Goal: Task Accomplishment & Management: Complete application form

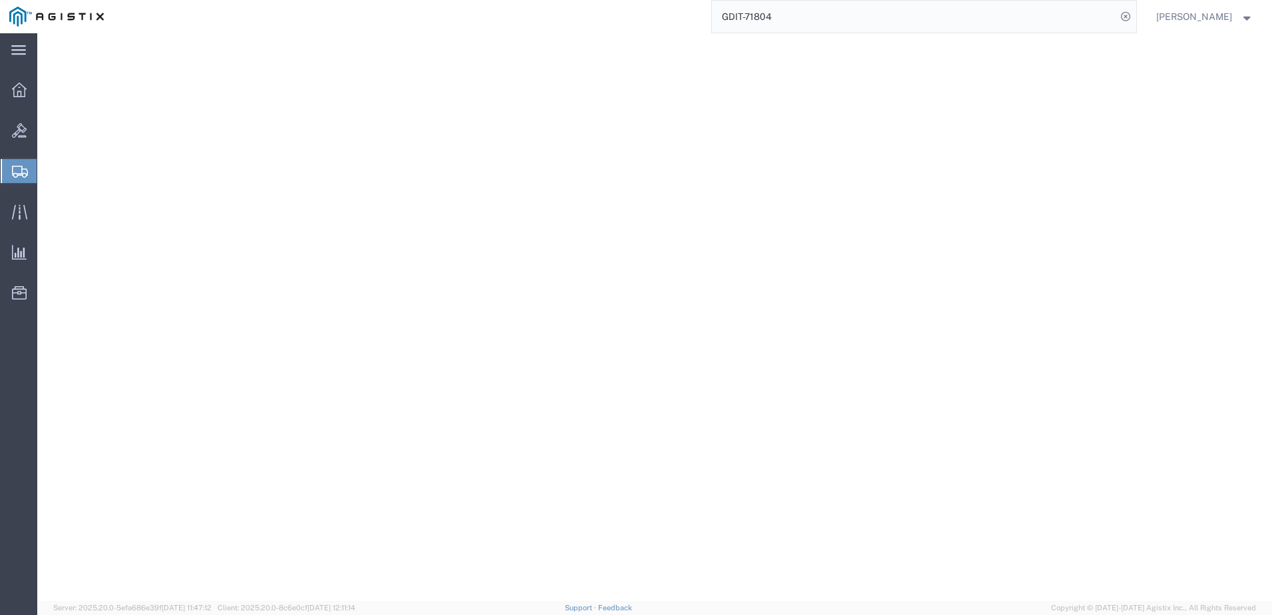
select select "69651"
select select "VA"
select select "34238"
select select "01"
select select "DE"
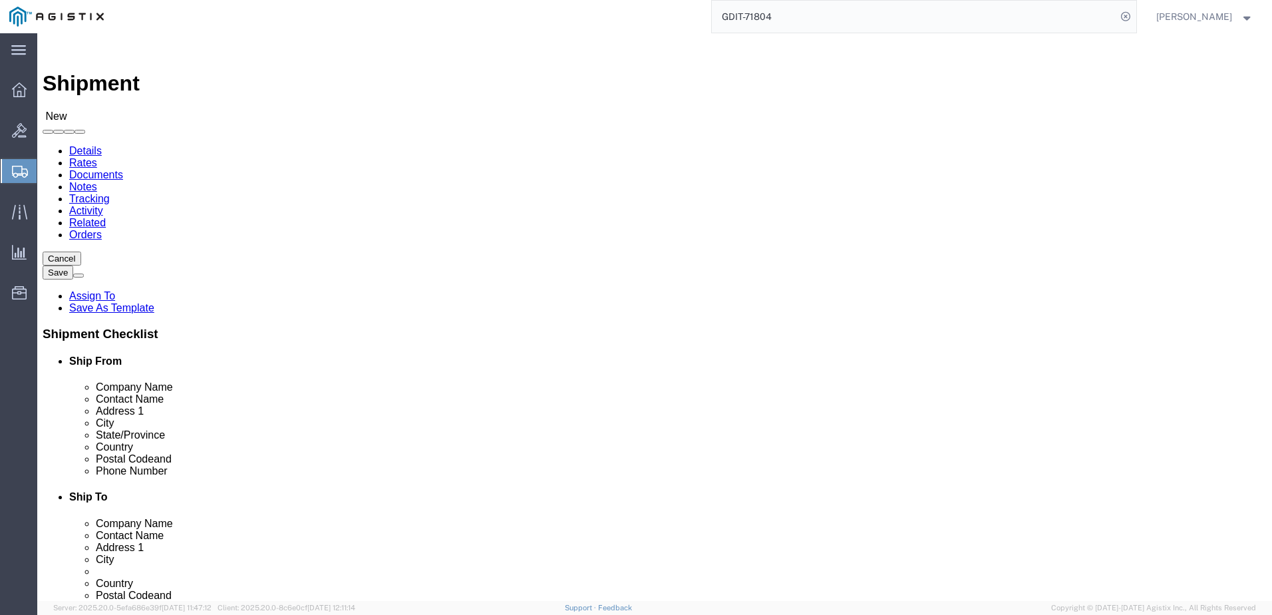
scroll to position [865, 0]
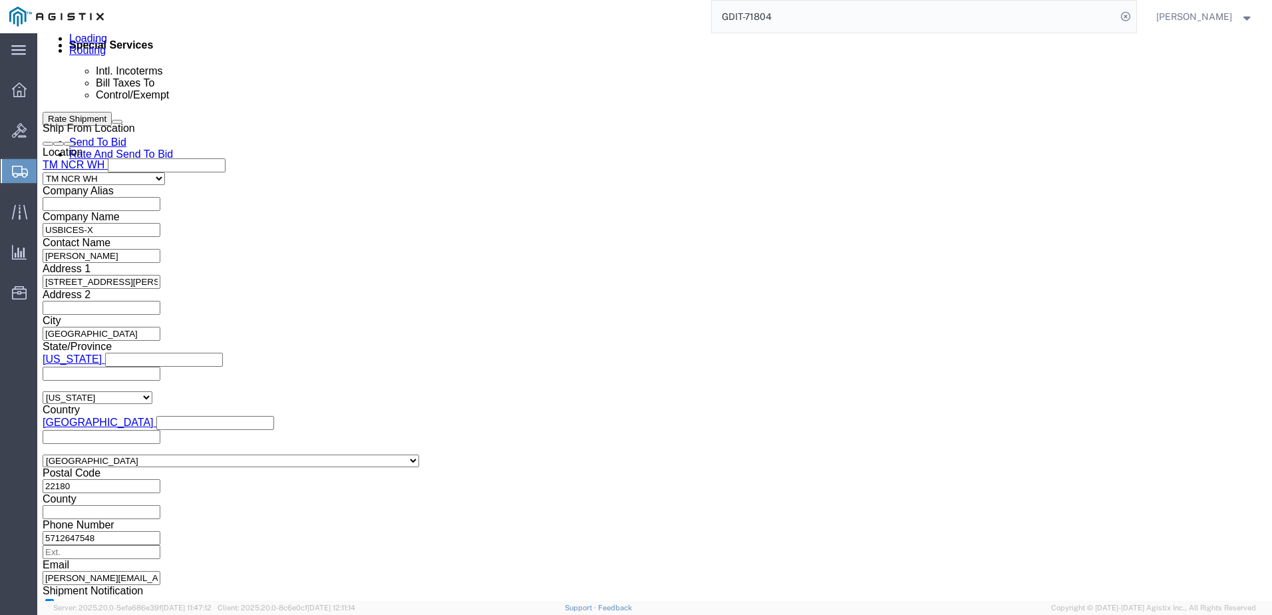
click button "Continue"
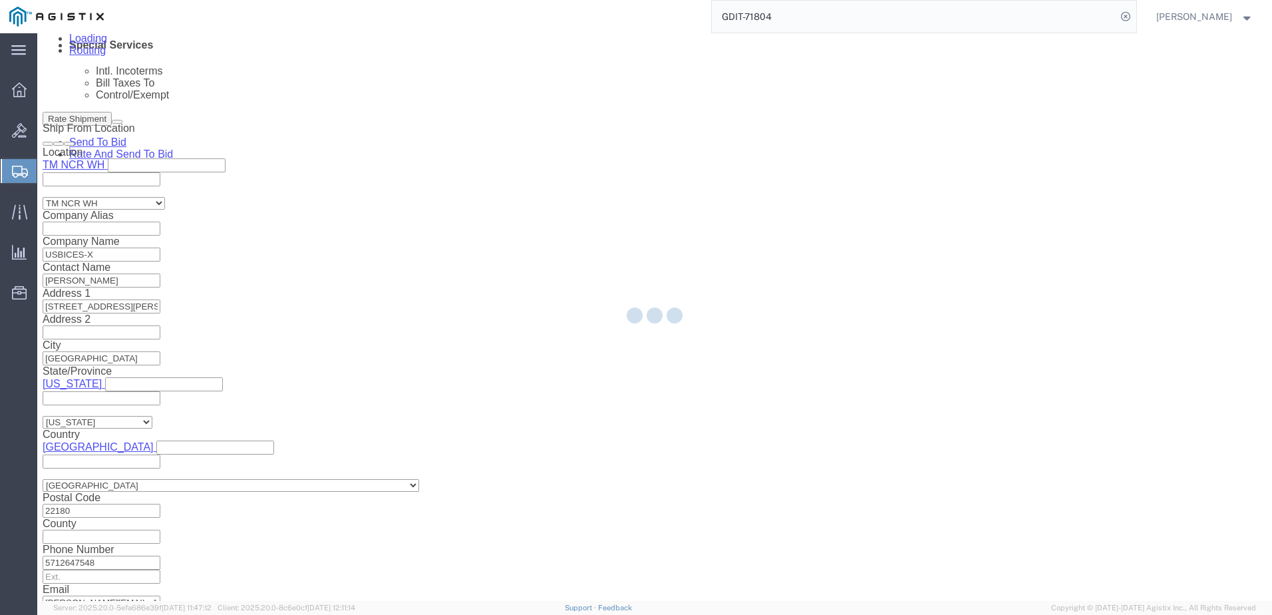
select select "69651"
select select "34238"
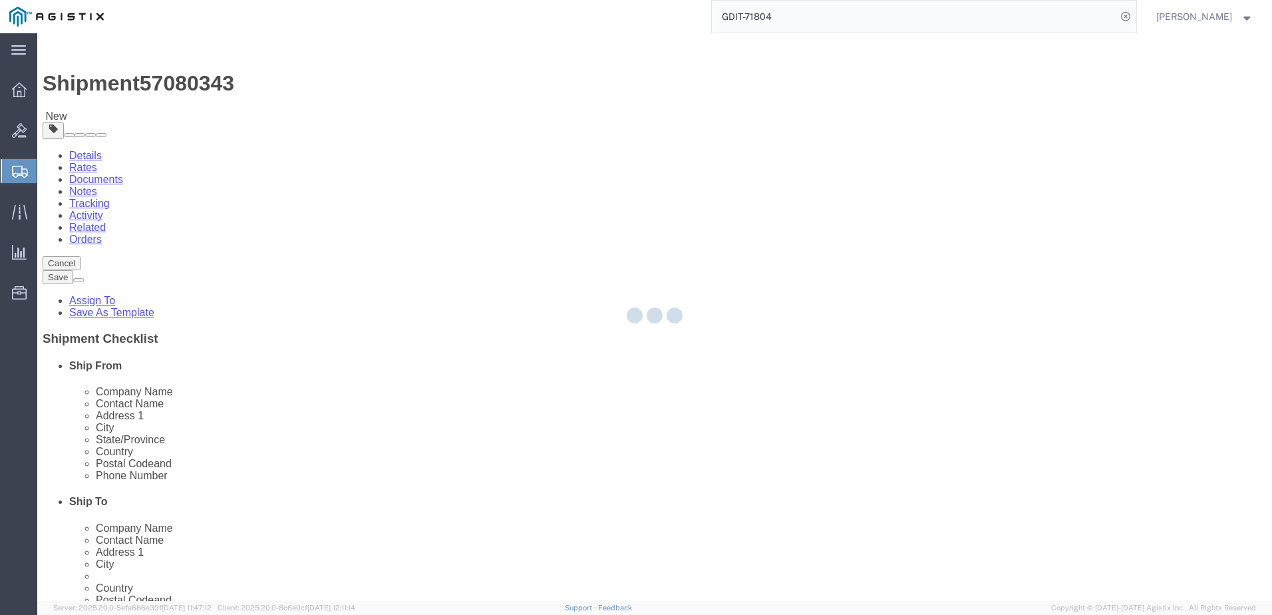
select select "CBOX"
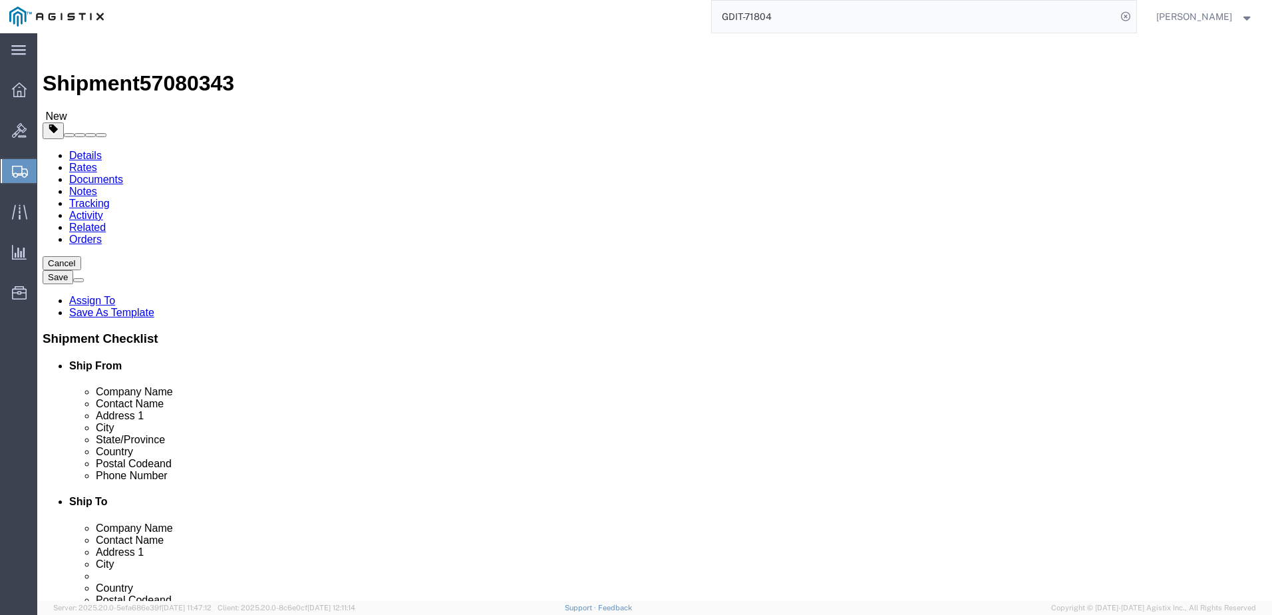
click input "0.00"
type input "40"
click input "text"
type input "26"
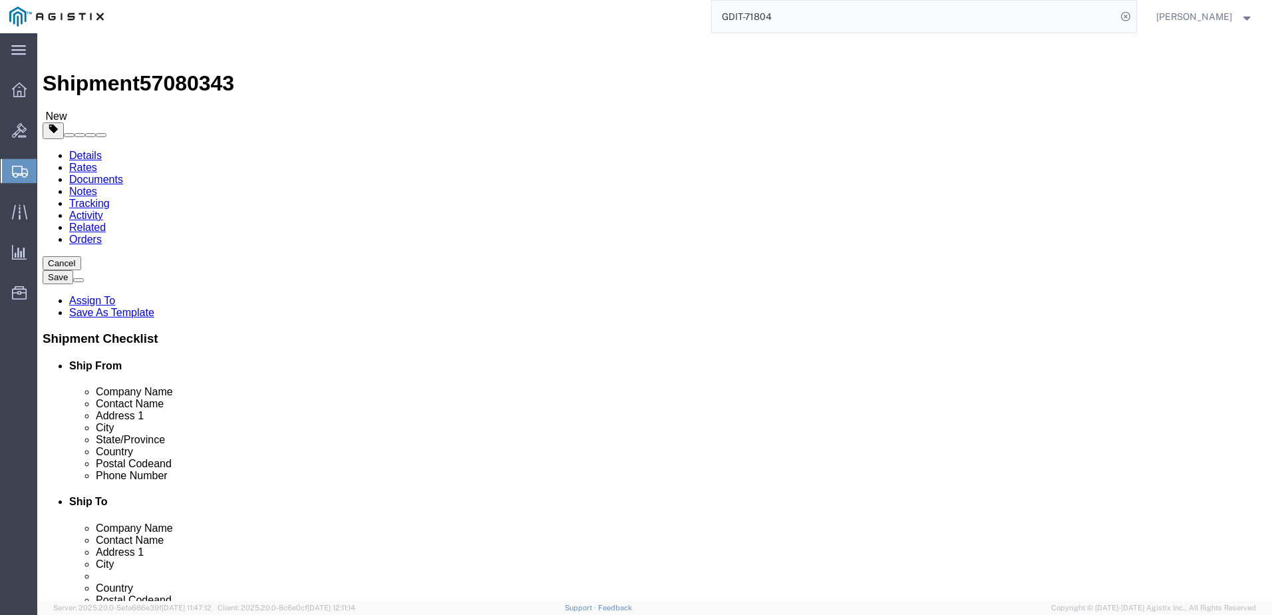
type input "21"
type input "13"
click link "Add Content"
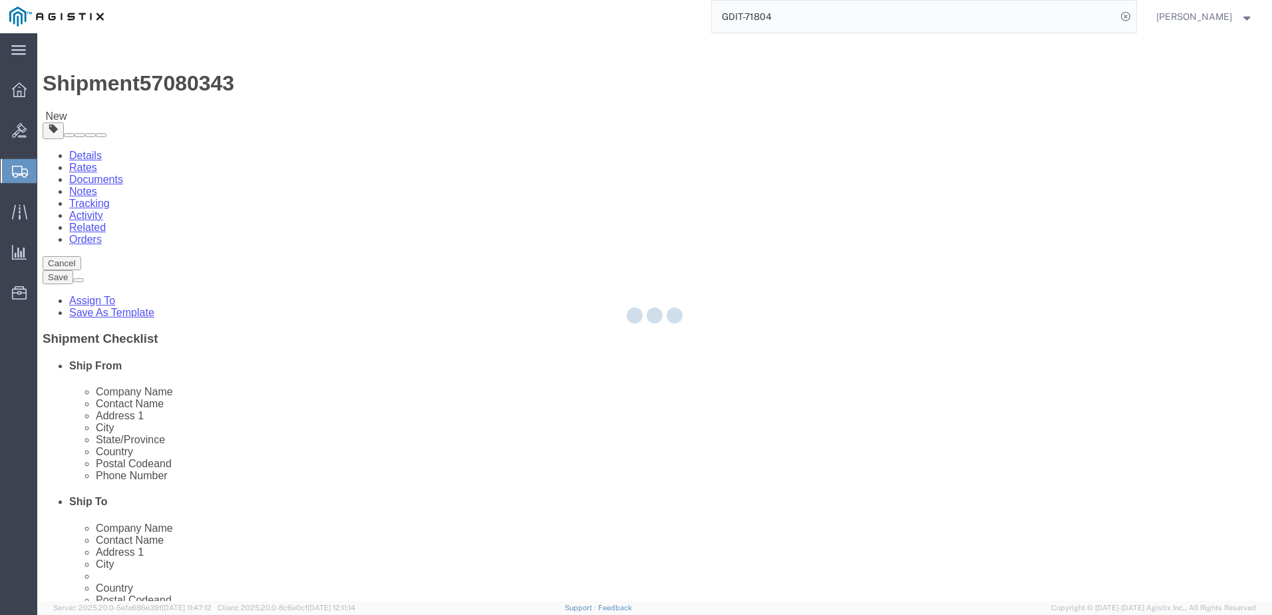
drag, startPoint x: 982, startPoint y: 431, endPoint x: 1122, endPoint y: 426, distance: 139.8
click at [982, 431] on div at bounding box center [654, 316] width 1234 height 567
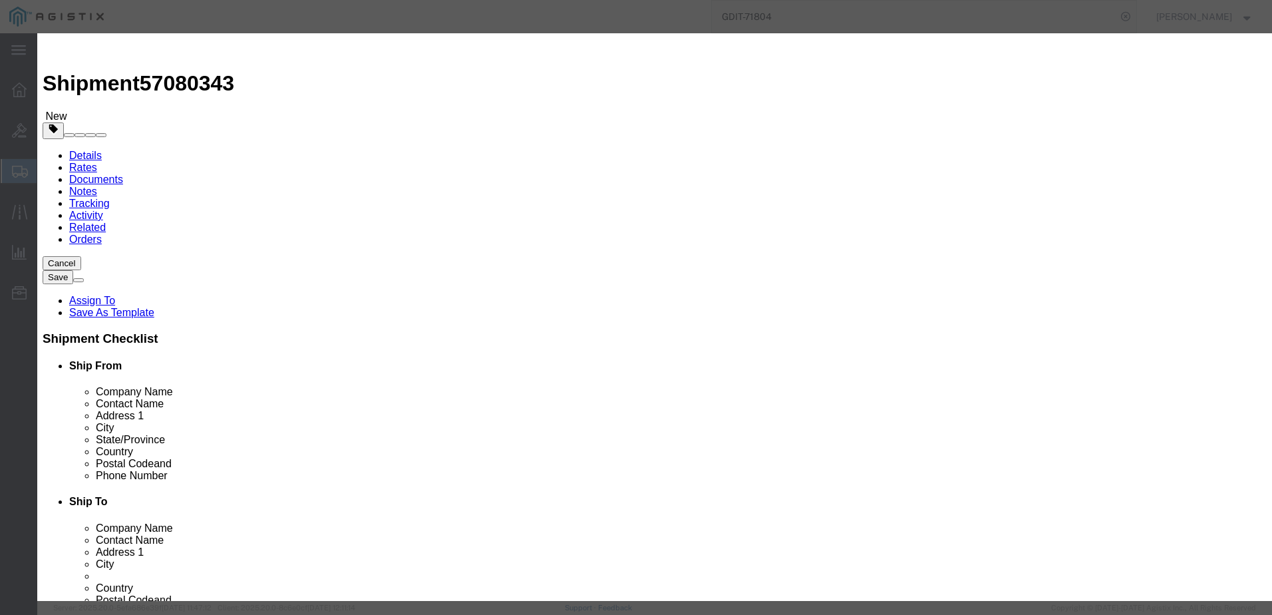
click input "text"
type input "Display Cables"
click input "0"
type input "150"
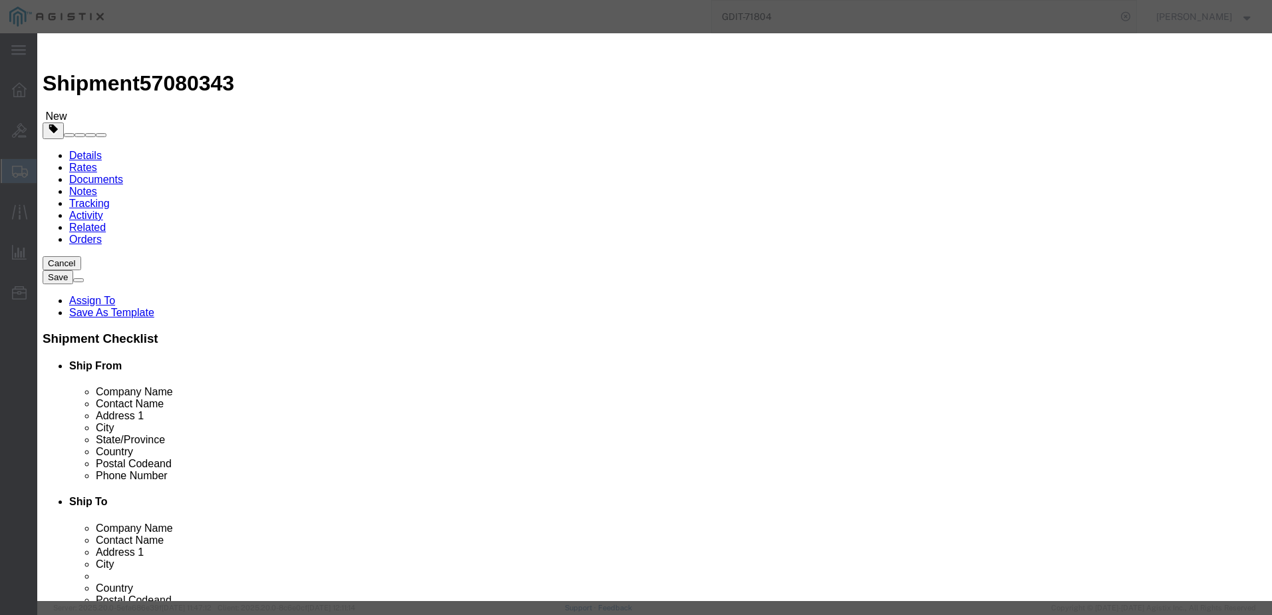
click input "text"
type input "1671"
click select "Select 50 55 60 65 70 85 92.5 100 125 175 250 300 400"
select select "92.5"
click select "Select 50 55 60 65 70 85 92.5 100 125 175 250 300 400"
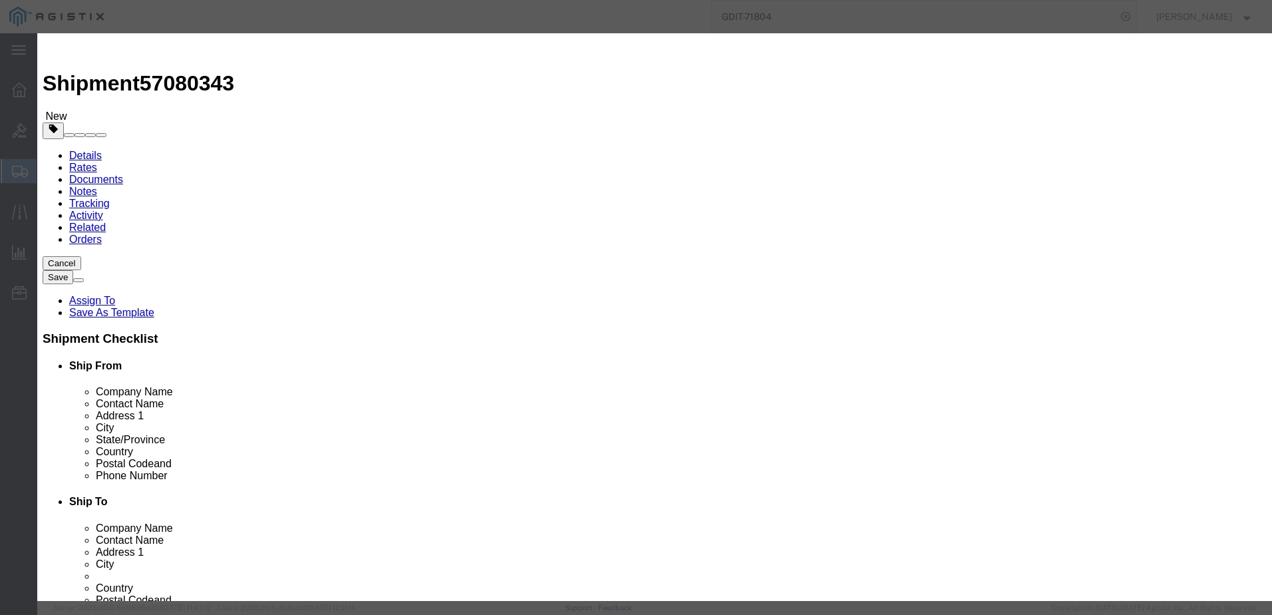
click div "Commodity library"
click textarea
click div "Commodity library"
click textarea
paste textarea ""[PERSON_NAME] Lite Series DisplayPort Cable with Latching Connectors, 4K 60 Hz…"
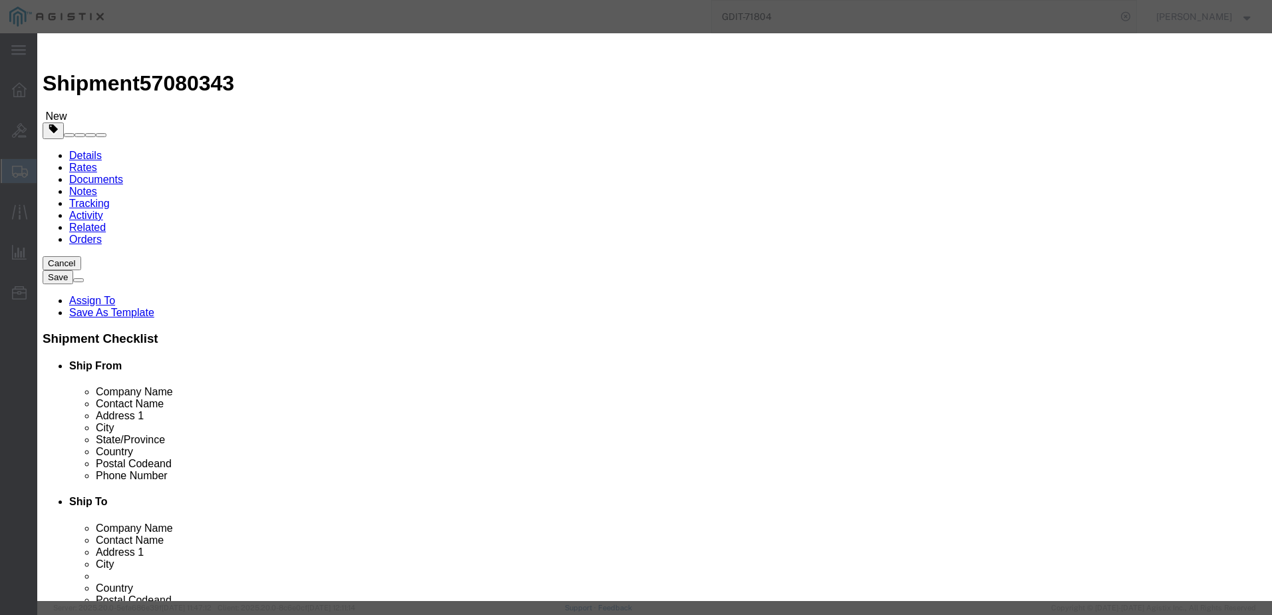
scroll to position [37, 0]
type textarea ""[PERSON_NAME] Lite Series DisplayPort Cable with Latching Connectors, 4K 60 Hz…"
click div "Product Name Display Cables Pieces 150 Select Bag Barrels 100Board Feet Bottle …"
click input "text"
paste input "P580-006"
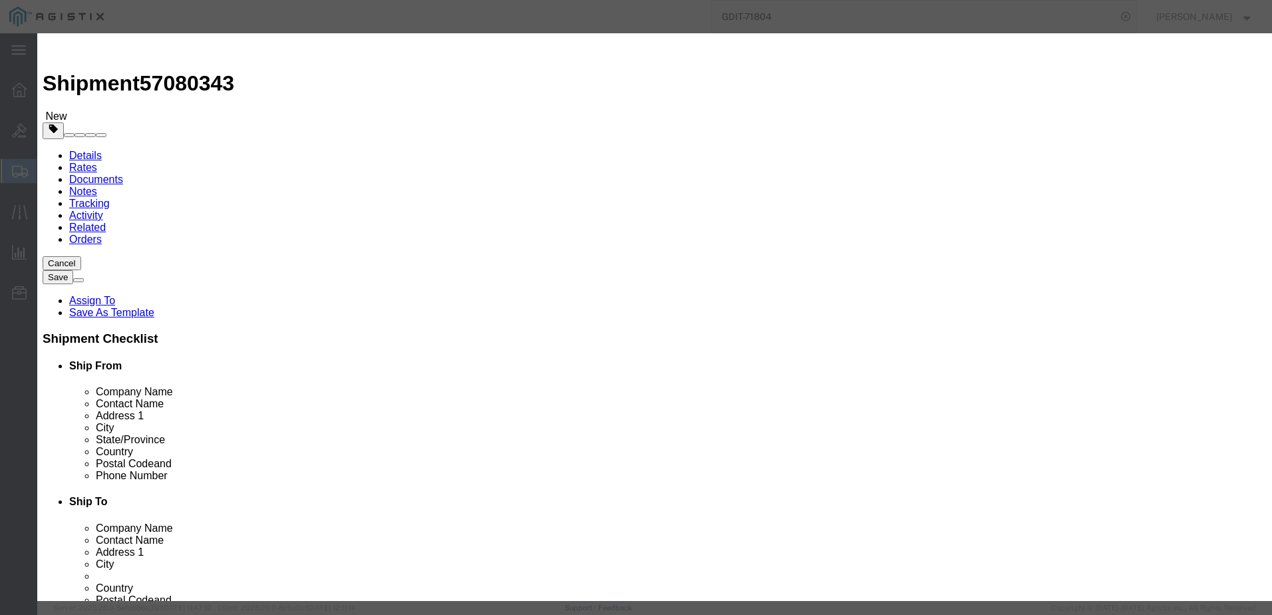
scroll to position [200, 0]
type input "P580-006"
click select "Select ATF BIS DEA EPA FDA FTR ITAR OFAC Other (OPA)"
select select "BIS"
click select "Select ATF BIS DEA EPA FDA FTR ITAR OFAC Other (OPA)"
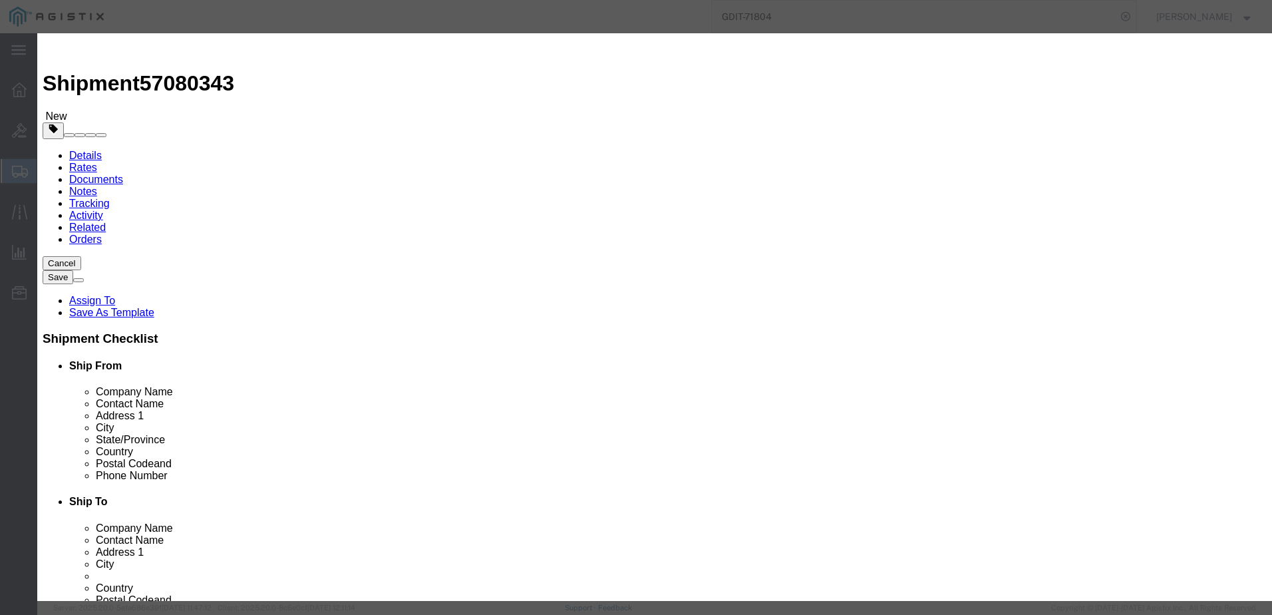
drag, startPoint x: 743, startPoint y: 317, endPoint x: 764, endPoint y: 309, distance: 22.5
click div "Lic./Ex. Code Select AGR-Agricultural APP-Computers APR-Additional Permissive E…"
drag, startPoint x: 764, startPoint y: 309, endPoint x: 778, endPoint y: 307, distance: 13.6
click select "Select AGR-Agricultural APP-Computers APR-Additional Permissive Exports AVS-Air…"
select select "NLR"
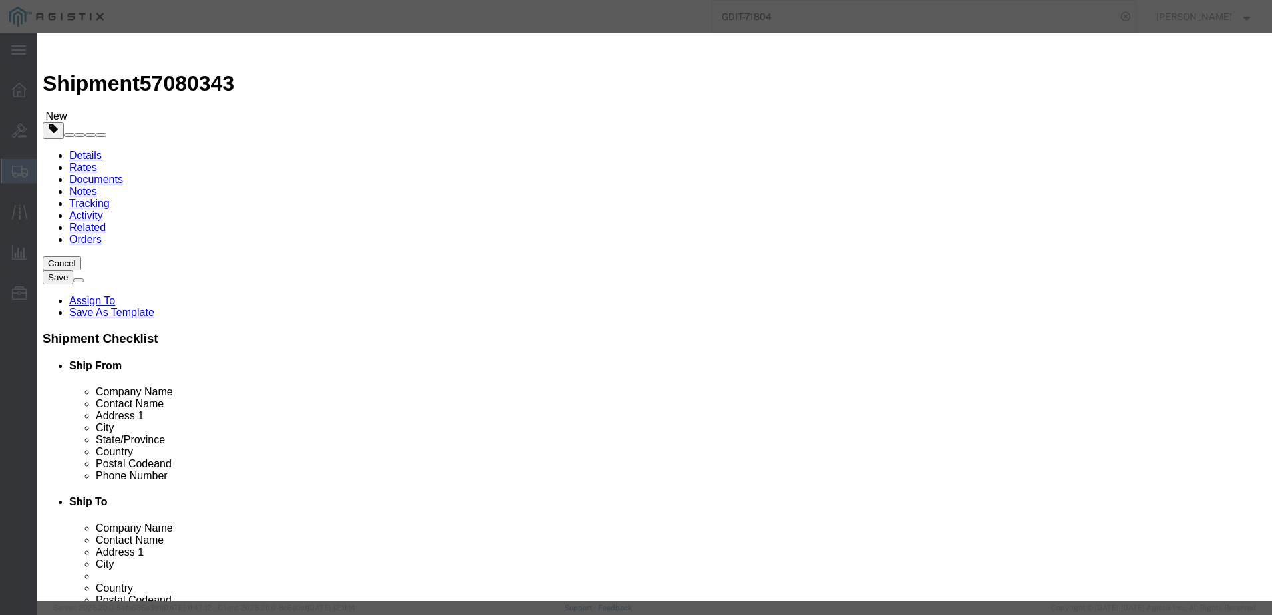
click select "Select AGR-Agricultural APP-Computers APR-Additional Permissive Exports AVS-Air…"
click button "Save & Close"
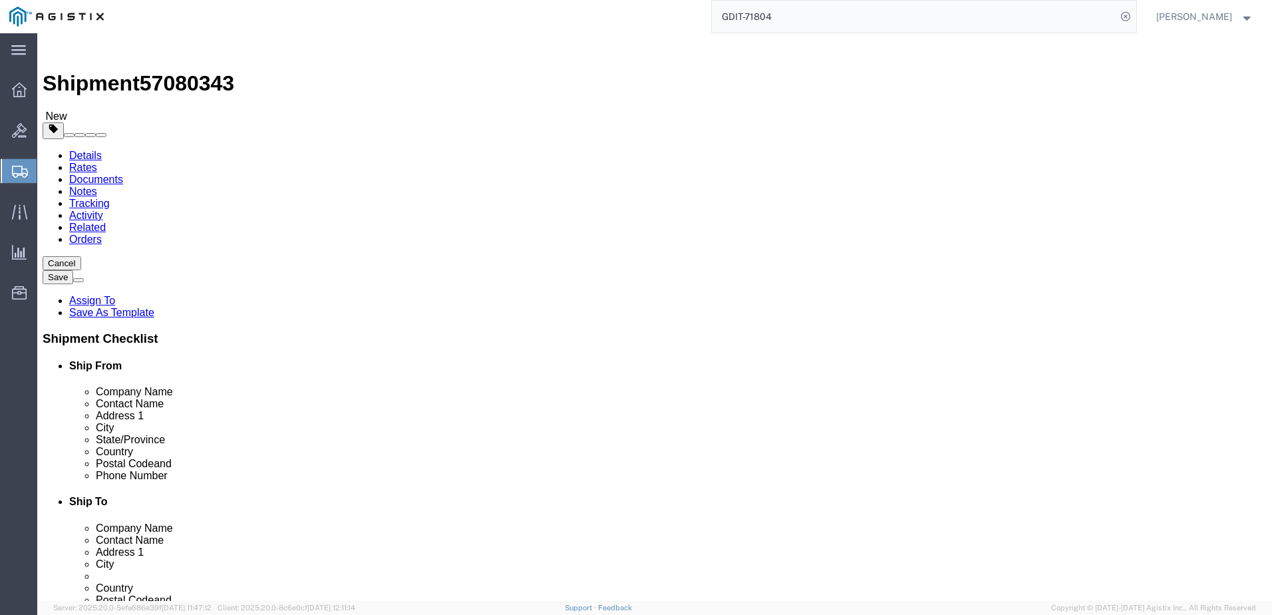
click link "Special Services"
click select "Select Carriage Insurance Paid Carriage Paid To Cost and Freight Cost Insurance…"
select select "DDP"
click select "Select Carriage Insurance Paid Carriage Paid To Cost and Freight Cost Insurance…"
select select "SHIP"
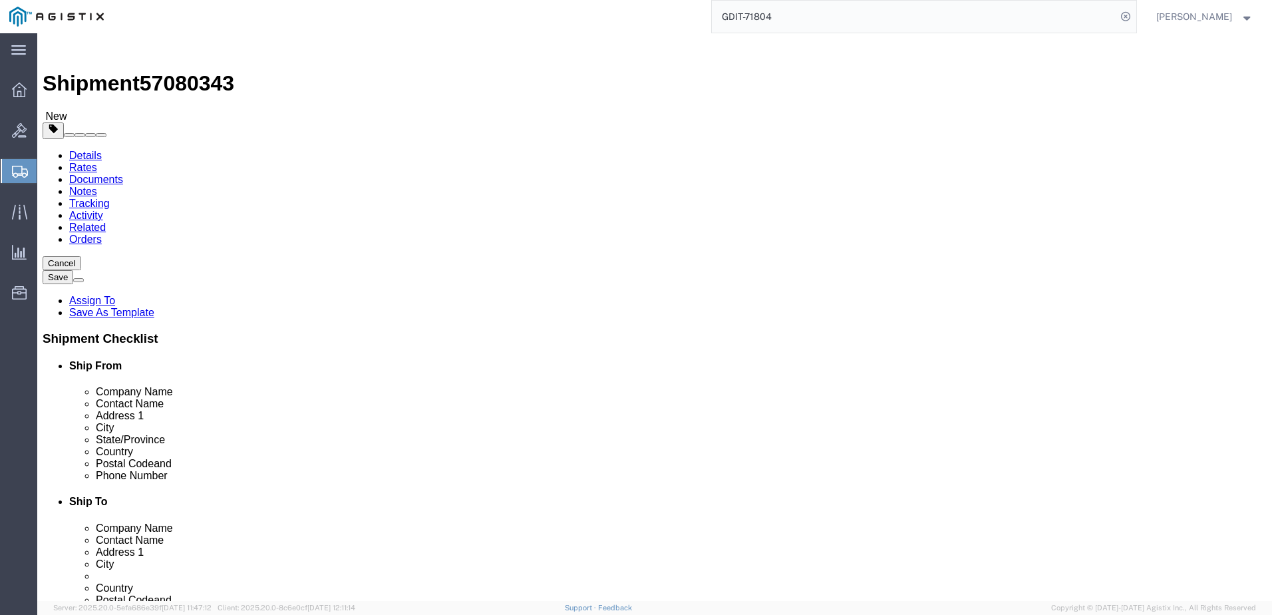
select select "SHIP"
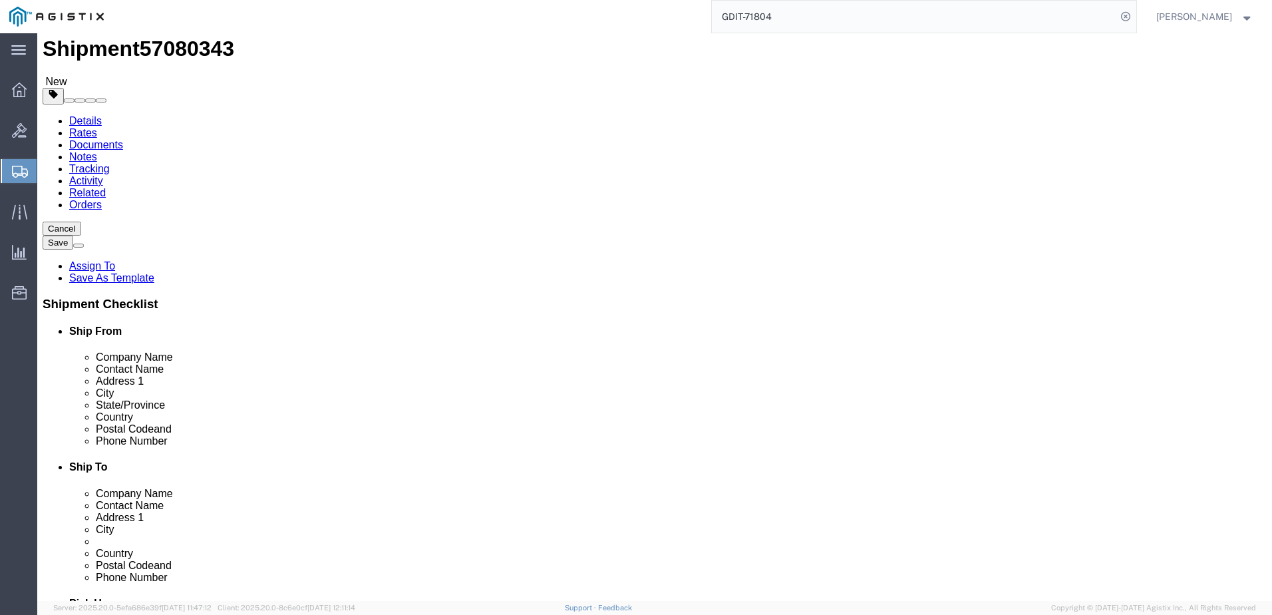
scroll to position [67, 0]
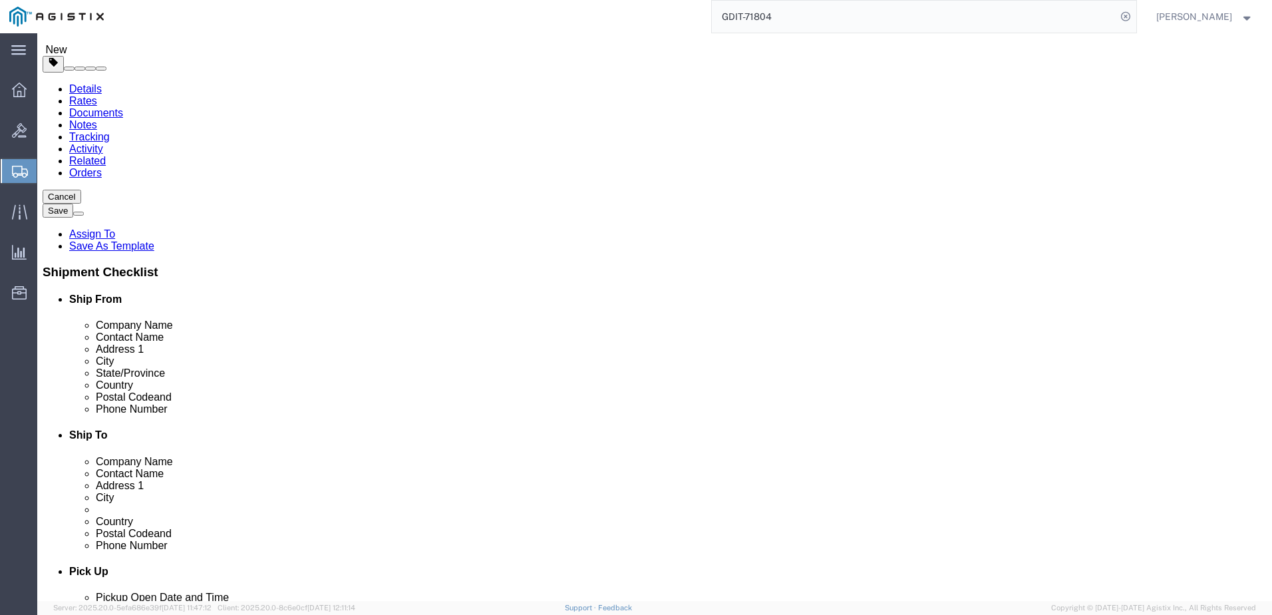
click select "Select AES-Direct EEI Carrier File EEI EEI Exempt"
select select "CFIL"
click select "Select AES-Direct EEI Carrier File EEI EEI Exempt"
click select "Select ATF BIS DEA EPA FDA FTR ITAR OFAC Other (OPA)"
select select "BIS"
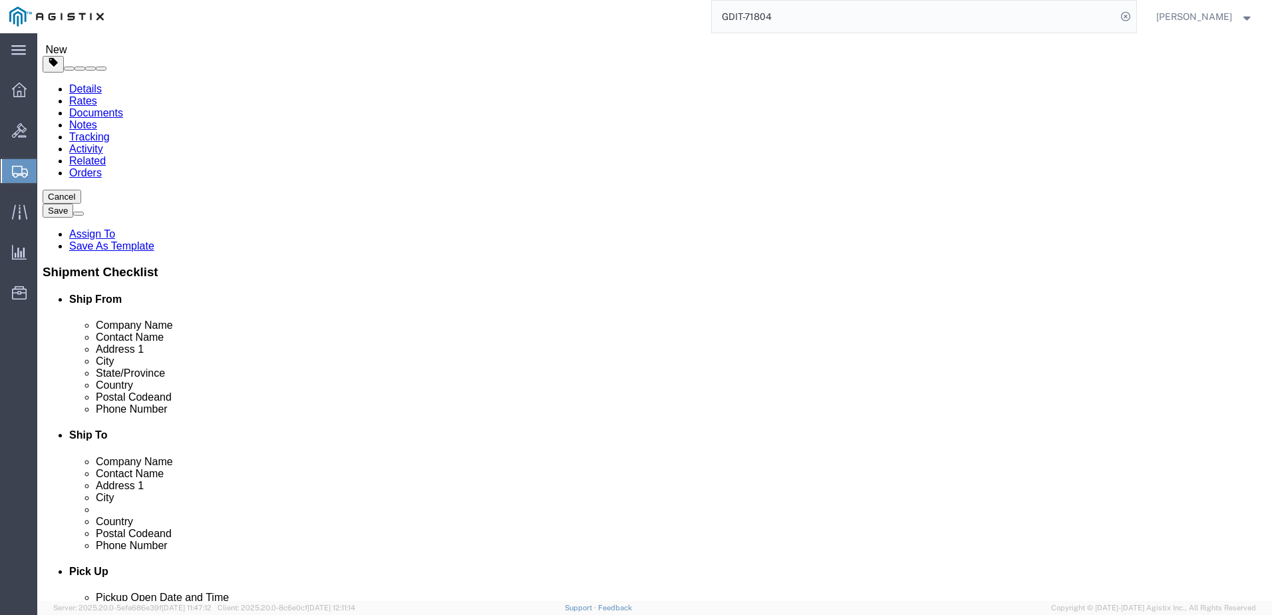
click select "Select ATF BIS DEA EPA FDA FTR ITAR OFAC Other (OPA)"
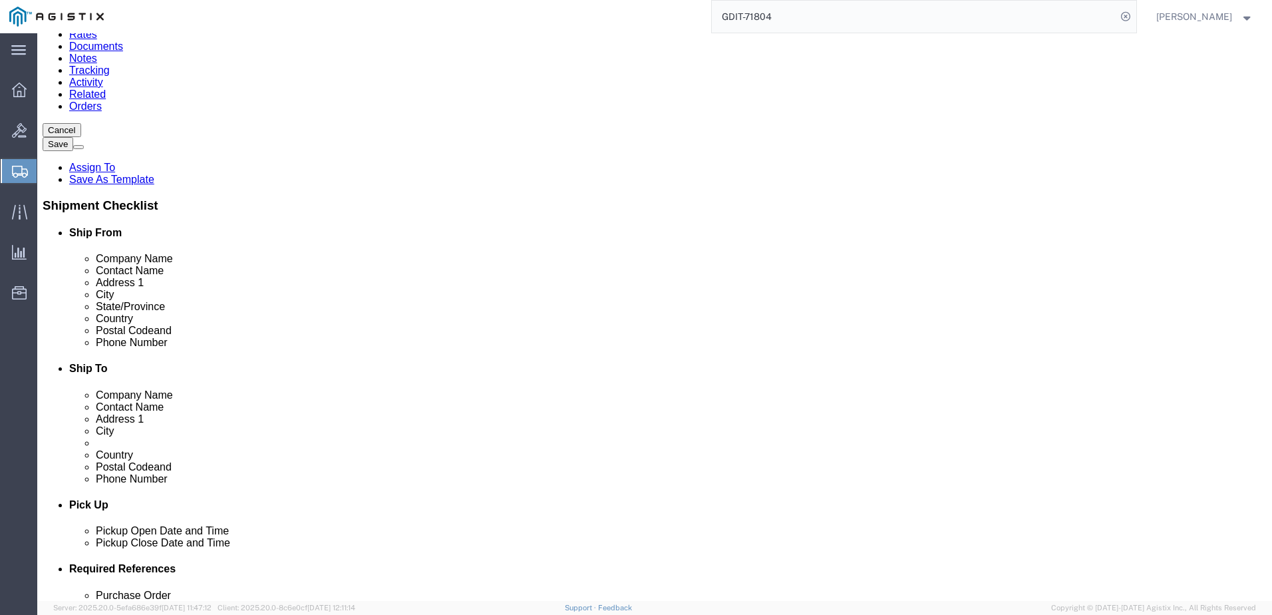
scroll to position [188, 0]
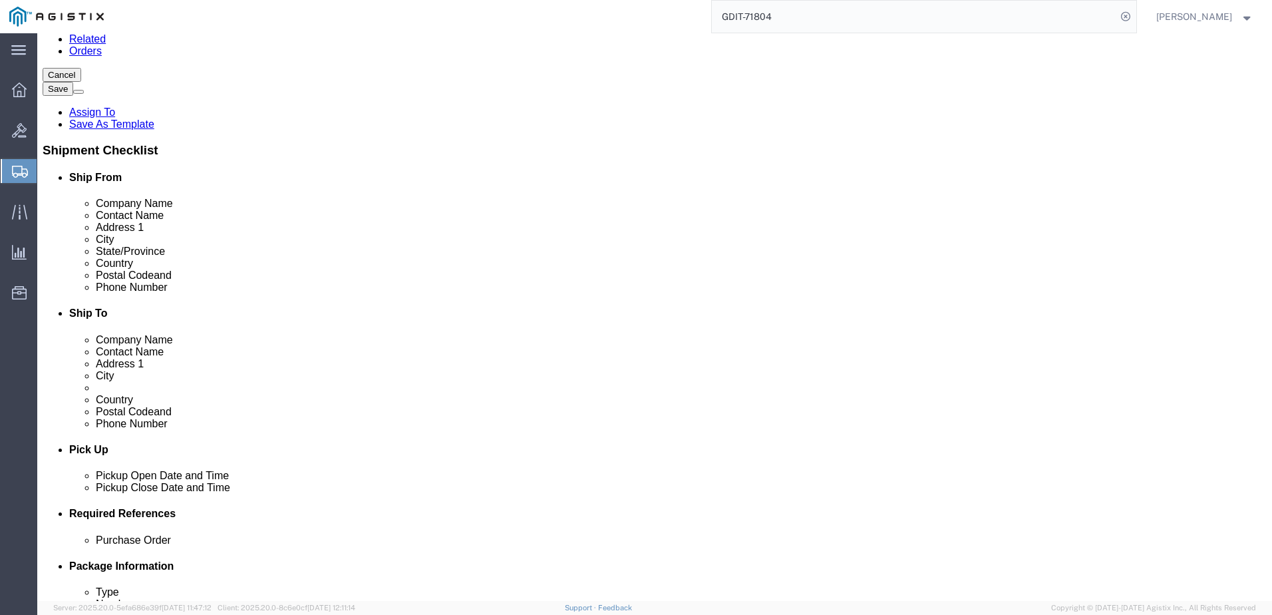
click div "EEI Information Select AES-Direct EEI Carrier File EEI EEI Exempt ITN Number Ge…"
click select "Select CH CI CR DD FI FS GP GS HH HV IP IR IS MS OI OS TE TL TR UG ZD"
drag, startPoint x: 685, startPoint y: 310, endPoint x: 672, endPoint y: 311, distance: 13.4
click select "Select CH CI CR DD FI FS GP GS HH HV IP IR IS MS OI OS TE TL TR UG ZD"
drag, startPoint x: 543, startPoint y: 303, endPoint x: 639, endPoint y: 291, distance: 96.5
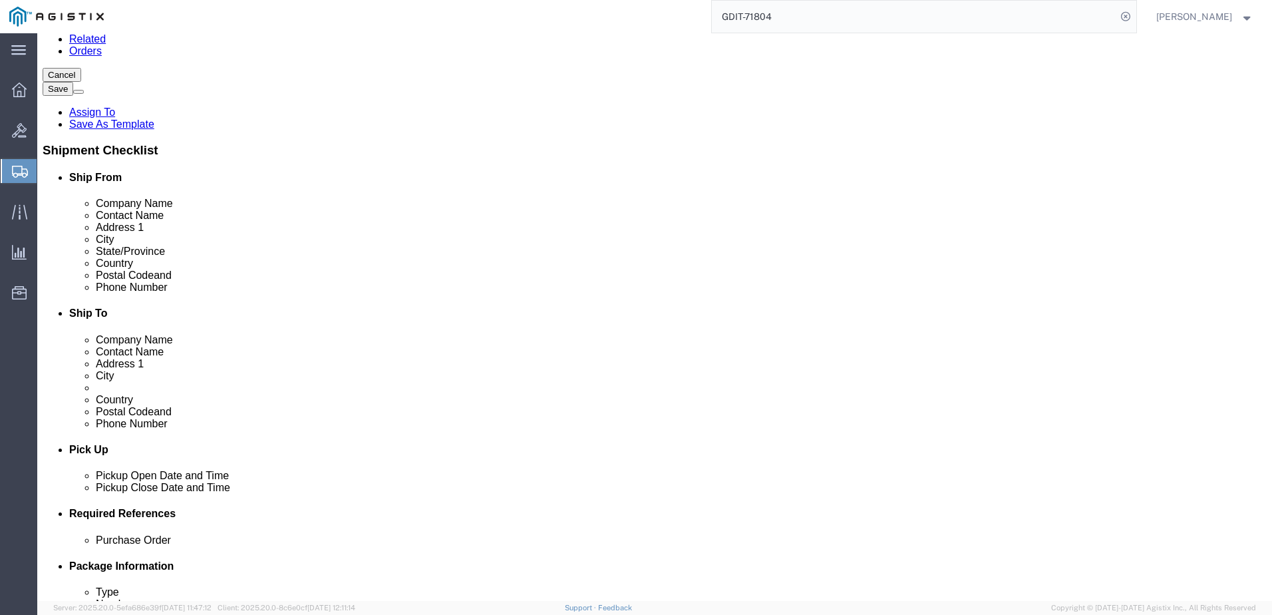
click label "EIC"
click input "text"
type input "x"
type input "X20251009003039"
click div "Control/Exempt Select ATF BIS DEA EPA FDA FTR ITAR OFAC Other (OPA) Lic./Ex. Co…"
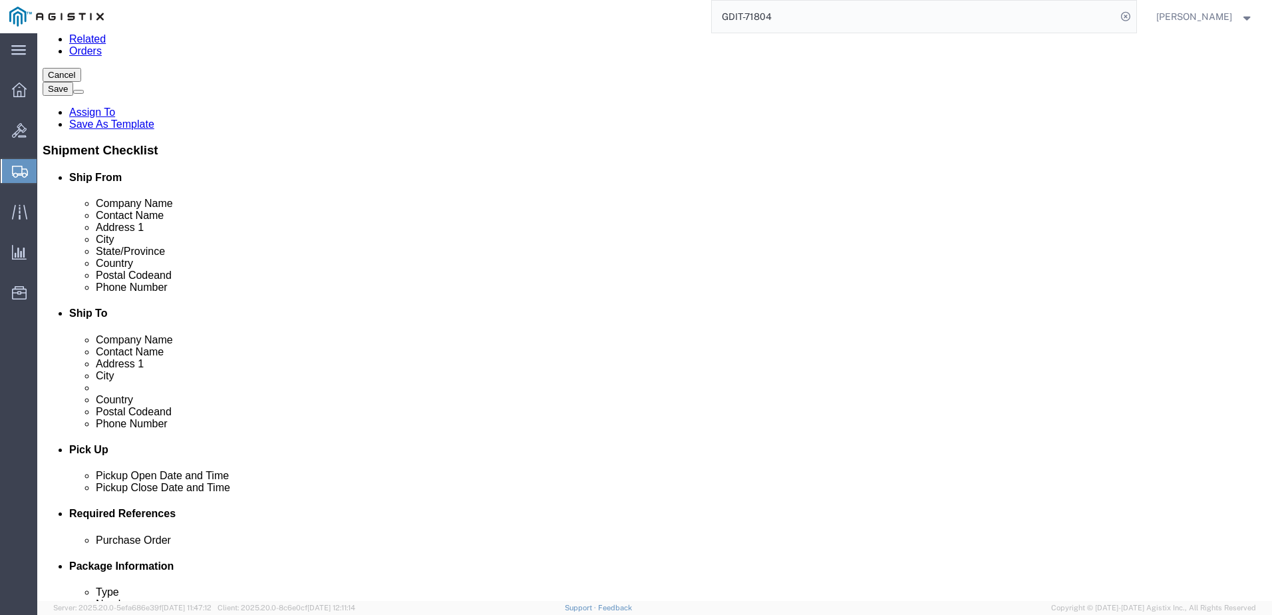
click button "Save"
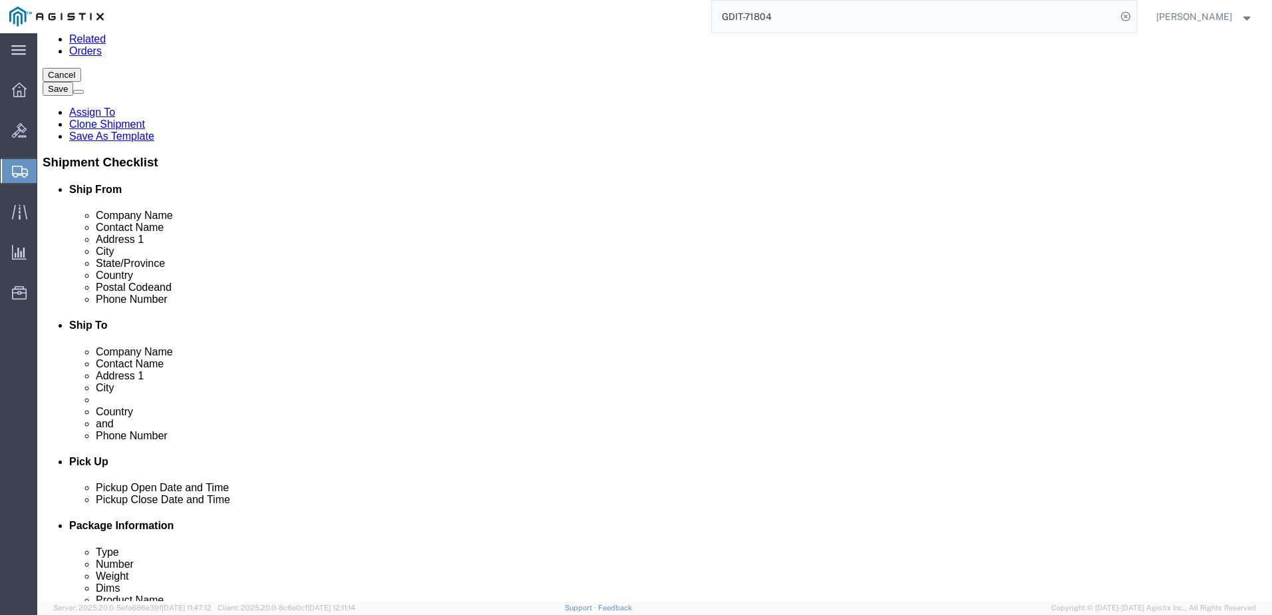
click div "Shipment Information Package Information Special Services Loading Routing"
click ul "Shipment Information Package Information Special Services Loading Routing"
drag, startPoint x: 783, startPoint y: 353, endPoint x: 775, endPoint y: 359, distance: 9.6
click div "Control/Exempt Select ATF BIS DEA EPA FDA FTR ITAR OFAC Other (OPA) Lic./Ex. Co…"
click input "X20251009003039"
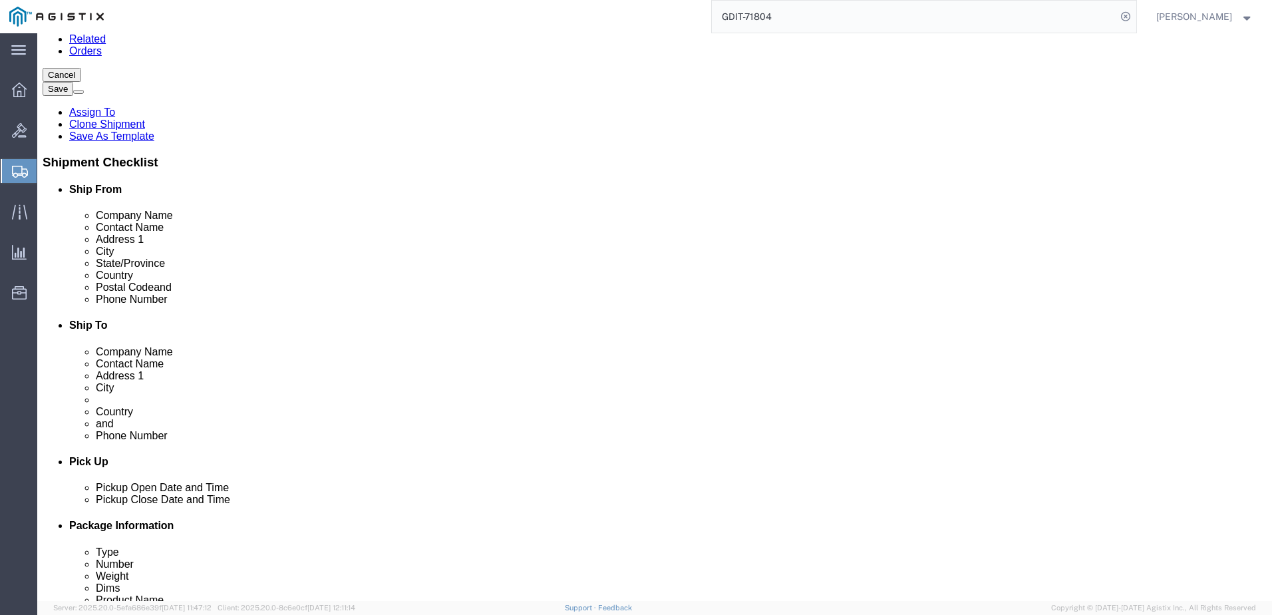
click input "X20251009003039"
click icon
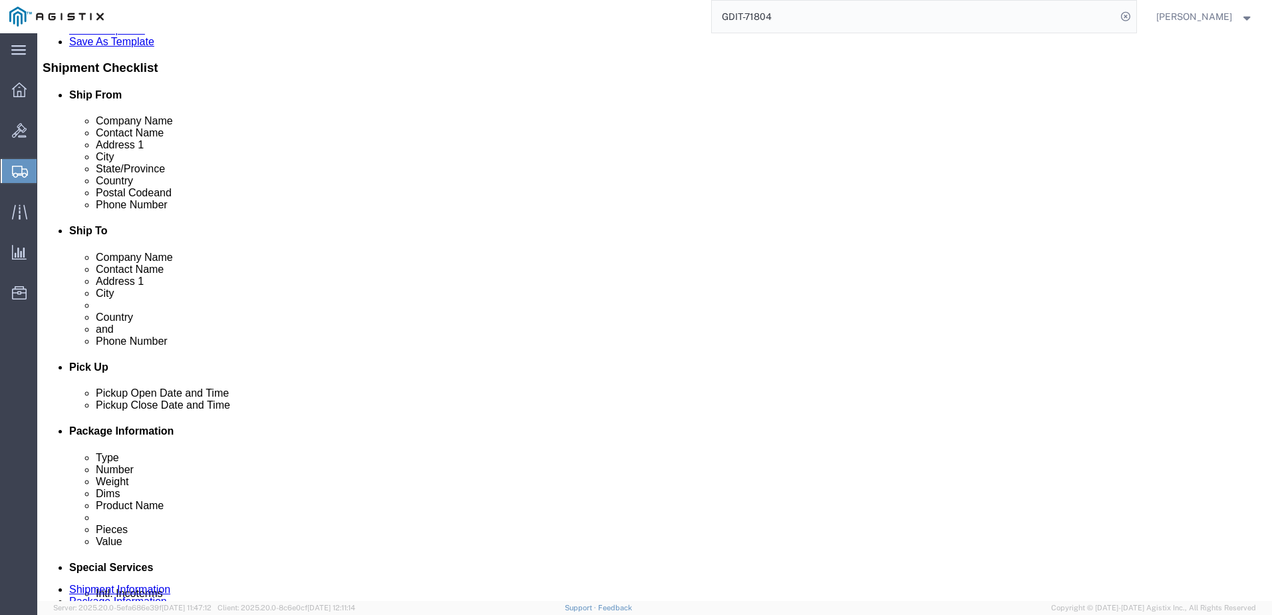
scroll to position [1, 0]
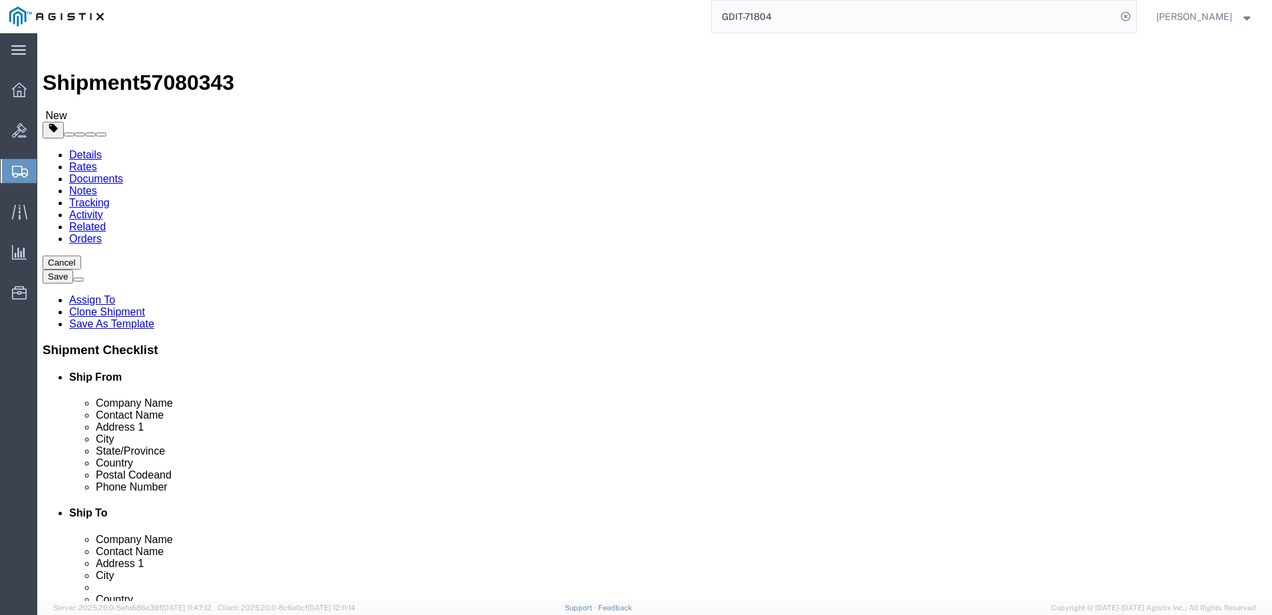
click div "Location TM EUCOM My Profile Location Master Location [GEOGRAPHIC_DATA] TM [GEO…"
click link "ADDITIONAL INFORMATION"
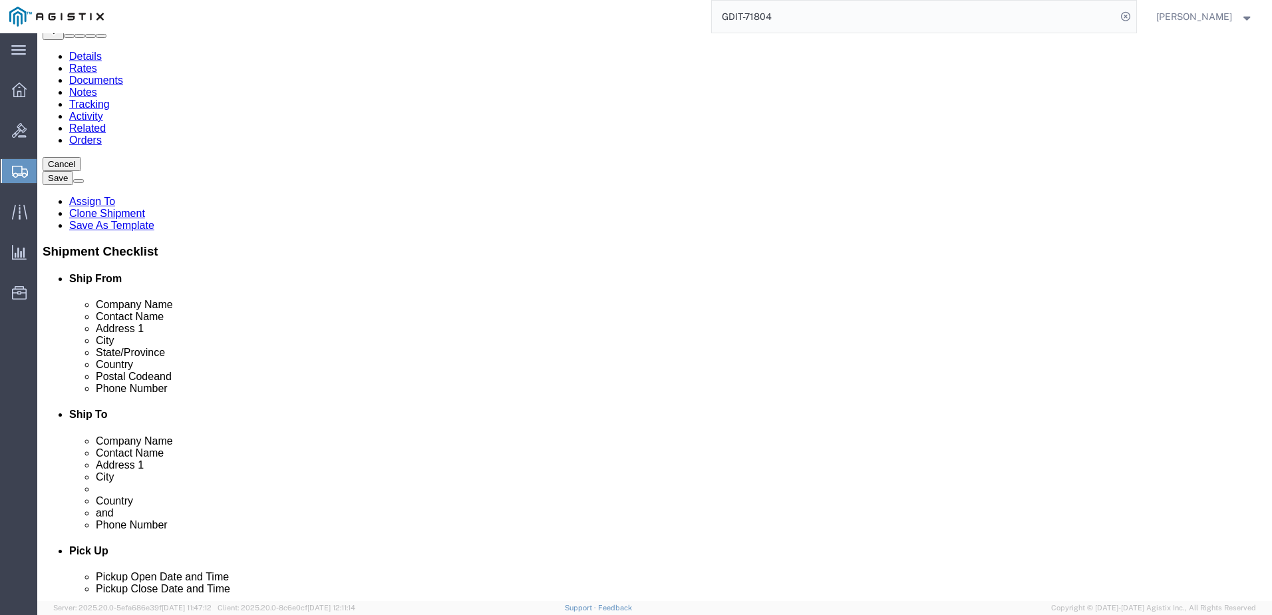
scroll to position [134, 0]
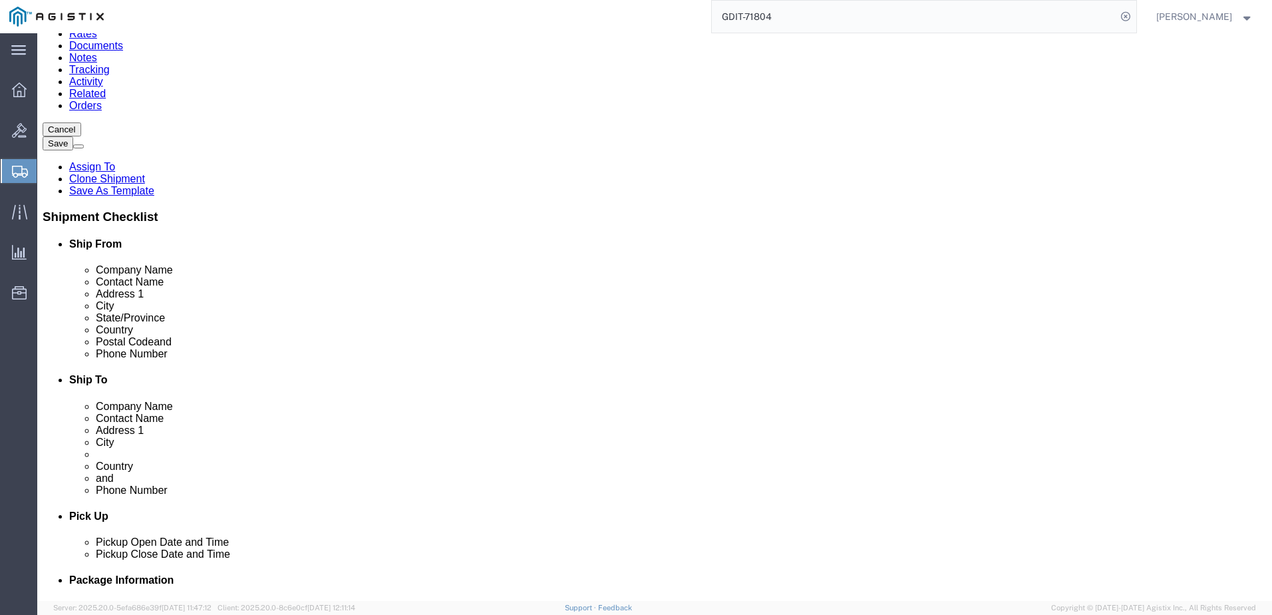
click button "Add"
click select "Select EIN EORI TIN VAT Other"
select select "EORI"
click select "Select EIN EORI TIN VAT Other"
click input "text"
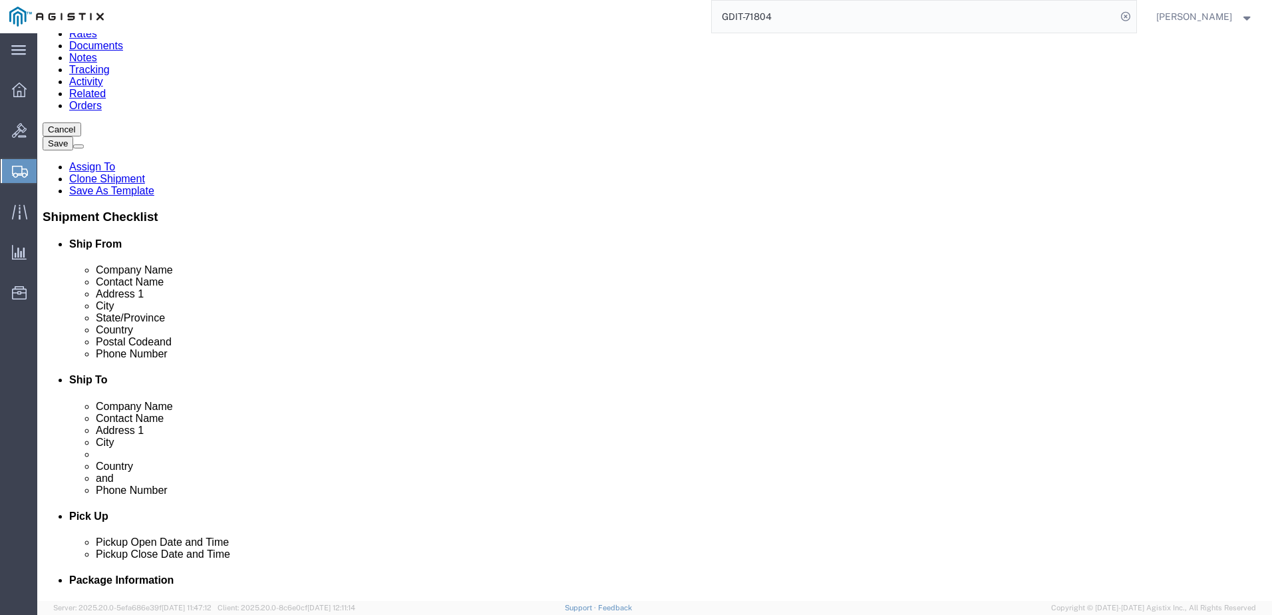
paste input "X20251009003039"
type input "X20251009003039"
click button "Add"
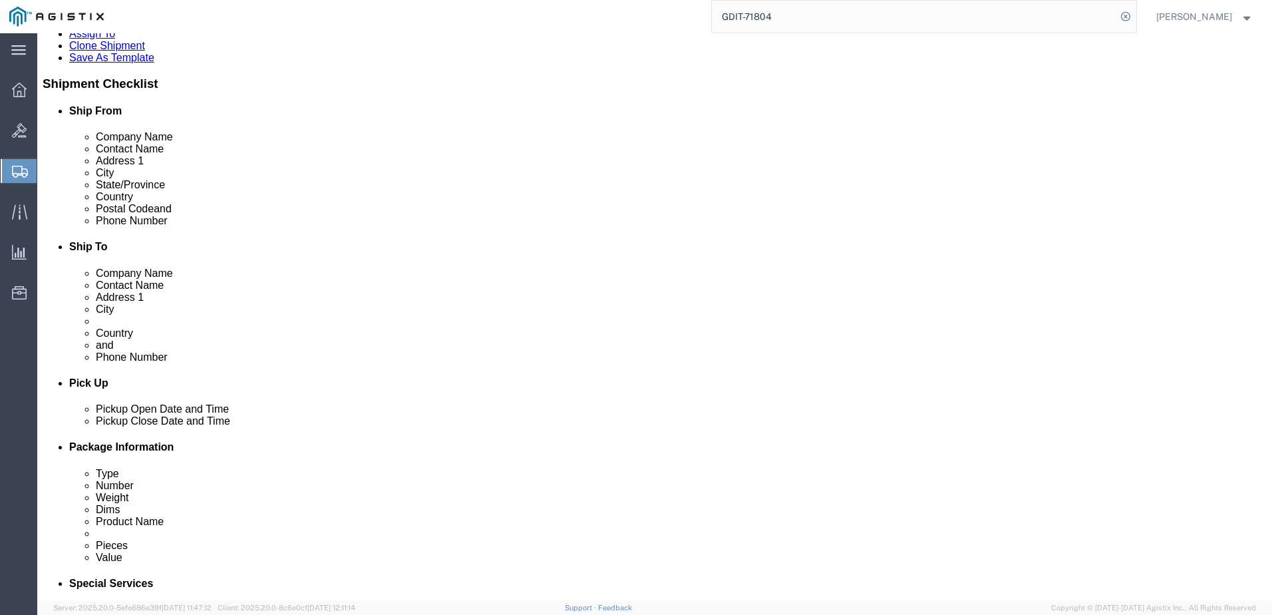
drag, startPoint x: 728, startPoint y: 359, endPoint x: 720, endPoint y: 372, distance: 15.5
click select "Select EIN EORI TIN VAT Other"
select select "Other"
click select "Select EIN EORI TIN VAT Other"
click input "text"
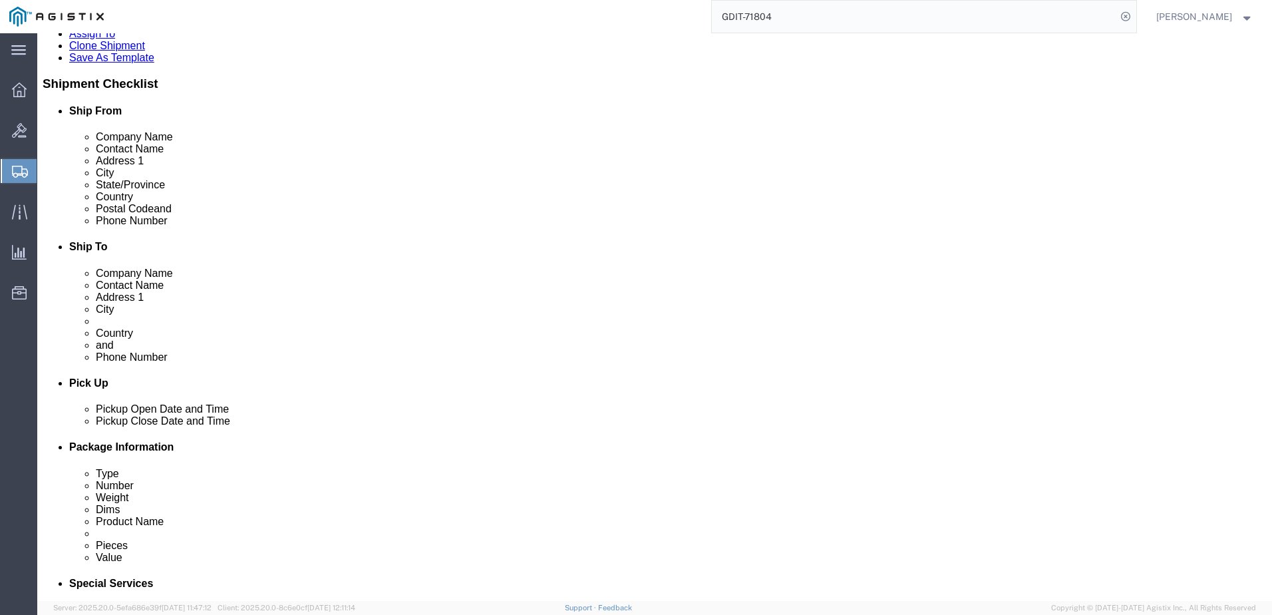
type input "[US_EMPLOYER_IDENTIFICATION_NUMBER]"
click select "Select EIN EORI TIN VAT Other"
click button "Save"
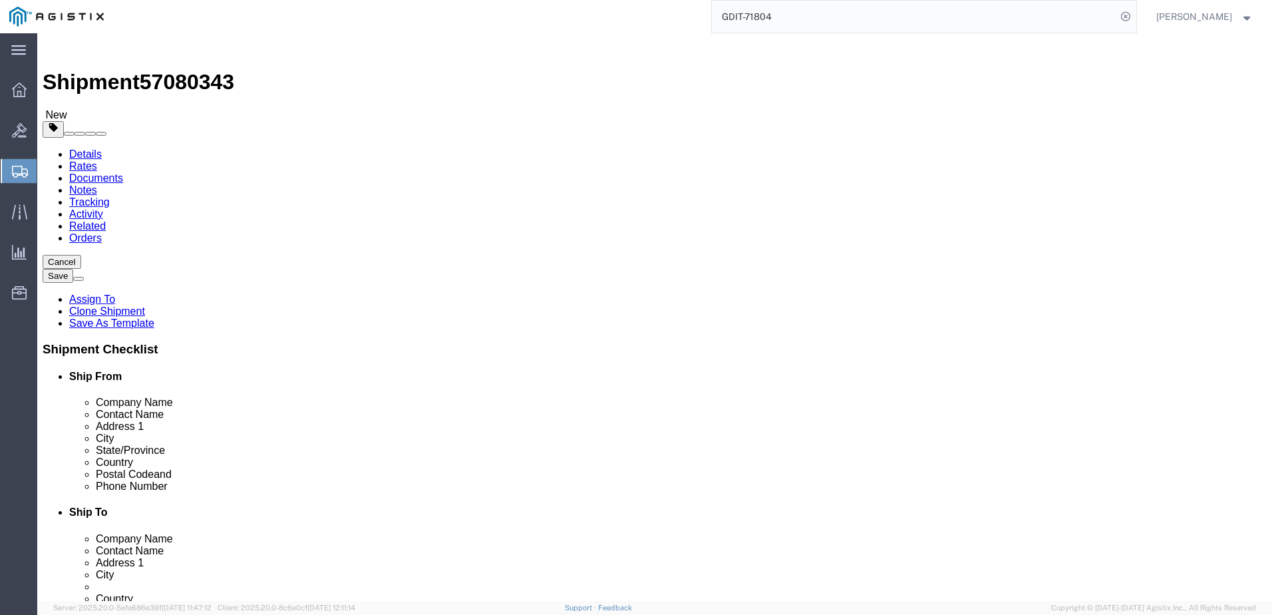
scroll to position [0, 0]
click icon
click span "57080343"
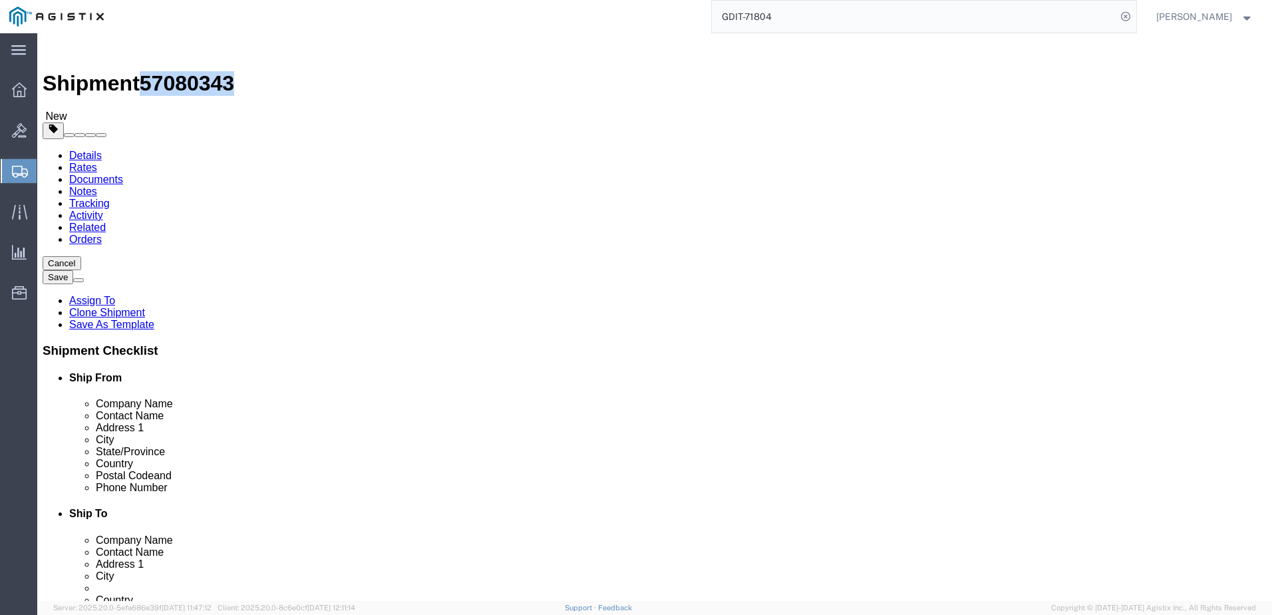
copy span "57080343"
click at [0, 0] on span "Create Shipment" at bounding box center [0, 0] width 0 height 0
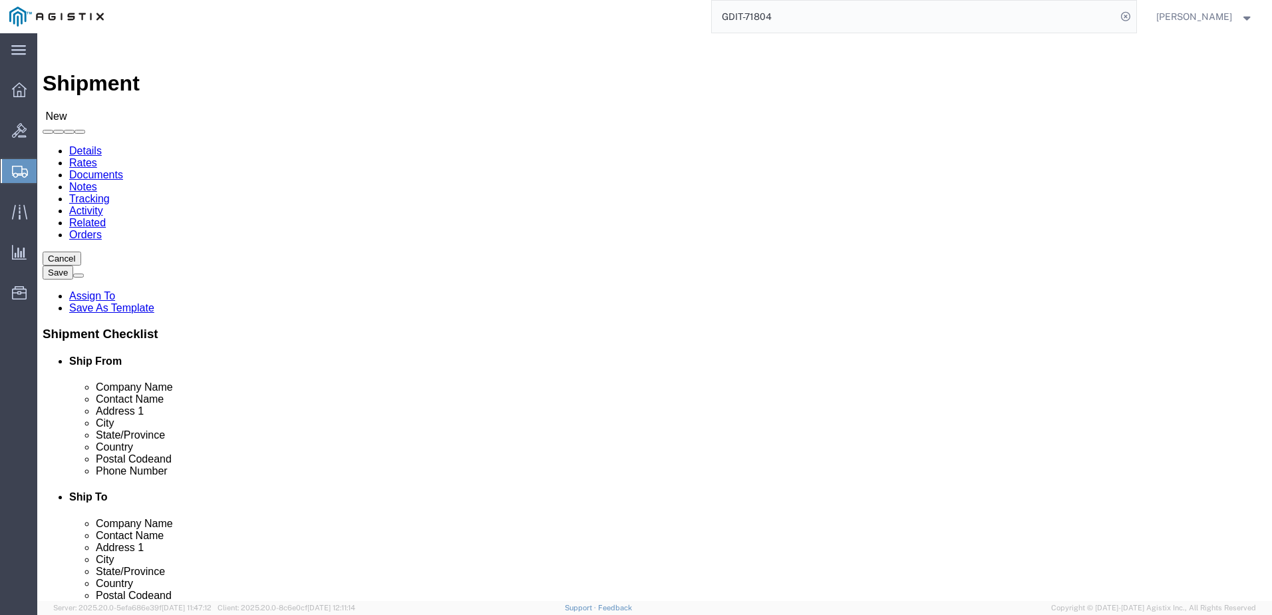
scroll to position [152, 0]
select select "69651"
select select "VA"
click input "text"
type input "[PERSON_NAME]"
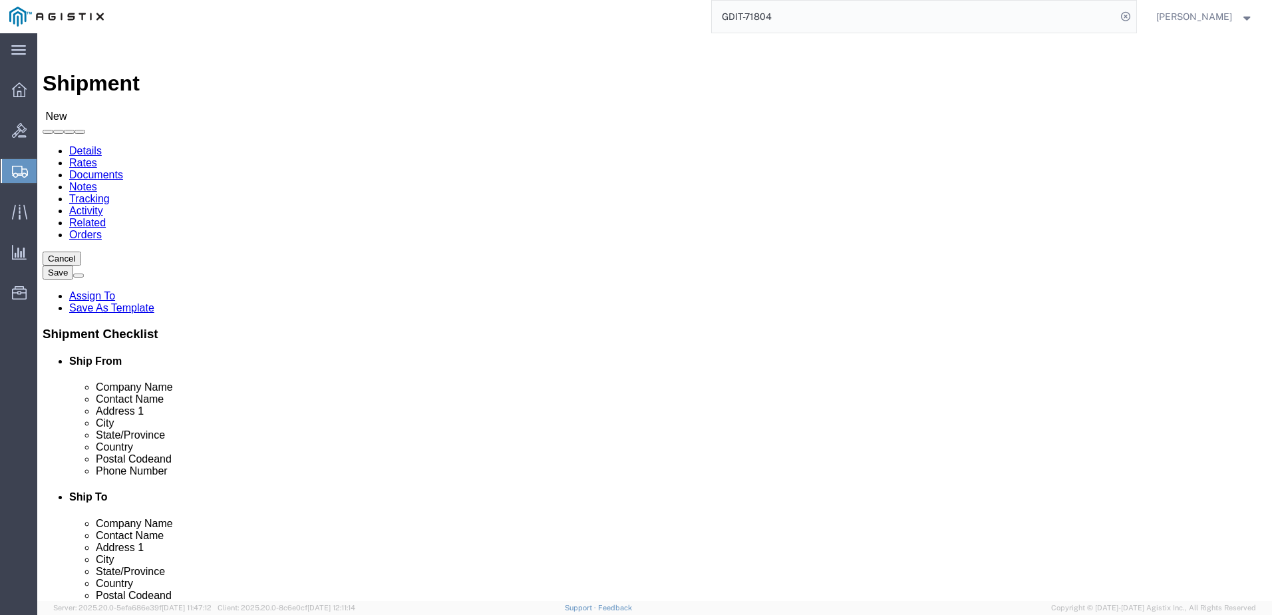
type input "[STREET_ADDRESS][PERSON_NAME]"
type input "[GEOGRAPHIC_DATA]"
type input "22180"
type input "5712647548"
type input "[PERSON_NAME][EMAIL_ADDRESS][PERSON_NAME][DOMAIN_NAME]"
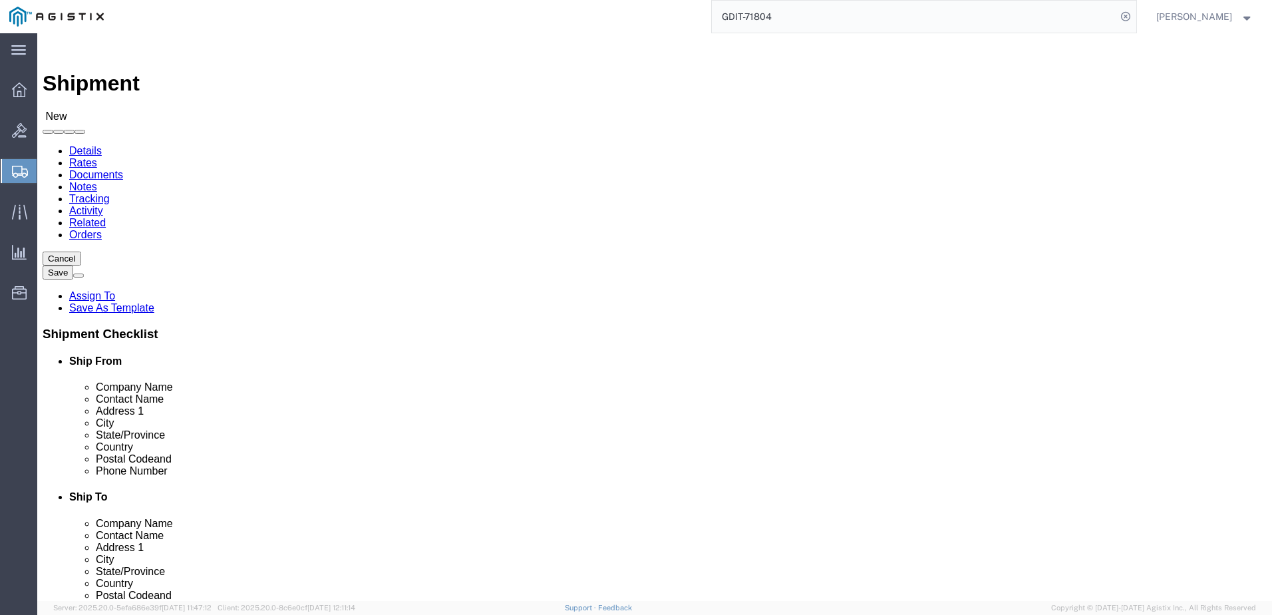
checkbox input "true"
select select "34243"
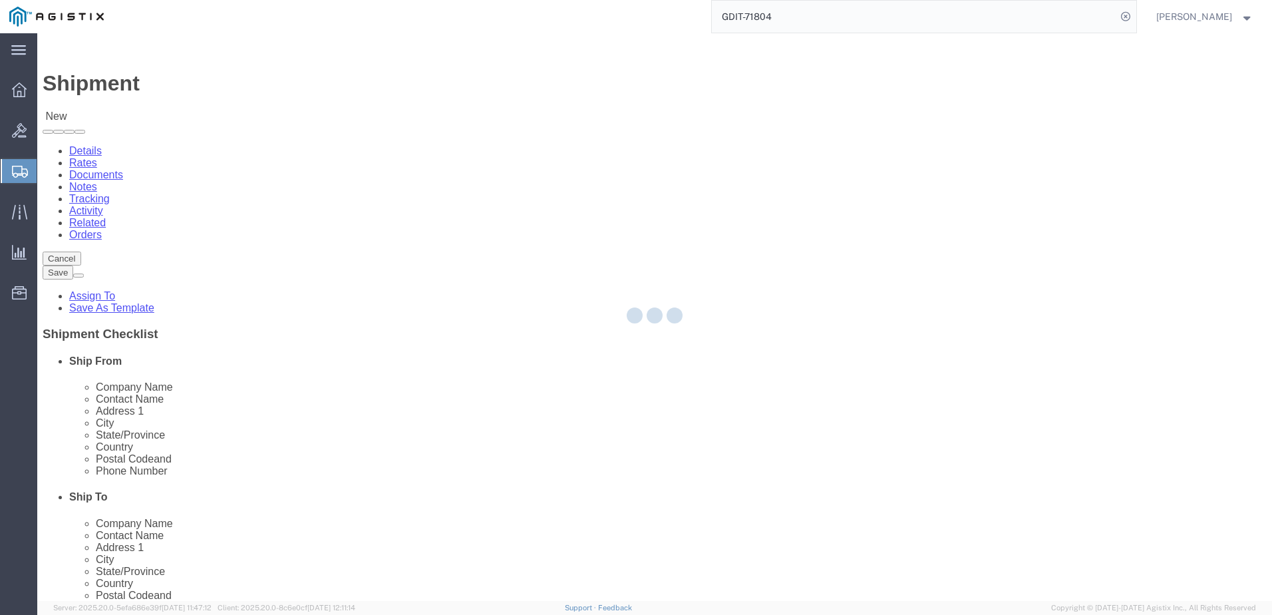
select select "HI"
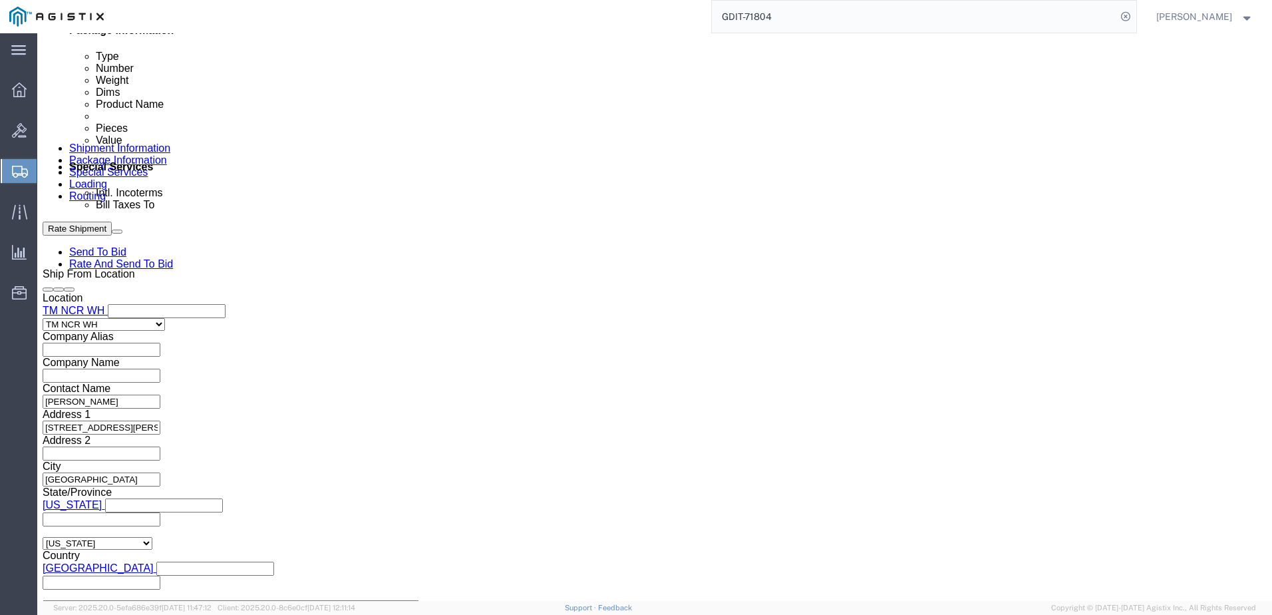
scroll to position [732, 0]
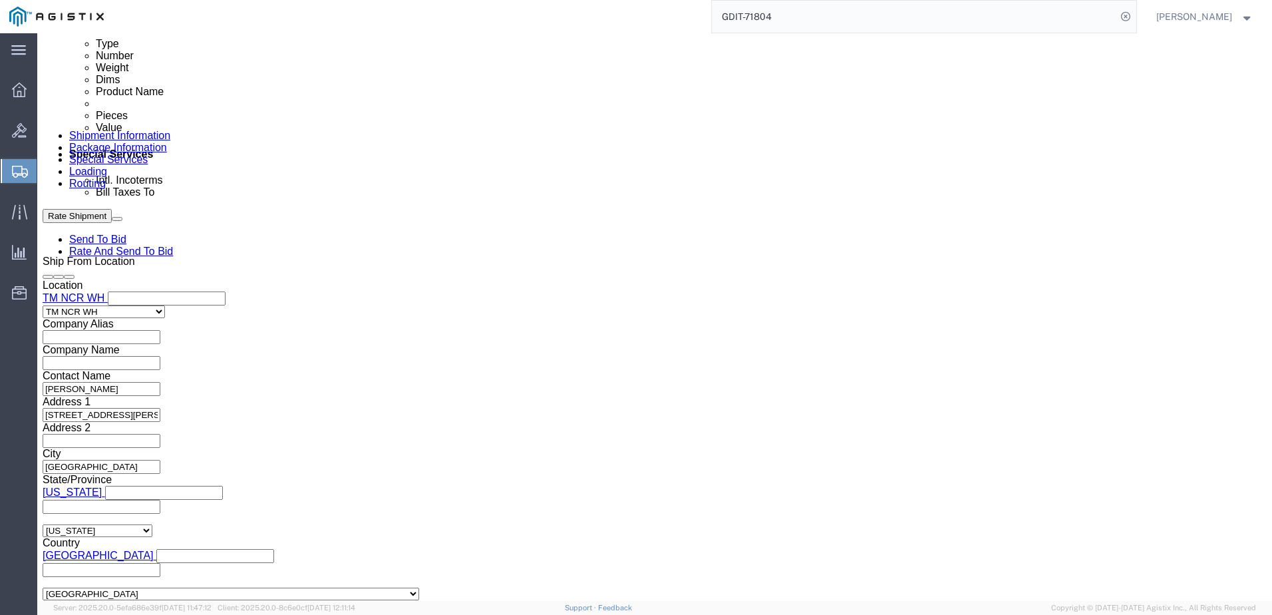
click button "Add reference"
click input "text"
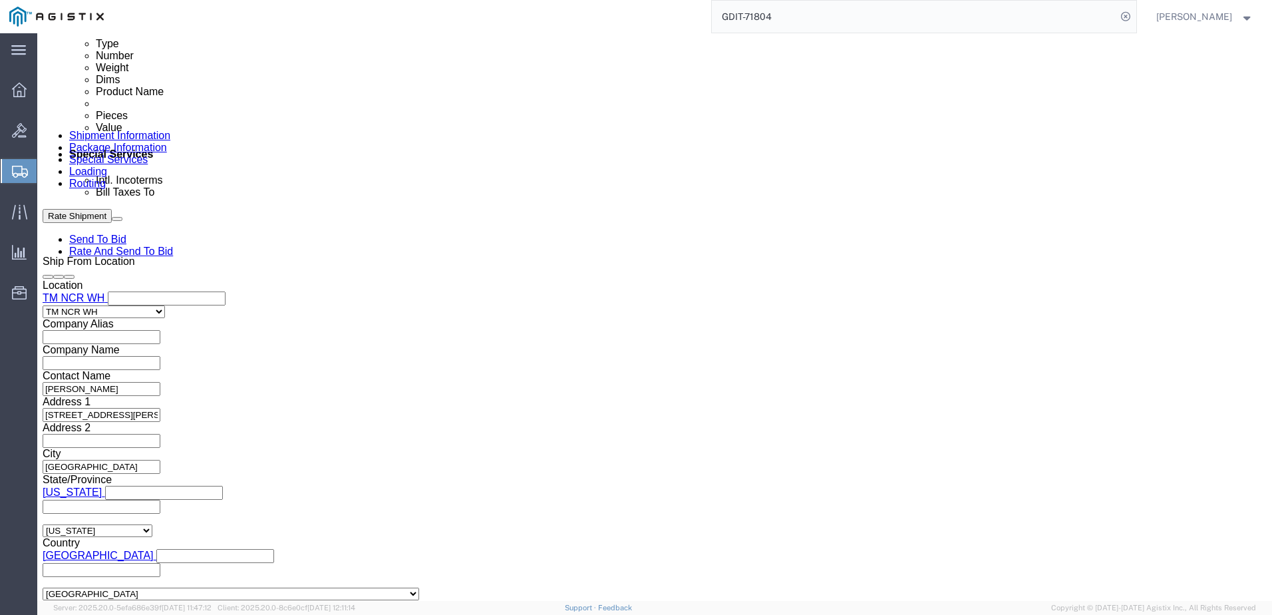
type input "GDIT-69689"
select select "PURCHORD"
type input "GDIT-69585"
select select "PURCHORD"
type input "GDIT-69435"
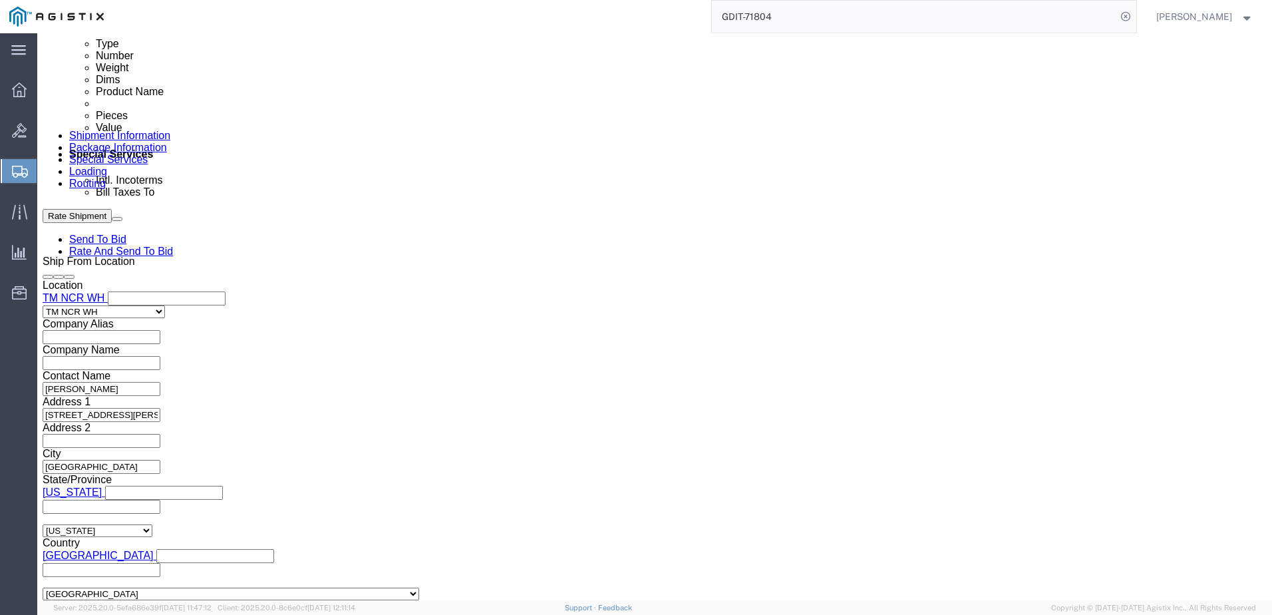
select select "PURCHORD"
type input "GDIT-69382"
select select "PURCHORD"
type input "GDIT-69490"
click div "Shipping Mode (Optional)"
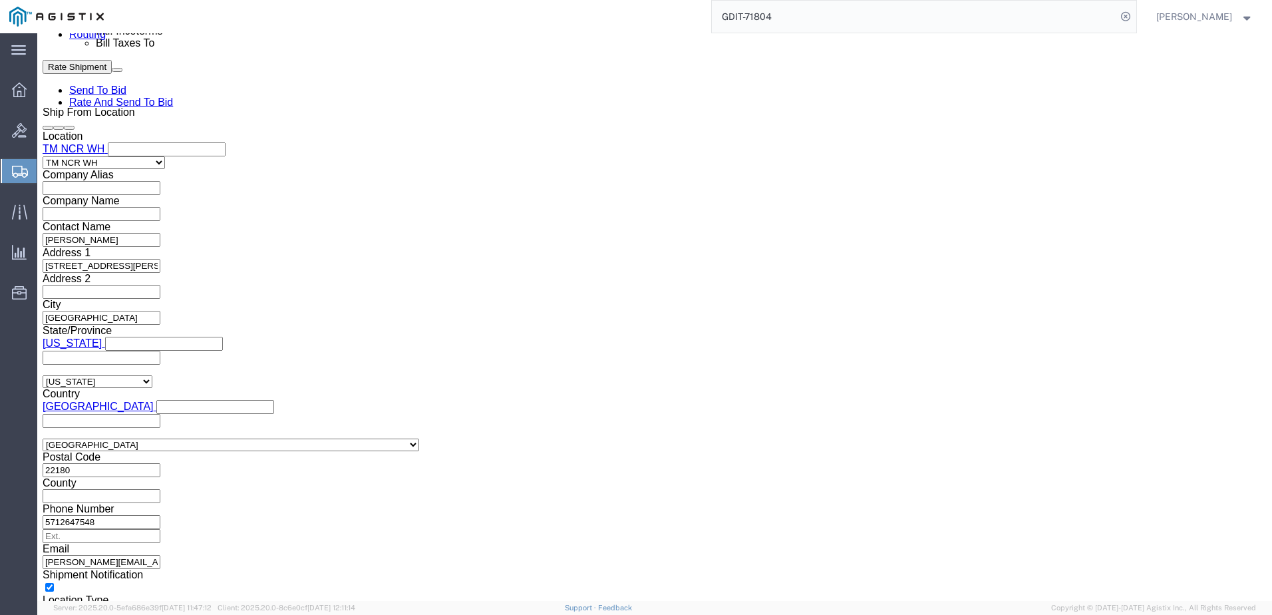
scroll to position [881, 0]
click button "Continue"
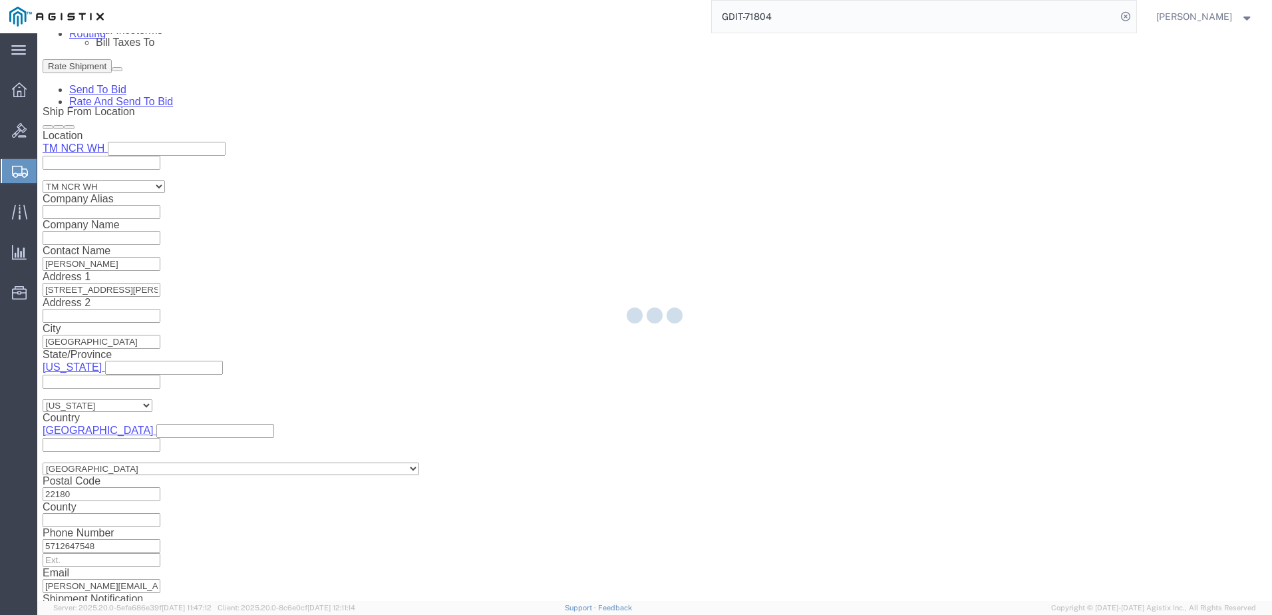
select select "69651"
select select "34243"
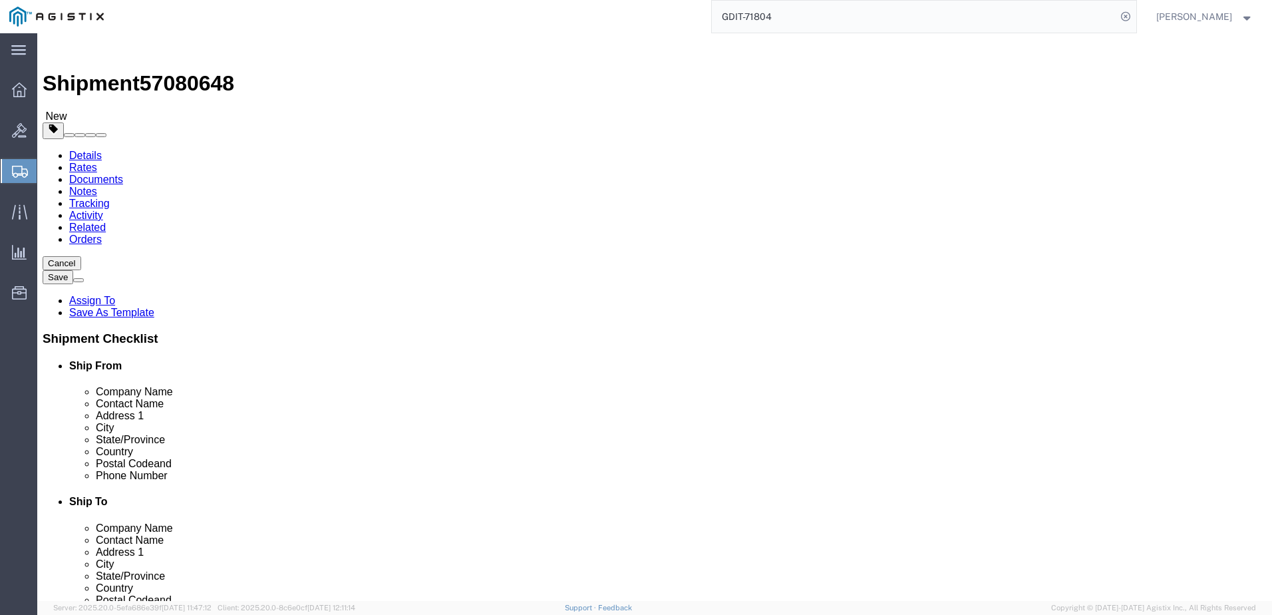
click icon
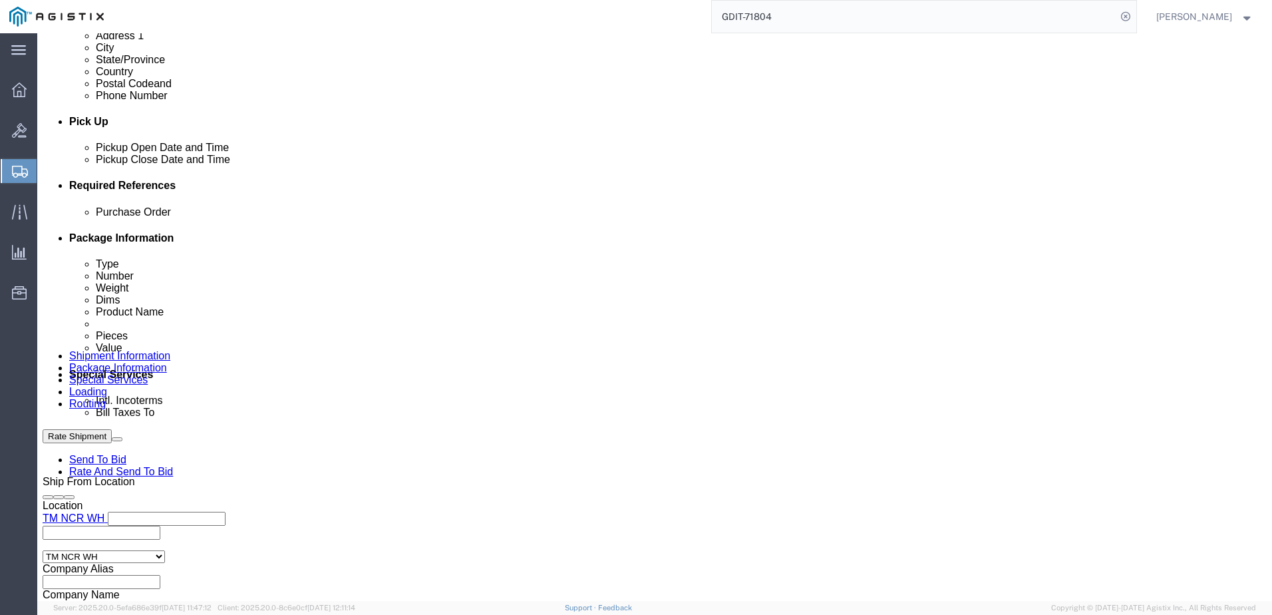
scroll to position [665, 0]
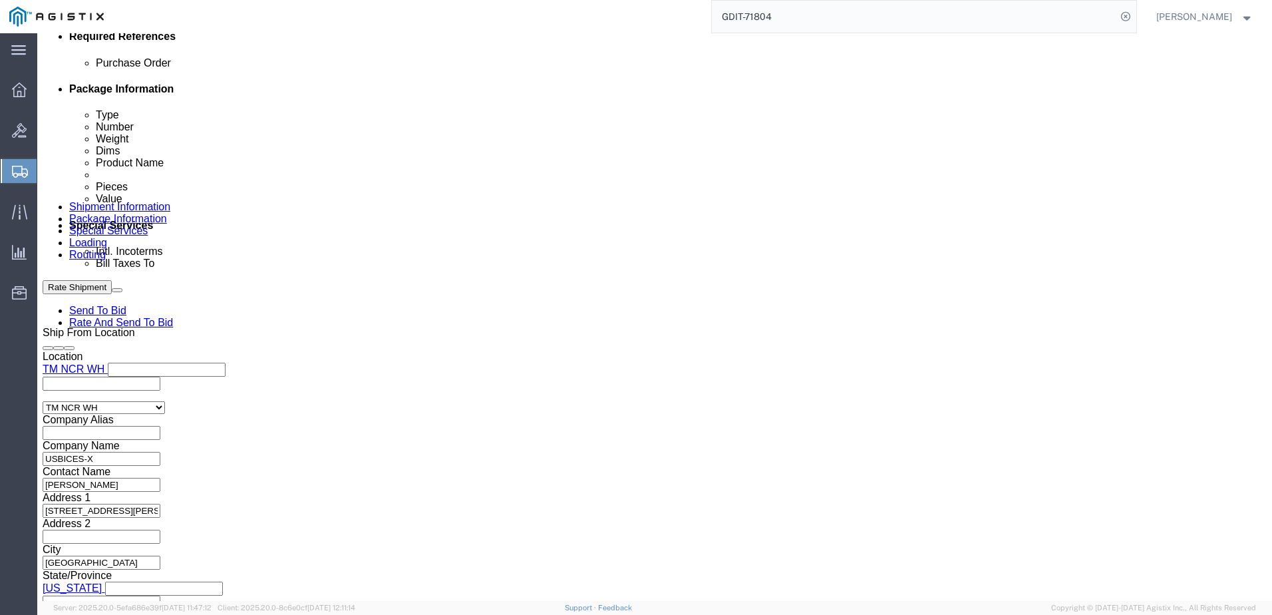
click input "GDIT-69689"
click input "GDIT-69490"
click input "GDIT-69382"
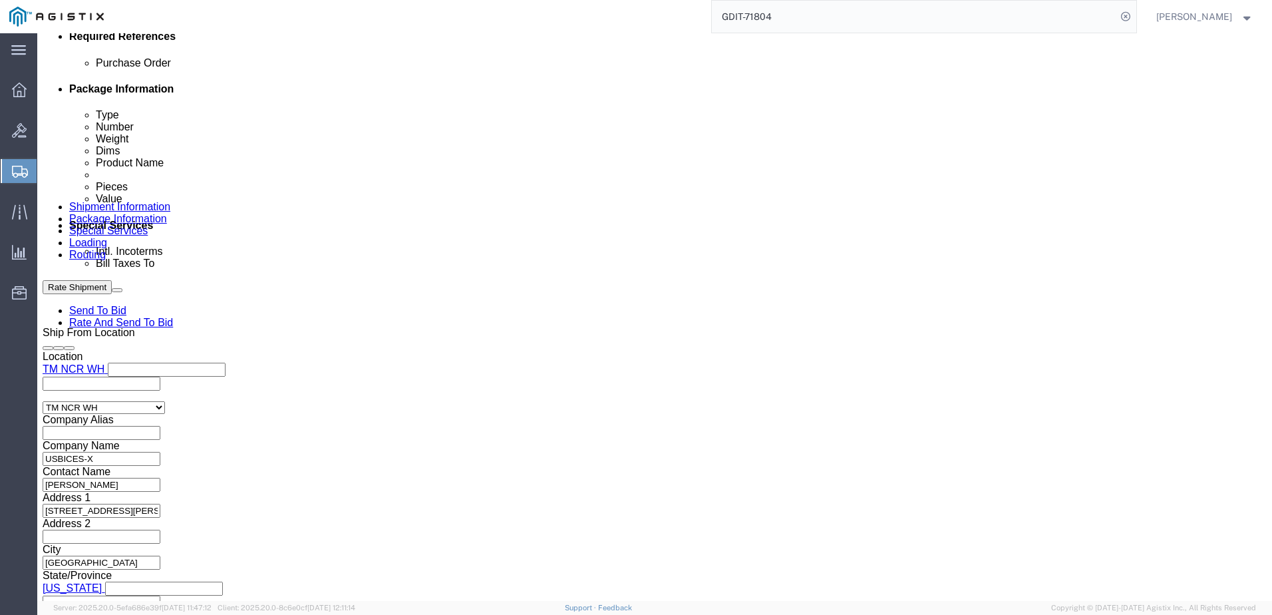
click input "GDIT-69382"
click input "GDIT-69435"
click input "GDIT-69585"
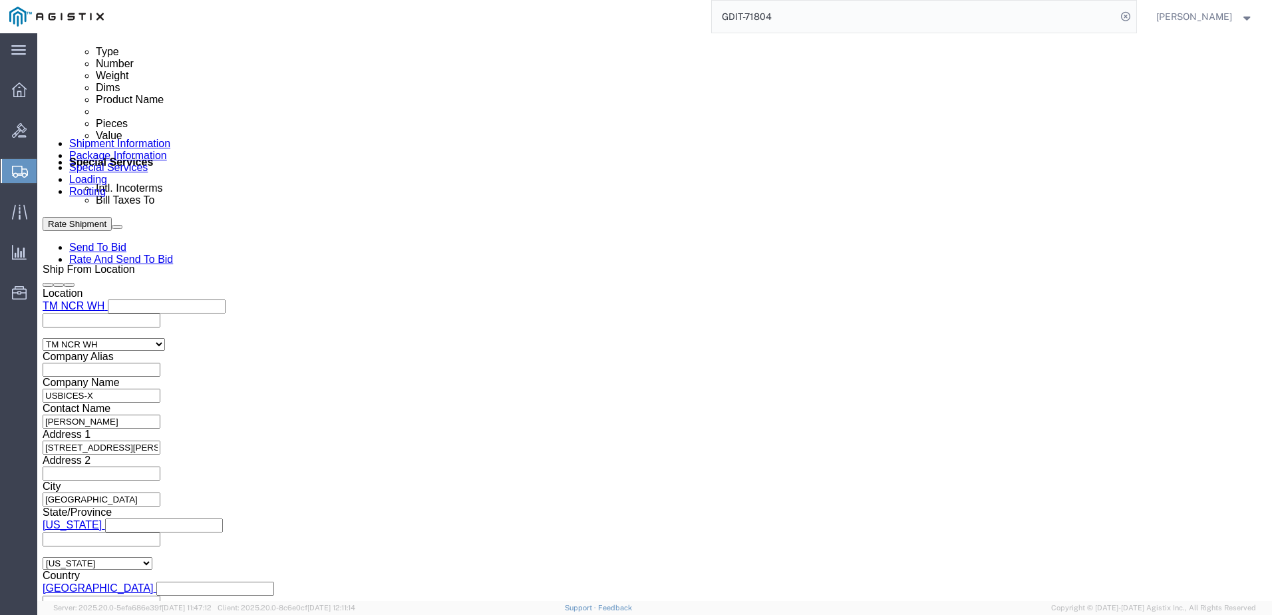
scroll to position [811, 0]
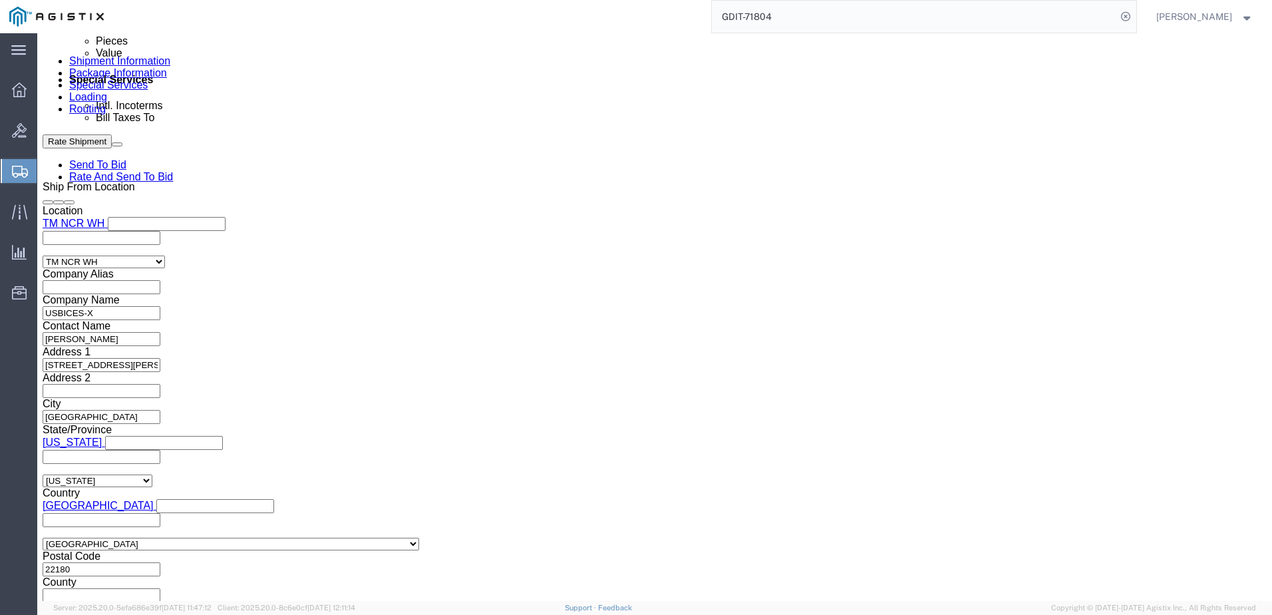
click icon
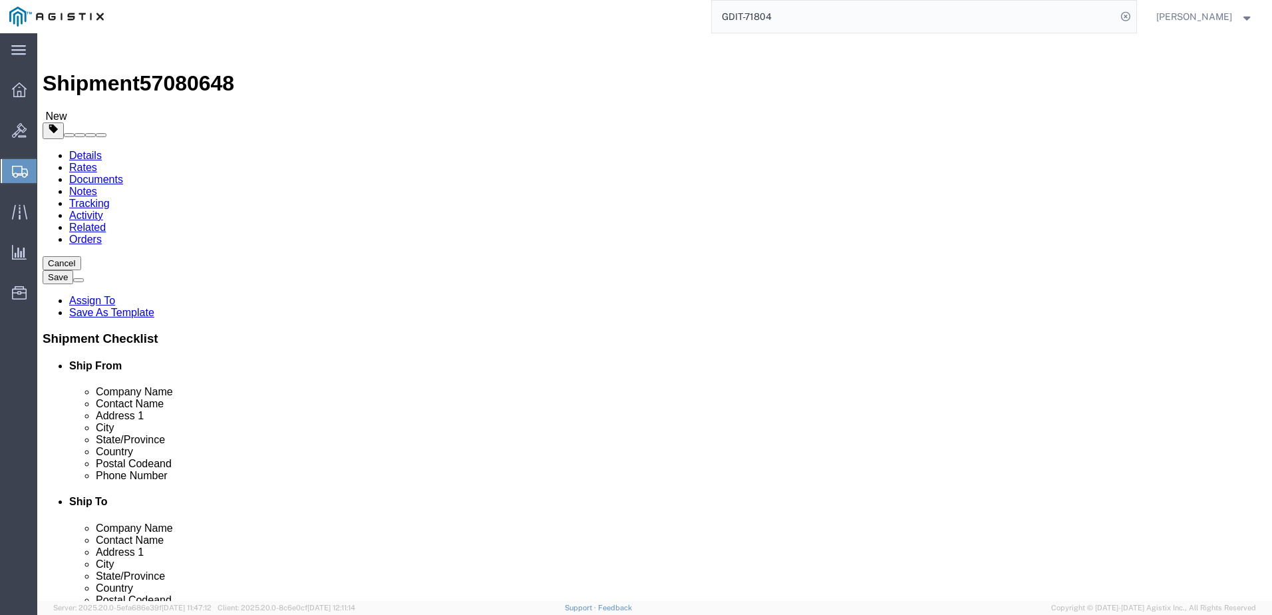
click div "Package Type Select Bale(s) Basket(s) Bolt(s) Bottle(s) Buckets Bulk Bundle(s) …"
click select "Select Bale(s) Basket(s) Bolt(s) Bottle(s) Buckets Bulk Bundle(s) Can(s) Cardbo…"
select select "PSNS"
click select "Select Bale(s) Basket(s) Bolt(s) Bottle(s) Buckets Bulk Bundle(s) Can(s) Cardbo…"
click link "Add Content"
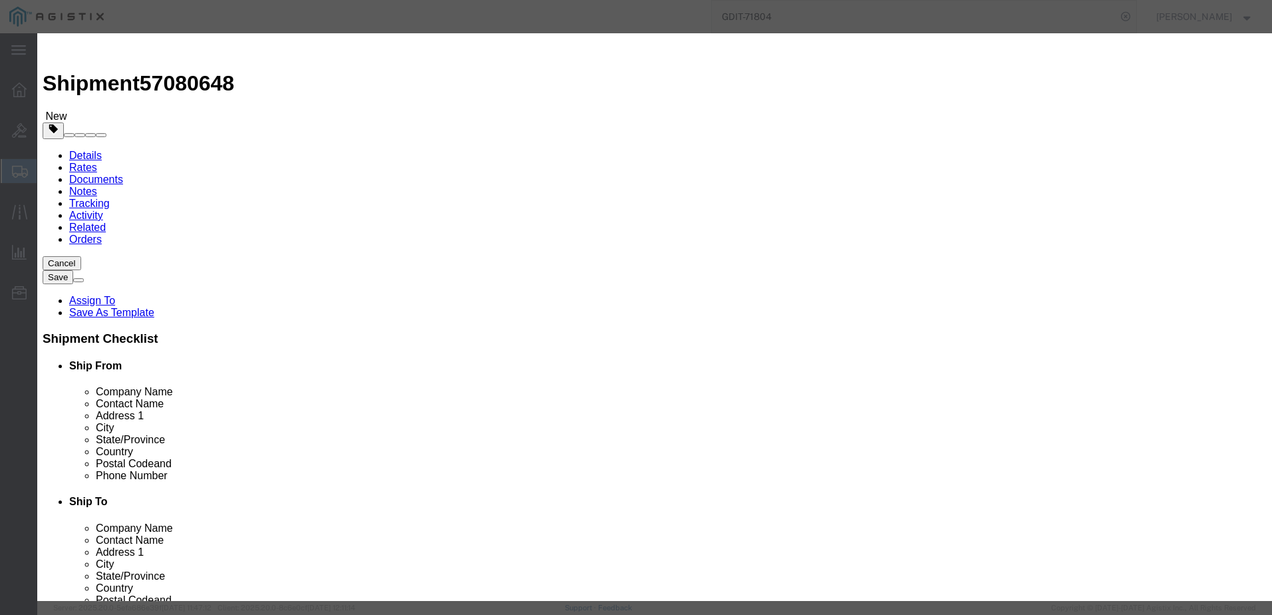
click input "text"
click textarea
paste textarea "250W Chassis. 4 Slot. Power button on front, and MIL-STD-999 DC"
type textarea "250W Chassis. 4 Slot. Power button on front, and MIL-STD-999 DC"
click input "text"
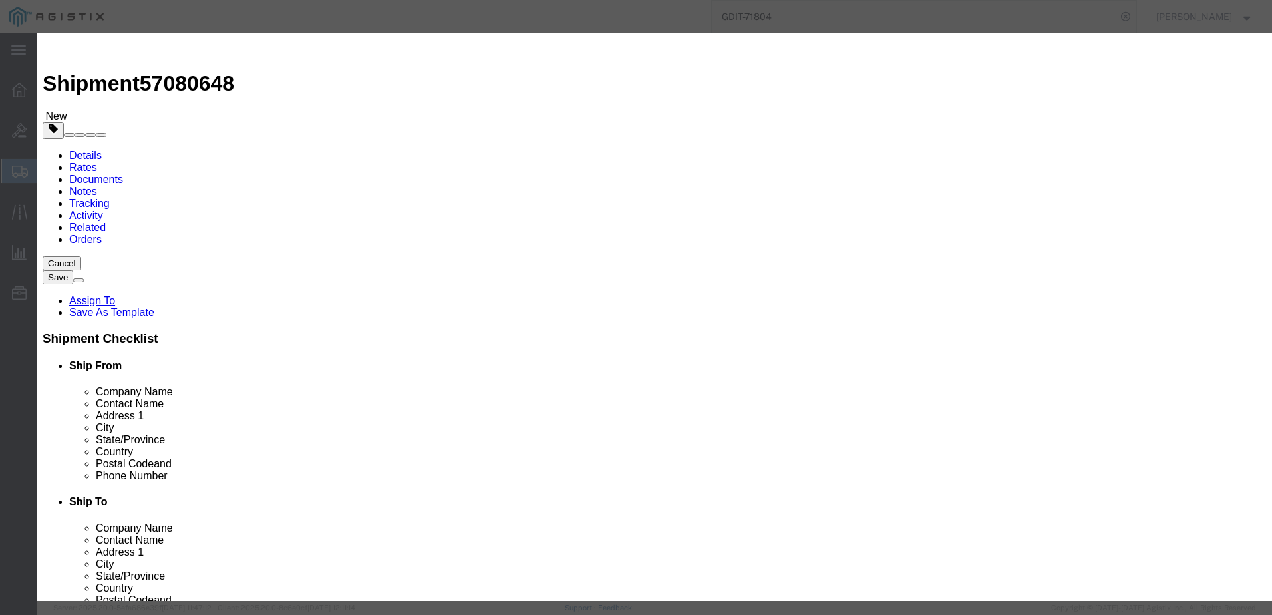
click input "text"
paste input "CHASSIS"
type input "CHASSIS"
click input "0"
type input "1"
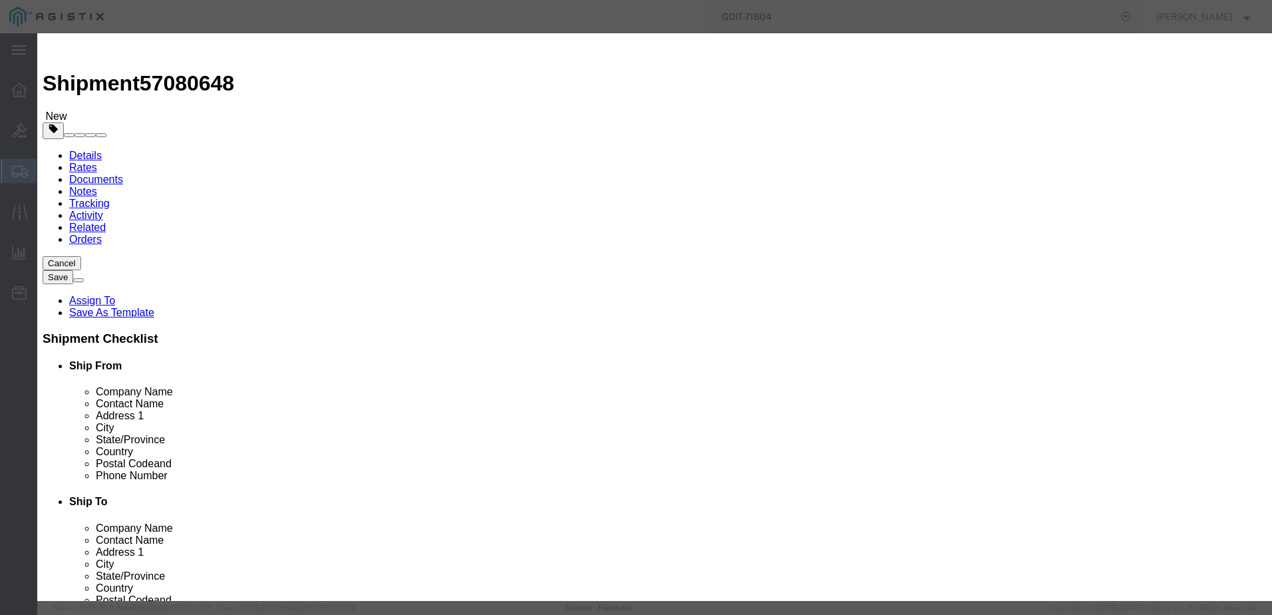
click div "Product Name CHASSIS Pieces 1 Select Bag Barrels 100Board Feet Bottle Box Blist…"
click input "text"
type input "11280"
drag, startPoint x: 464, startPoint y: 175, endPoint x: 462, endPoint y: 186, distance: 10.8
click select "Select 50 55 60 65 70 85 92.5 100 125 175 250 300 400"
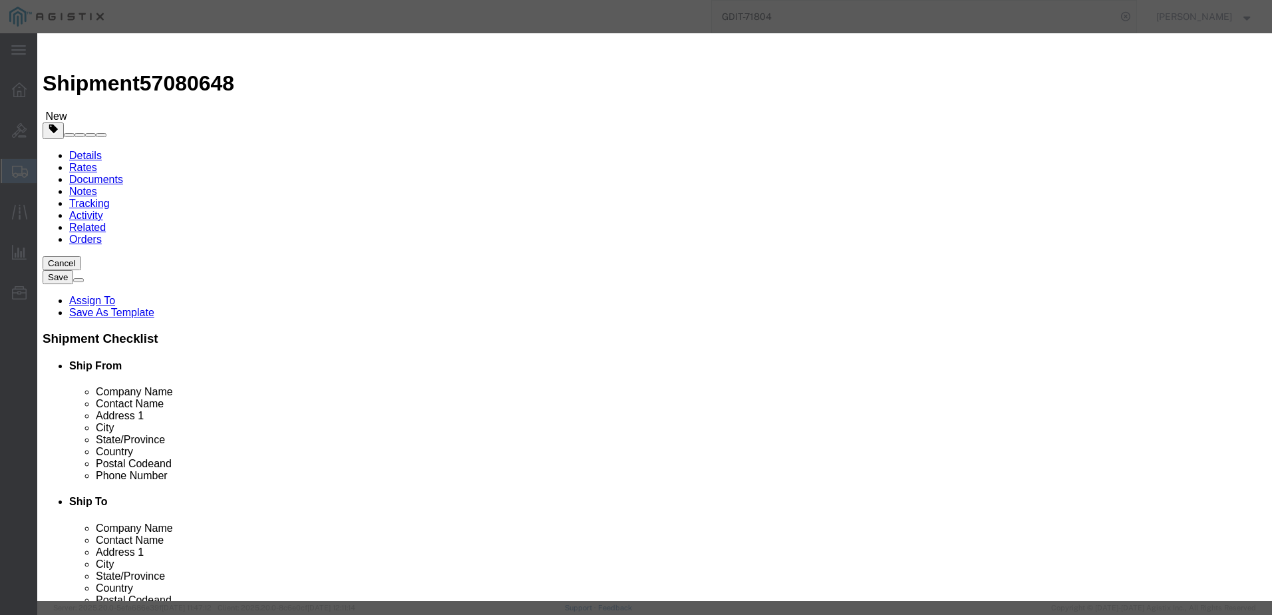
select select "92.5"
click select "Select 50 55 60 65 70 85 92.5 100 125 175 250 300 400"
click select "Select [GEOGRAPHIC_DATA] [GEOGRAPHIC_DATA] [GEOGRAPHIC_DATA] [GEOGRAPHIC_DATA] …"
select select "US"
click select "Select [GEOGRAPHIC_DATA] [GEOGRAPHIC_DATA] [GEOGRAPHIC_DATA] [GEOGRAPHIC_DATA] …"
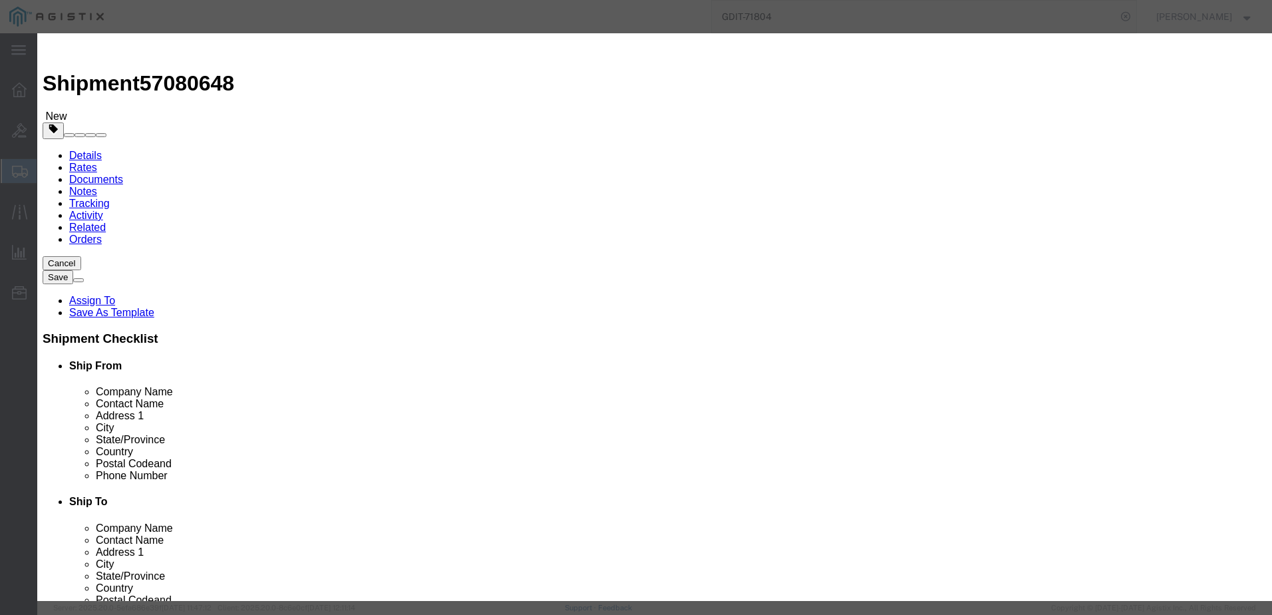
click input "text"
paste input "400-052515415-04"
type input "400-052515415-04"
drag, startPoint x: 521, startPoint y: 357, endPoint x: 518, endPoint y: 329, distance: 28.1
click label
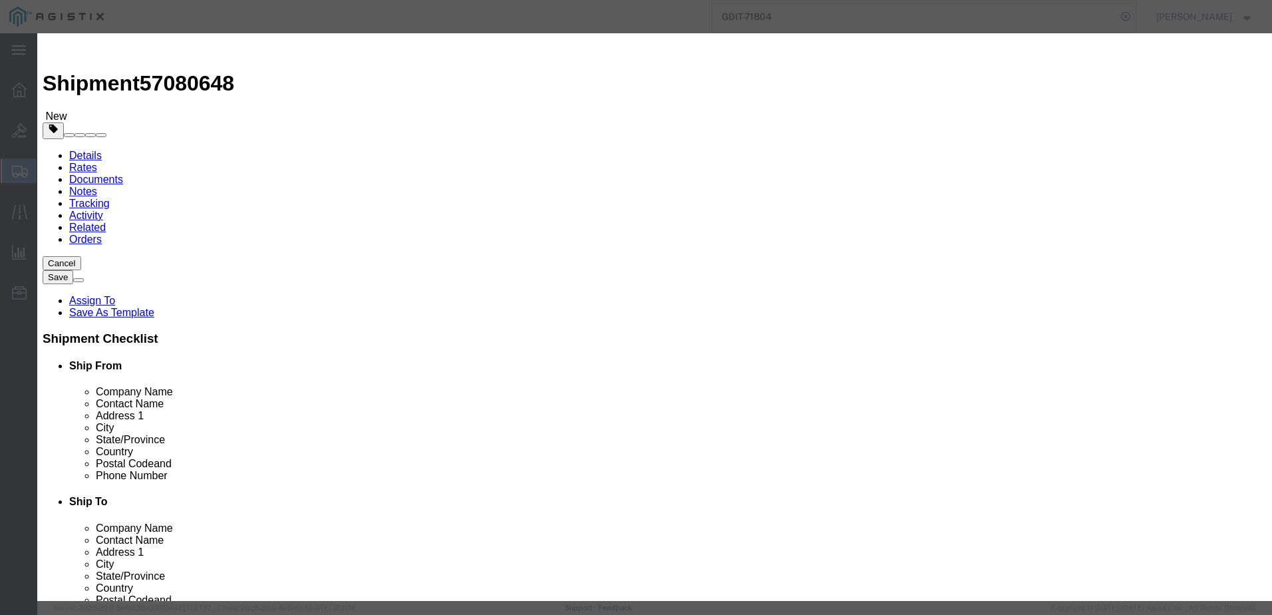
click input "checkbox"
click textarea
click input "checkbox"
checkbox input "false"
click textarea
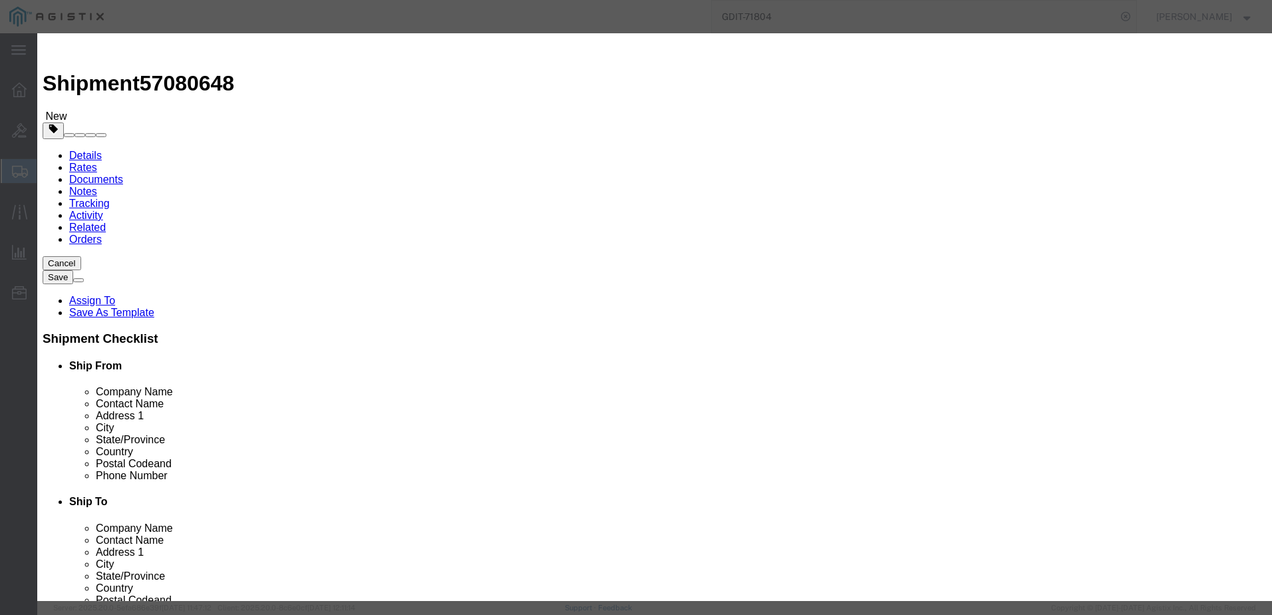
paste textarea "131252"
type textarea "AT: 131252"
click button "Save & Add Another"
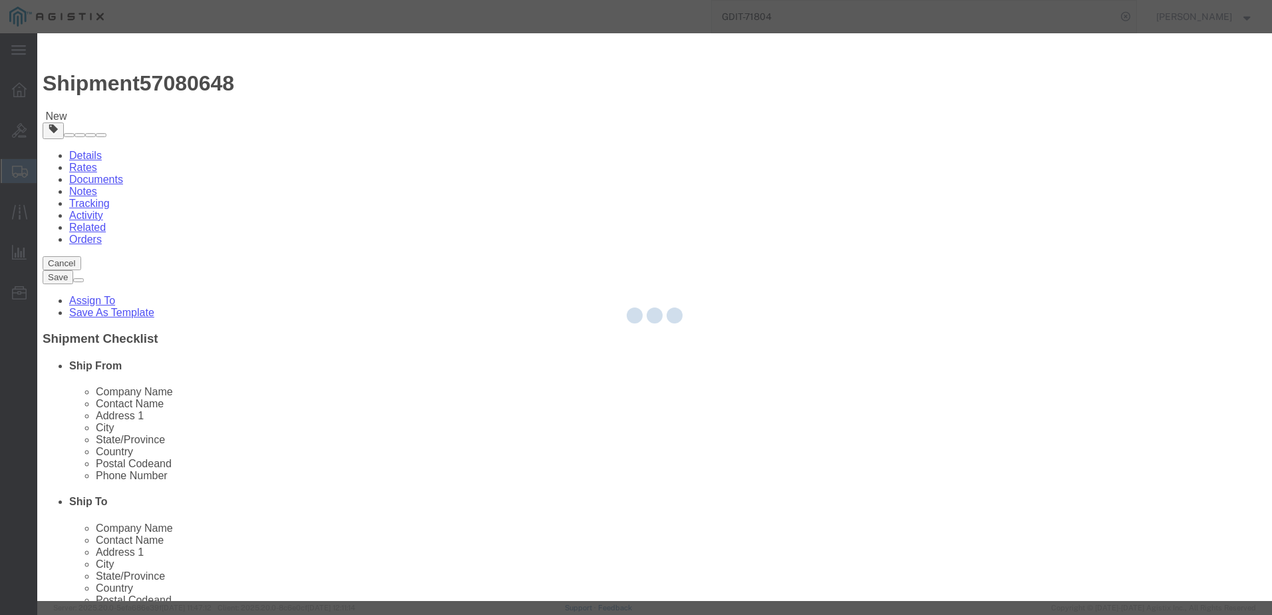
select select "EA"
select select
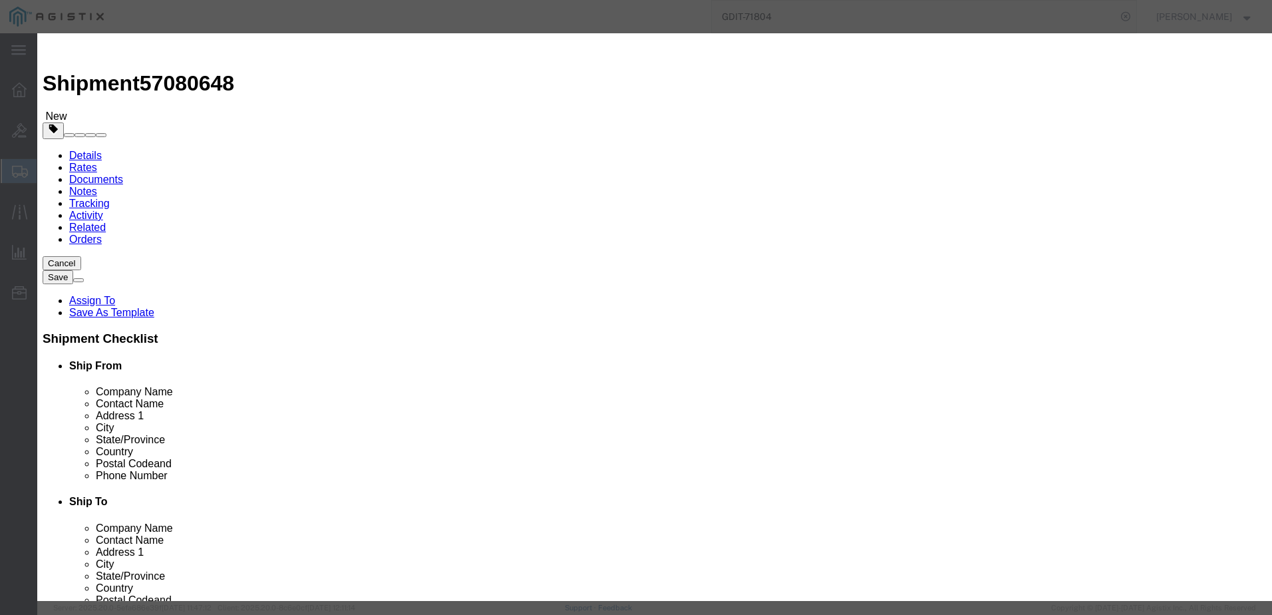
select select "USD"
click input "text"
paste input "CHASSIS"
type input "CHASSIS"
click textarea
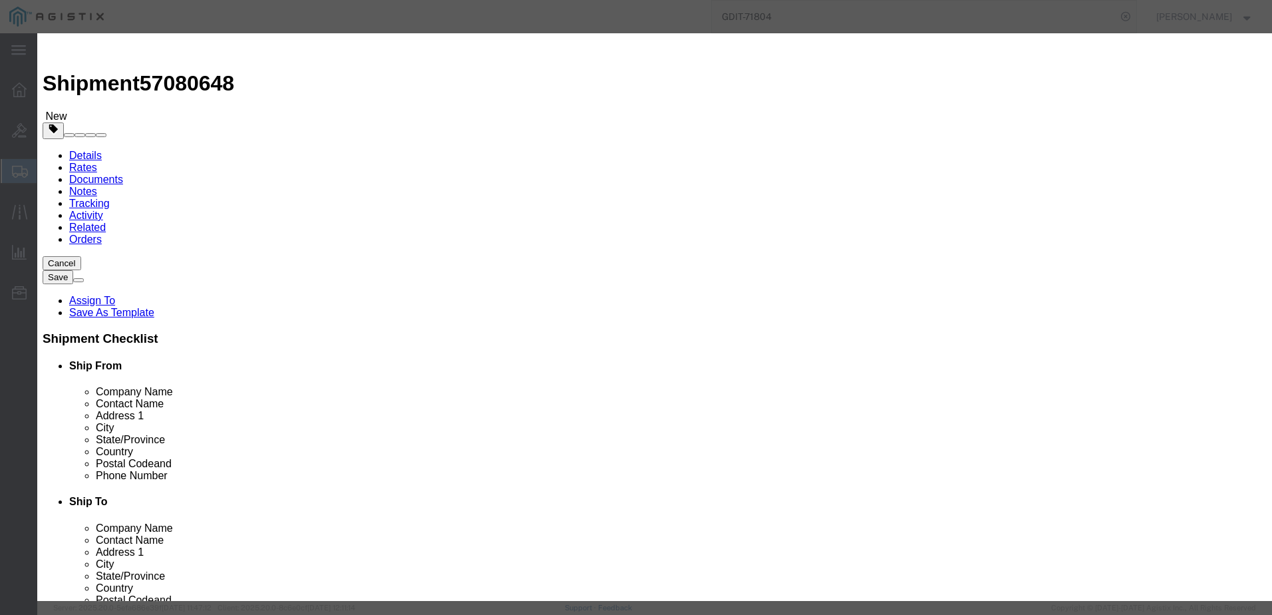
type textarea "250W Chassis. 4 Slot. Power button on front, and MIL-STD-999 DC"
click input "text"
type input "1"
type input "11280"
click select "Select [GEOGRAPHIC_DATA] [GEOGRAPHIC_DATA] [GEOGRAPHIC_DATA] [GEOGRAPHIC_DATA] …"
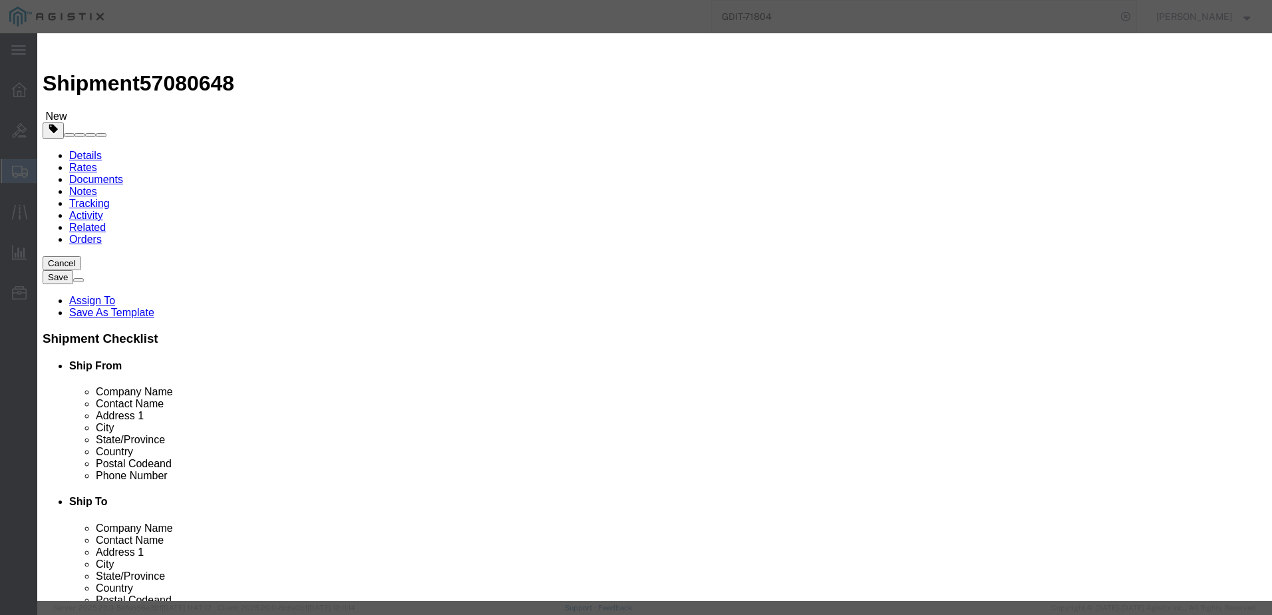
select select "US"
click select "Select [GEOGRAPHIC_DATA] [GEOGRAPHIC_DATA] [GEOGRAPHIC_DATA] [GEOGRAPHIC_DATA] …"
click select "Select 50 55 60 65 70 85 92.5 100 125 175 250 300 400"
select select "92.5"
click select "Select 50 55 60 65 70 85 92.5 100 125 175 250 300 400"
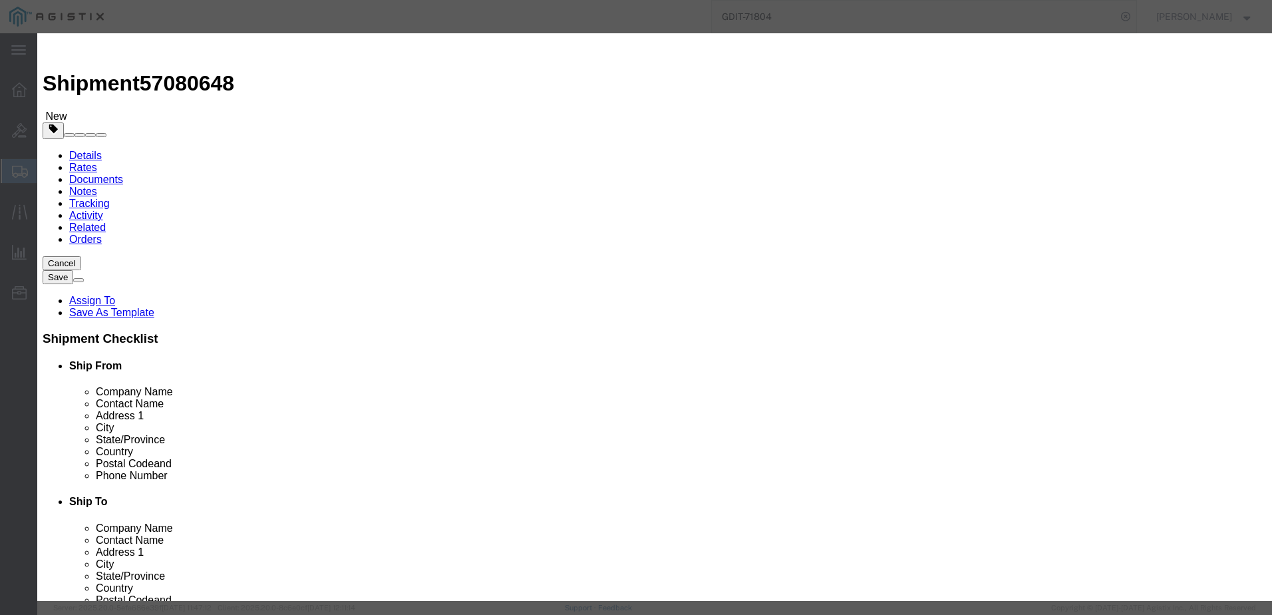
click input "text"
paste input "400-052515414-04"
type input "400-052515414-04"
click textarea
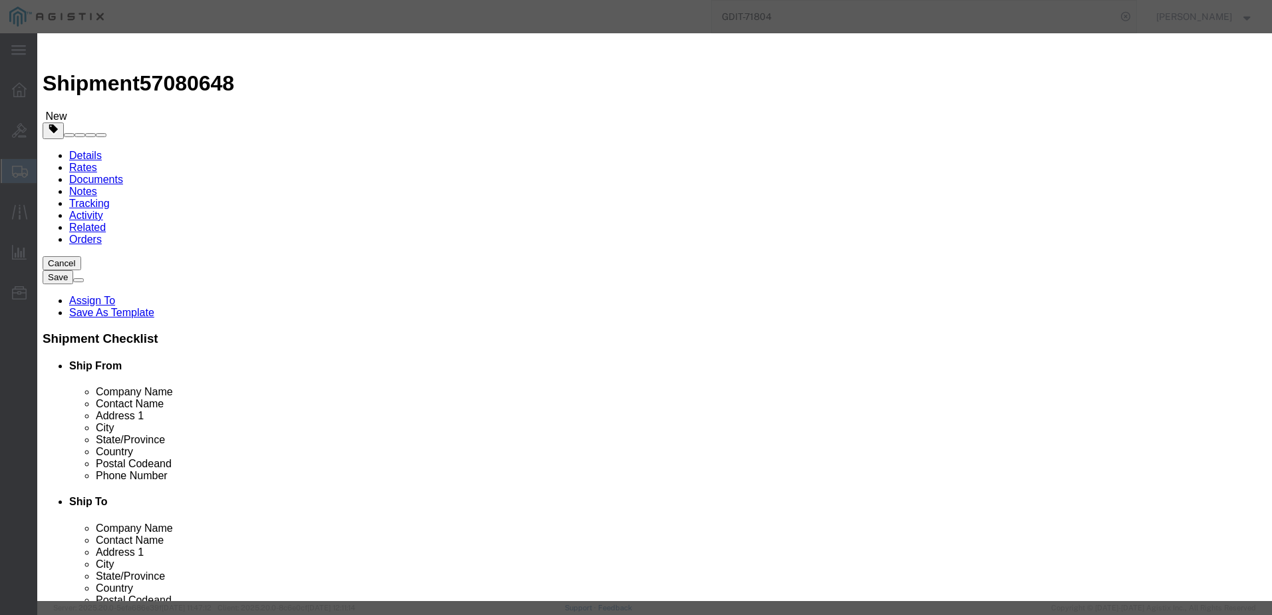
paste textarea "131253"
type textarea "AT: 131253"
click button "Save & Add Another"
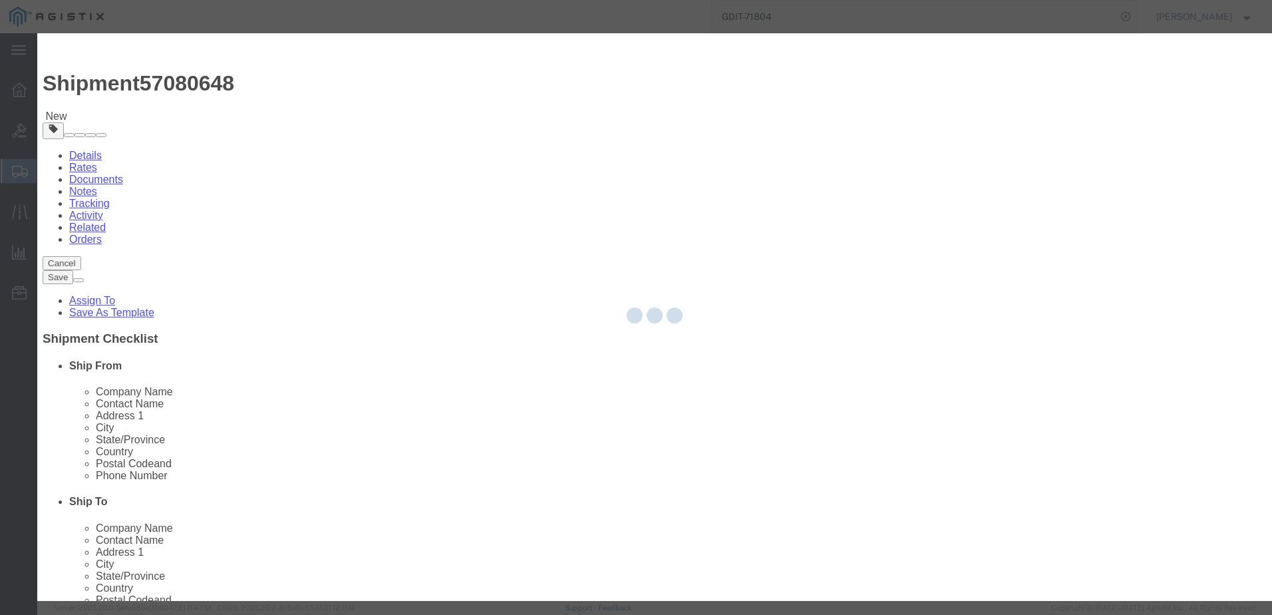
select select "EA"
select select
select select "USD"
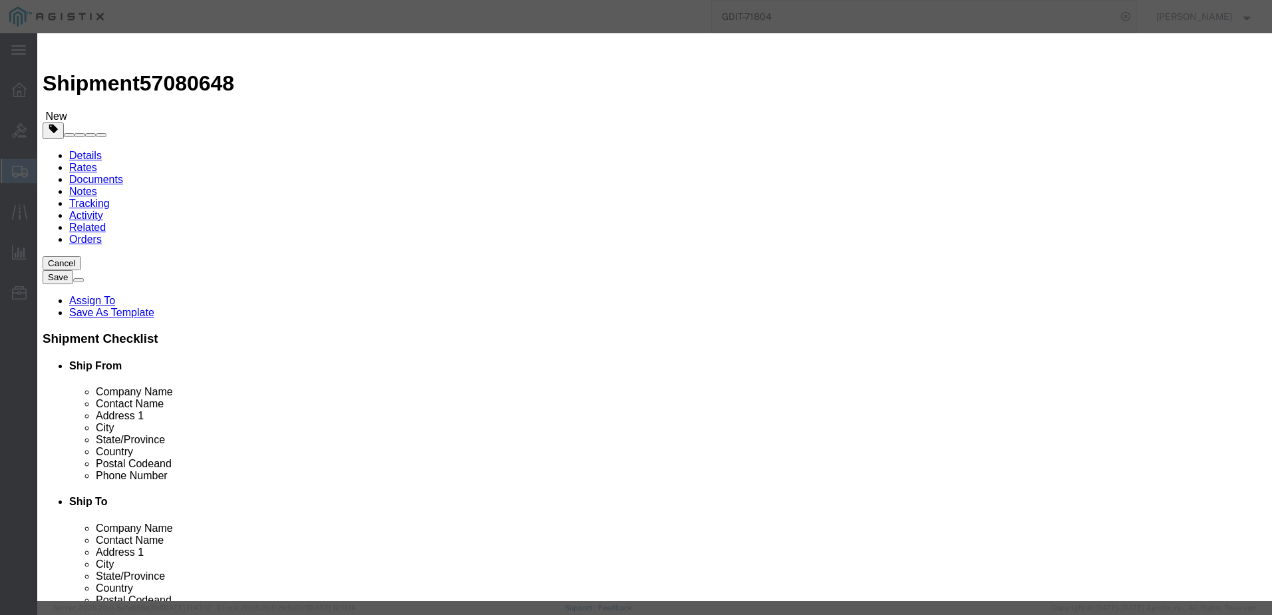
click textarea
paste textarea "Pelican 1535AIR Case. Holds one 4 Slot Chassis w SFP/ KG250X and cables"
type textarea "Pelican 1535AIR Case. Holds one 4 Slot Chassis w SFP/ KG250X and cables"
click input "text"
type input "PELICAN CASE"
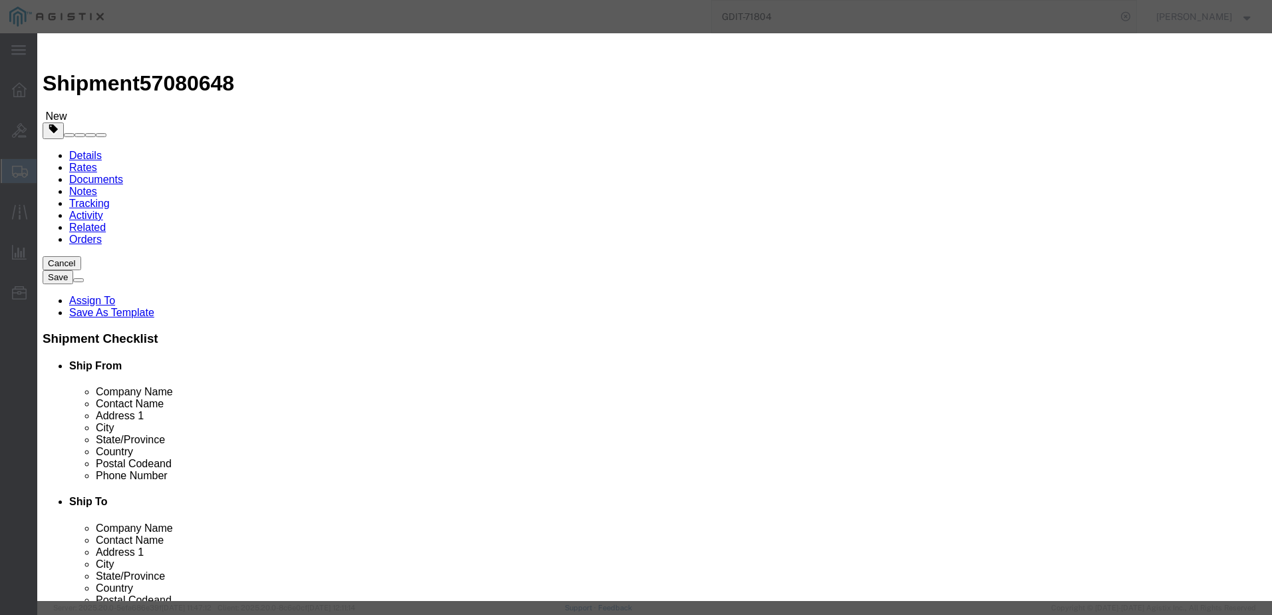
click input "text"
paste input "PS400-IM2500-04-004"
type input "PS400-IM2500-04-004"
click input "text"
type input "2"
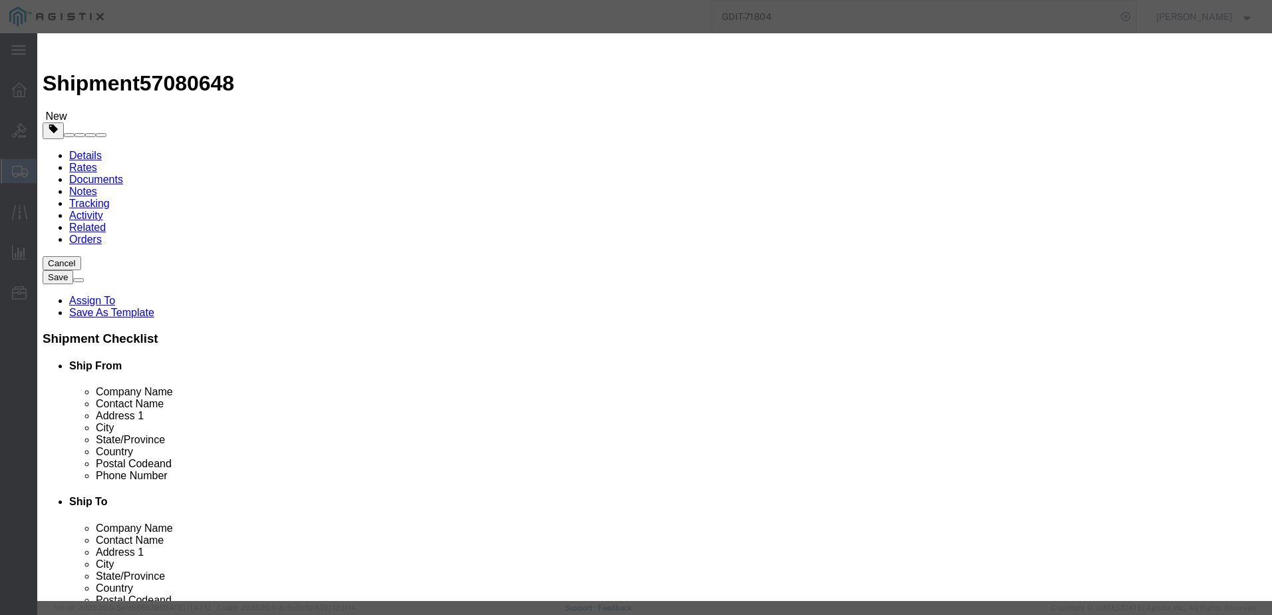
click div "Product Name PELICAN CASE Pieces 2 Select Bag Barrels 100Board Feet Bottle Box …"
click input "text"
drag, startPoint x: 420, startPoint y: 136, endPoint x: 418, endPoint y: 146, distance: 10.1
click input "2"
click input "text"
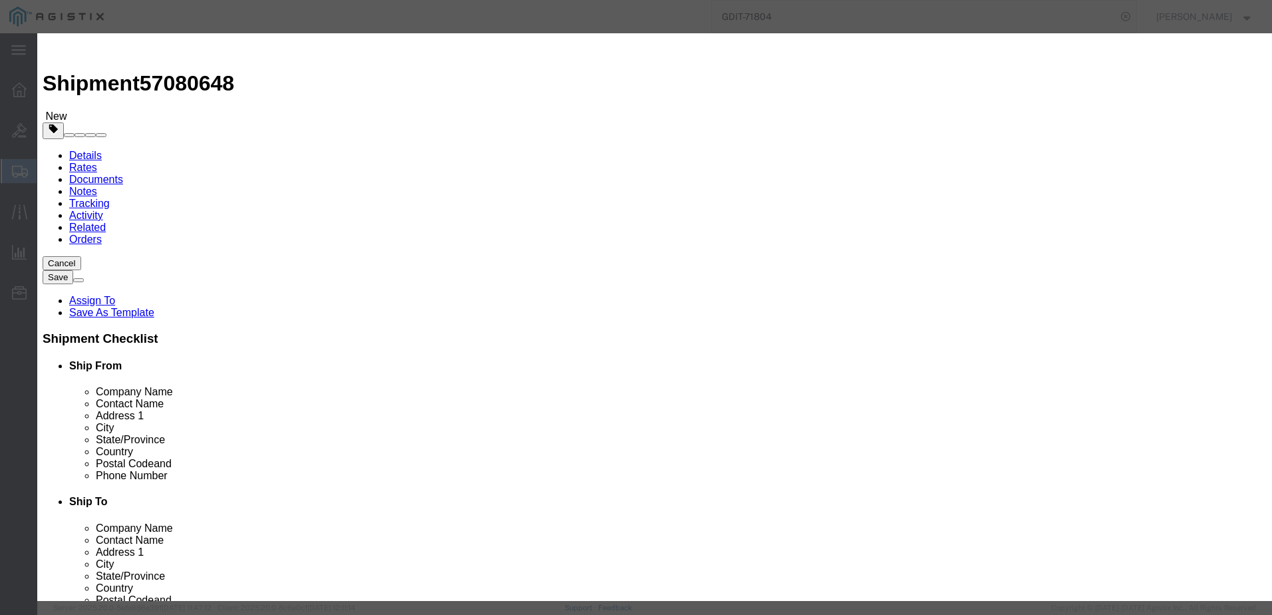
type input "2590"
click select "Select [GEOGRAPHIC_DATA] [GEOGRAPHIC_DATA] [GEOGRAPHIC_DATA] [GEOGRAPHIC_DATA] …"
select select "US"
click select "Select [GEOGRAPHIC_DATA] [GEOGRAPHIC_DATA] [GEOGRAPHIC_DATA] [GEOGRAPHIC_DATA] …"
click button "Save & Add Another"
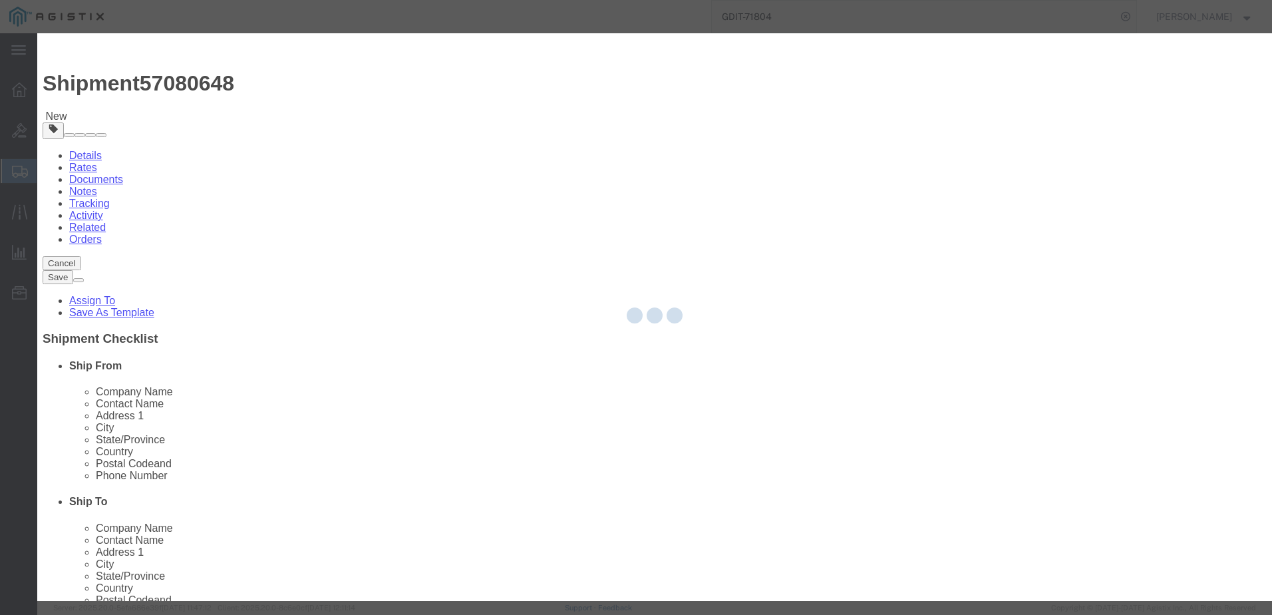
select select "EA"
select select
select select "USD"
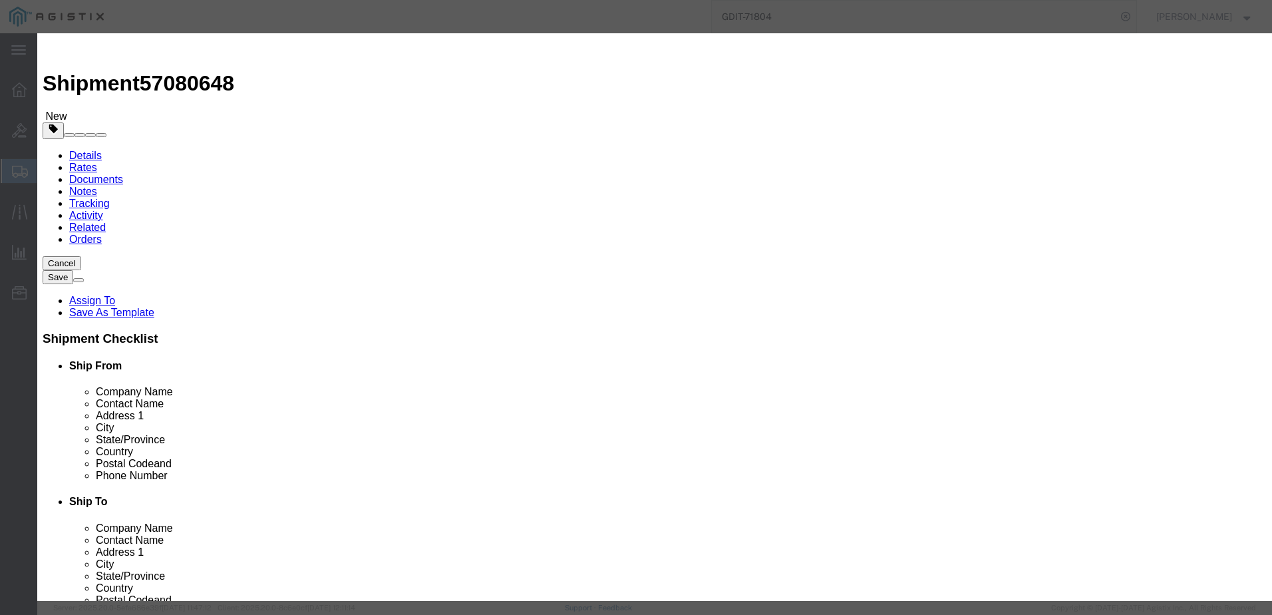
click input "text"
type input "PACSTAR SWITCH"
click div "Description Commodity Category Select Country Of Origin Select [GEOGRAPHIC_DATA…"
click textarea
paste textarea "PacStar Small Form Factor GIG-E Switch Module, Built with Cisco Provides 8 X 1G…"
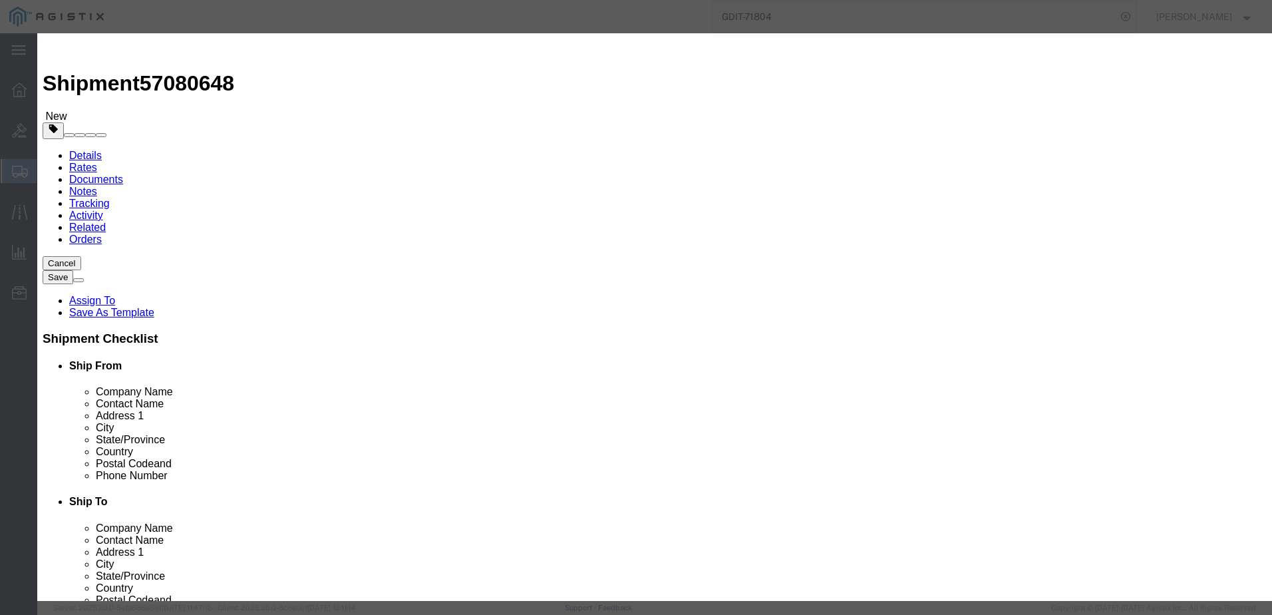
type textarea "PacStar Small Form Factor GIG-E Switch Module, Built with Cisco Provides 8 X 1G…"
click select "Select [GEOGRAPHIC_DATA] [GEOGRAPHIC_DATA] [GEOGRAPHIC_DATA] [GEOGRAPHIC_DATA] …"
select select "US"
click select "Select [GEOGRAPHIC_DATA] [GEOGRAPHIC_DATA] [GEOGRAPHIC_DATA] [GEOGRAPHIC_DATA] …"
click input "text"
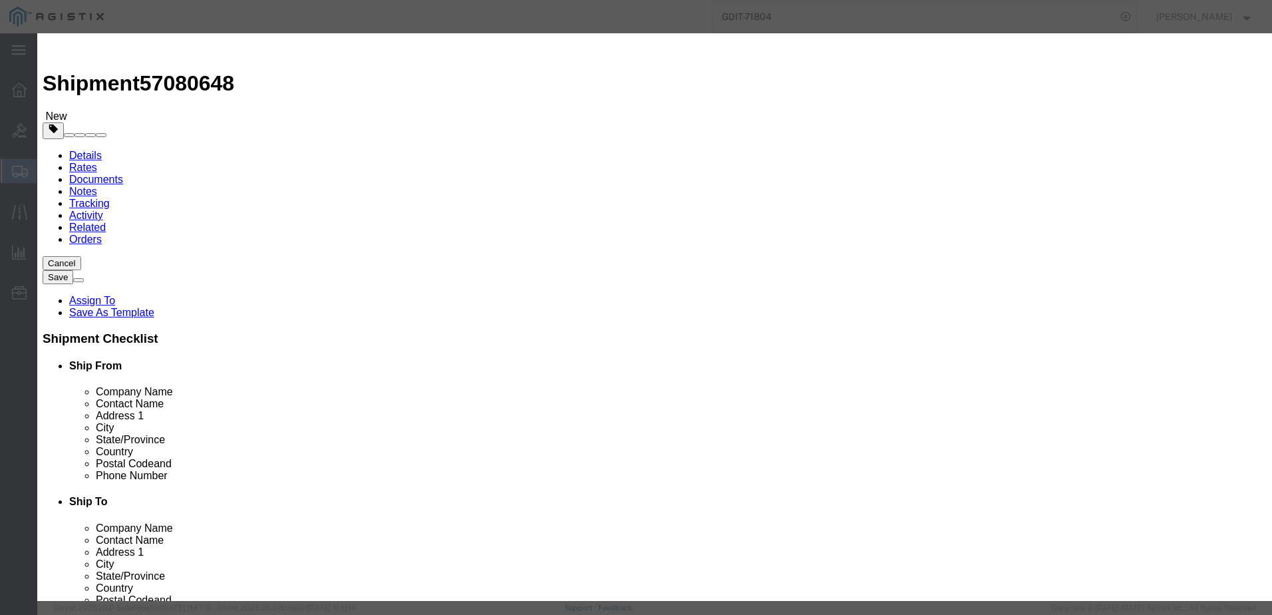
type input "1"
type input "8500"
select select "92.5"
click input "text"
paste input "444-05259075"
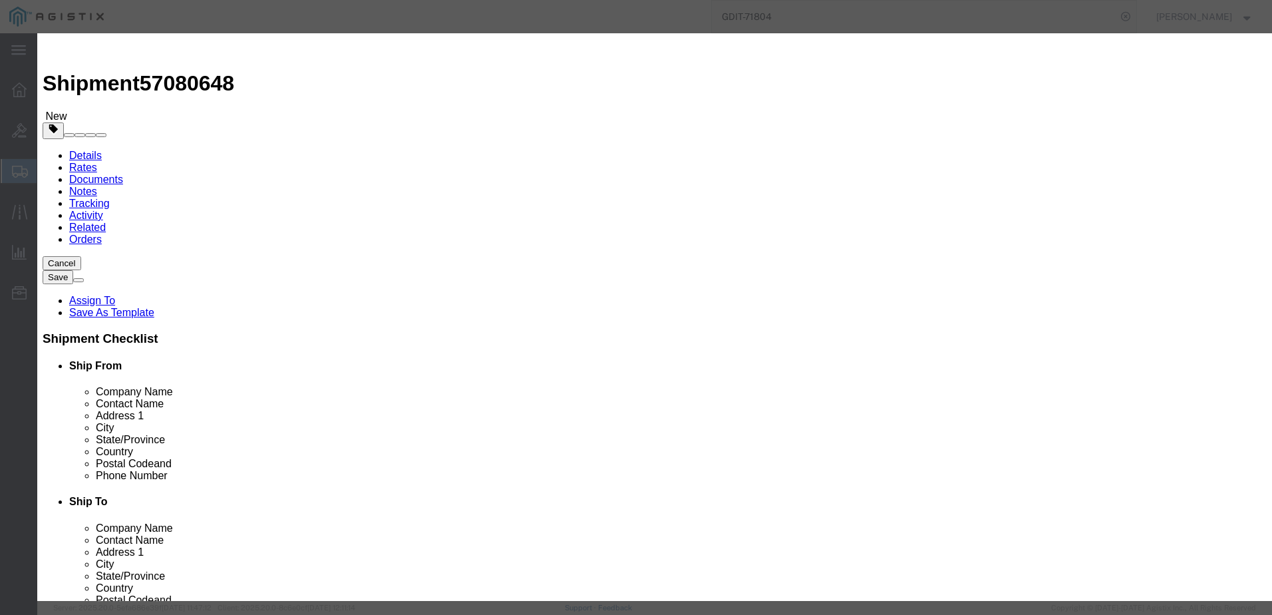
type input "444-05259075"
click textarea
paste textarea "131254"
type textarea "1"
paste textarea "131254"
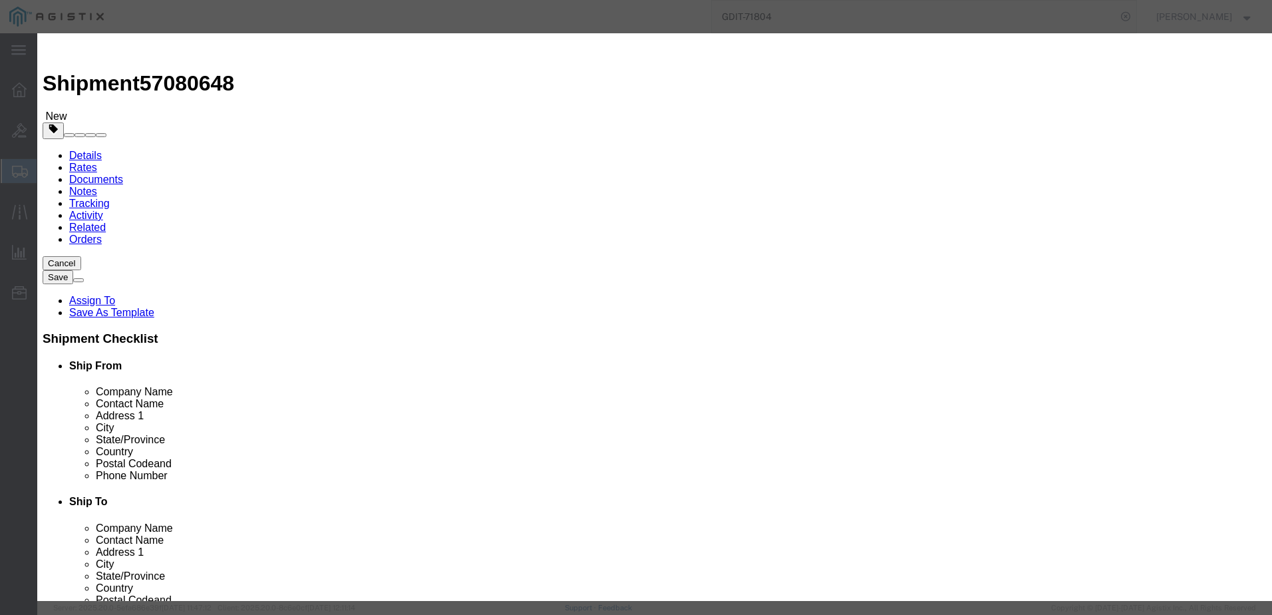
type textarea "AT: 131254"
click input "text"
paste input "PS444-02"
type input "PS444-02"
click button "Save & Add Another"
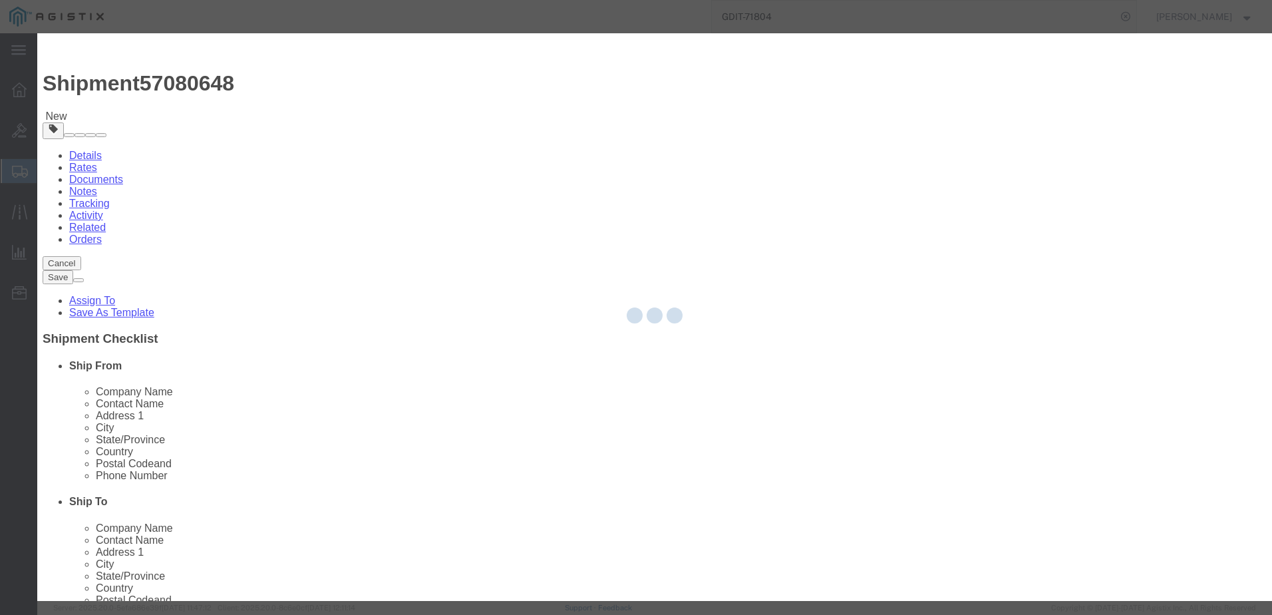
select select "EA"
select select
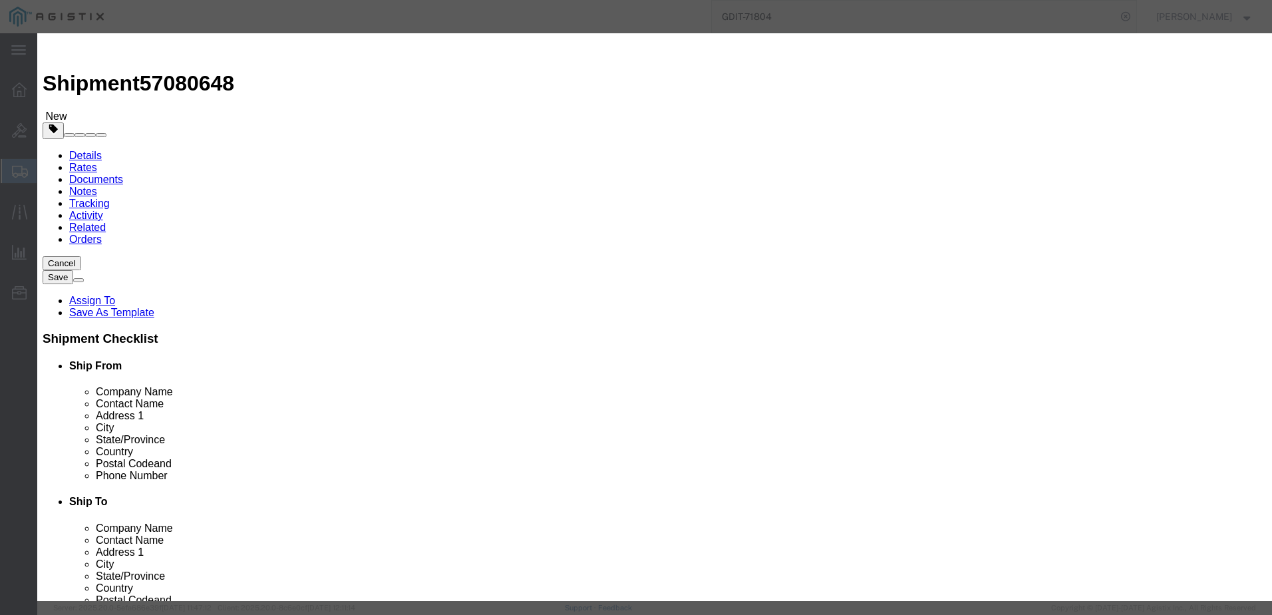
click input "text"
paste input "PS444-02"
type input "PS444-02"
click textarea
paste textarea "PacStar Small Form Factor GIG-E Switch Module, Built with Cisco Provides 8 X 1G…"
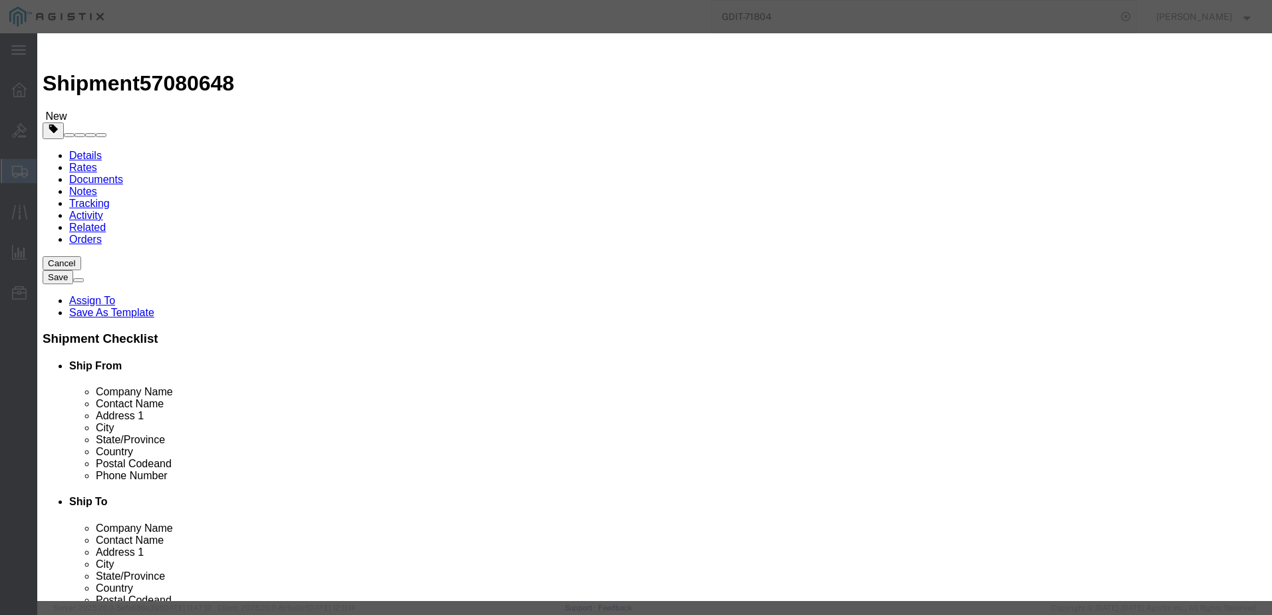
type textarea "PacStar Small Form Factor GIG-E Switch Module, Built with Cisco Provides 8 X 1G…"
click input "text"
click input "PACSTAR SWITCH"
type input "PACSTAR SWITCH"
click input "text"
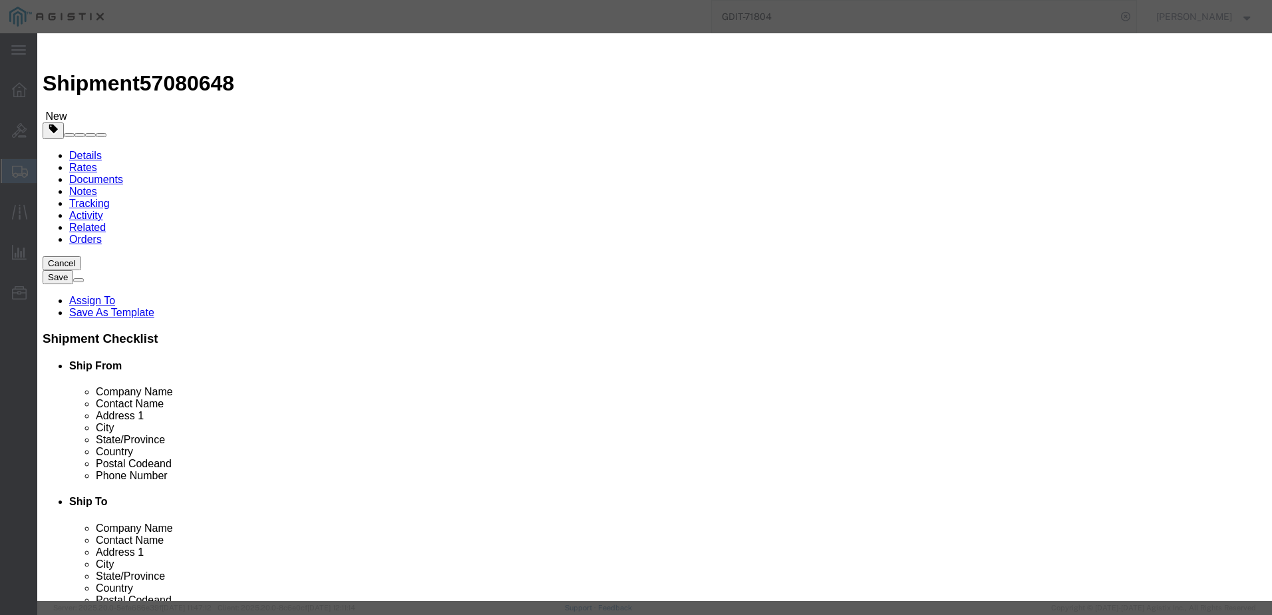
type input "1"
type input "8500"
select select "92.5"
click div "Description PacStar Small Form Factor GIG-E Switch Module, Built with Cisco Pro…"
click select "Select [GEOGRAPHIC_DATA] [GEOGRAPHIC_DATA] [GEOGRAPHIC_DATA] [GEOGRAPHIC_DATA] …"
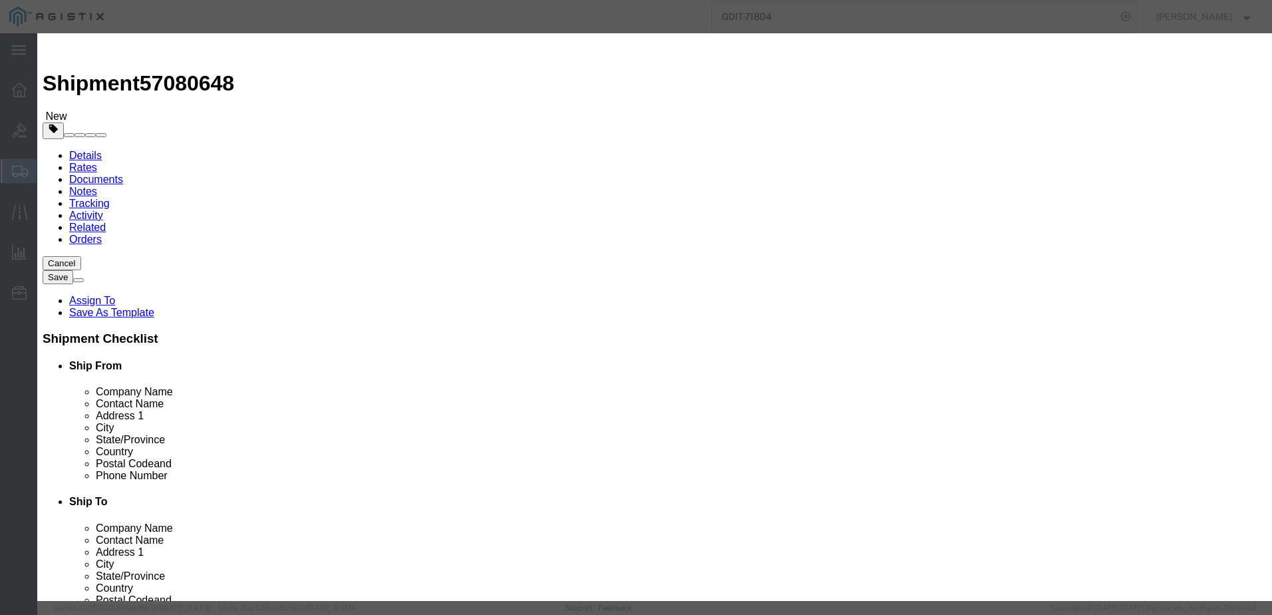
select select "US"
click select "Select [GEOGRAPHIC_DATA] [GEOGRAPHIC_DATA] [GEOGRAPHIC_DATA] [GEOGRAPHIC_DATA] …"
click input "text"
paste input "444-05259076"
type input "444-05259076"
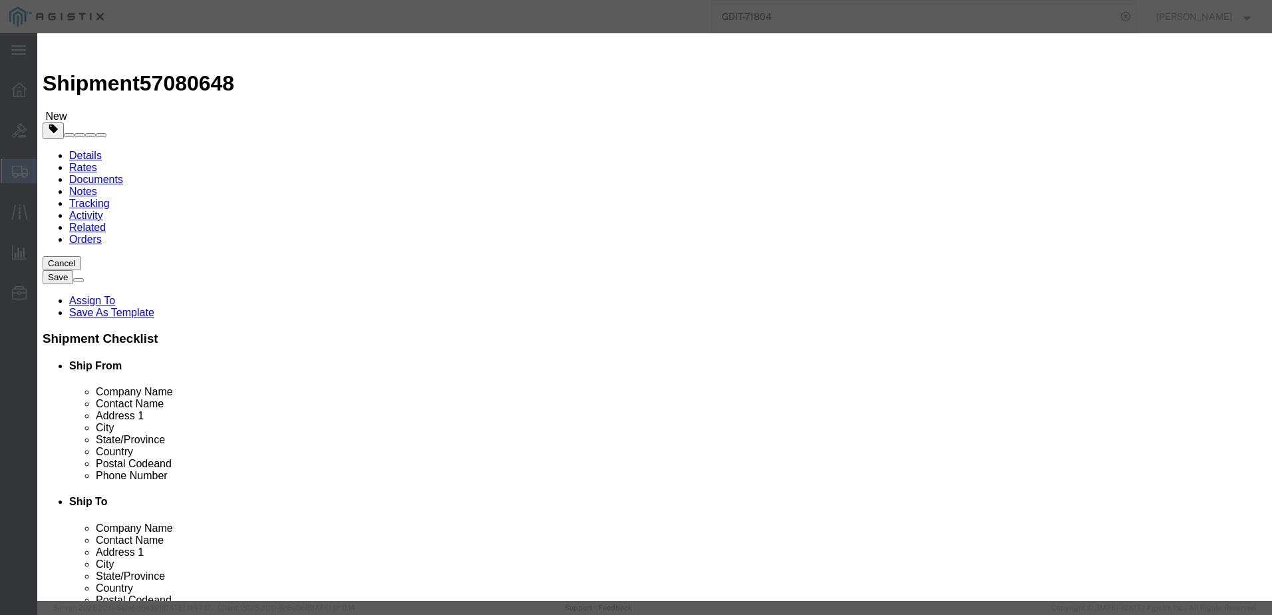
click textarea
paste textarea "131255"
type textarea "AT: 131255"
click button "Save & Add Another"
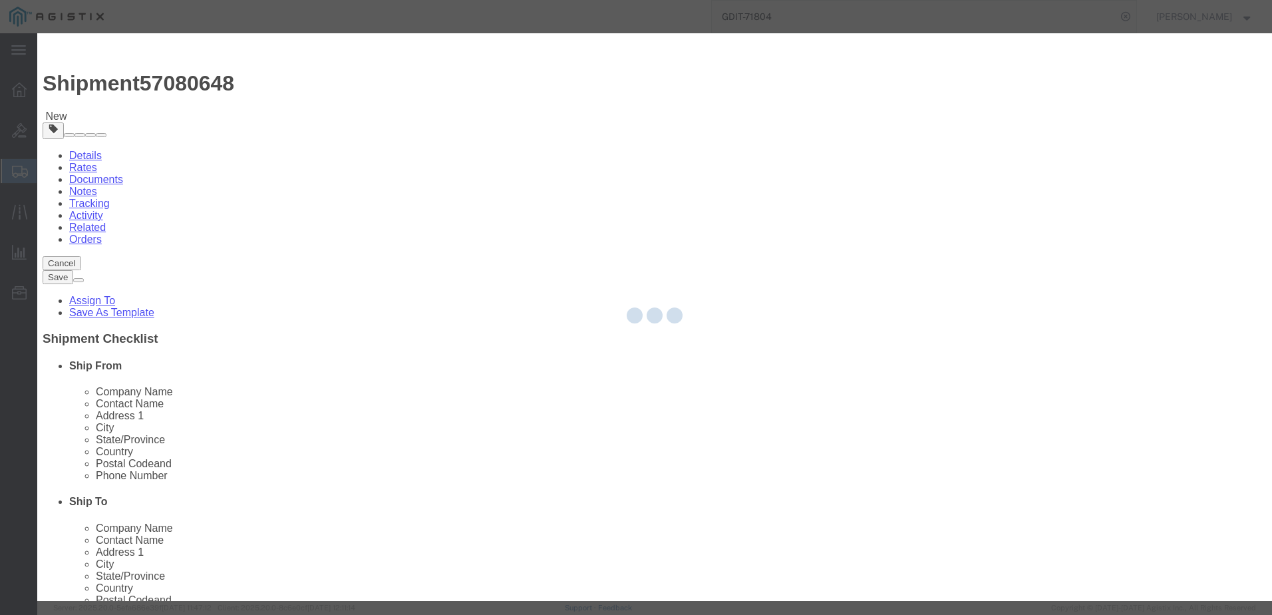
select select "EA"
select select
select select "USD"
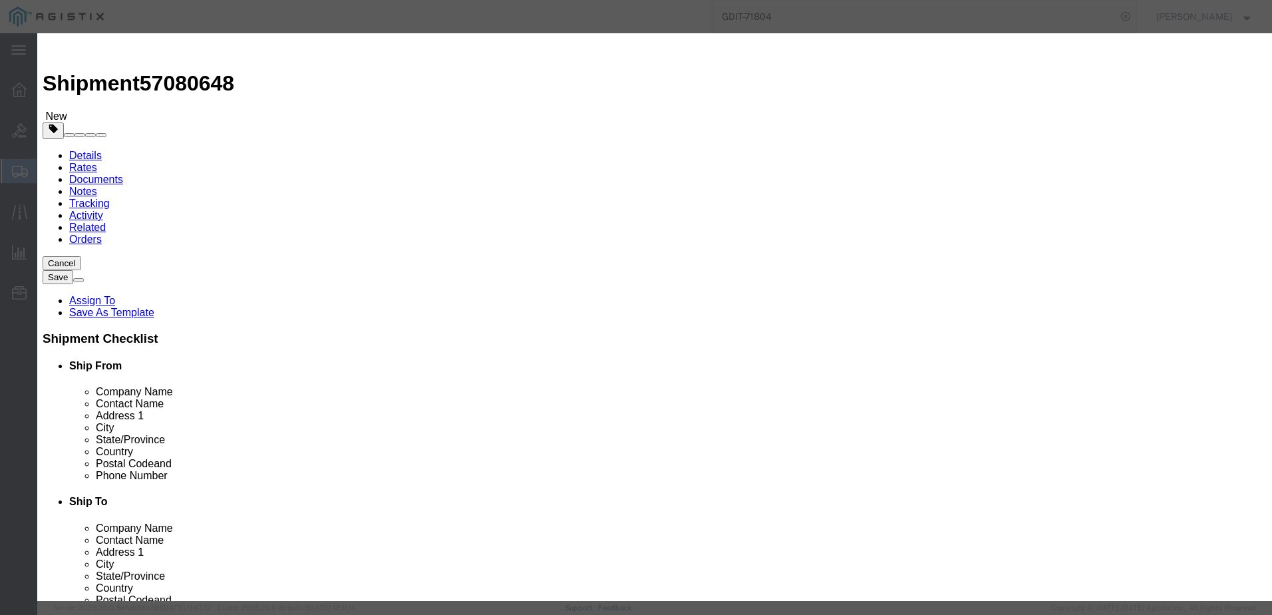
click input "text"
type input "PACSTAR 447"
click textarea
paste textarea "PacStar 447 w/Cisco Blackheart ESR 6300 Network Essentials, 50"
type textarea "PacStar 447 w/Cisco Blackheart ESR 6300 Network Essentials, 50"
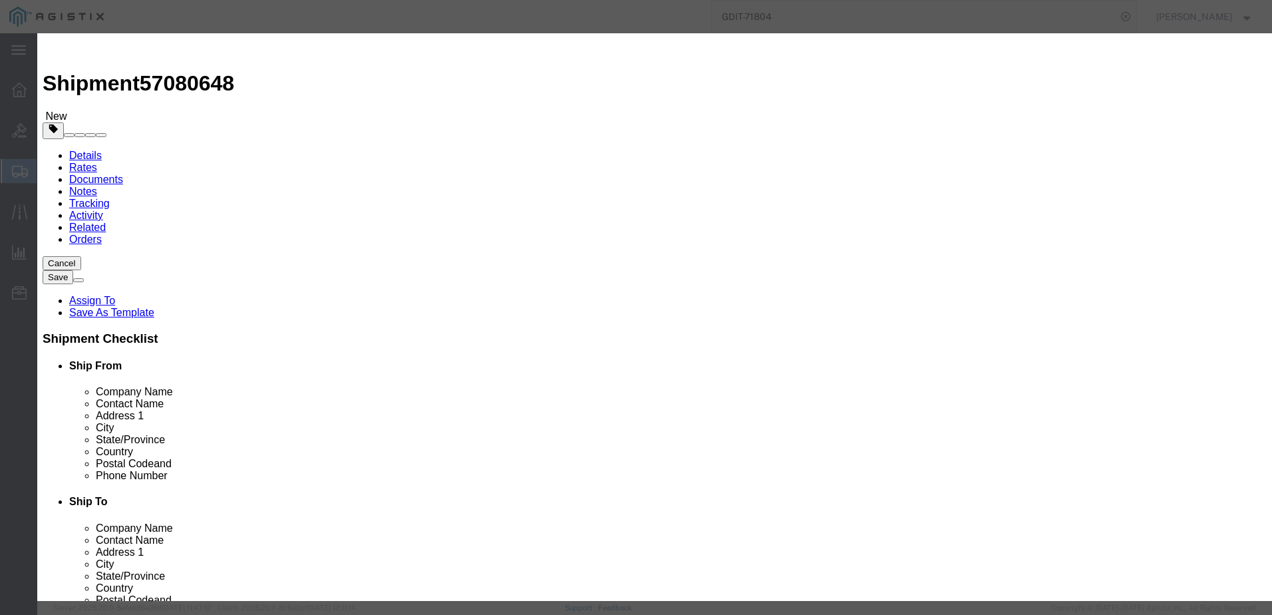
click input "text"
type input "1"
click input "text"
type input "14460"
click select "Select 50 55 60 65 70 85 92.5 100 125 175 250 300 400"
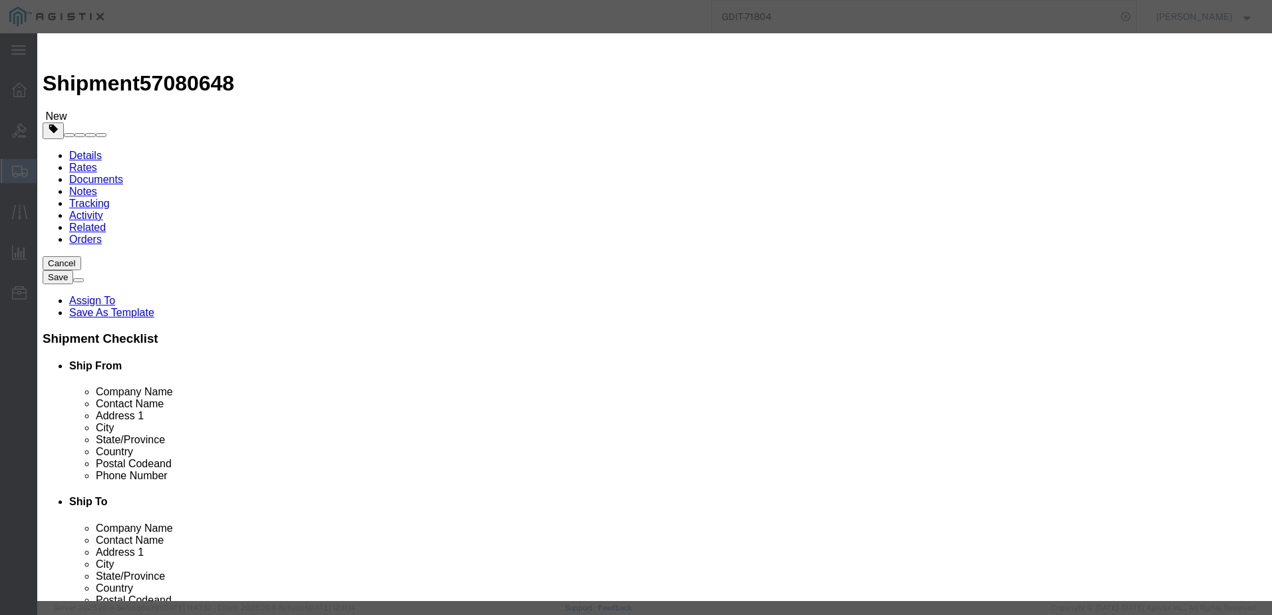
select select "92.5"
click select "Select 50 55 60 65 70 85 92.5 100 125 175 250 300 400"
click select "Select [GEOGRAPHIC_DATA] [GEOGRAPHIC_DATA] [GEOGRAPHIC_DATA] [GEOGRAPHIC_DATA] …"
select select "US"
click select "Select [GEOGRAPHIC_DATA] [GEOGRAPHIC_DATA] [GEOGRAPHIC_DATA] [GEOGRAPHIC_DATA] …"
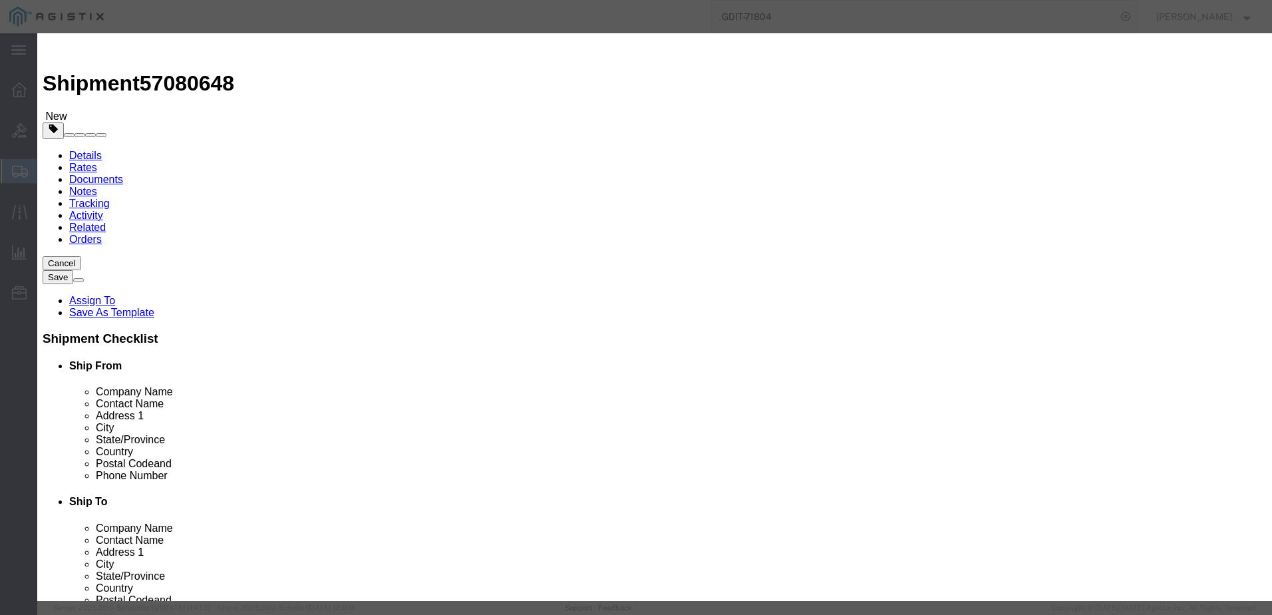
click input "text"
paste input "447-052510908"
type input "447-052510908"
click textarea
paste textarea "131256"
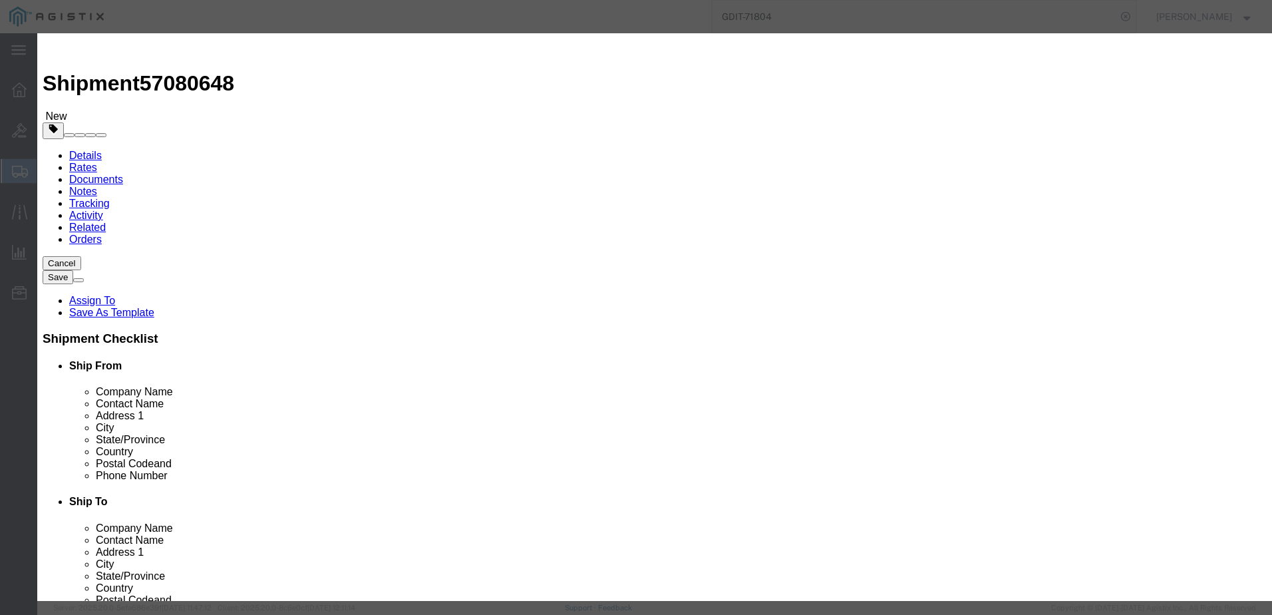
type textarea "AT: 131256"
click button "Save & Close"
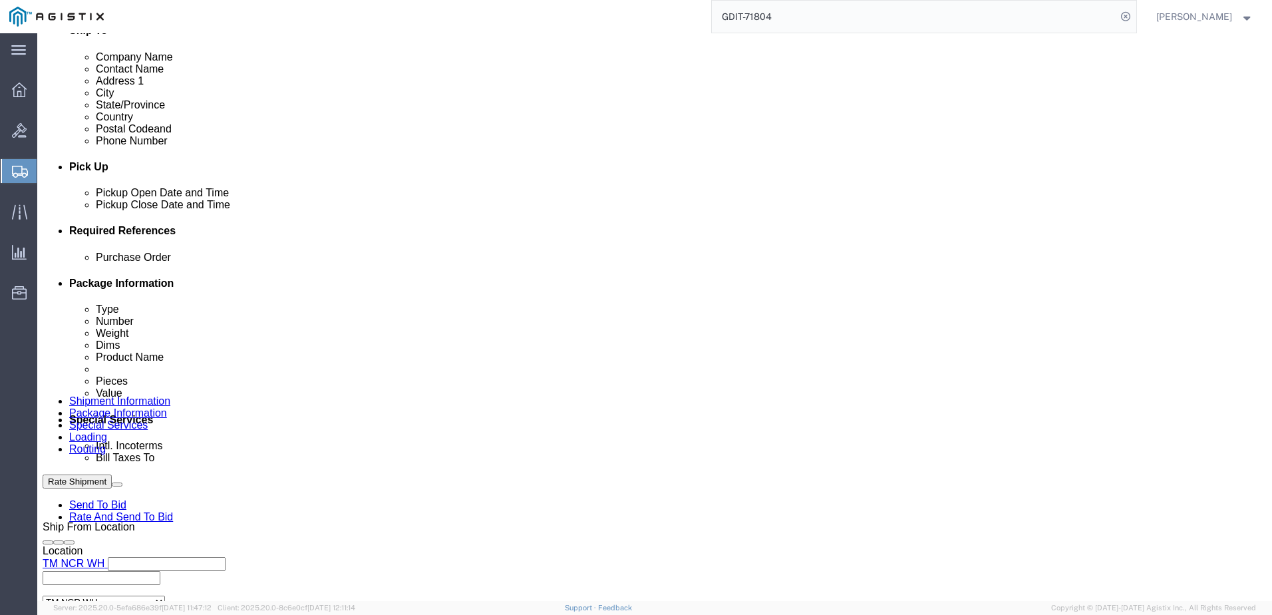
scroll to position [472, 0]
click link "Clone this content"
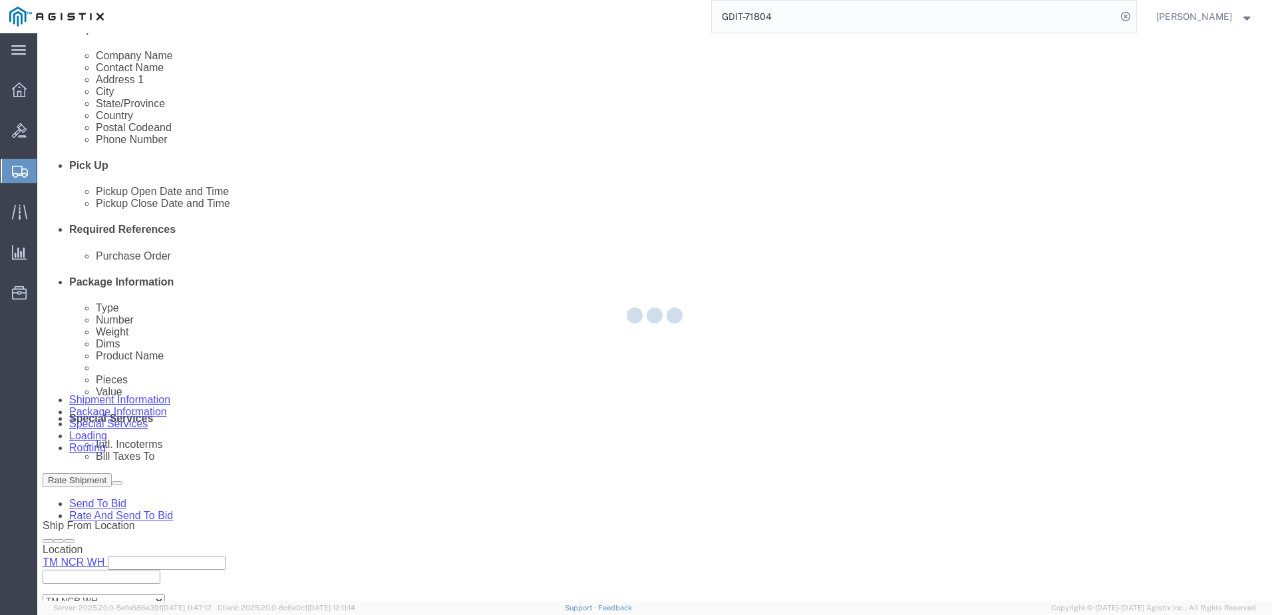
select select "PSNS"
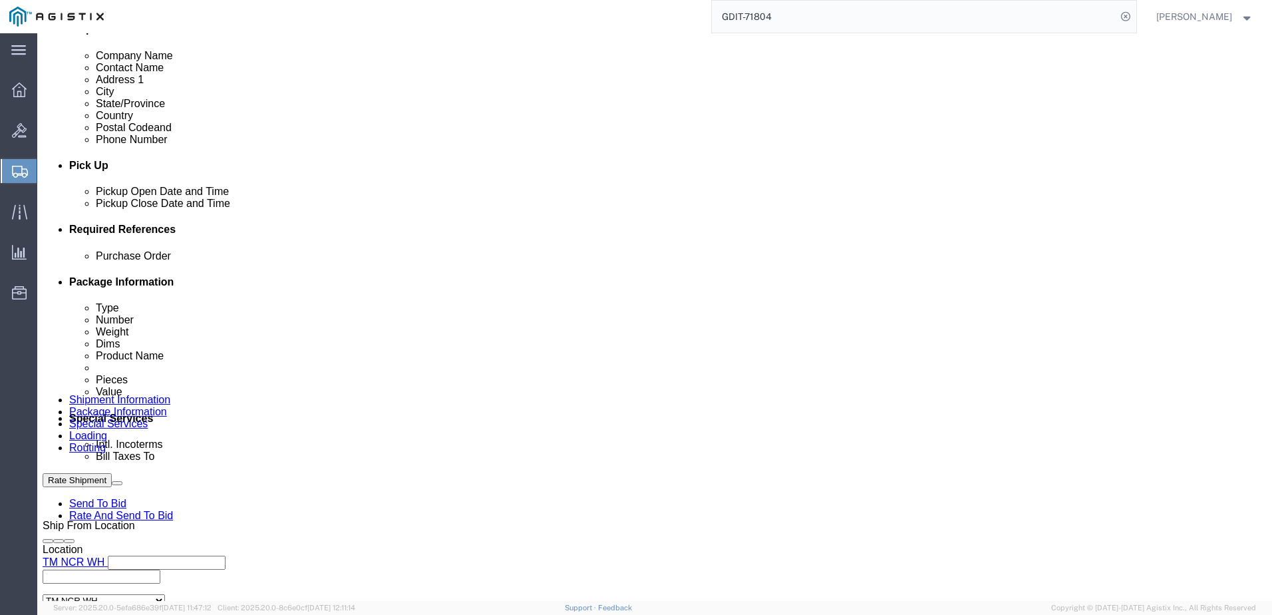
click link "Clone this content"
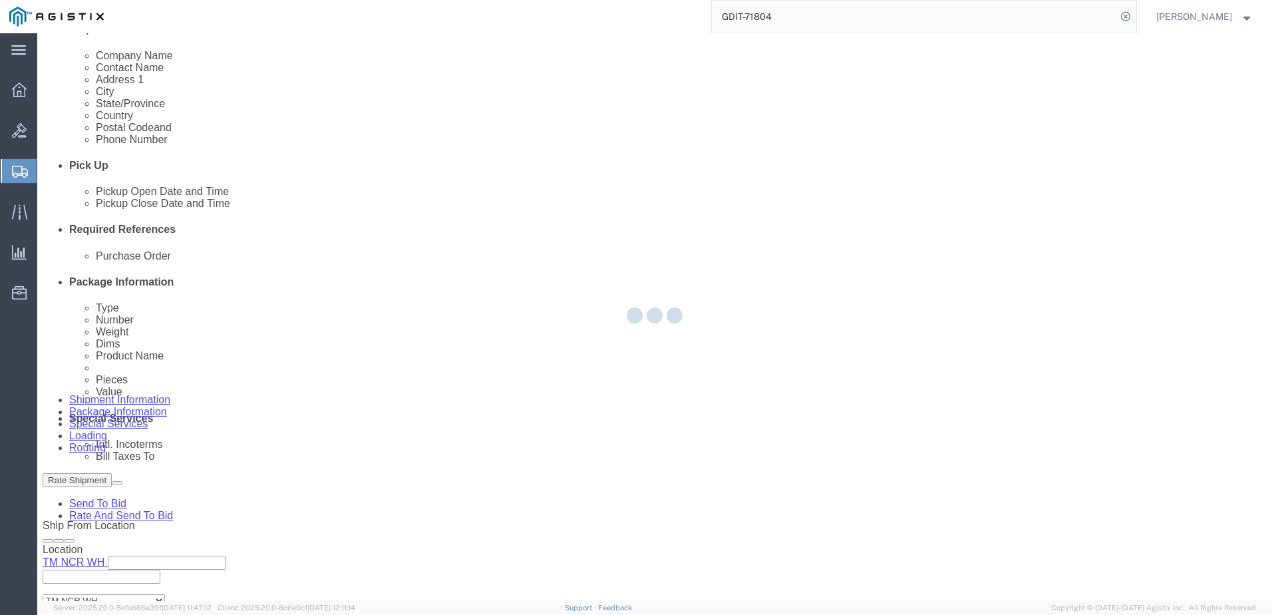
select select "PSNS"
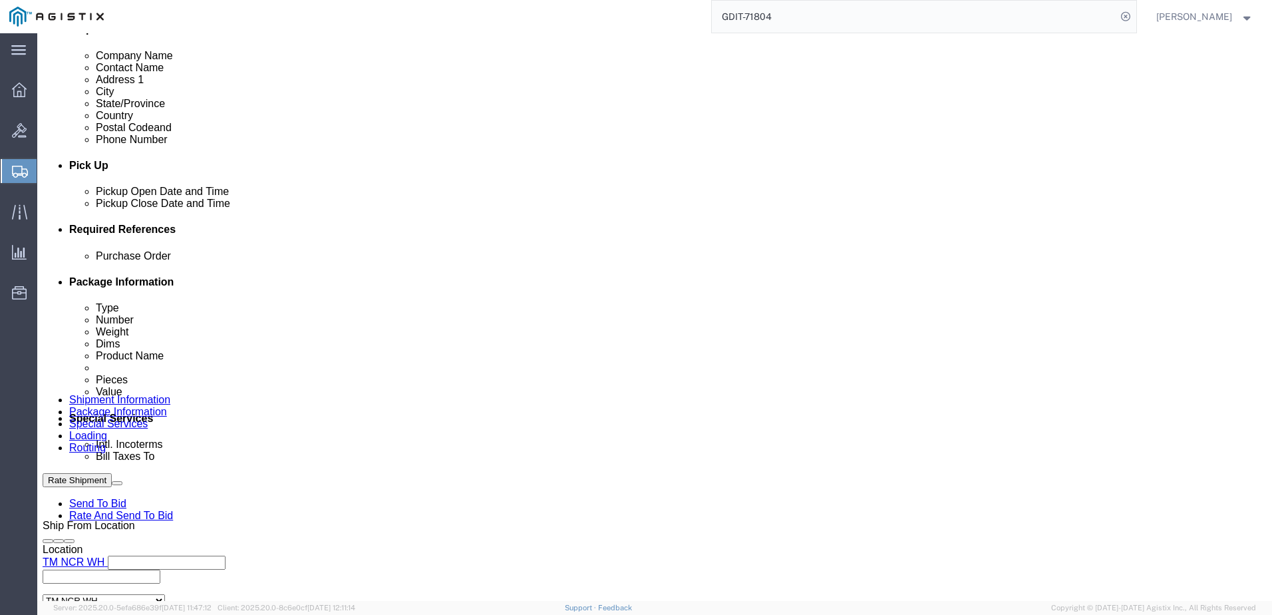
click link "Clone this content"
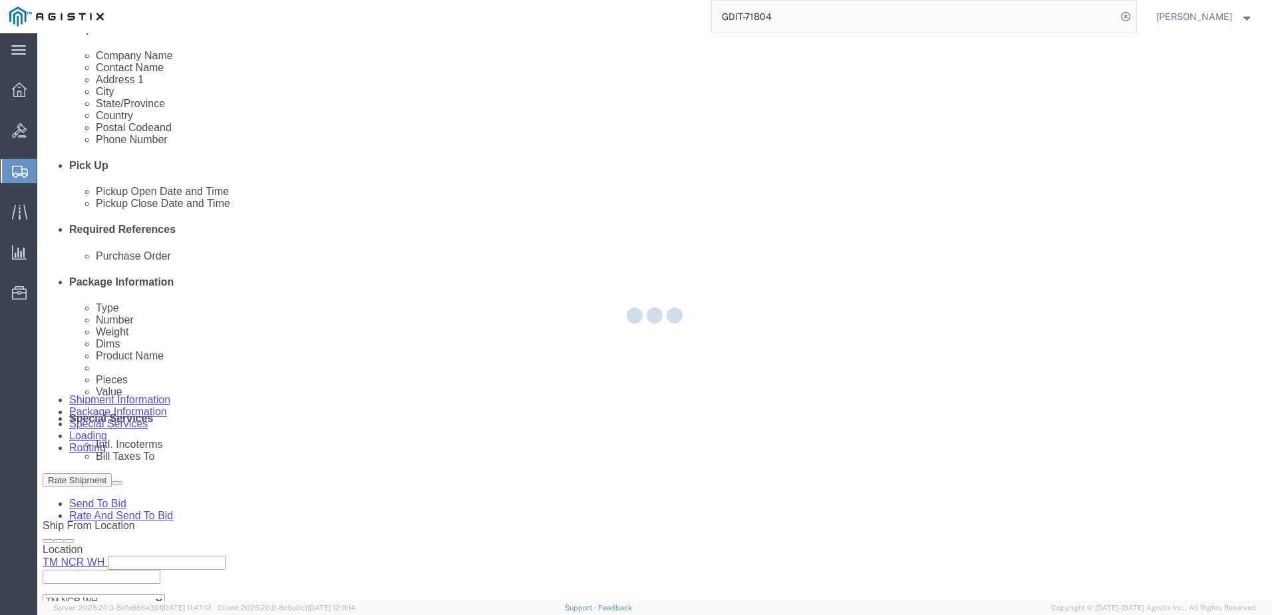
select select "PSNS"
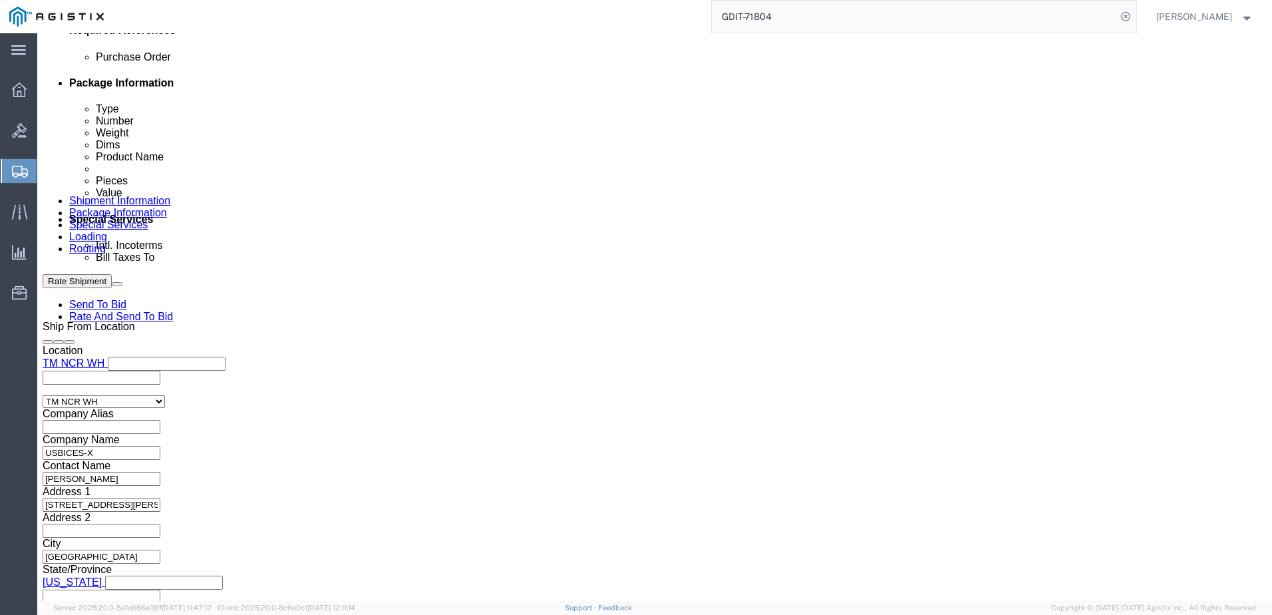
scroll to position [672, 0]
click dd "1.00 Each"
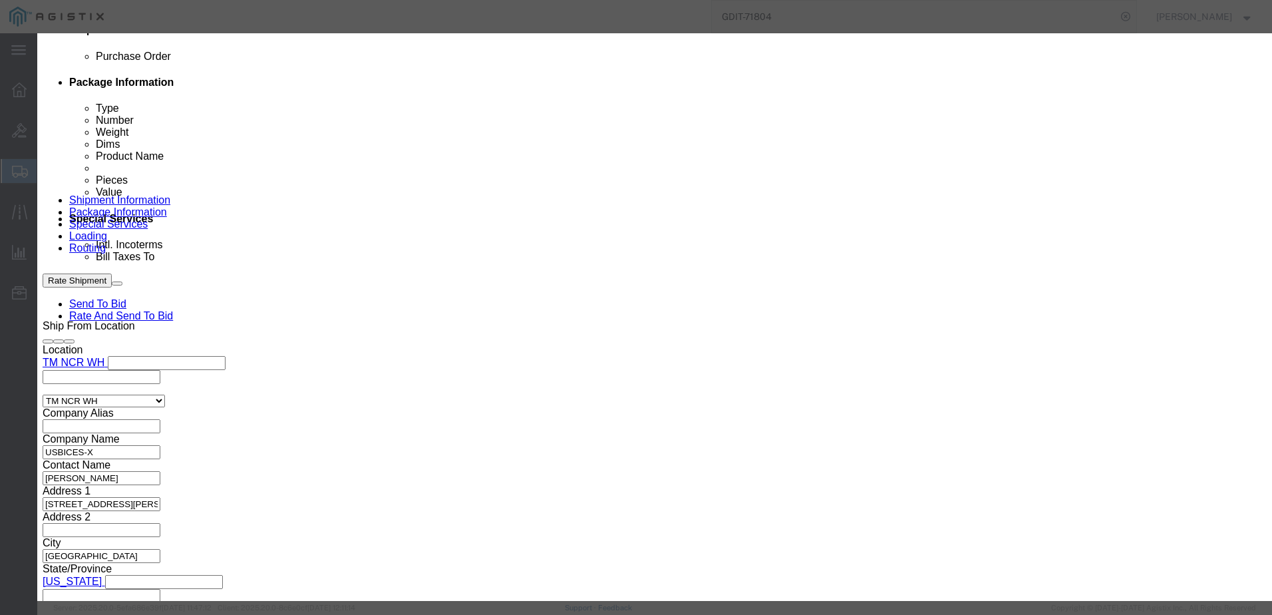
click textarea "AT: 131256"
paste textarea "7"
type textarea "AT: 131257"
click input "447-052510908"
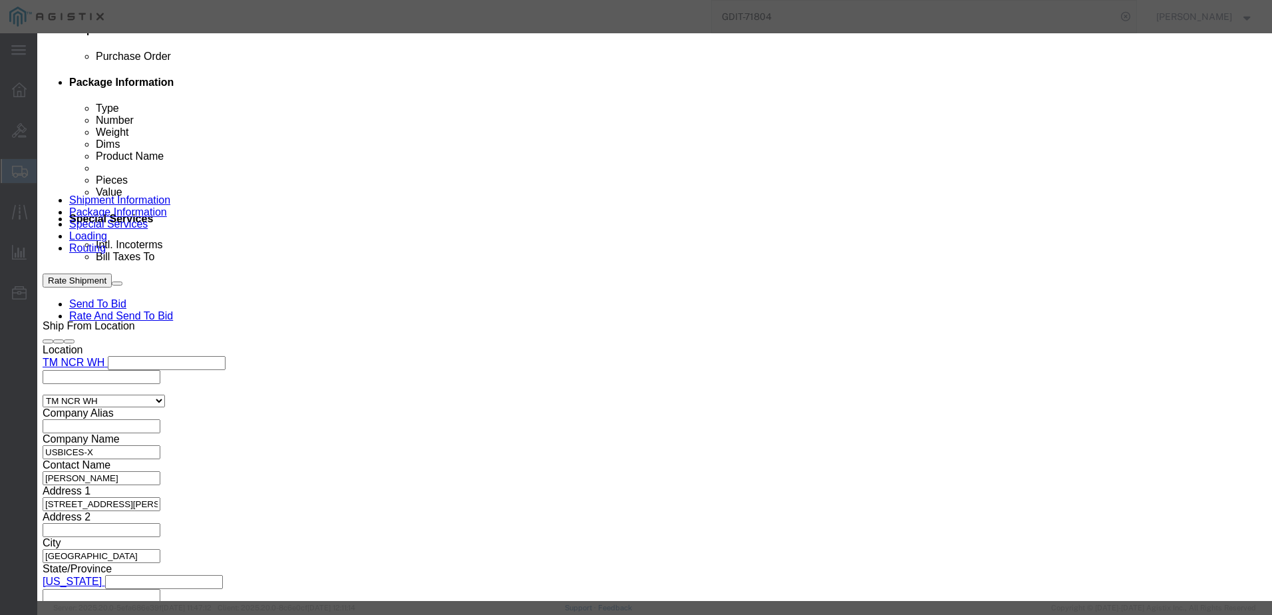
click input "447-052510908"
paste input "10"
type input "447-052510910"
click button
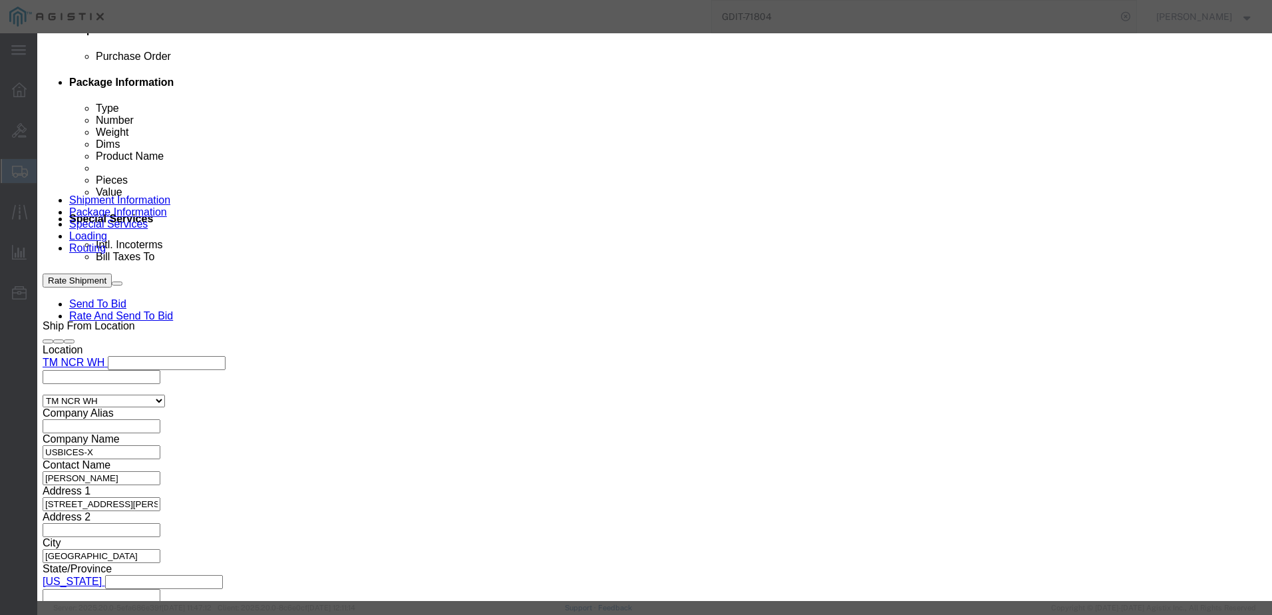
click textarea "AT: 131256"
paste textarea "8"
type textarea "AT: 131258"
click input "447-052510908"
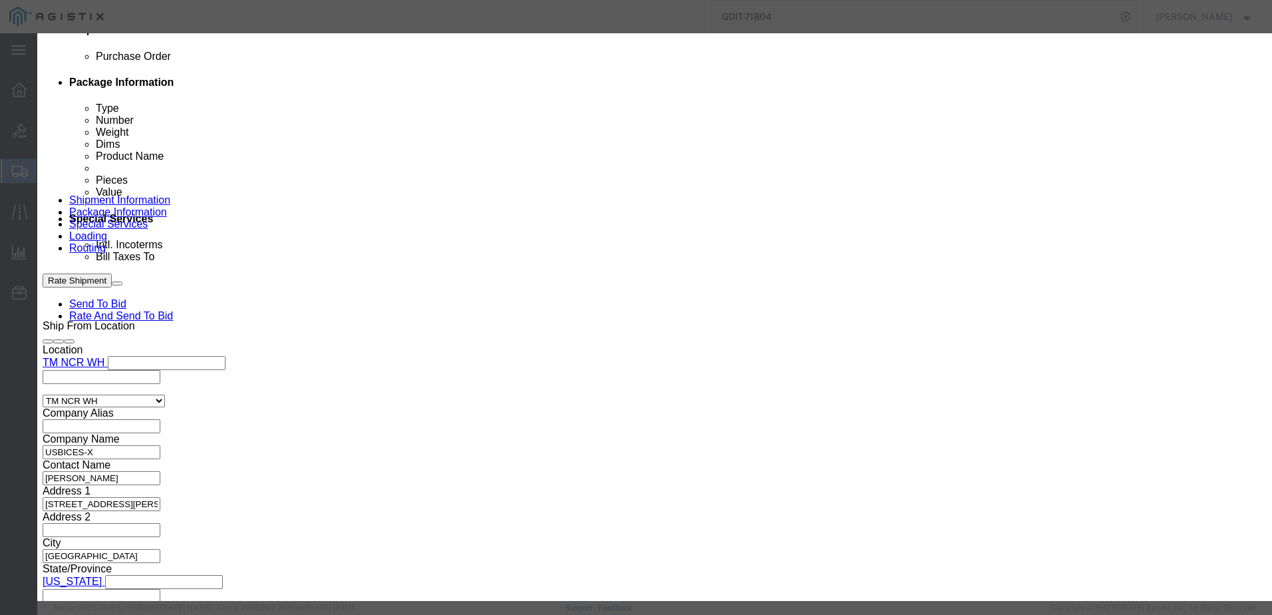
click input "447-052510908"
paste input "7"
type input "447-052510907"
click button
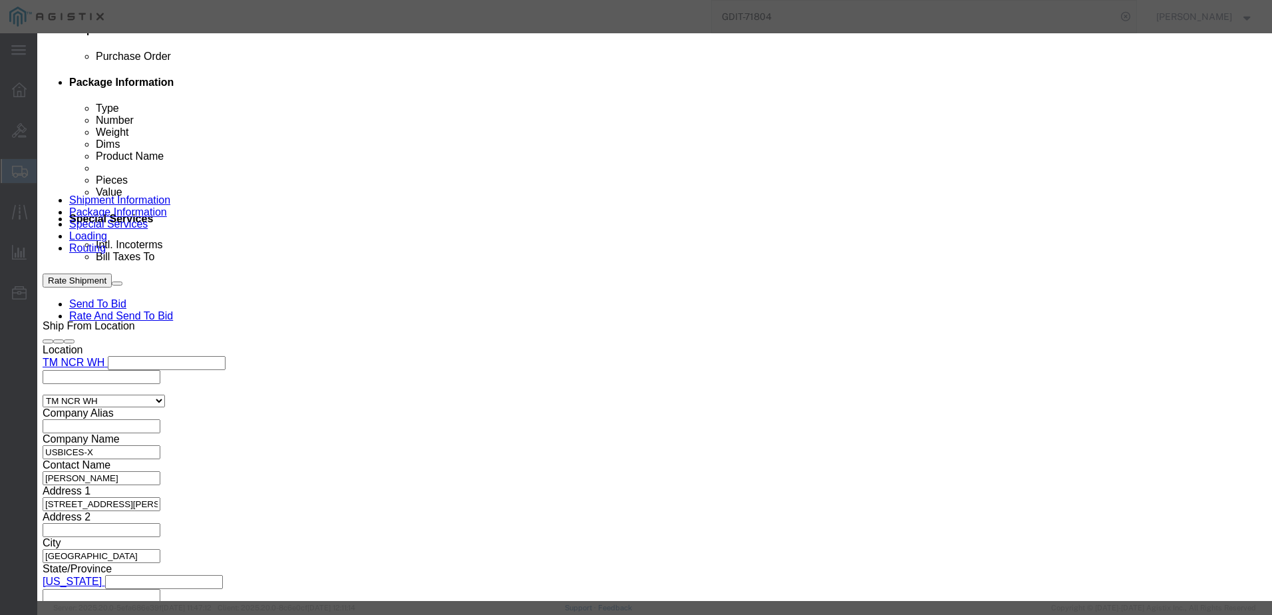
click textarea "AT: 131256"
paste textarea "9"
type textarea "AT: 131259"
click input "447-052510908"
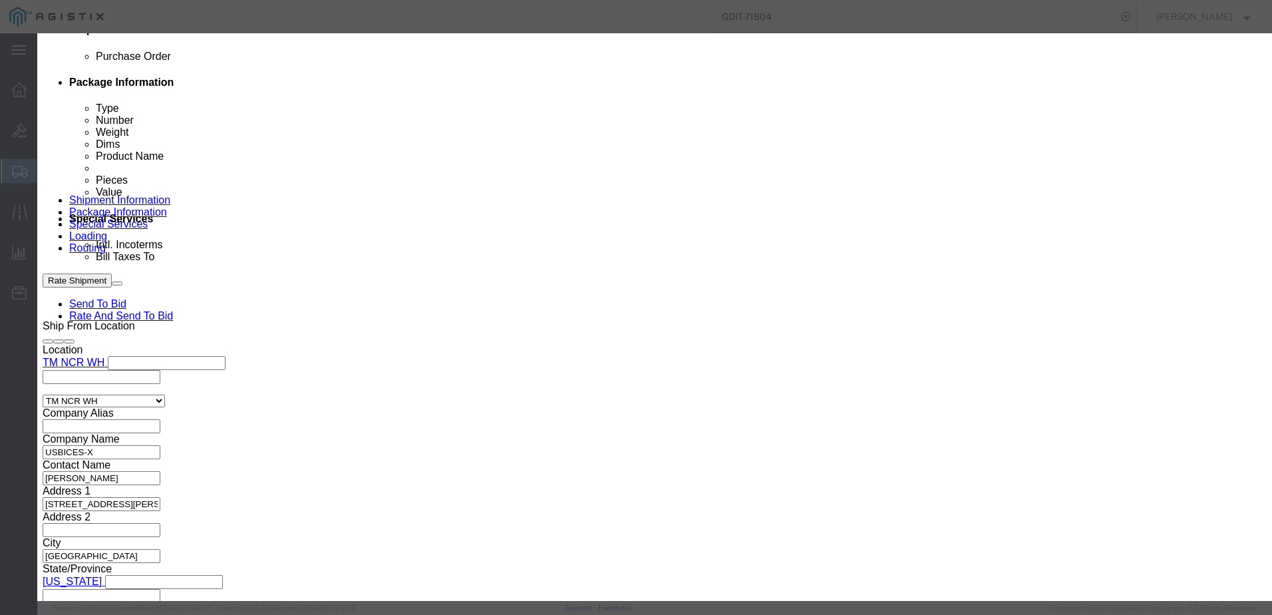
click input "447-052510908"
paste input "2"
type input "447-052510902"
click button "Save & Close"
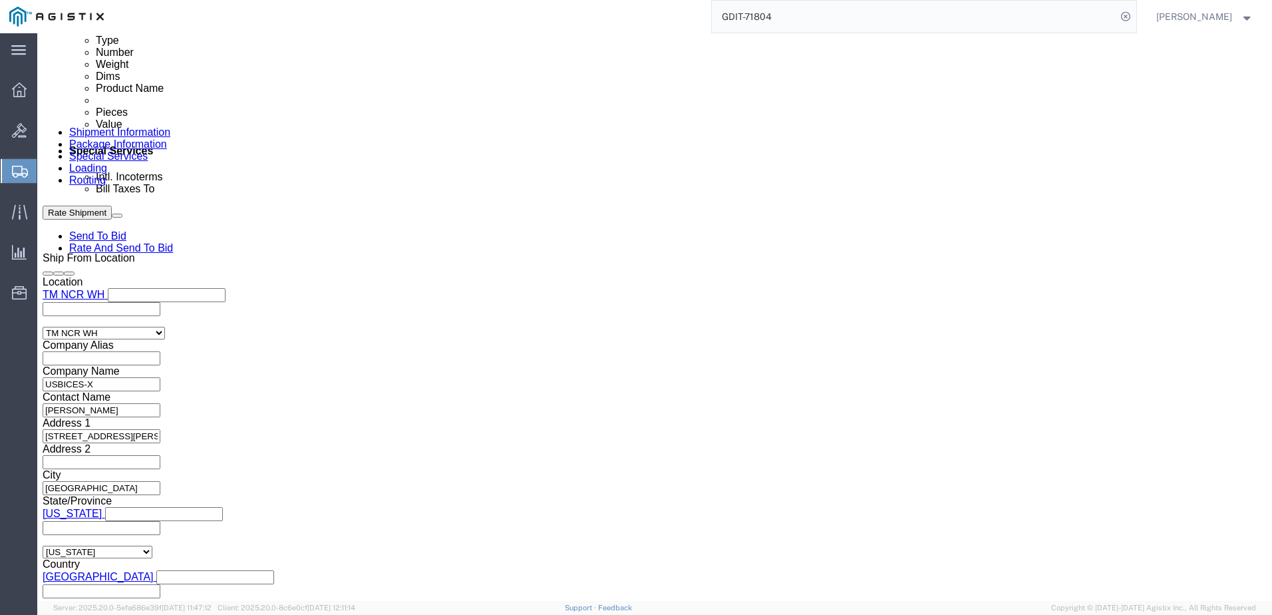
scroll to position [796, 0]
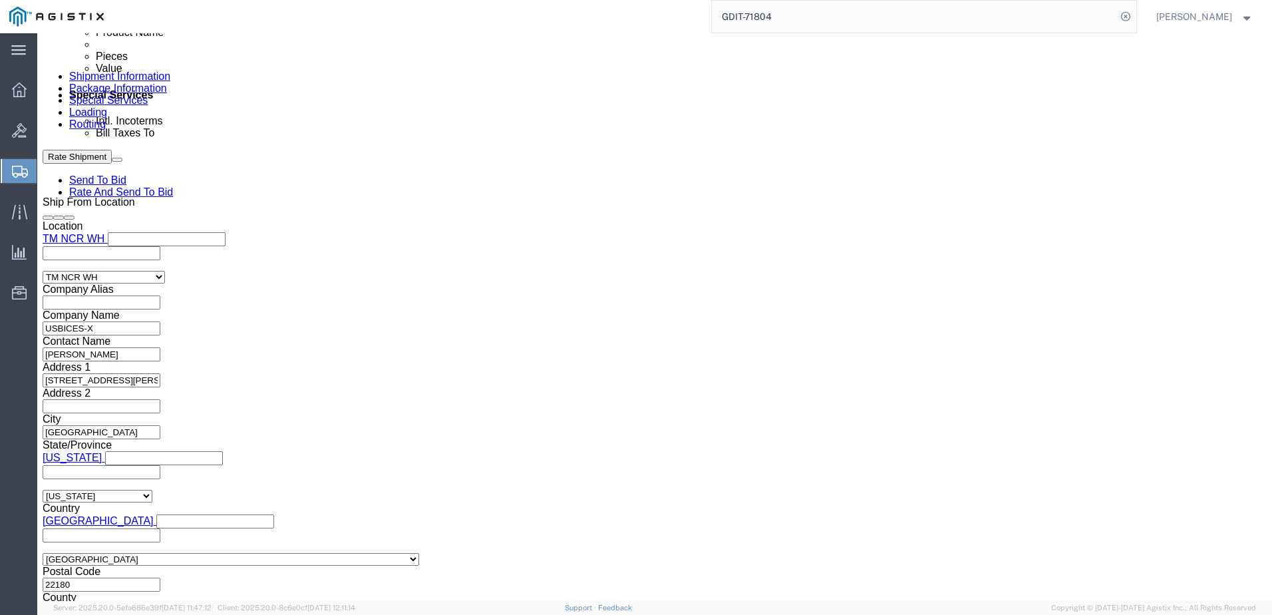
click link "Add Content"
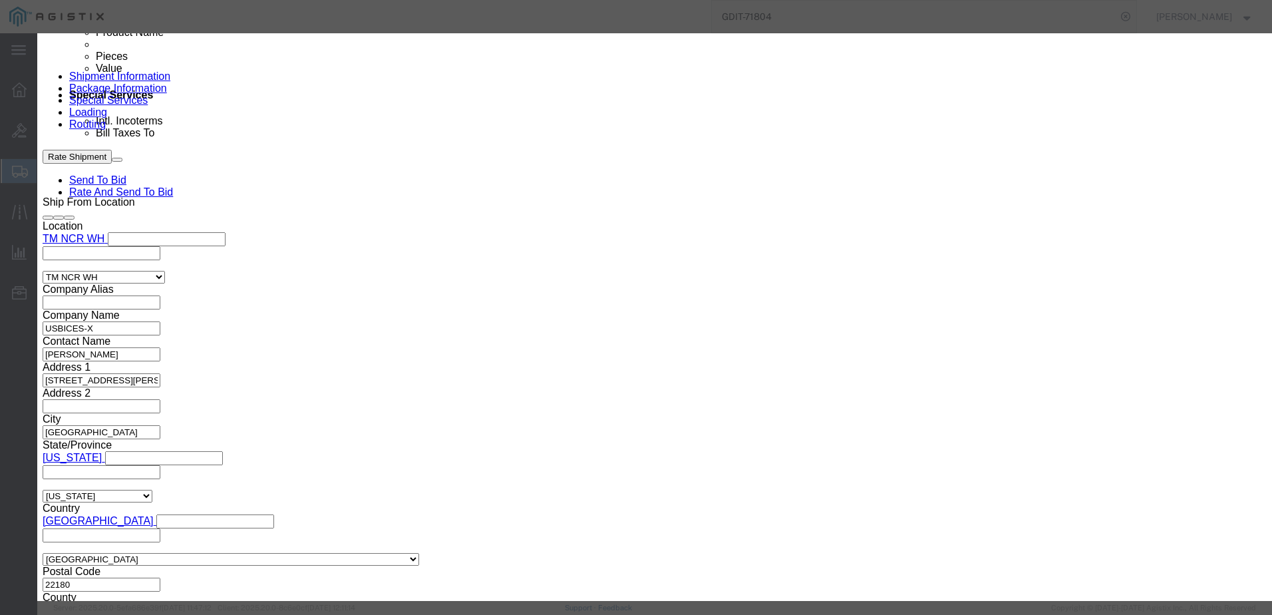
click div "Product Name Pieces 0 Select Bag Barrels 100Board Feet Bottle Box Blister Pack …"
click input "text"
type input "KG CHASSIS"
click input "text"
paste input "PS400-KG250XS-01"
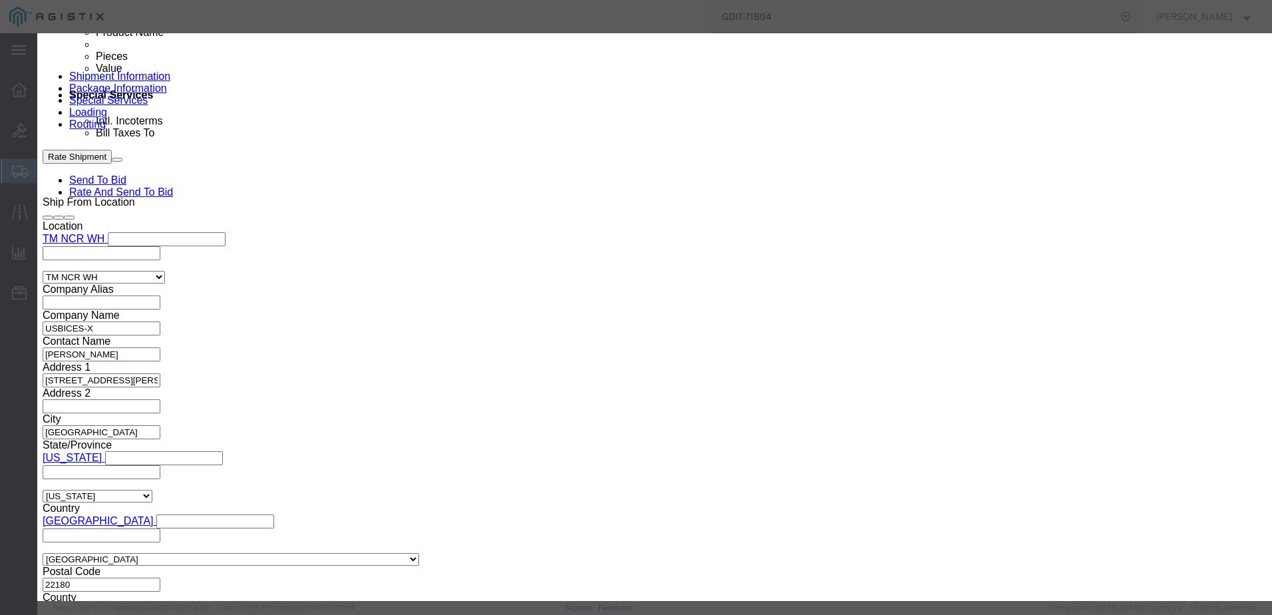
type input "PS400-KG250XS-01"
click input "text"
paste input "412-05253703"
type input "412-05253703"
click textarea
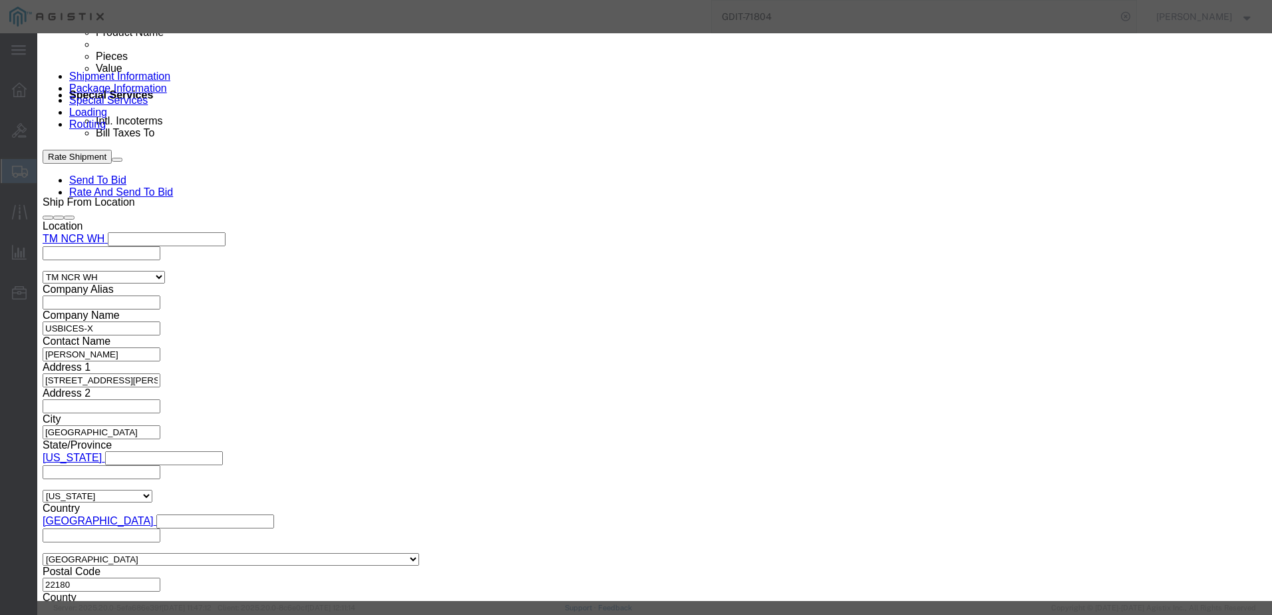
paste textarea "131250"
type textarea "AT: 131250"
click input "text"
paste input "$2,530.00"
click div "Commodity library Product Name KG CHASSIS KG Pieces 0 Select Bag Barrels 100Boa…"
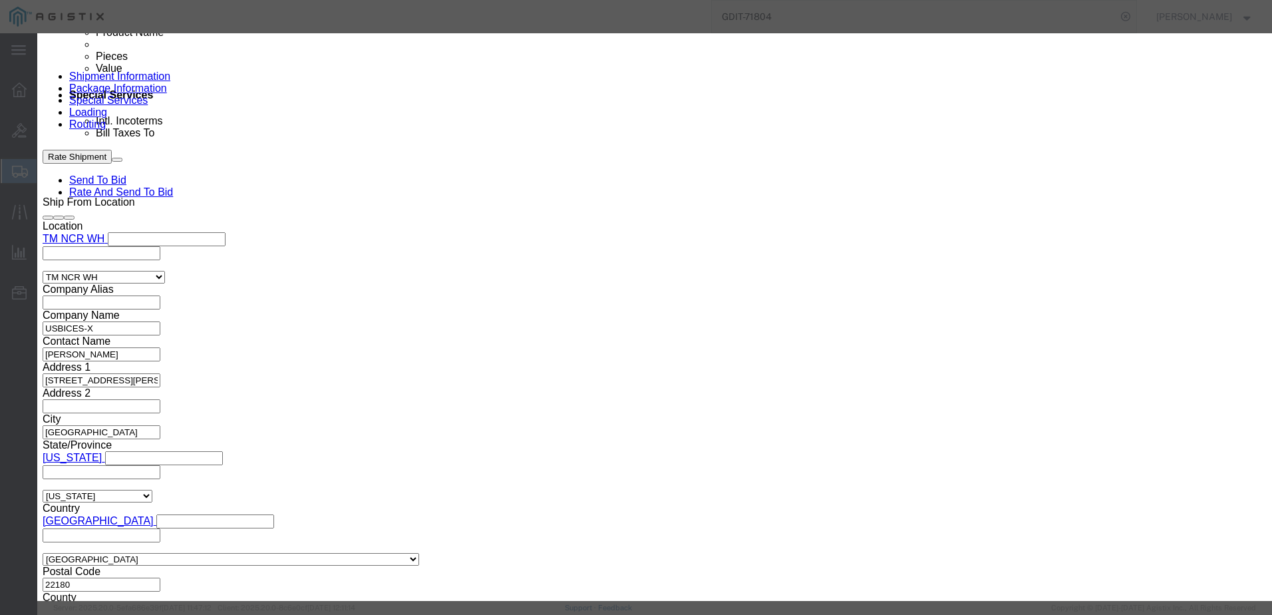
click div "Commodity library"
drag, startPoint x: 424, startPoint y: 126, endPoint x: 458, endPoint y: 184, distance: 67.7
click input "$2,530.00"
click input "$2,530"
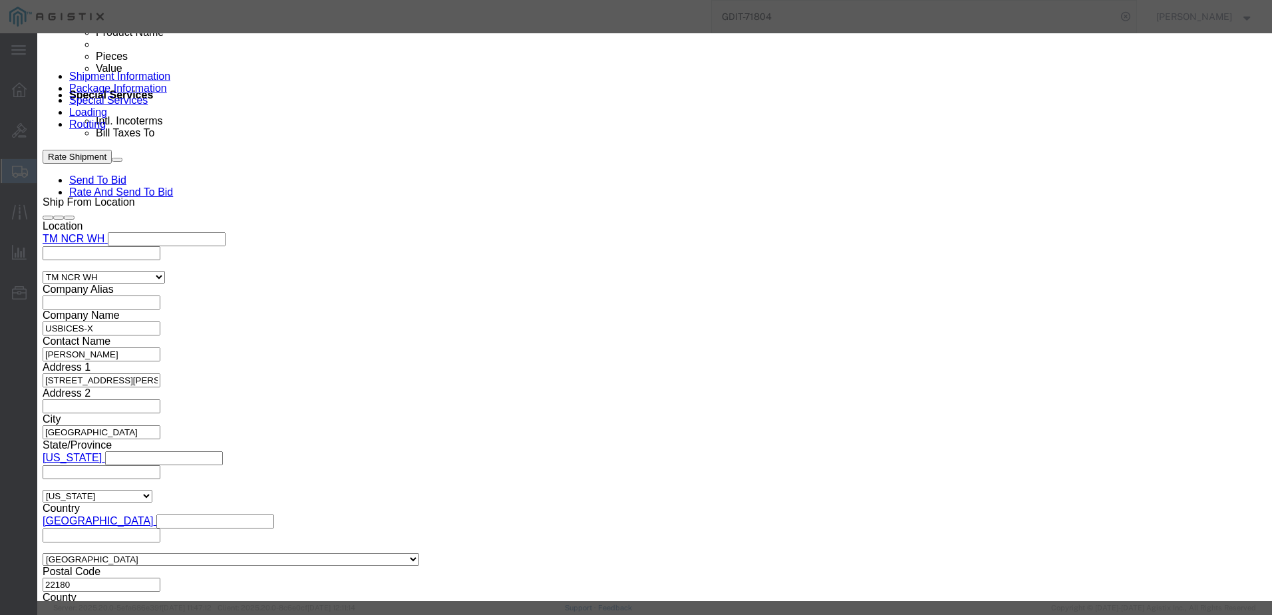
click div "Product Name KG CHASSIS KG Pieces 0 Select Bag Barrels 100Board Feet Bottle Box…"
click input "$2,530"
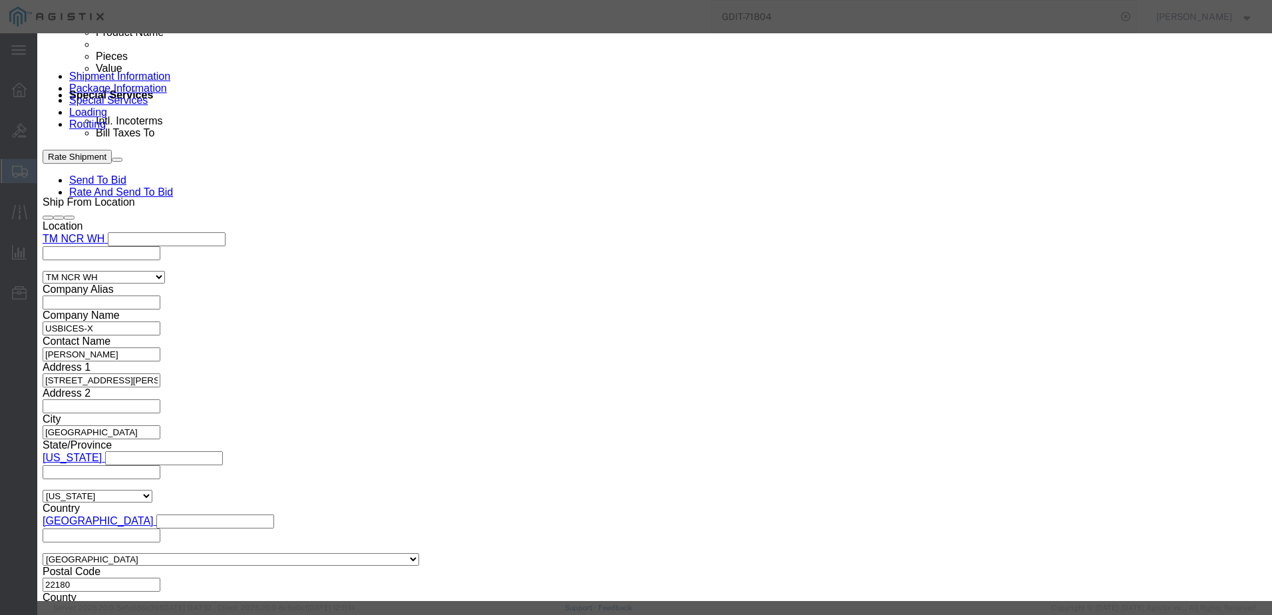
type input "2530"
click input "0"
type input "1"
click select "Select [GEOGRAPHIC_DATA] [GEOGRAPHIC_DATA] [GEOGRAPHIC_DATA] [GEOGRAPHIC_DATA] …"
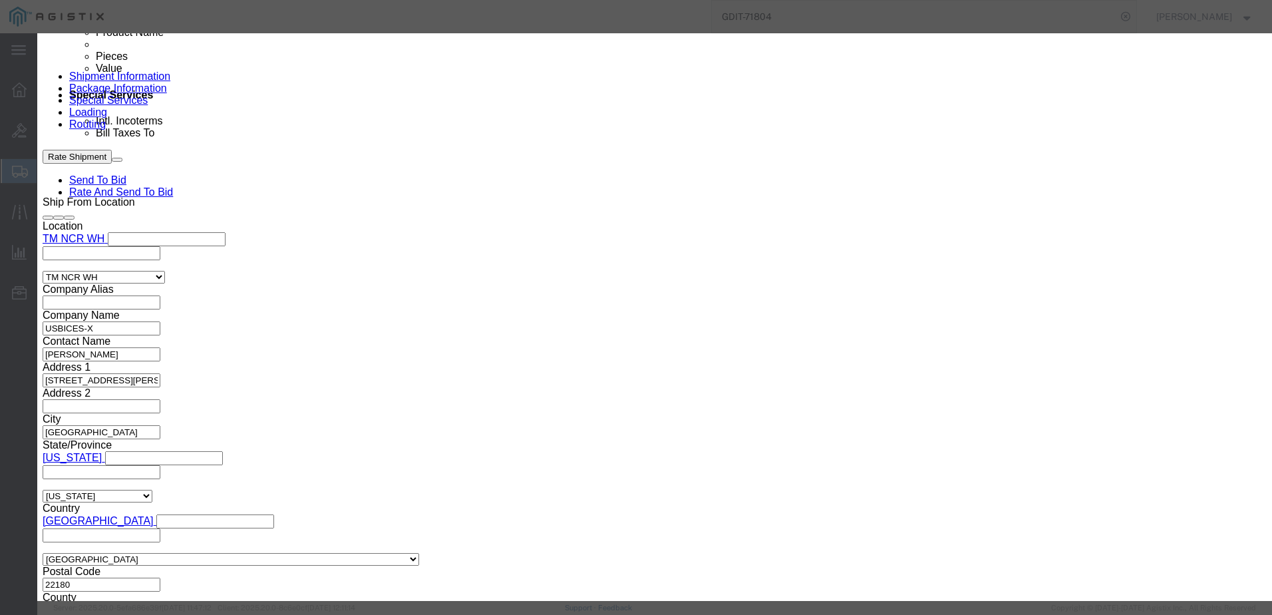
click select "Select [GEOGRAPHIC_DATA] [GEOGRAPHIC_DATA] [GEOGRAPHIC_DATA] [GEOGRAPHIC_DATA] …"
select select "US"
click select "Select [GEOGRAPHIC_DATA] [GEOGRAPHIC_DATA] [GEOGRAPHIC_DATA] [GEOGRAPHIC_DATA] …"
click textarea
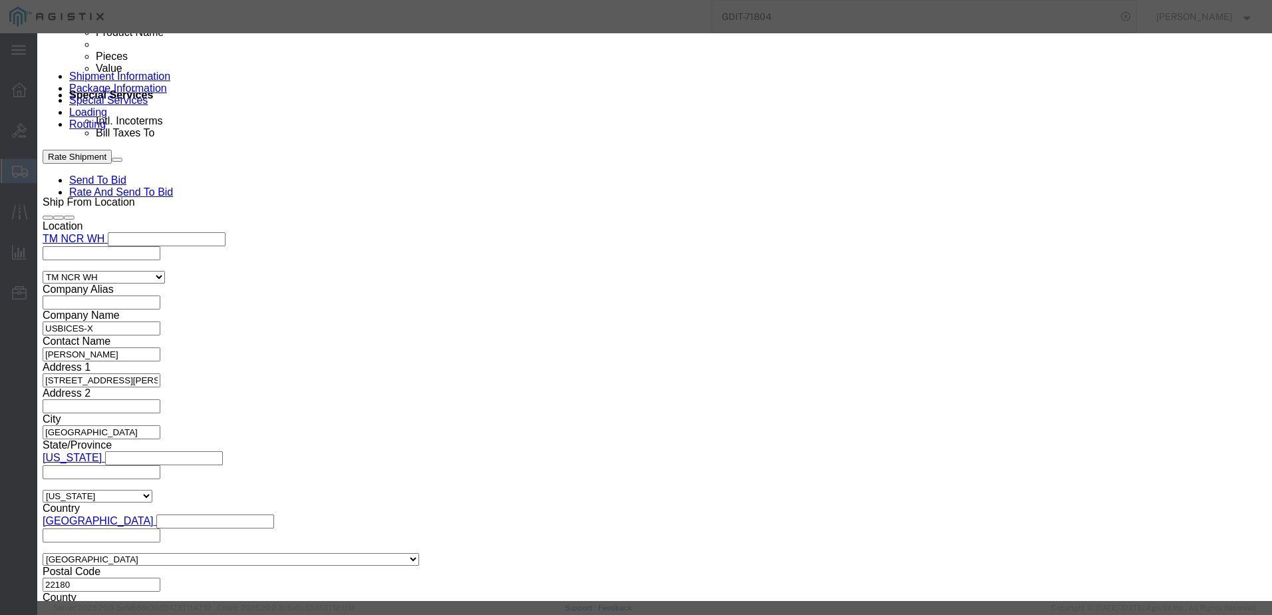
click textarea
paste textarea "KG250XS Sled fitting 1-slot in the PacStar Smart Chassis"
type textarea "KG250XS Sled fitting 1-slot in the PacStar Smart Chassis"
click button "Save & Add Another"
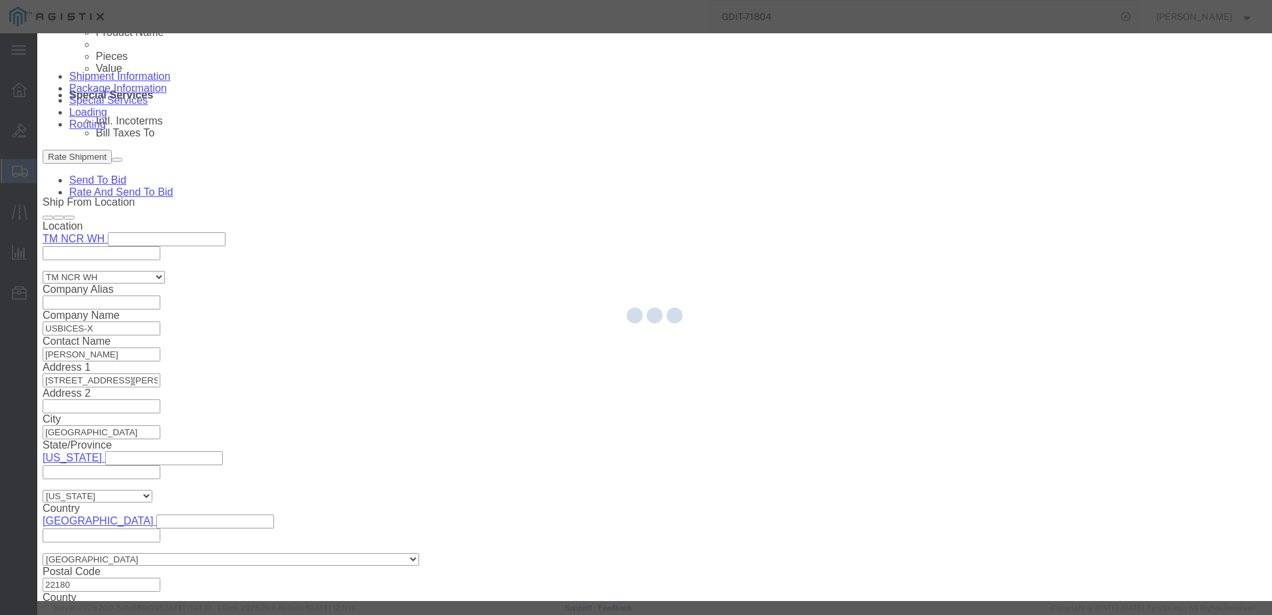
select select "EA"
select select
select select "USD"
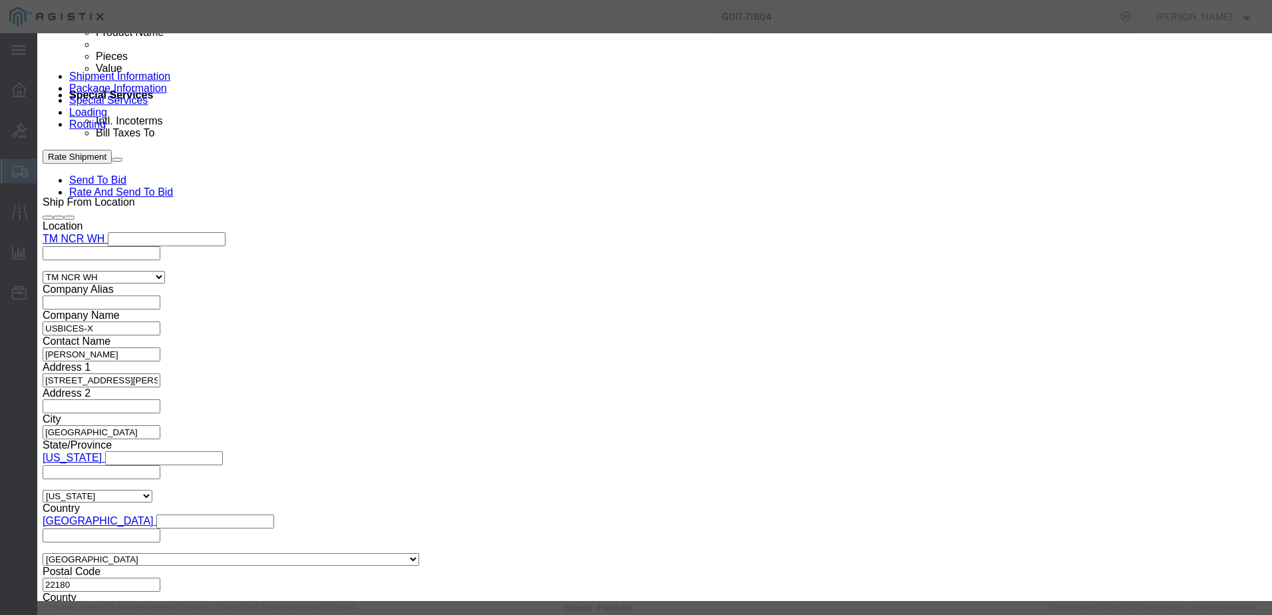
scroll to position [815, 0]
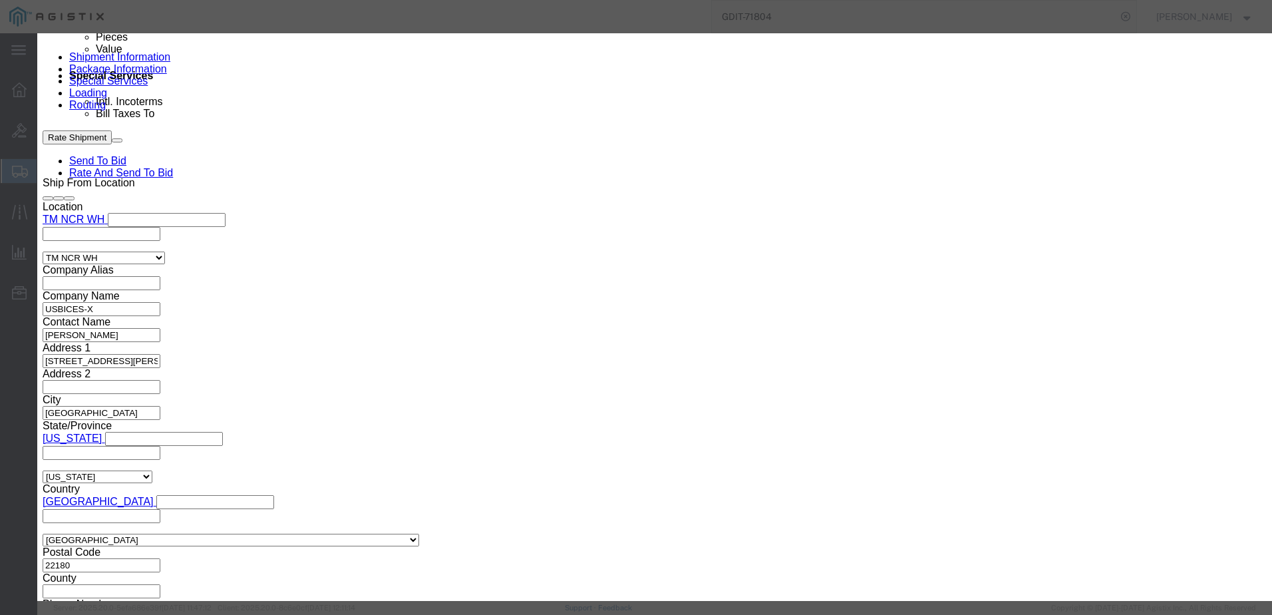
click input "text"
type input "KG CHASSIS"
click input "text"
paste input "PS400-KG250XS-01"
type input "PS400-KG250XS-01"
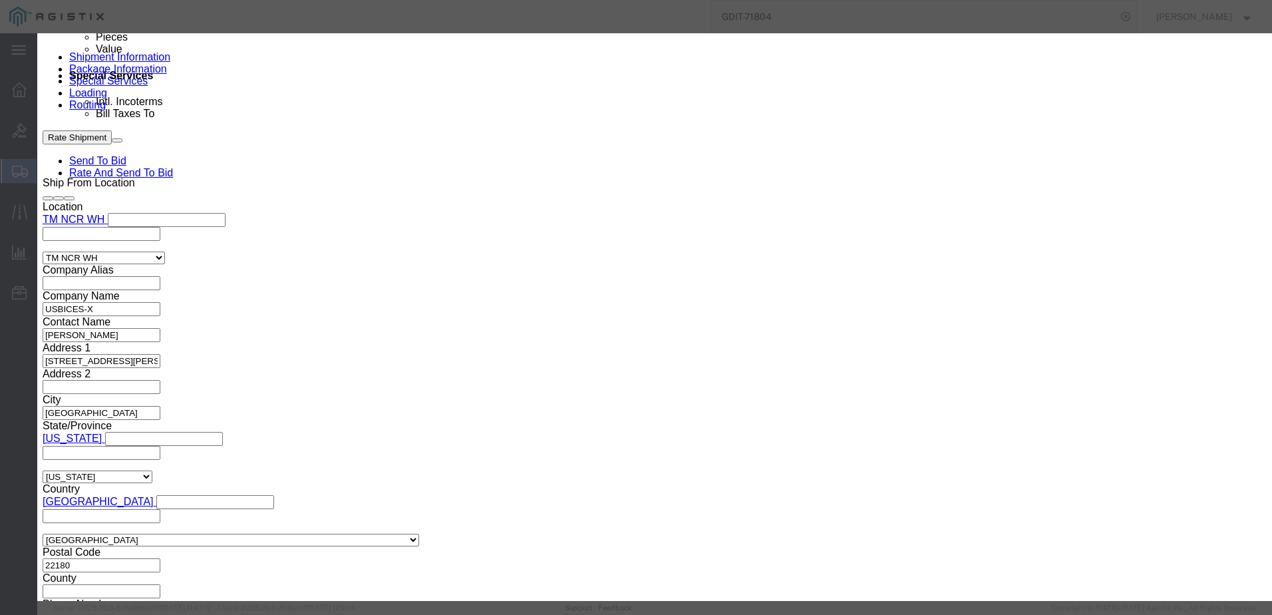
click select "Select [GEOGRAPHIC_DATA] [GEOGRAPHIC_DATA] [GEOGRAPHIC_DATA] [GEOGRAPHIC_DATA] …"
select select "US"
click select "Select [GEOGRAPHIC_DATA] [GEOGRAPHIC_DATA] [GEOGRAPHIC_DATA] [GEOGRAPHIC_DATA] …"
click textarea
paste textarea "KG250XS Sled fitting 1-slot in the PacStar Smart Chassis"
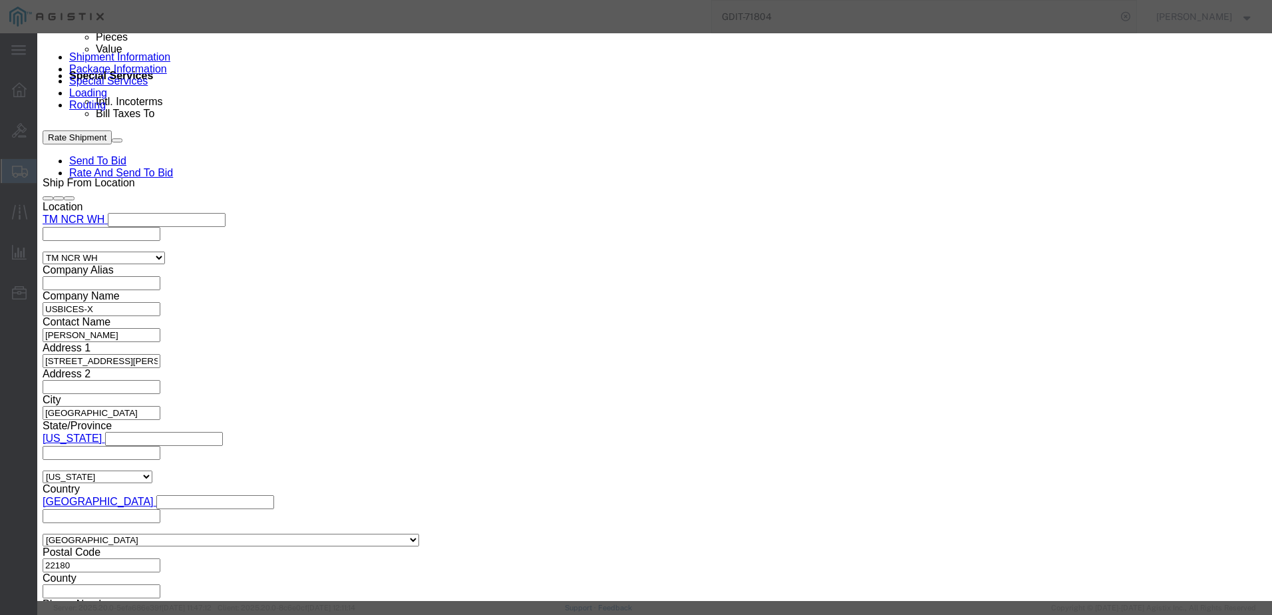
type textarea "KG250XS Sled fitting 1-slot in the PacStar Smart Chassis"
click textarea
paste textarea "131251"
type textarea "AT:131251"
click input "text"
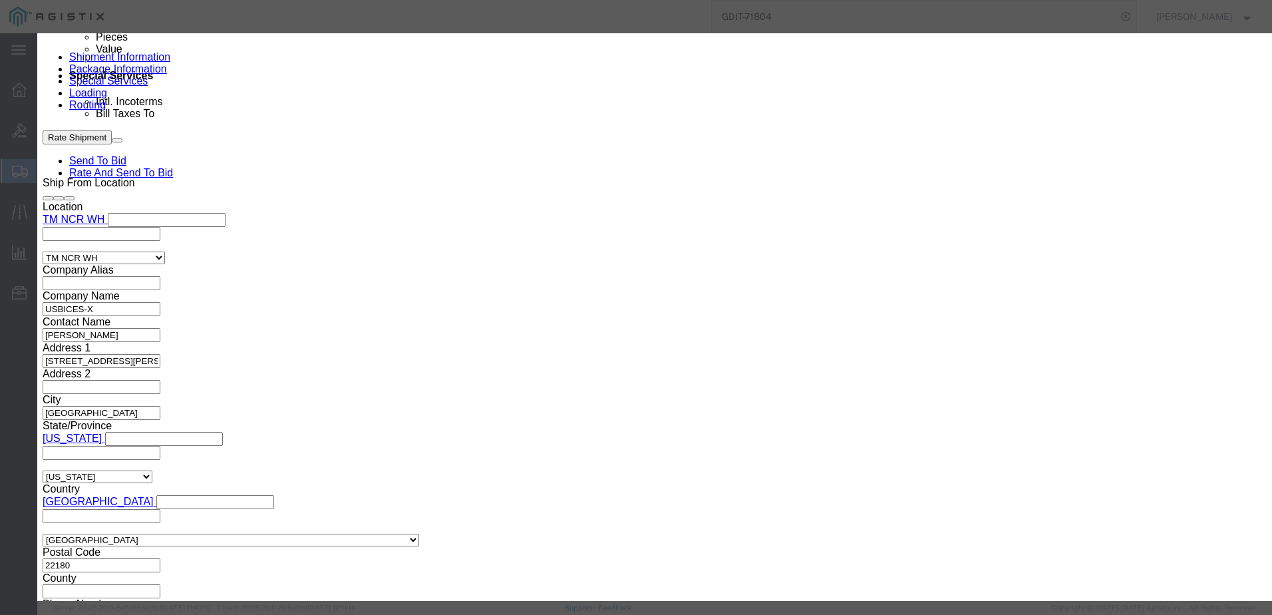
paste input "412-05253704"
type input "412-05253704"
click div "Product Name KG CHASSIS KG Pieces Select Bag Barrels 100Board Feet Bottle Box B…"
click select "Select 50 55 60 65 70 85 92.5 100 125 175 250 300 400"
select select "92.5"
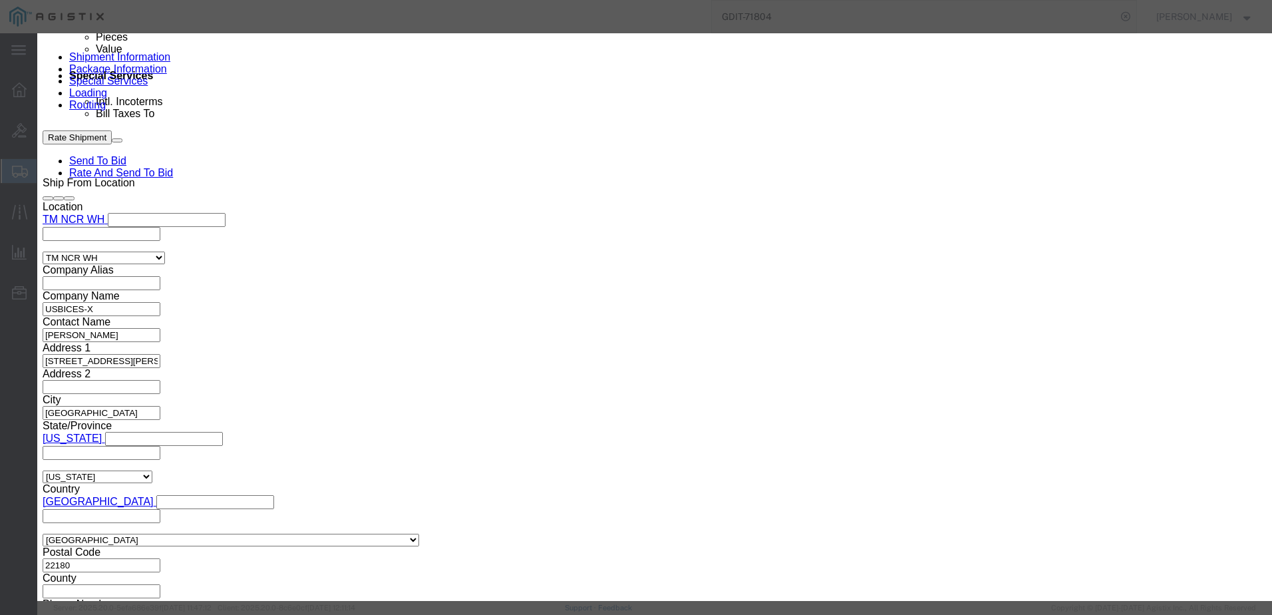
click select "Select 50 55 60 65 70 85 92.5 100 125 175 250 300 400"
click input "text"
type input "1"
type input "2530"
click label "GL Reference"
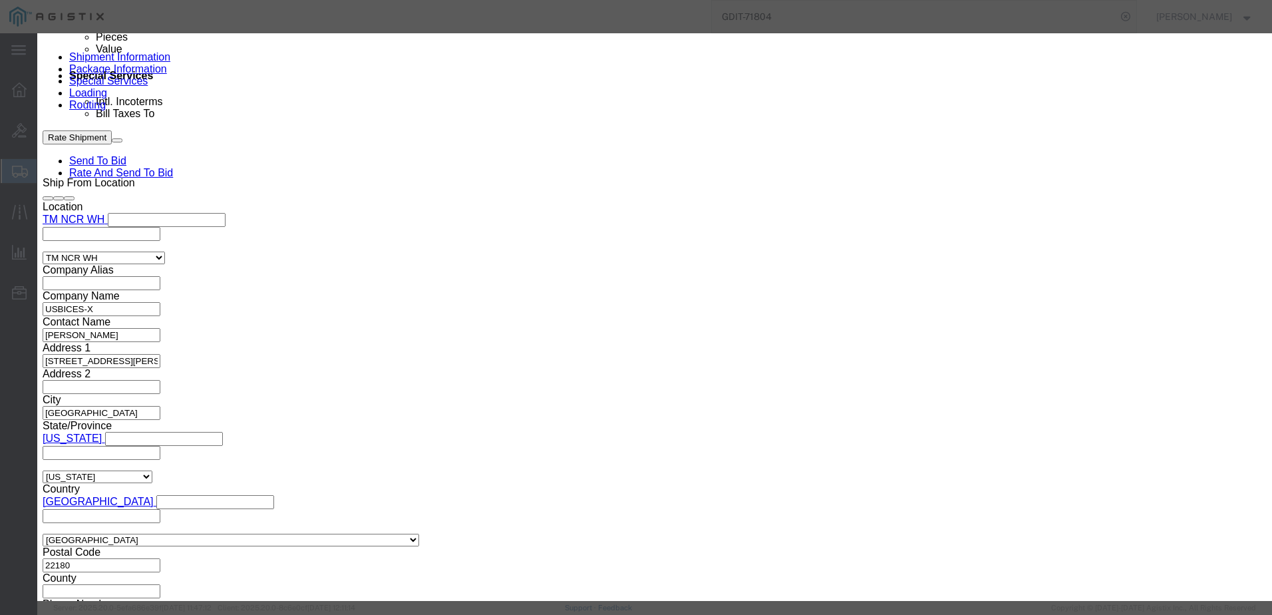
click button
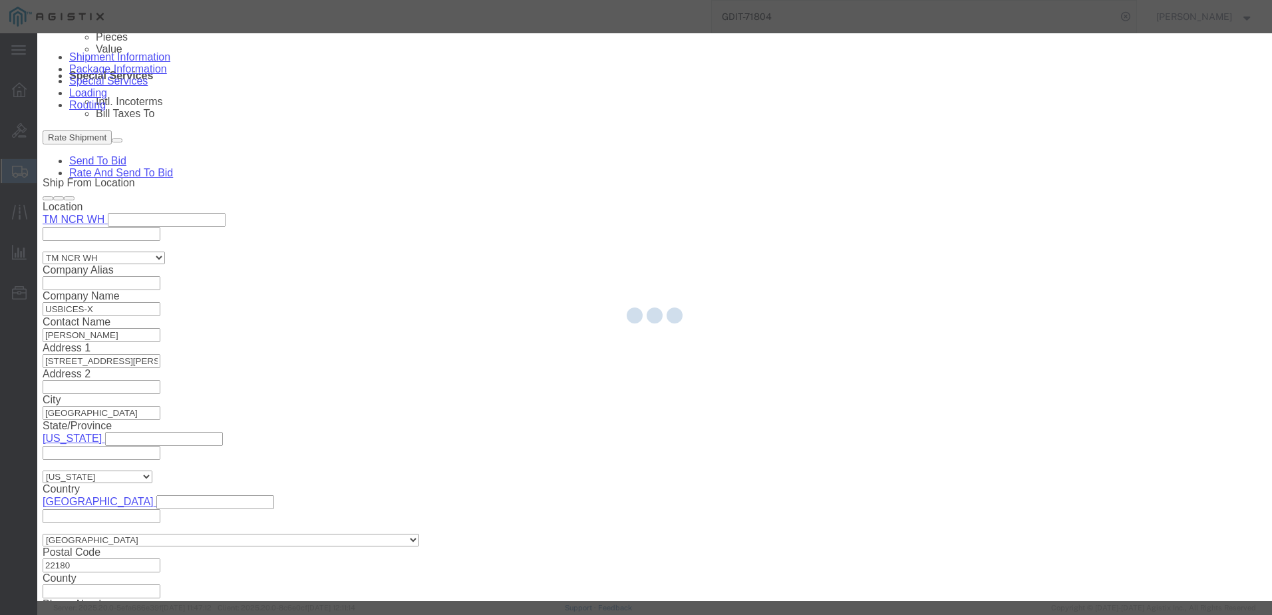
scroll to position [911, 0]
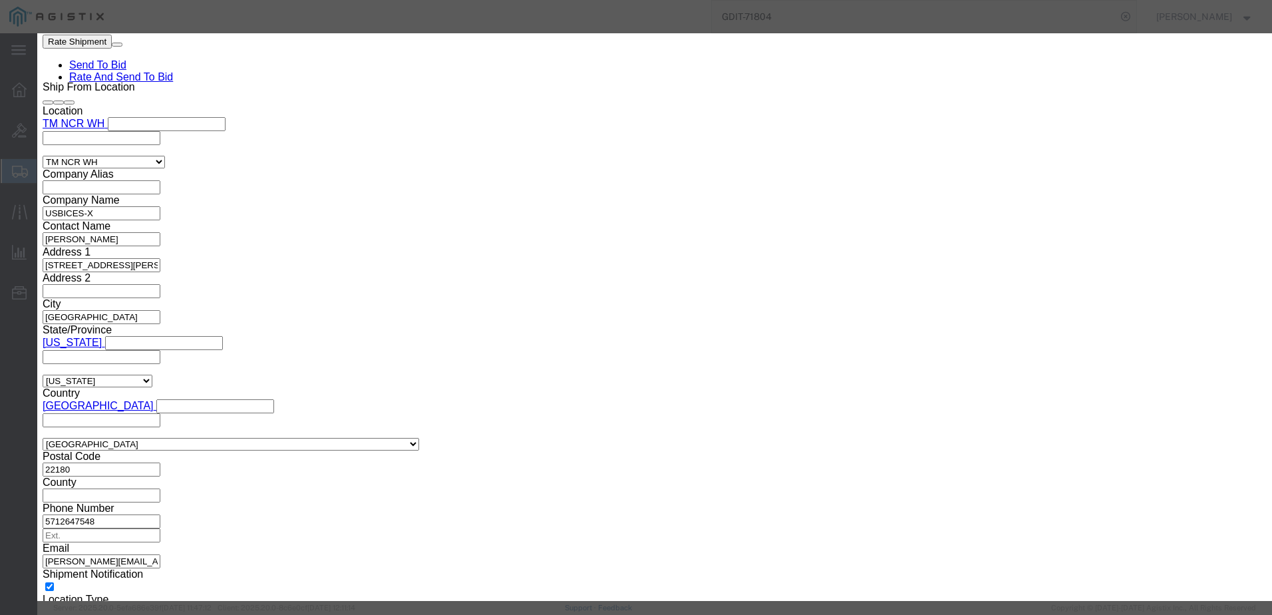
click button
click button "Save & Add Another"
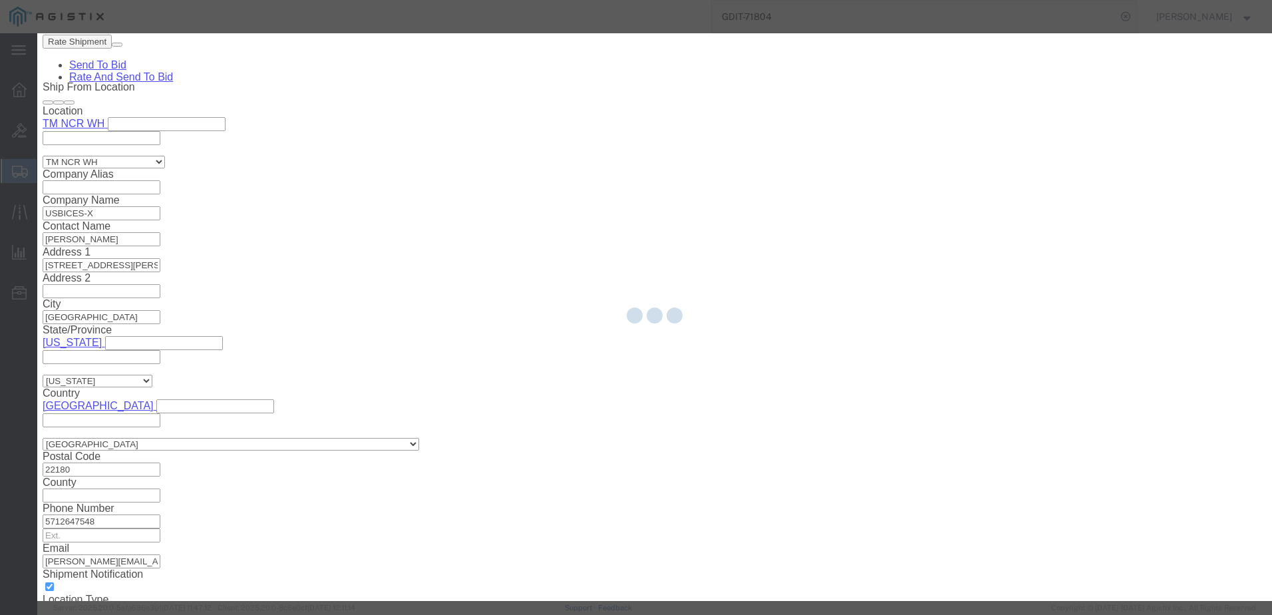
select select "EA"
select select
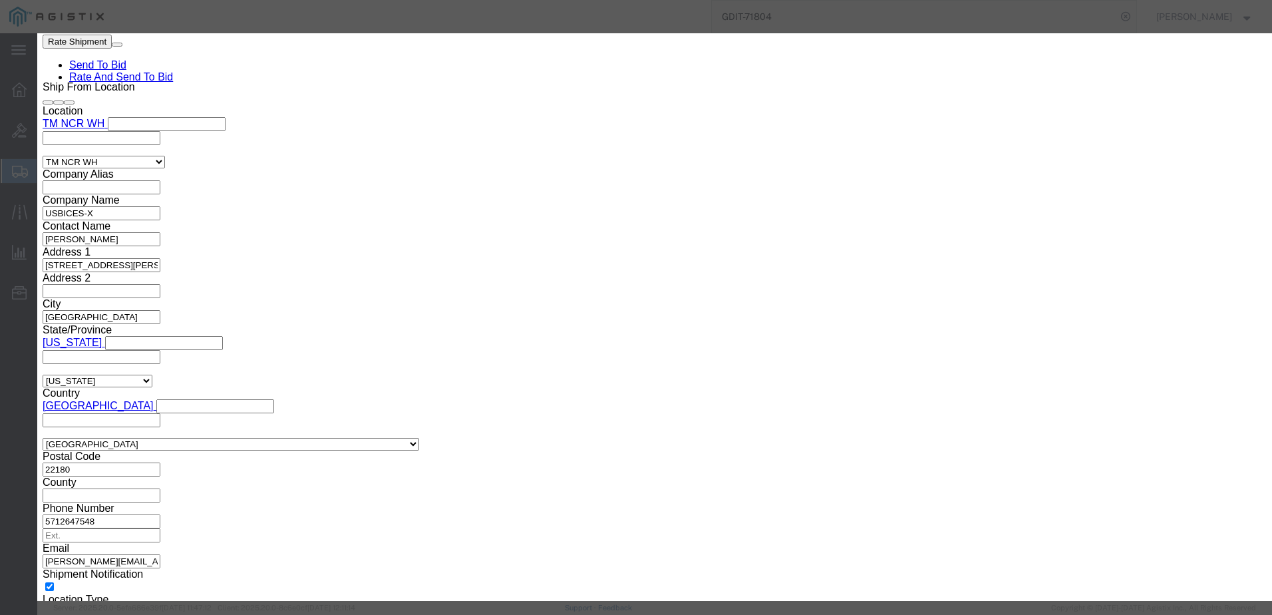
click input "text"
paste input "PS400-CASE-007"
click textarea "KG250XS Sled fitting 1-slot in the PacStar Smart Chassis"
paste textarea "Ruggedized Transport Case for: Cisco WebEx Desk No Radio TAA Inc."
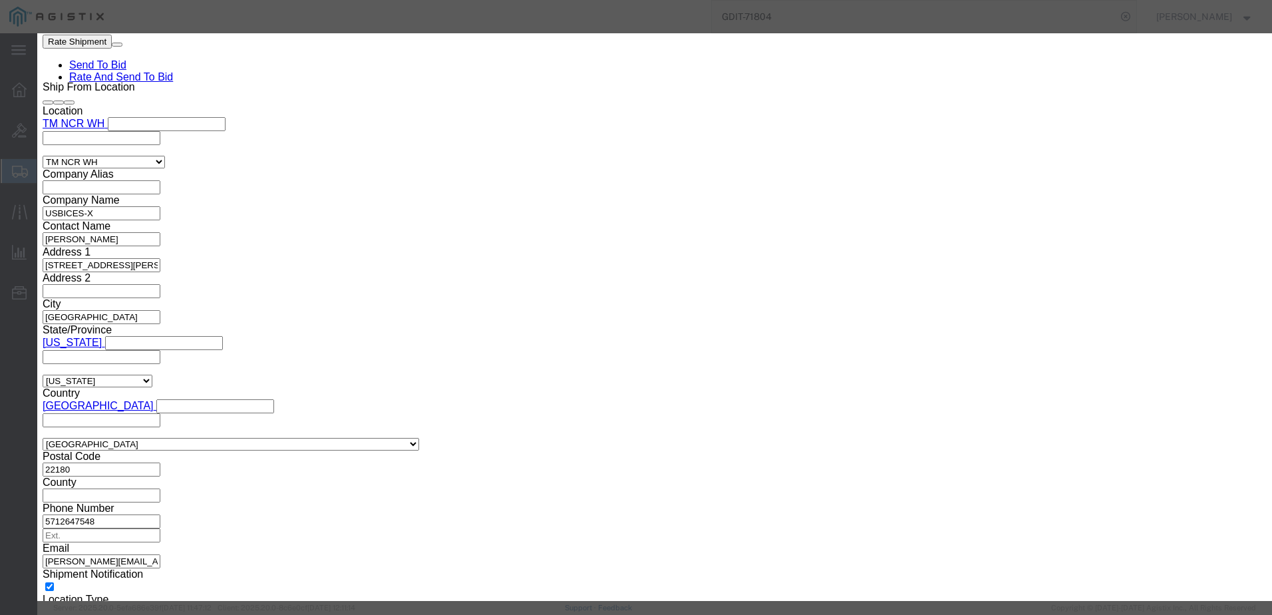
click input "text"
click input "Total Value : Please enter a valid number."
click select "Select 50 55 60 65 70 85 92.5 100 125 175 250 300 400"
click select "Select [GEOGRAPHIC_DATA] [GEOGRAPHIC_DATA] [GEOGRAPHIC_DATA] [GEOGRAPHIC_DATA] …"
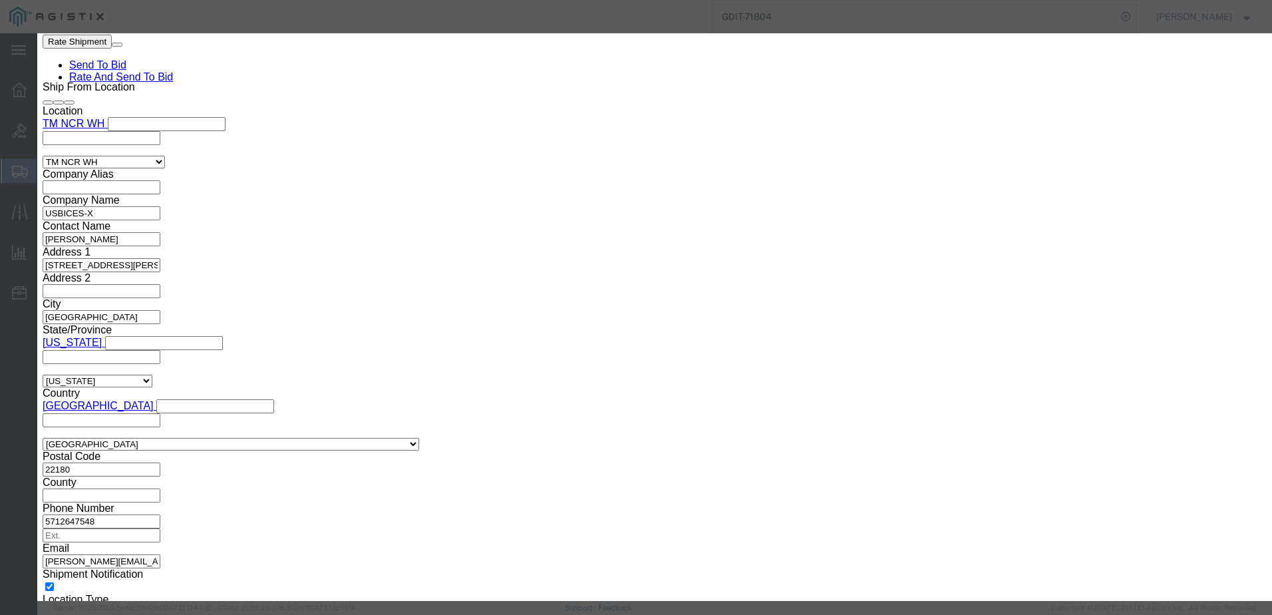
click select "Select [GEOGRAPHIC_DATA] [GEOGRAPHIC_DATA] [GEOGRAPHIC_DATA] [GEOGRAPHIC_DATA] …"
click button "Save & Add Another"
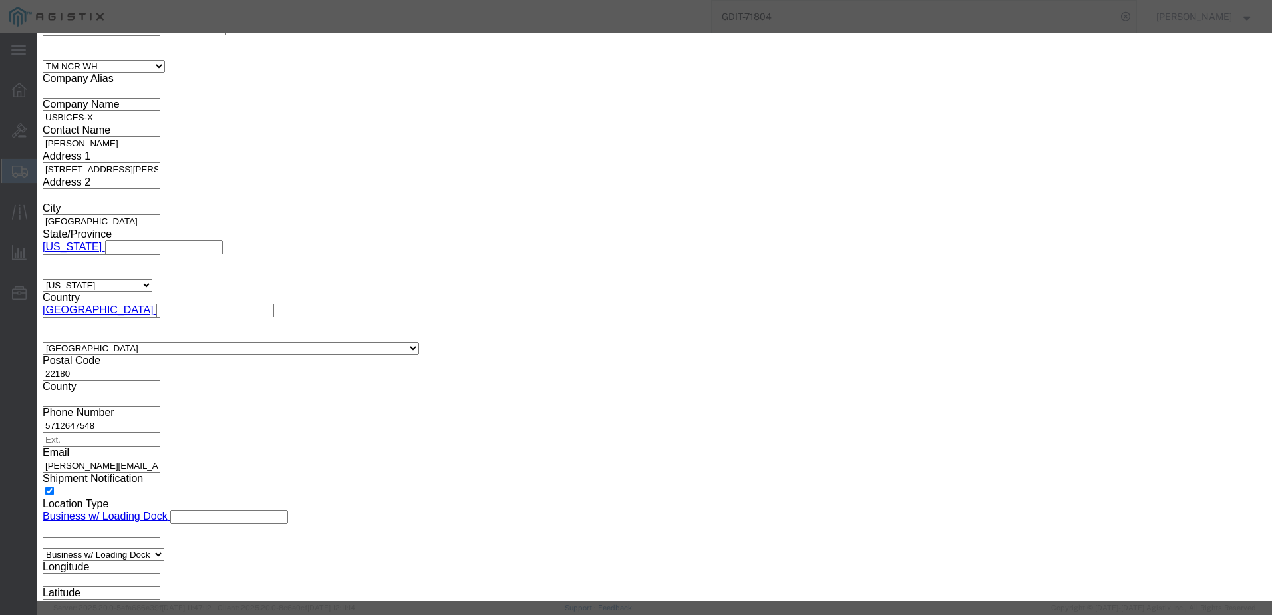
click div "Commodity library"
click input "text"
click textarea "KG250XS Sled fitting 1-slot in the PacStar Smart Chassis"
paste textarea "Ruggedized Transport Case for: 3x Panasonic Toughbook 55's and 3x Cisco 8865 IP…"
click select "Select [GEOGRAPHIC_DATA] [GEOGRAPHIC_DATA] [GEOGRAPHIC_DATA] [GEOGRAPHIC_DATA] …"
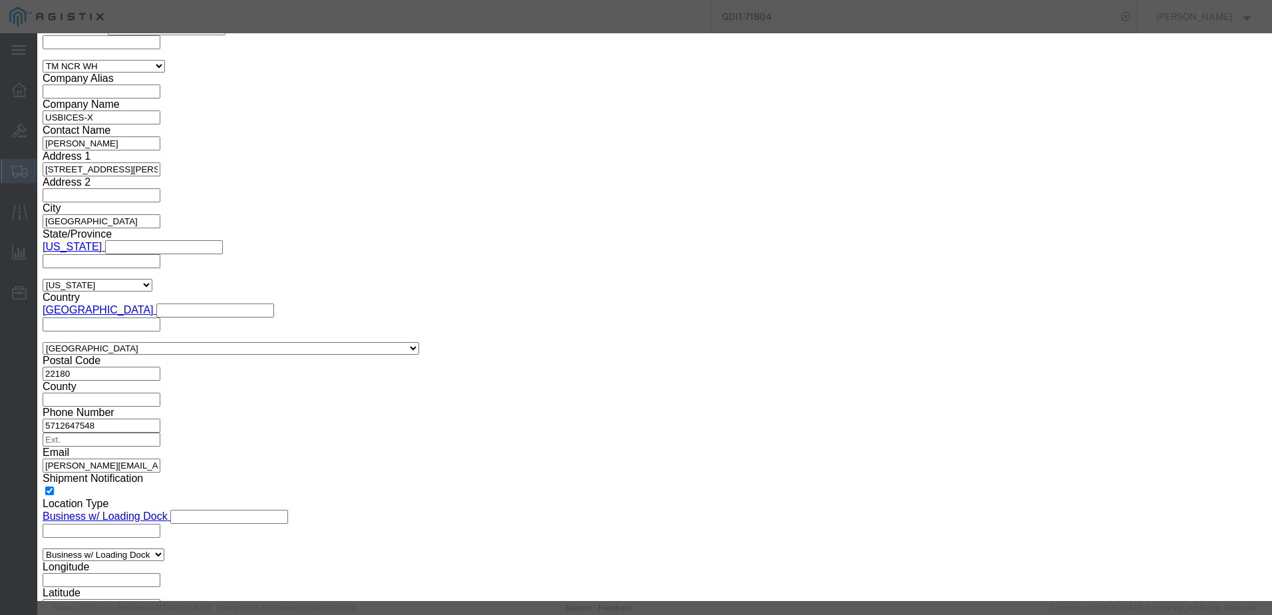
click select "Select [GEOGRAPHIC_DATA] [GEOGRAPHIC_DATA] [GEOGRAPHIC_DATA] [GEOGRAPHIC_DATA] …"
click input "text"
click input "1"
click input "Total Value : This field is required."
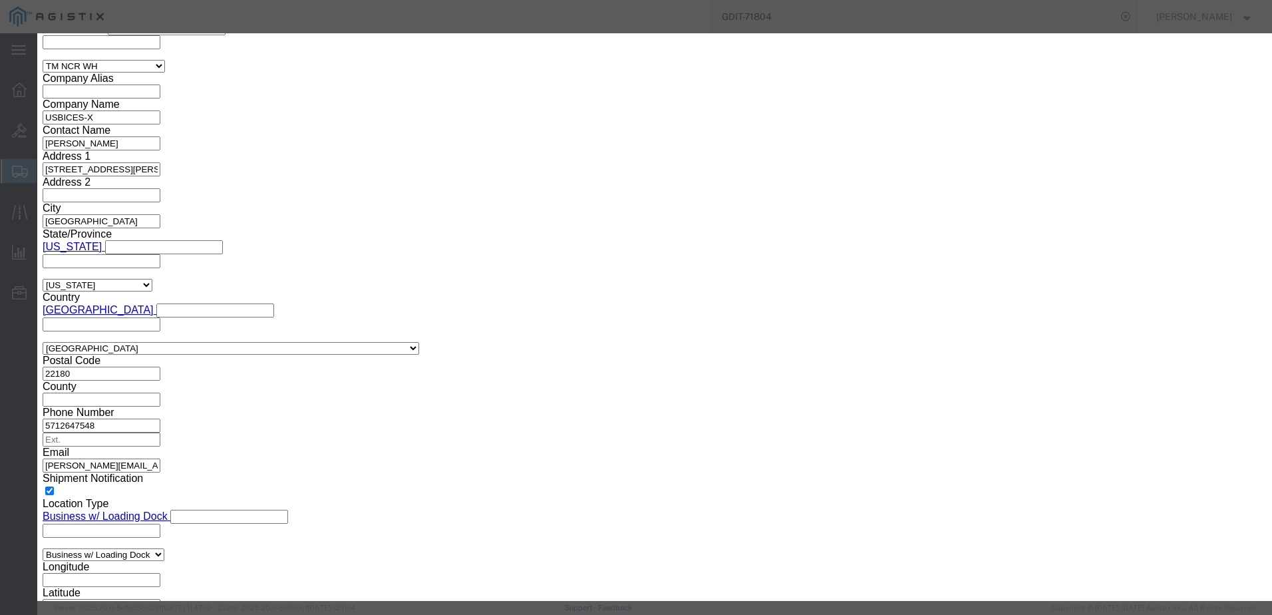
click select "Select 50 55 60 65 70 85 92.5 100 125 175 250 300 400"
click input "text"
paste input "PS400-CASE-008"
click button "Save & Add Another"
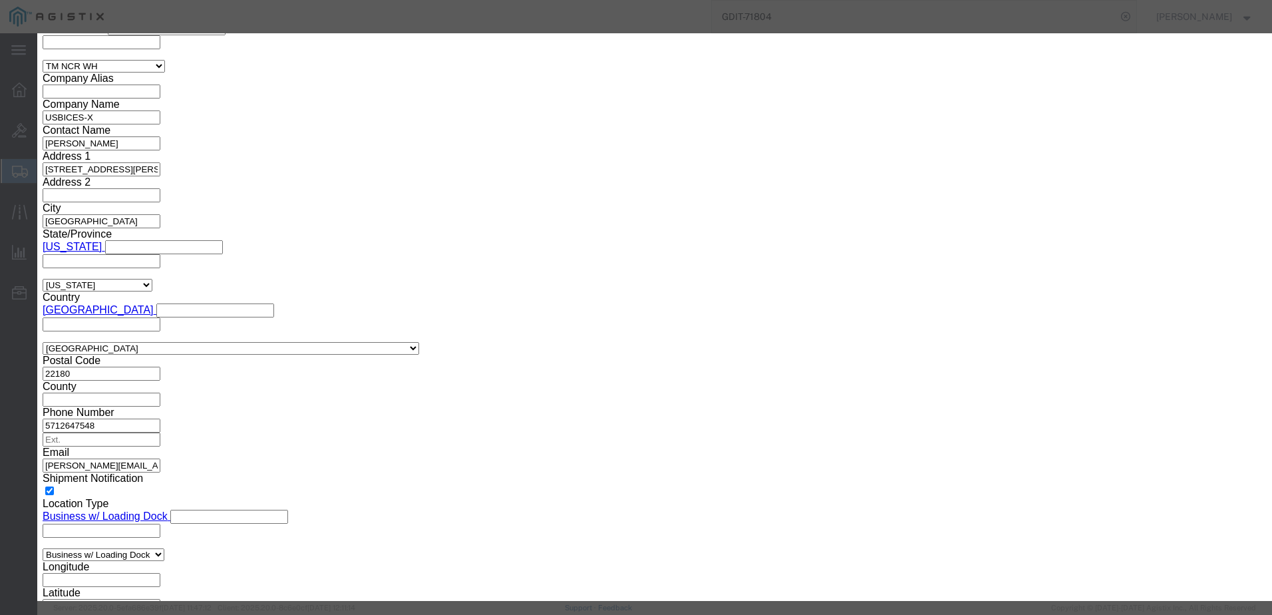
scroll to position [1102, 0]
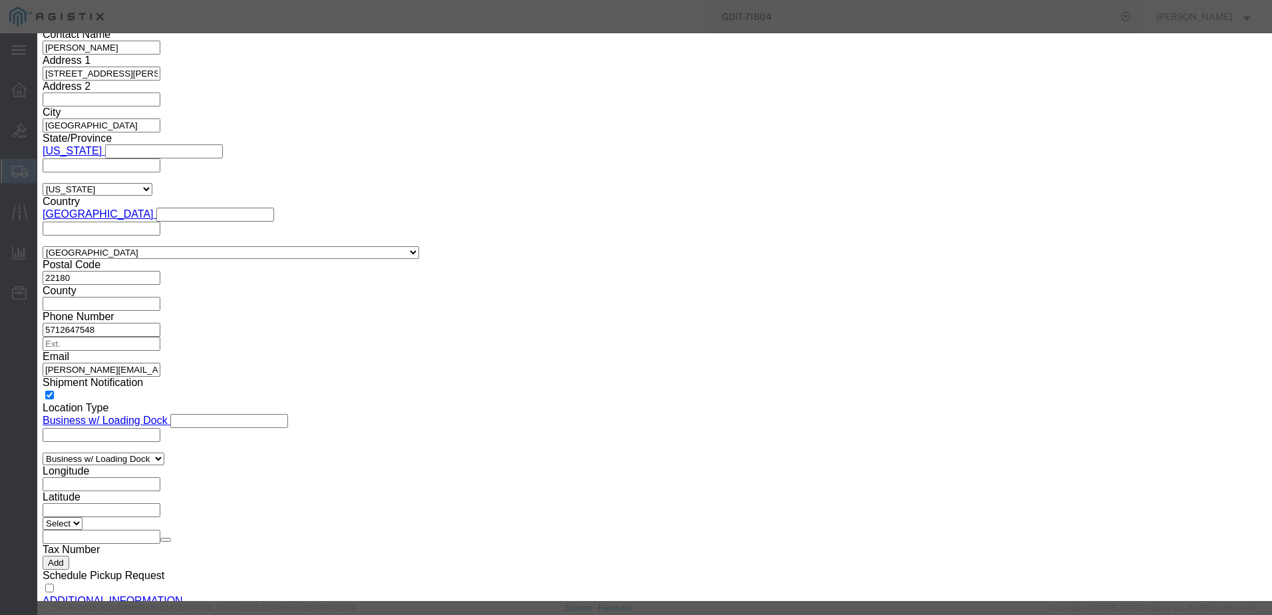
click input "text"
paste input "PS400-CASE-009"
click input "text"
drag, startPoint x: 781, startPoint y: 113, endPoint x: 779, endPoint y: 122, distance: 8.9
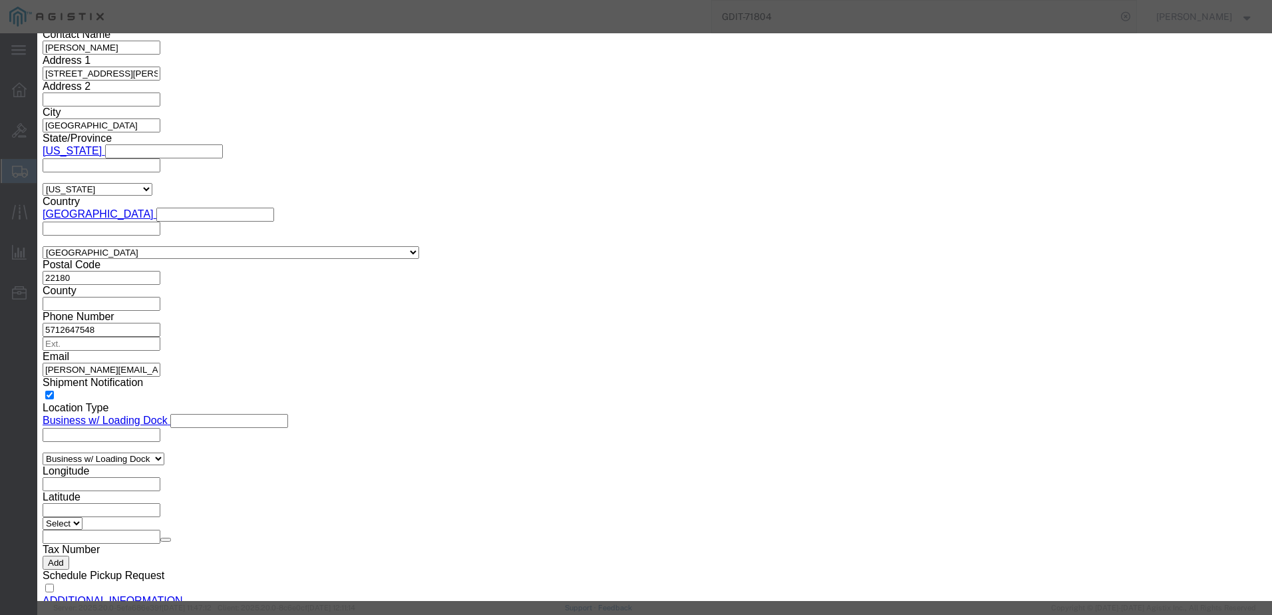
click textarea "KG250XS Sled fitting 1-slot in the PacStar Smart Chassis"
paste textarea "Ruggedized Transport Case for: 1x HP M480F Printer"
click select "Select [GEOGRAPHIC_DATA] [GEOGRAPHIC_DATA] [GEOGRAPHIC_DATA] [GEOGRAPHIC_DATA] …"
click input "PRINTER PELICAN CASE"
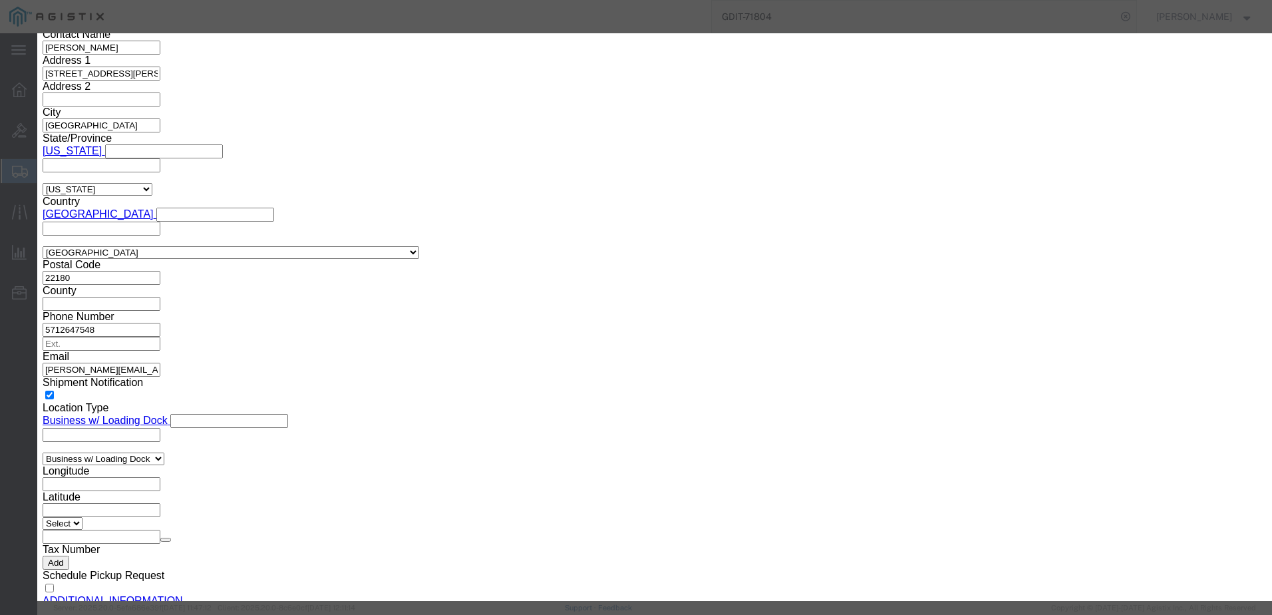
click input "text"
click input "Total Value : This field is required."
click select "Select 50 55 60 65 70 85 92.5 100 125 175 250 300 400"
click button "Save & Close"
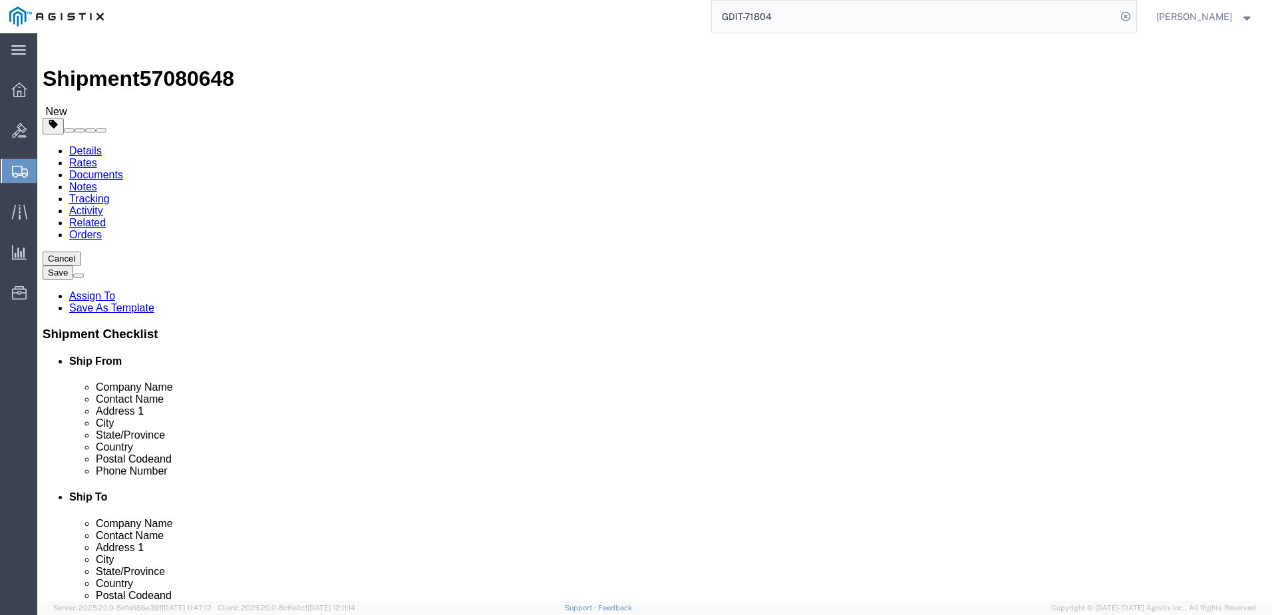
scroll to position [1, 0]
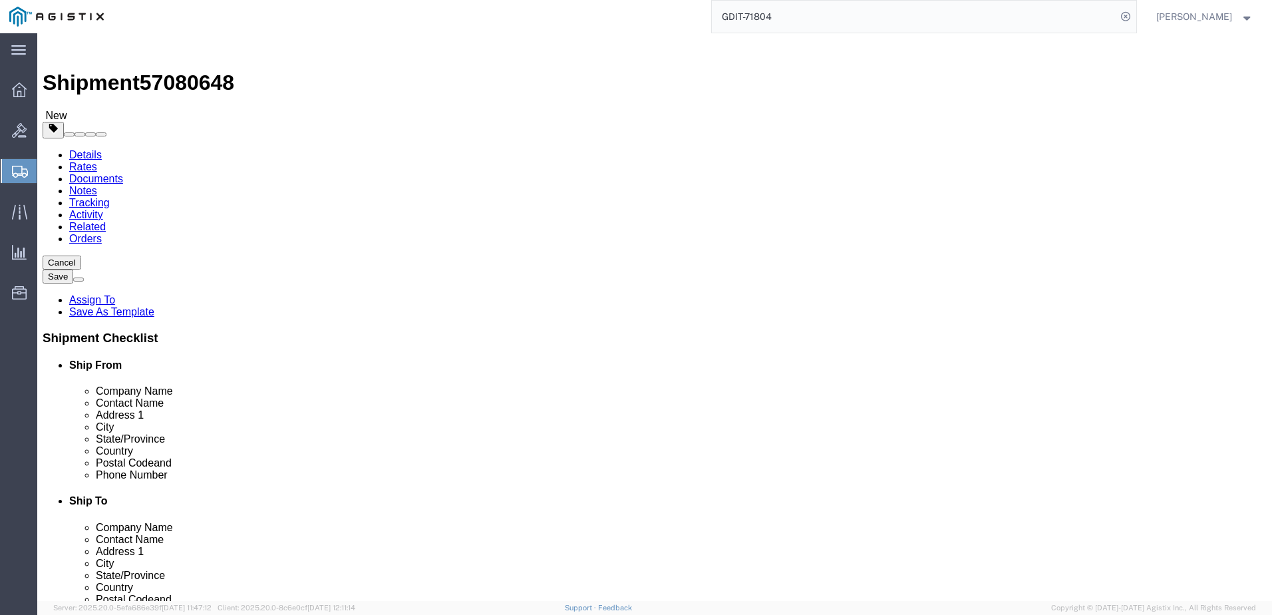
click link "Add Package"
click link "Add Content"
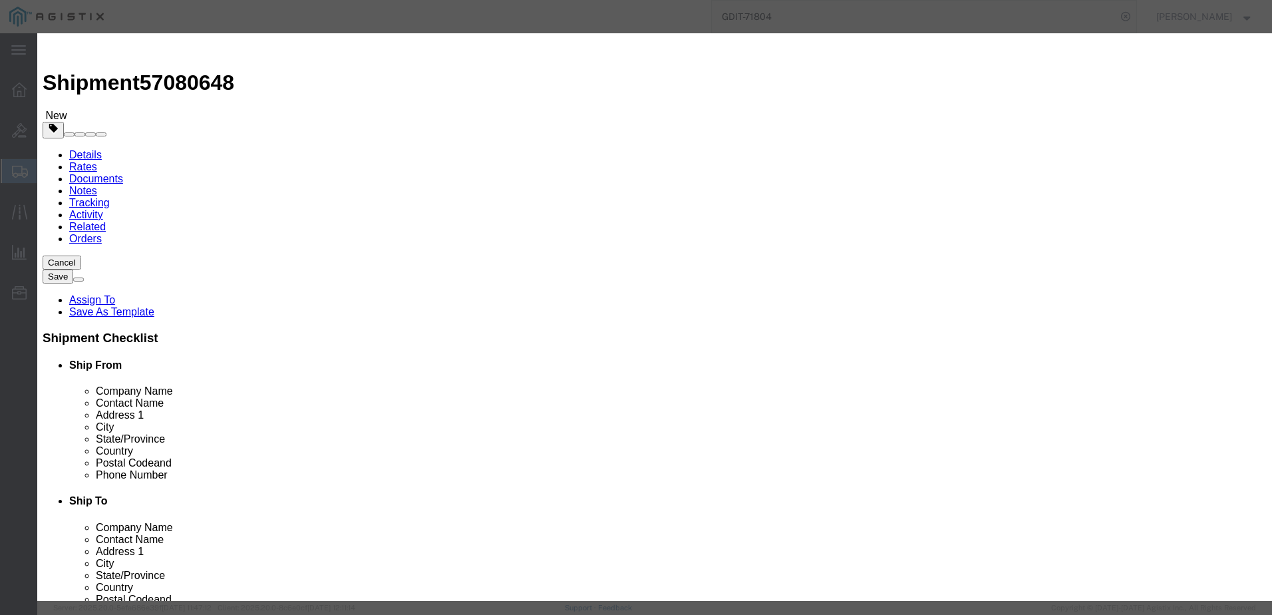
click input "text"
paste input "FZ-55JZ-0MBM"
click textarea
paste textarea "Federal Specific, NO Physical Wireless, Win11 Pro, IntelCore i5-1345U vPro (up"
click input "text"
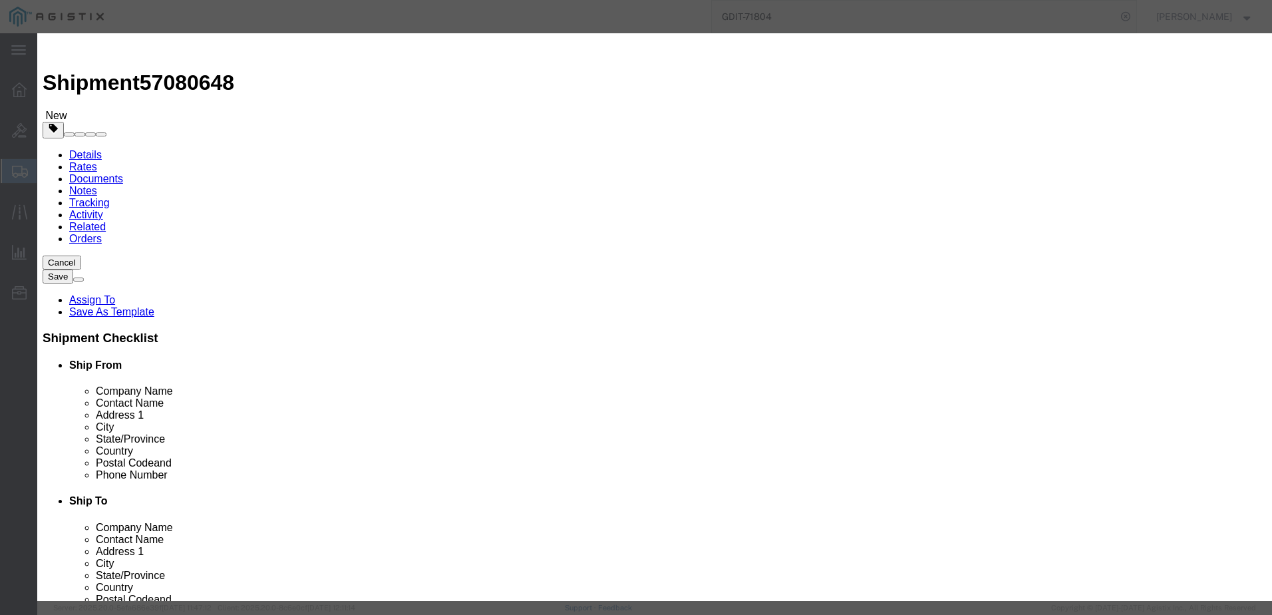
click div "Product Name INTELCORE Pieces 0 Select Bag Barrels 100Board Feet Bottle Box Bli…"
click input "0"
click select "Select [GEOGRAPHIC_DATA] [GEOGRAPHIC_DATA] [GEOGRAPHIC_DATA] [GEOGRAPHIC_DATA] …"
click select "Select 50 55 60 65 70 85 92.5 100 125 175 250 300 400"
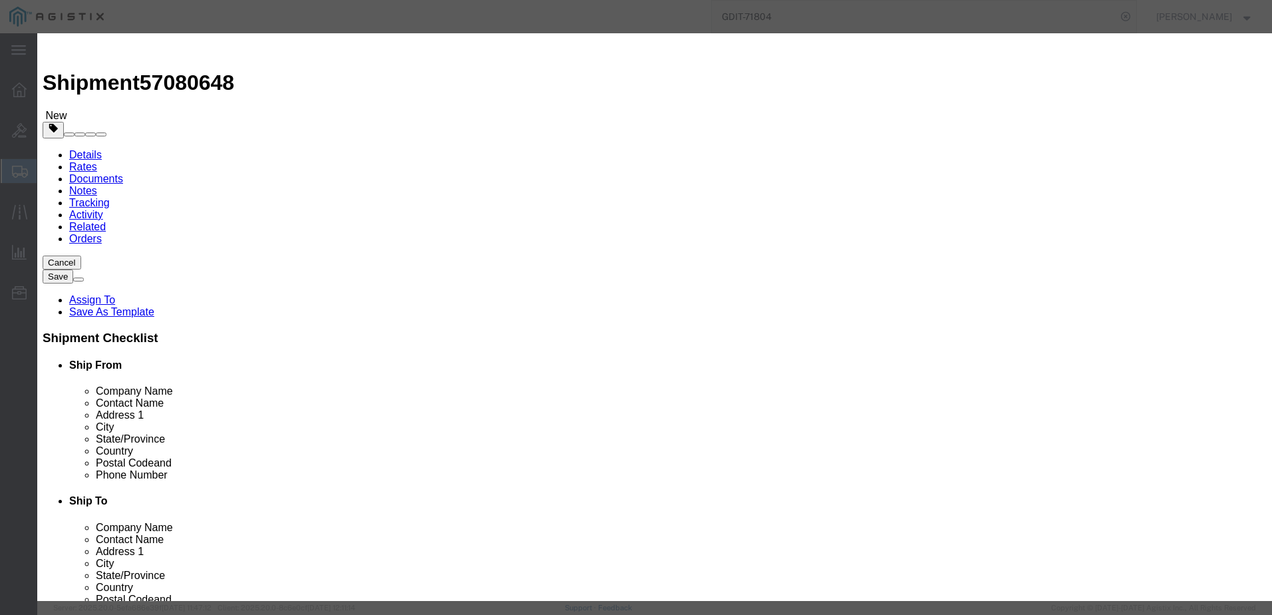
click select "Select 50 55 60 65 70 85 92.5 100 125 175 250 300 400"
click textarea
paste textarea "131004"
click textarea "131004"
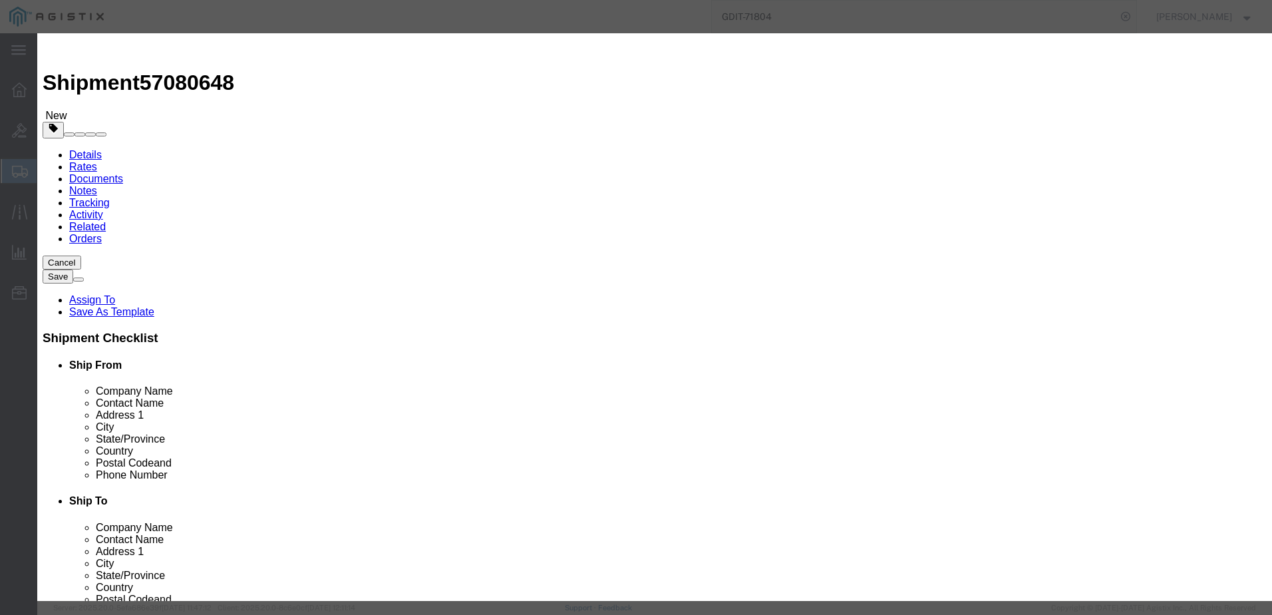
click div "131004"
click textarea "131004"
click input "text"
paste input "5DTTA85279"
click button "Save & Close"
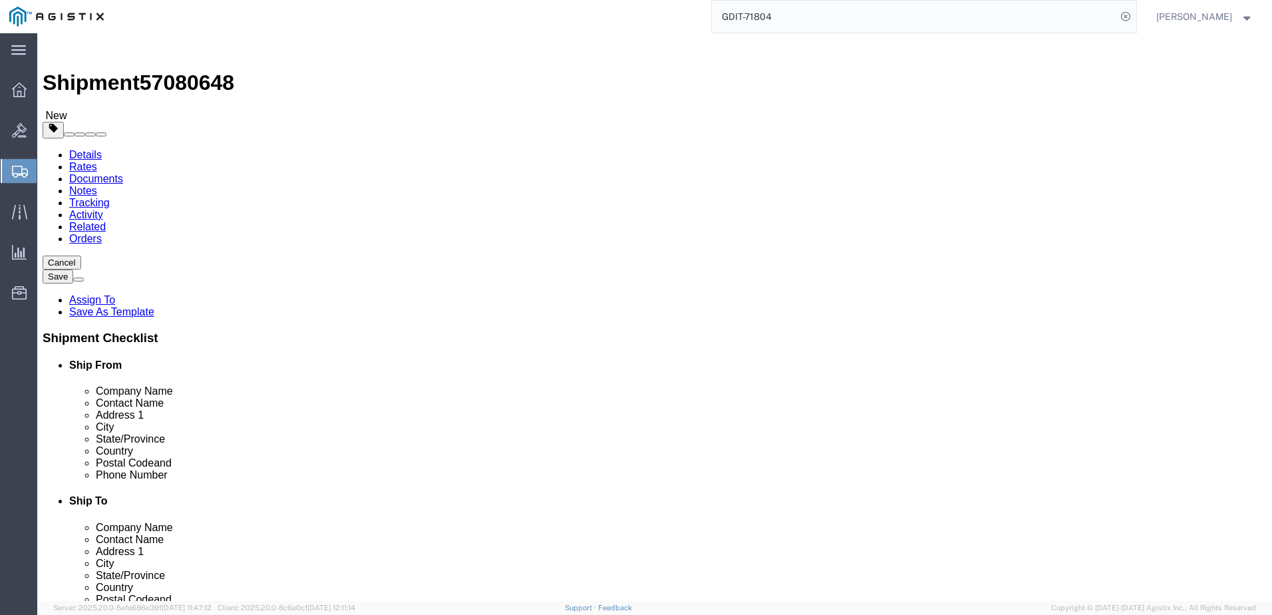
click link "Clone this content"
click icon
click link "Clone this content"
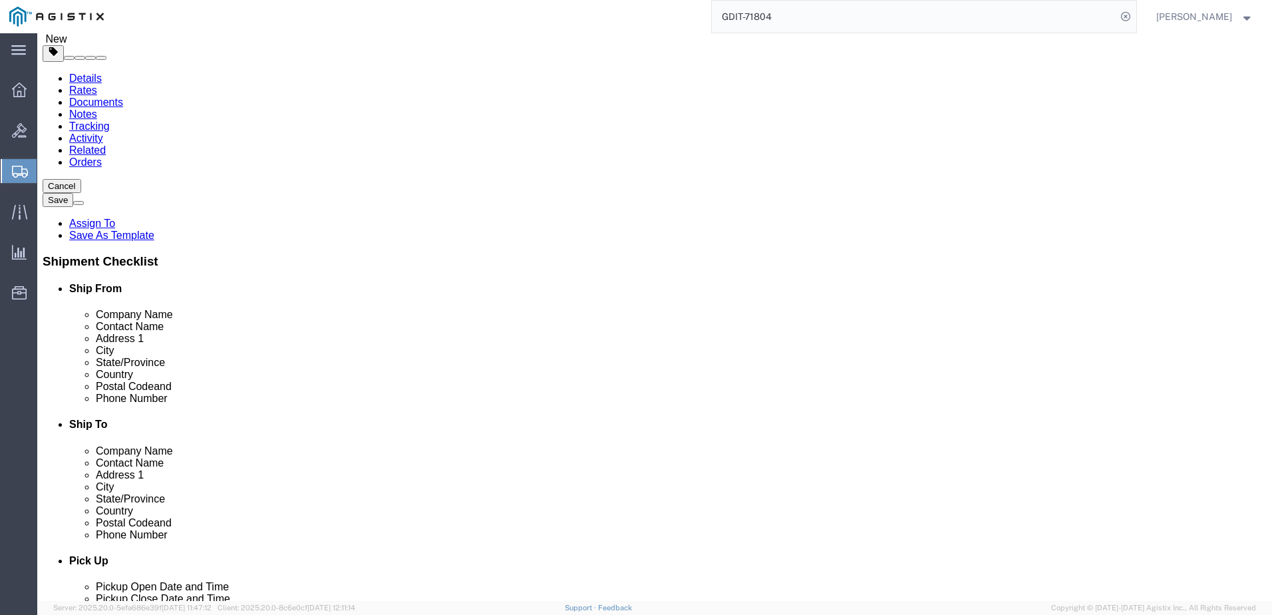
scroll to position [67, 0]
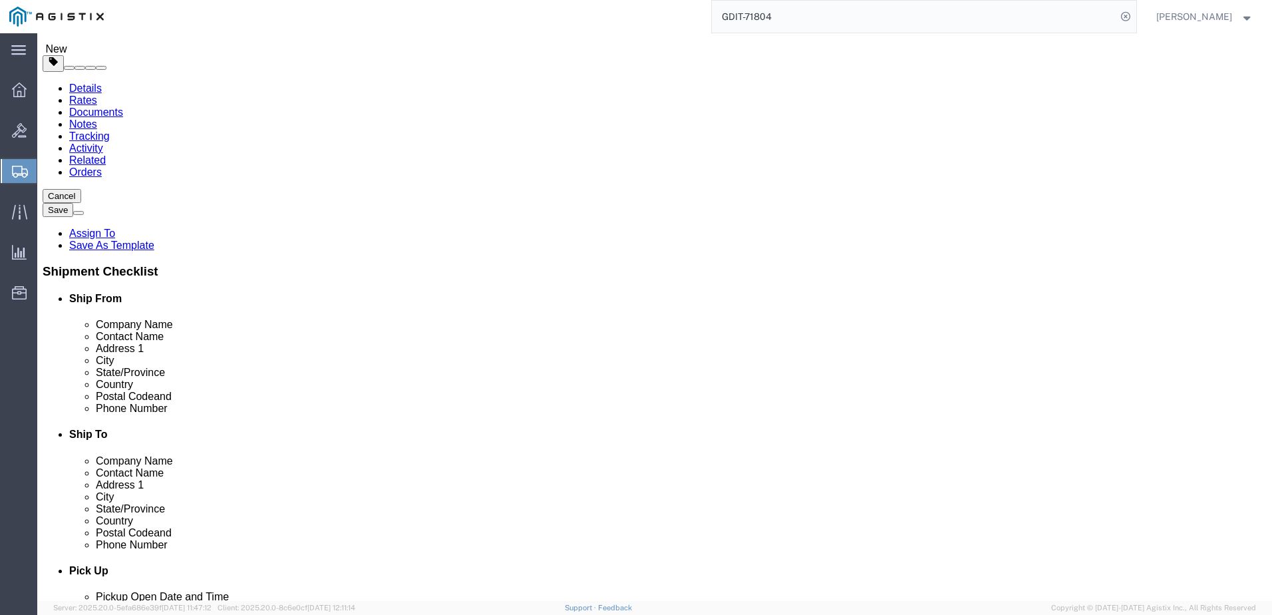
click link "Clone this content"
click select "Select Bale(s) Basket(s) Bolt(s) Bottle(s) Buckets Bulk Bundle(s) Can(s) Cardbo…"
click dd "2031.61 USD"
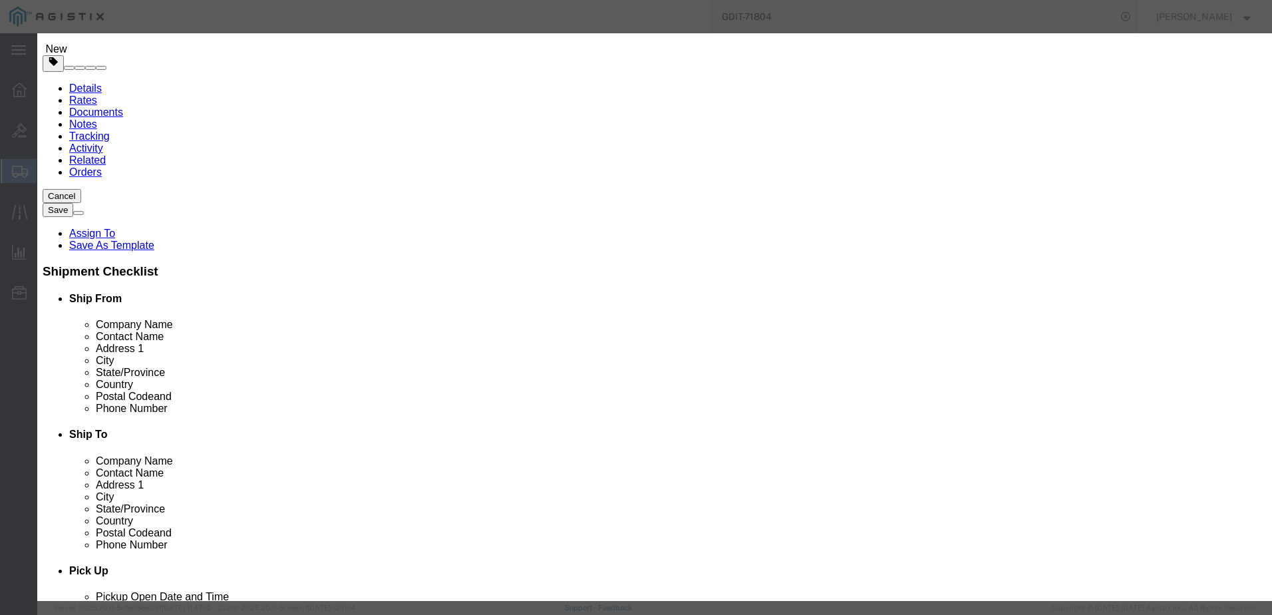
click button
drag, startPoint x: 480, startPoint y: 353, endPoint x: 443, endPoint y: 320, distance: 49.9
click textarea "AT: 131004"
paste textarea "5"
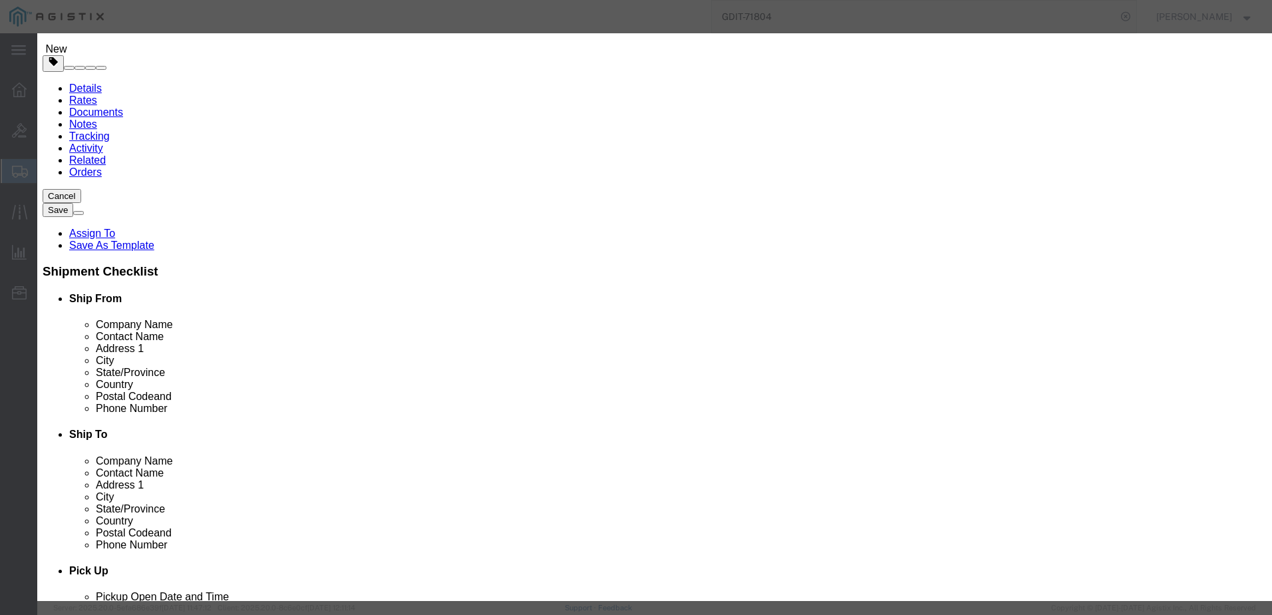
click input "5DTTA85279"
paste input "336"
click icon
click textarea "AT: 131004"
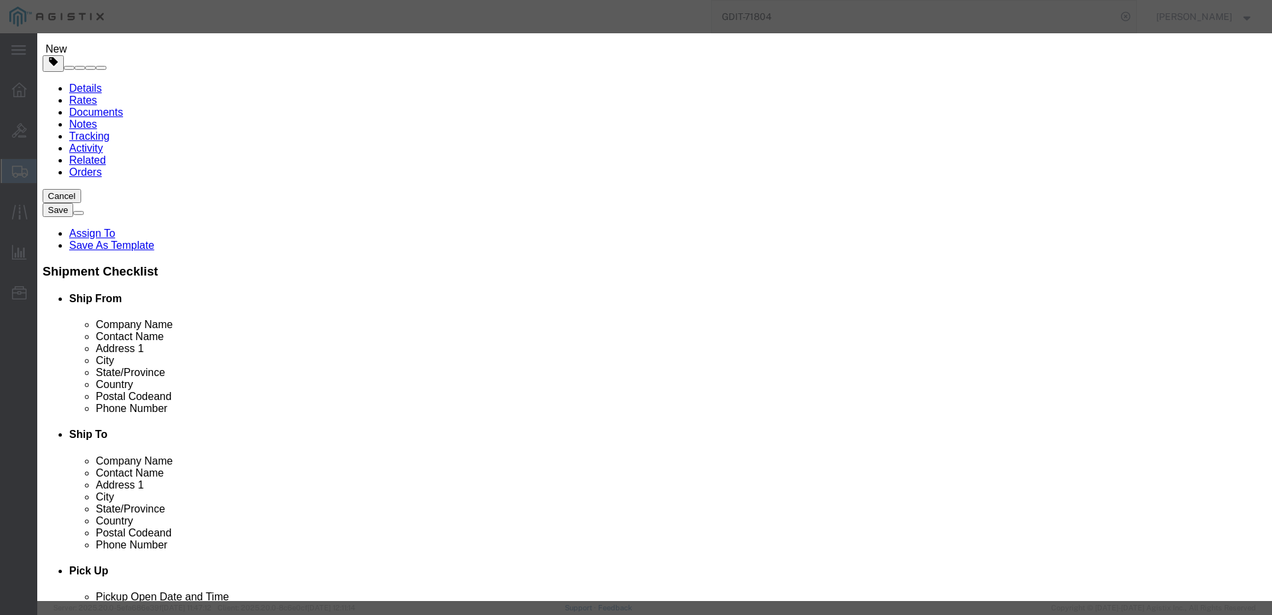
click textarea "AT: 131004"
paste textarea "6"
click input "5DTTA85279"
paste input "308"
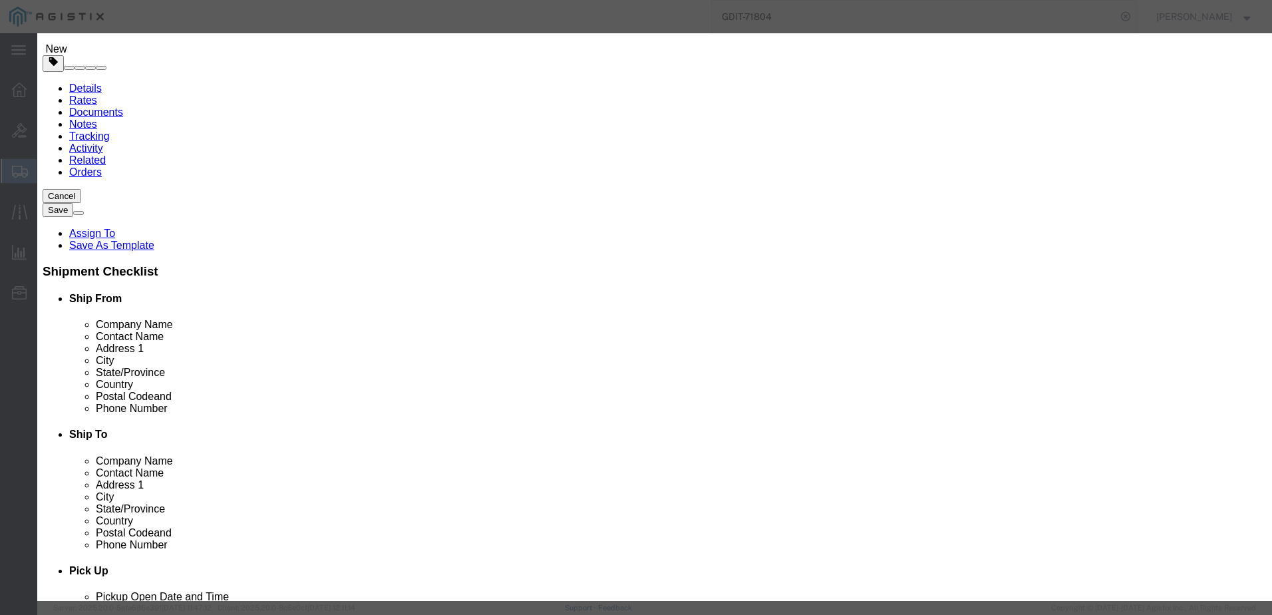
click button
click input "5DTTA85279"
click textarea "AT: 131004"
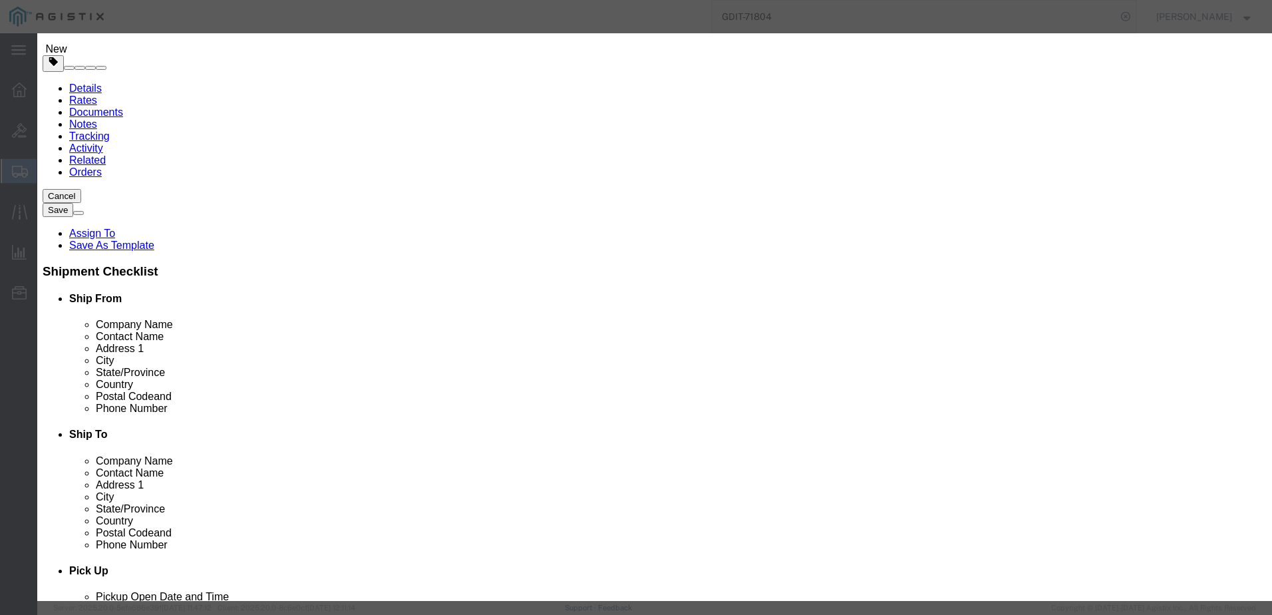
paste textarea "7"
click button
click icon
click input "5DTTA85279"
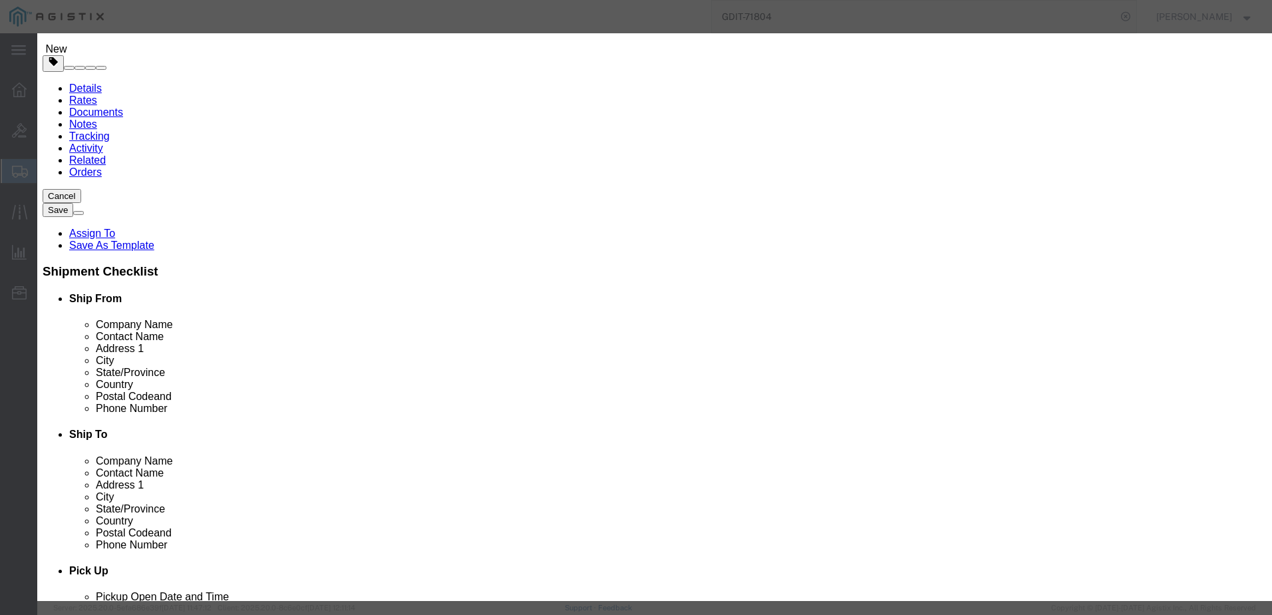
paste input "0"
click button "Save & Close"
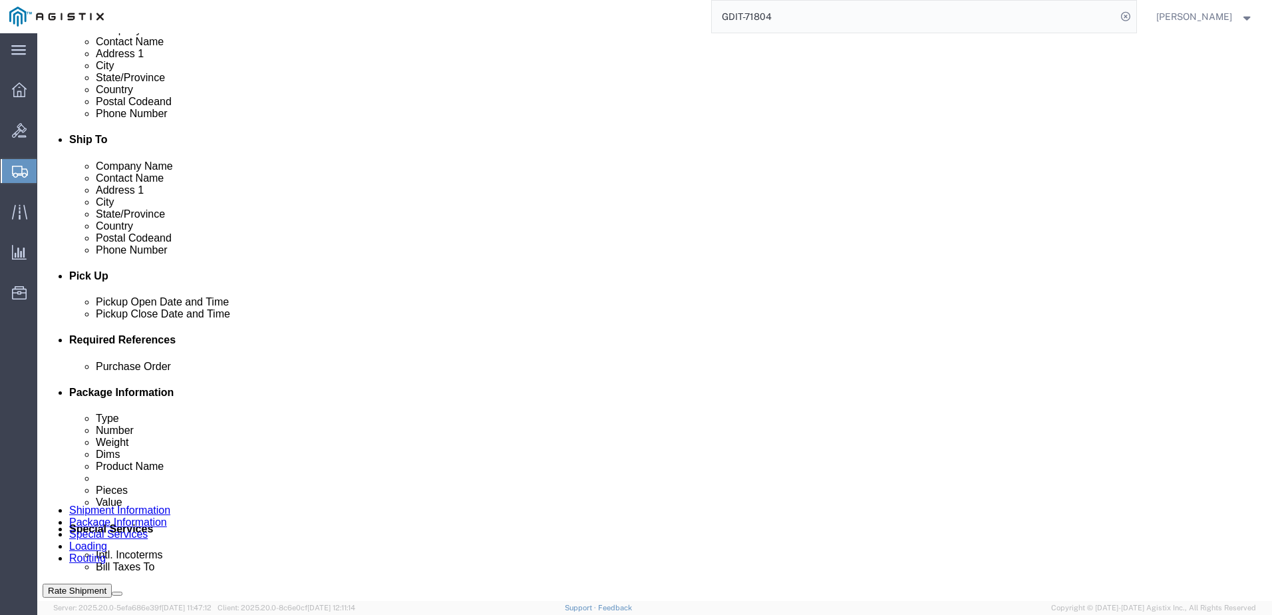
scroll to position [400, 0]
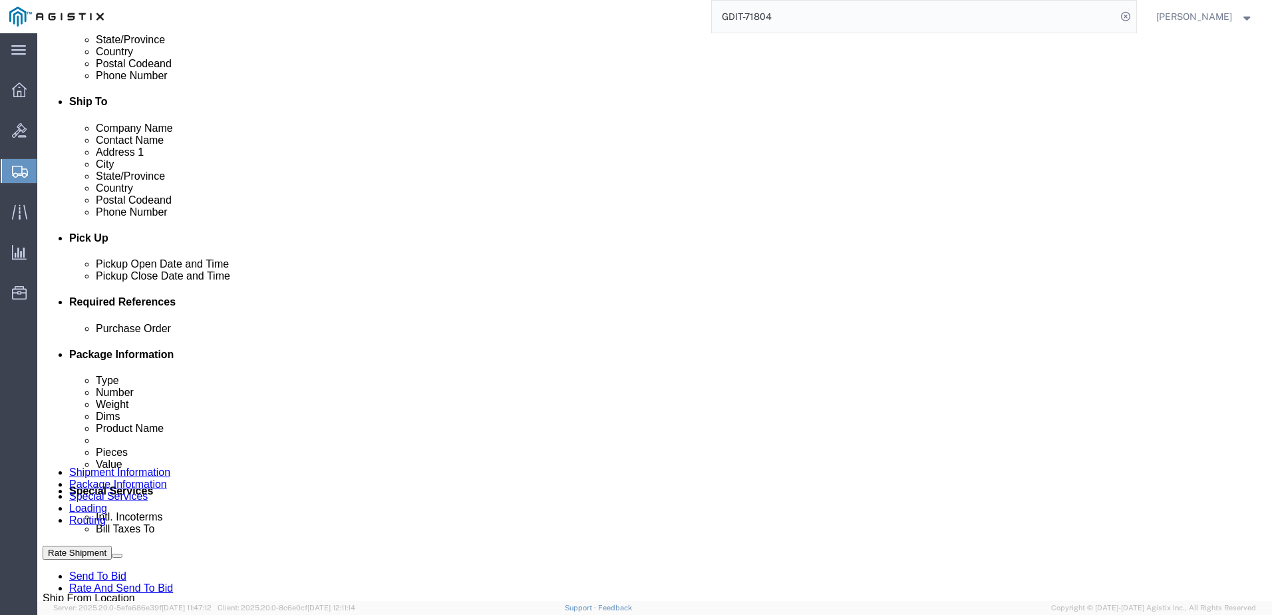
click link "Add Content"
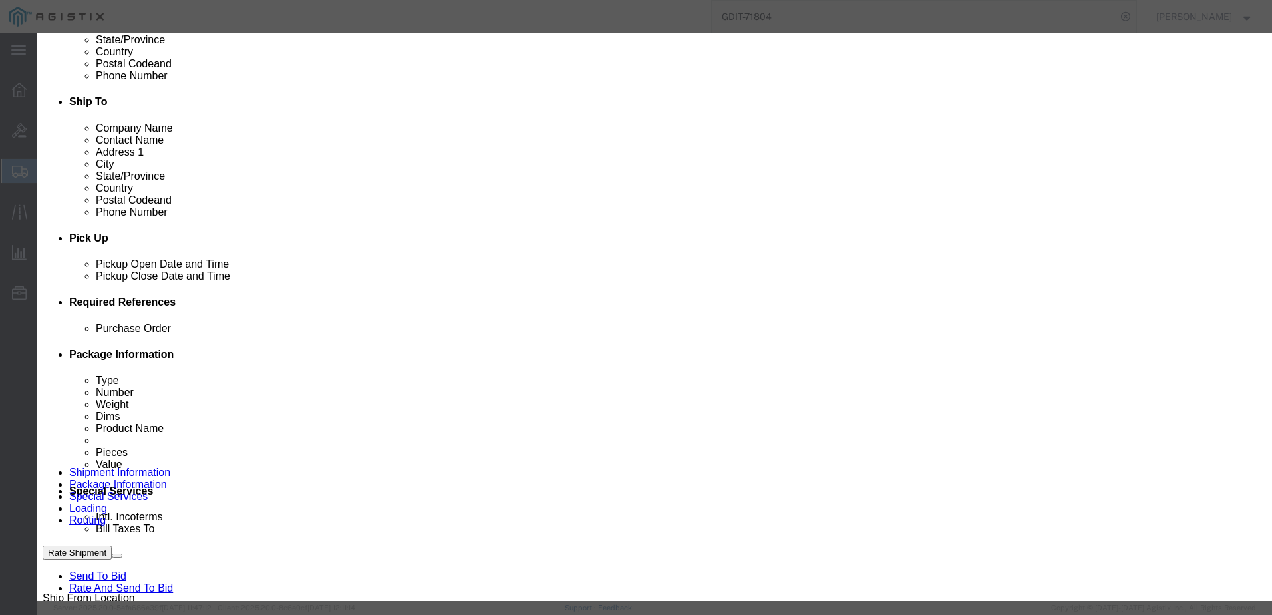
click input "0"
click div "Product Name Pieces 4 Select Bag Barrels 100Board Feet Bottle Box Blister Pack …"
click input "text"
click textarea
paste textarea "DVD xPAK for FZ-55 Mk3 Left Expansion Power2Go & PowerDVD"
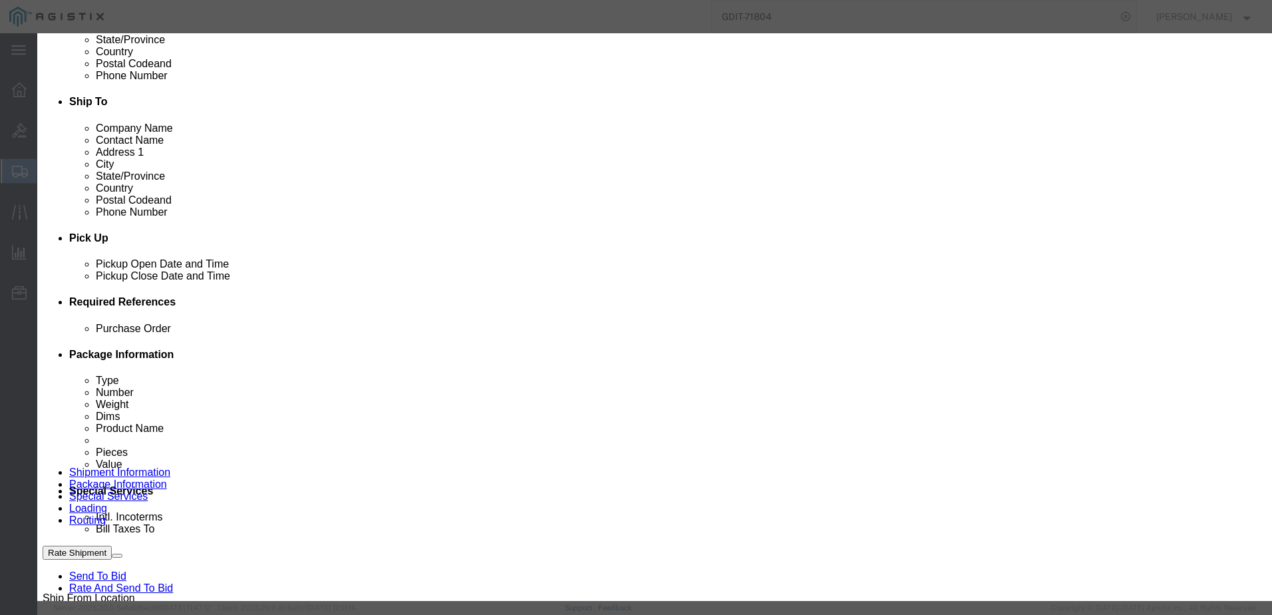
click input "text"
paste input "FZ-VDM553W"
click input "text"
click div "Commodity library"
click select "Select 50 55 60 65 70 85 92.5 100 125 175 250 300 400"
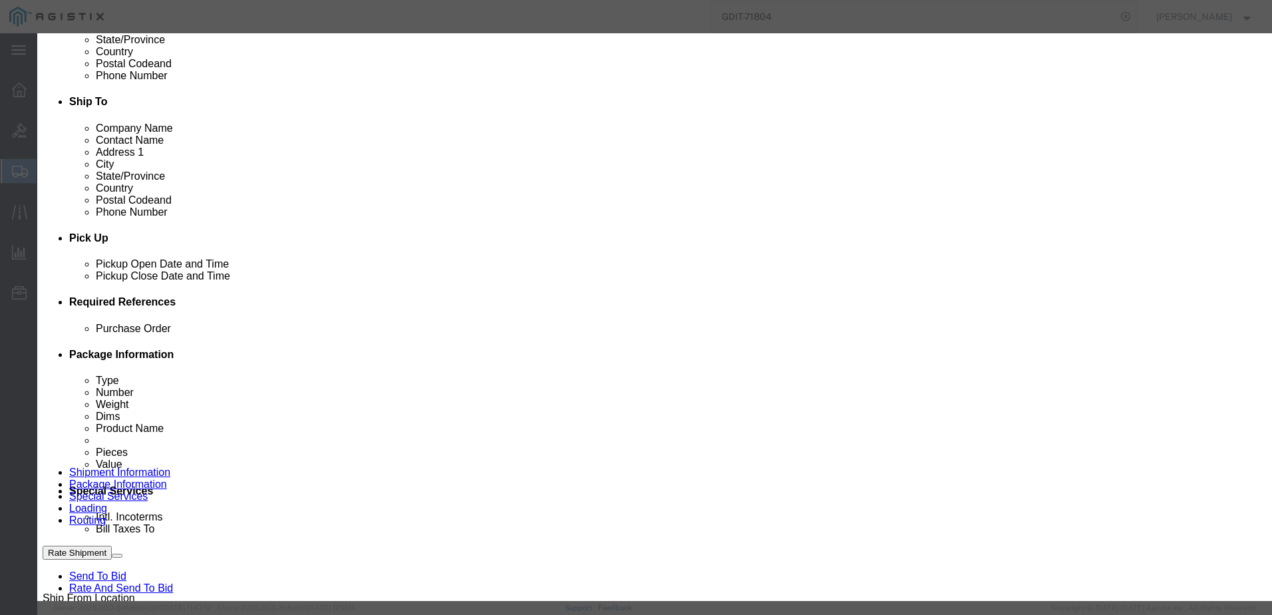
click select "Select 50 55 60 65 70 85 92.5 100 125 175 250 300 400"
click select "Select [GEOGRAPHIC_DATA] [GEOGRAPHIC_DATA] [GEOGRAPHIC_DATA] [GEOGRAPHIC_DATA] …"
click button "Save & Add Another"
click textarea
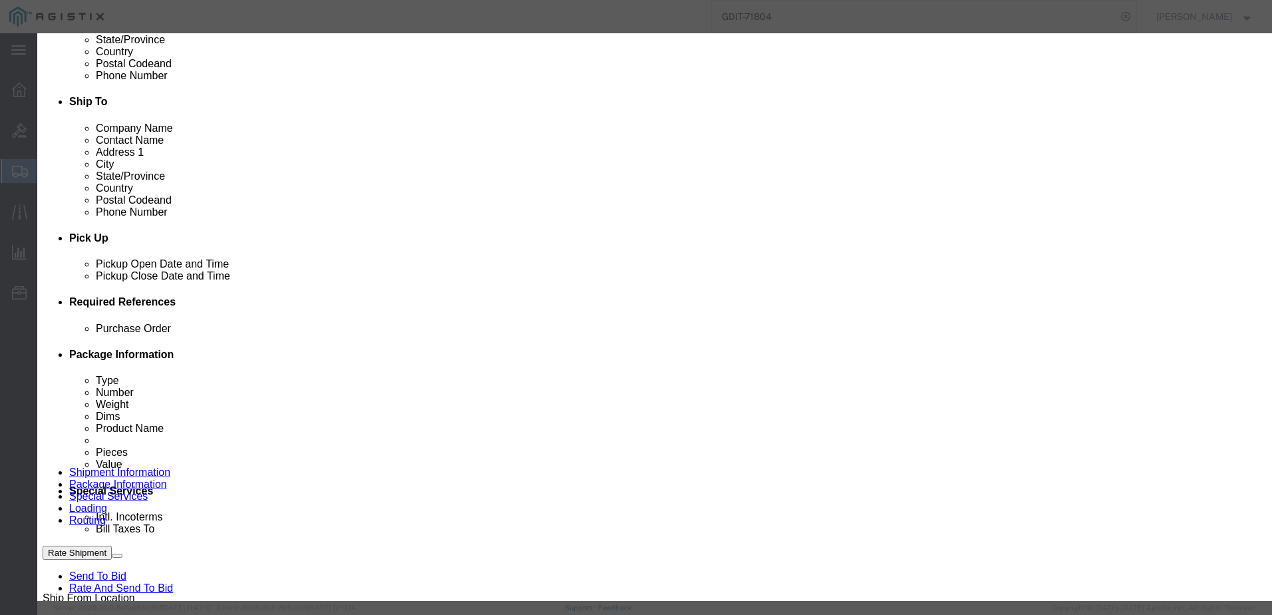
paste textarea "VGA + Serial (true) + USB-A xPAK for FZ-55 Mk3 Rear Expansion"
click input "text"
paste input "FZ-VCN551W"
click input "DVD"
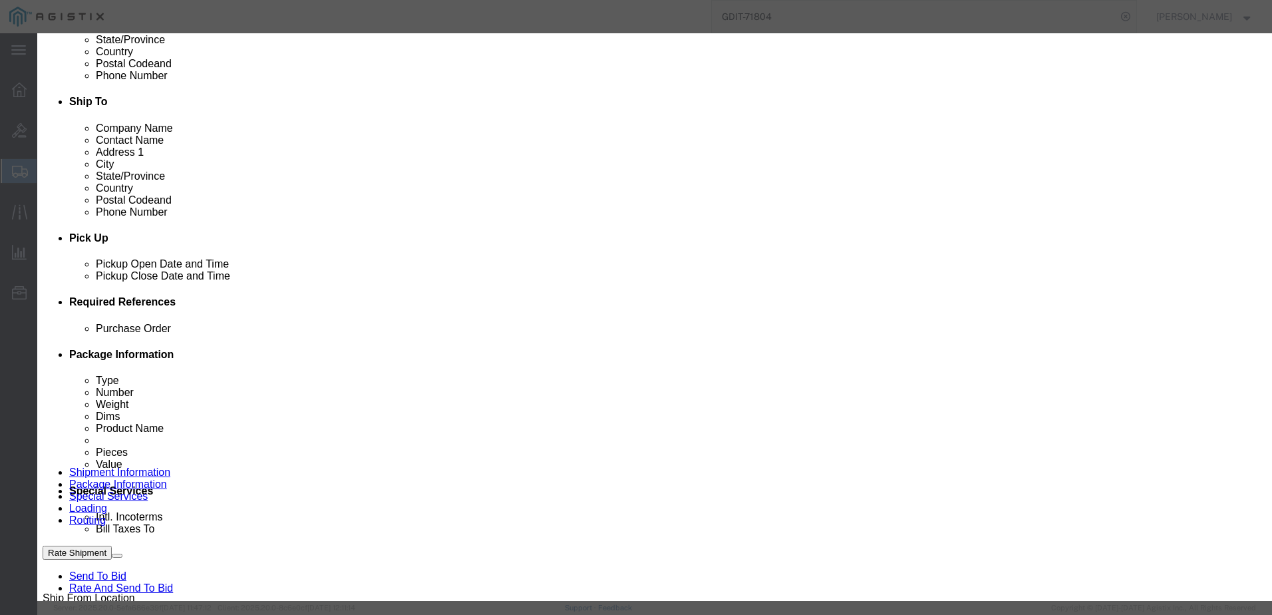
click input "DVD"
click input "text"
drag, startPoint x: 823, startPoint y: 156, endPoint x: 823, endPoint y: 168, distance: 11.3
click div "Description VGA + Serial (true) + USB-A xPAK for FZ-55 Mk3 Rear Expansion Commo…"
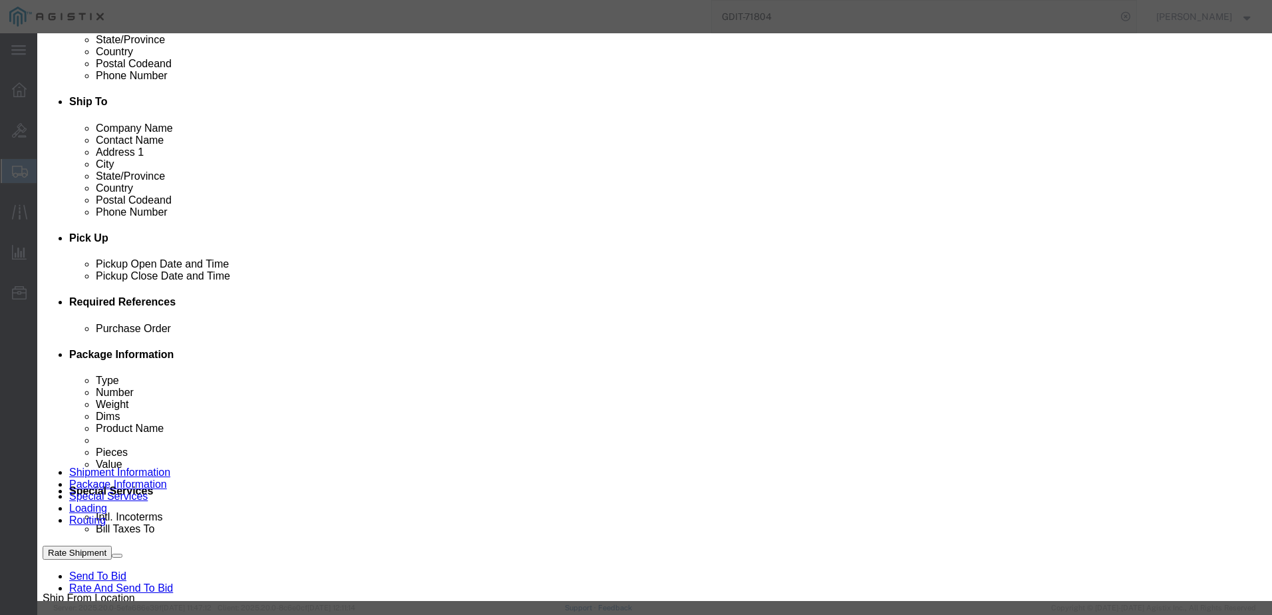
click select "Select [GEOGRAPHIC_DATA] [GEOGRAPHIC_DATA] [GEOGRAPHIC_DATA] [GEOGRAPHIC_DATA] …"
click select "Select 50 55 60 65 70 85 92.5 100 125 175 250 300 400"
click input "text"
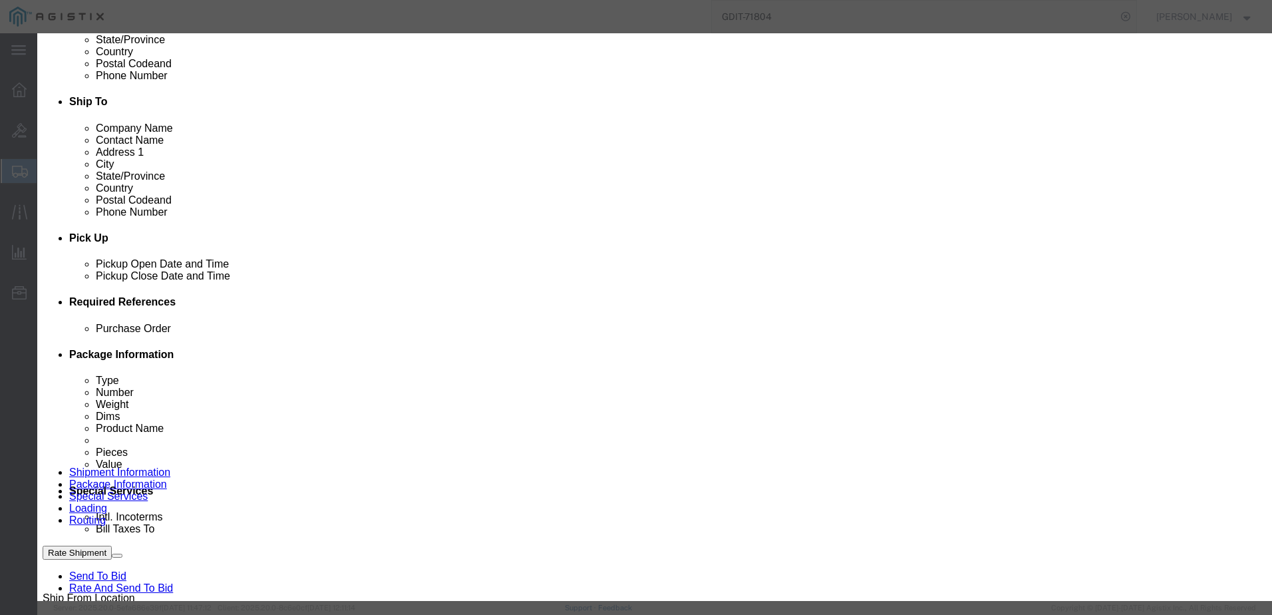
click input "text"
click button "Save & Close"
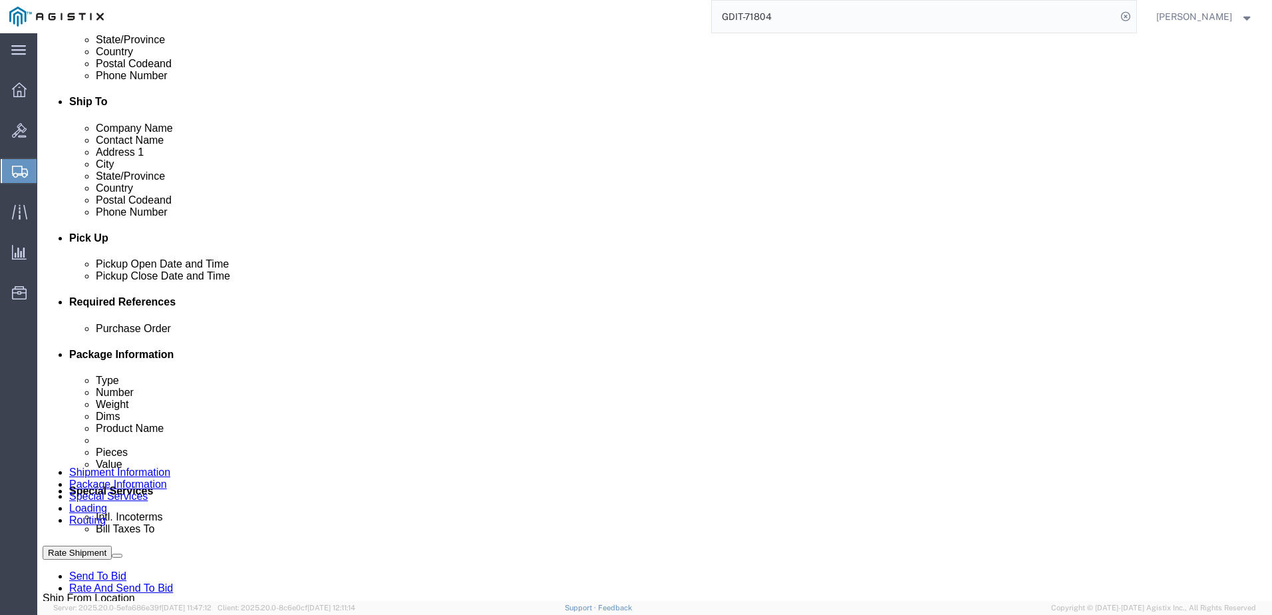
scroll to position [666, 0]
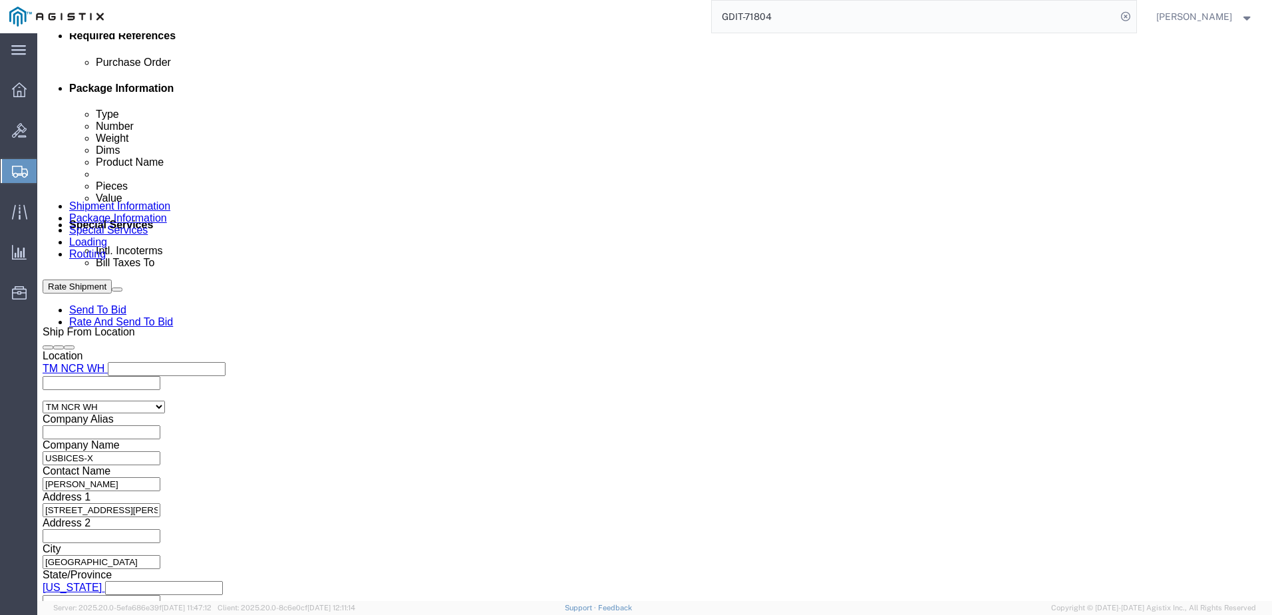
click link "Add Content"
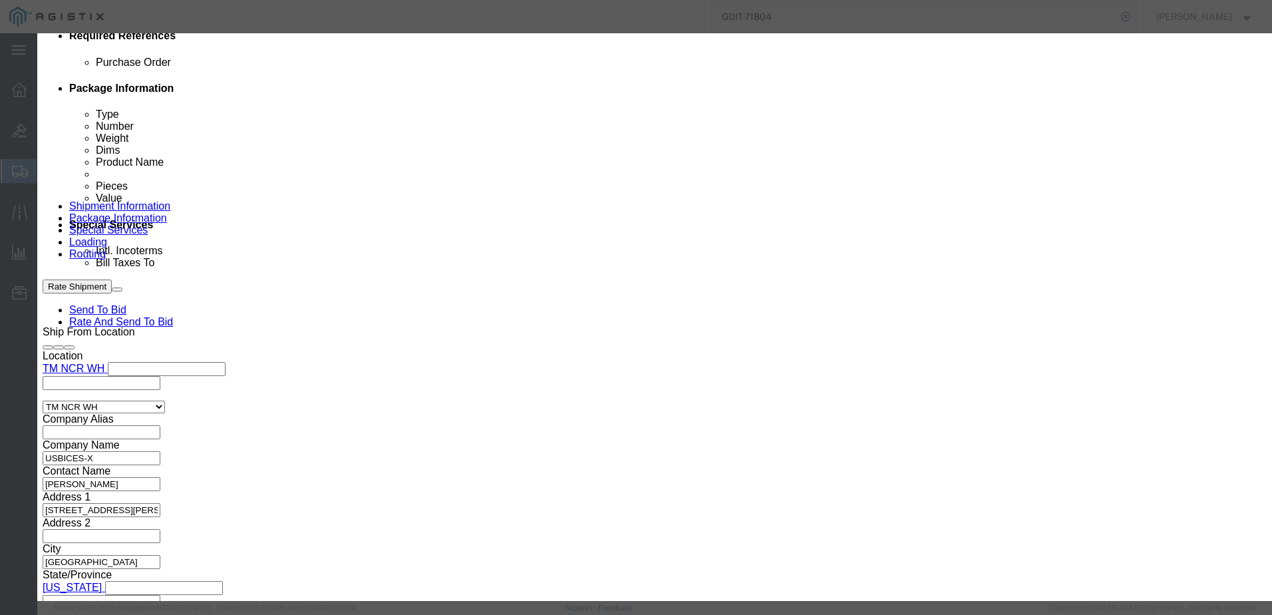
click textarea
paste textarea ""1Ft Cat5e Snagless Shielded Ethernet Cable - Orange,TAA compliant""
click div "Product Name Pieces 0 Select Bag Barrels 100Board Feet Bottle Box Blister Pack …"
click input "text"
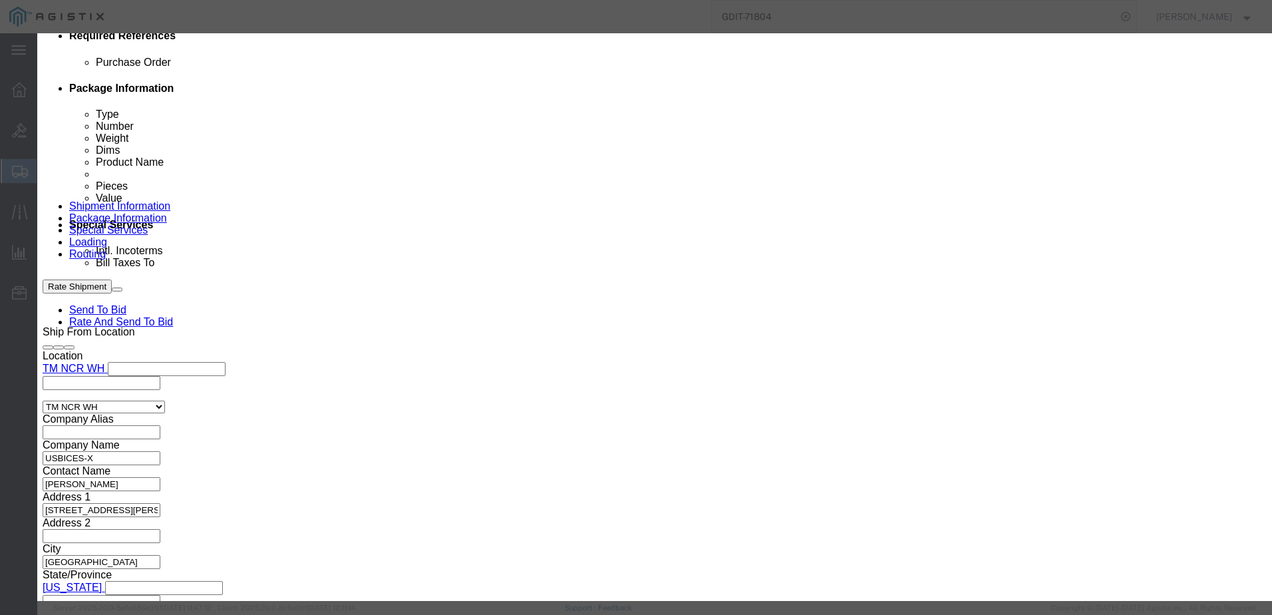
paste input "SH-C5E-OR-01-B"
click select "Select 50 55 60 65 70 85 92.5 100 125 175 250 300 400"
click select "Select [GEOGRAPHIC_DATA] [GEOGRAPHIC_DATA] [GEOGRAPHIC_DATA] [GEOGRAPHIC_DATA] …"
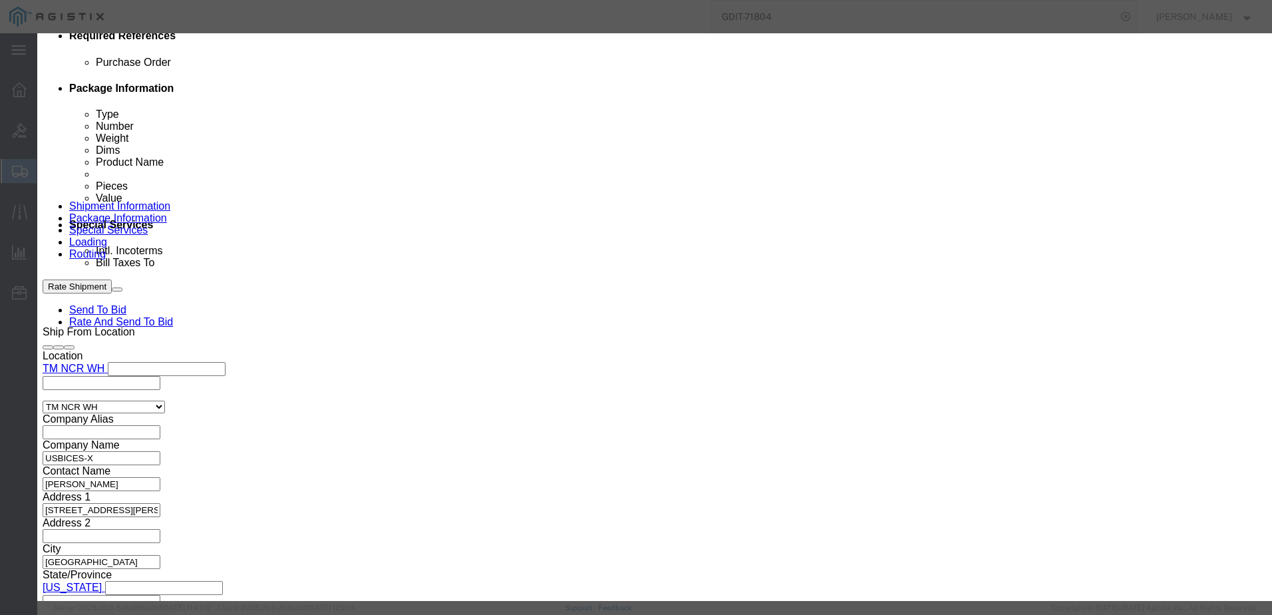
click input "0"
click input "text"
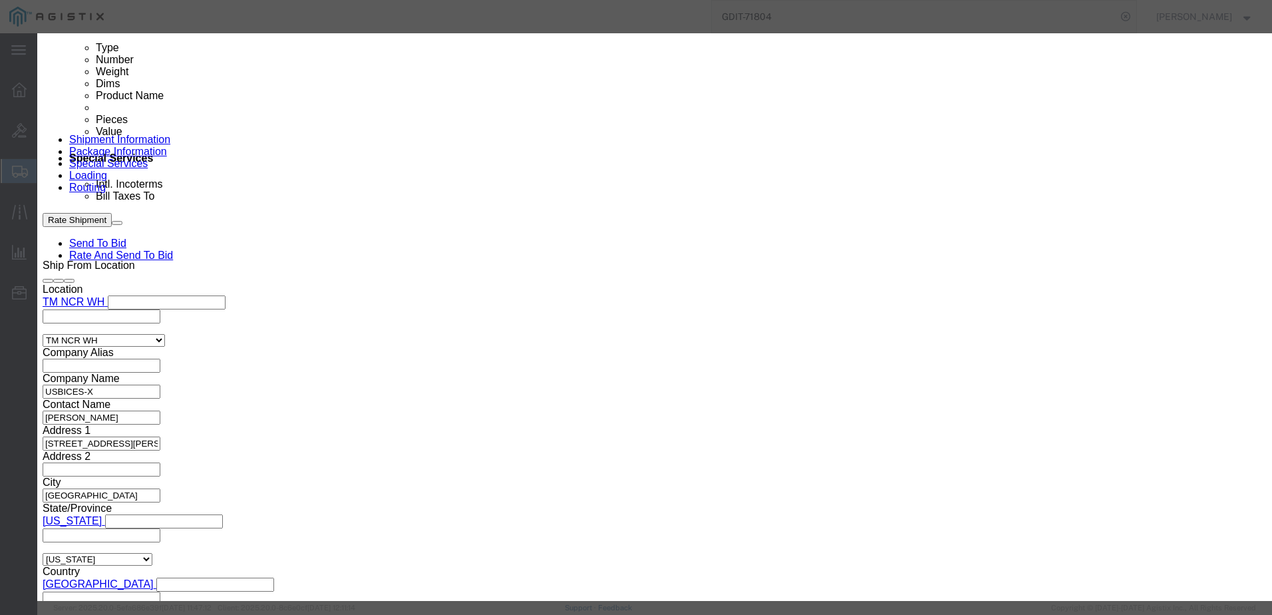
scroll to position [0, 0]
click input "text"
click button "Save & Add Another"
click input "text"
paste input "SH-C5E-OR-07-B"
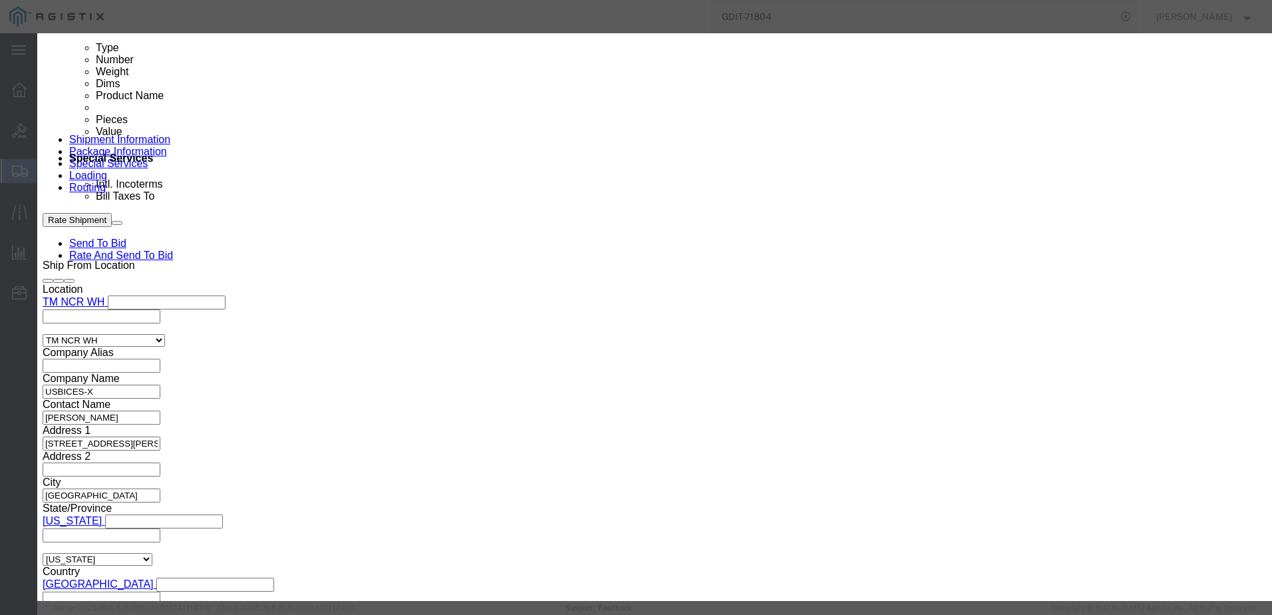
click button
click input "CAT5E CABLE"
click icon
click textarea
paste textarea ""7Ft Cat5e Snagless Shielded Ethernet Cable - Orange,TAA compliant""
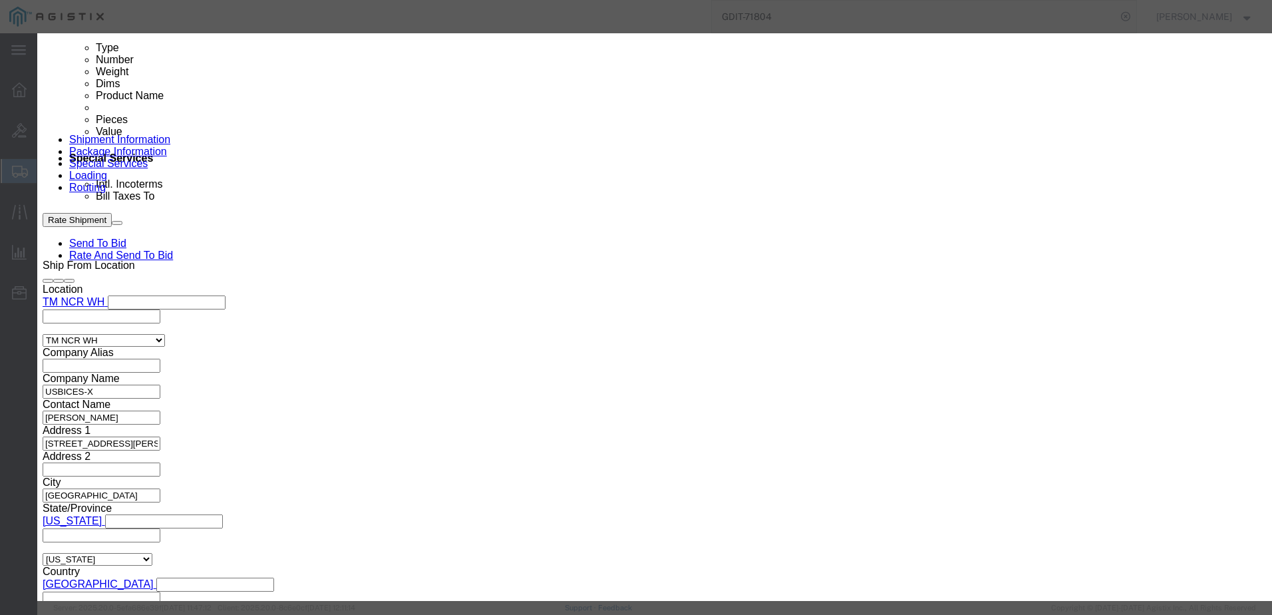
scroll to position [11, 0]
click select "Select [GEOGRAPHIC_DATA] [GEOGRAPHIC_DATA] [GEOGRAPHIC_DATA] [GEOGRAPHIC_DATA] …"
click input "0.00"
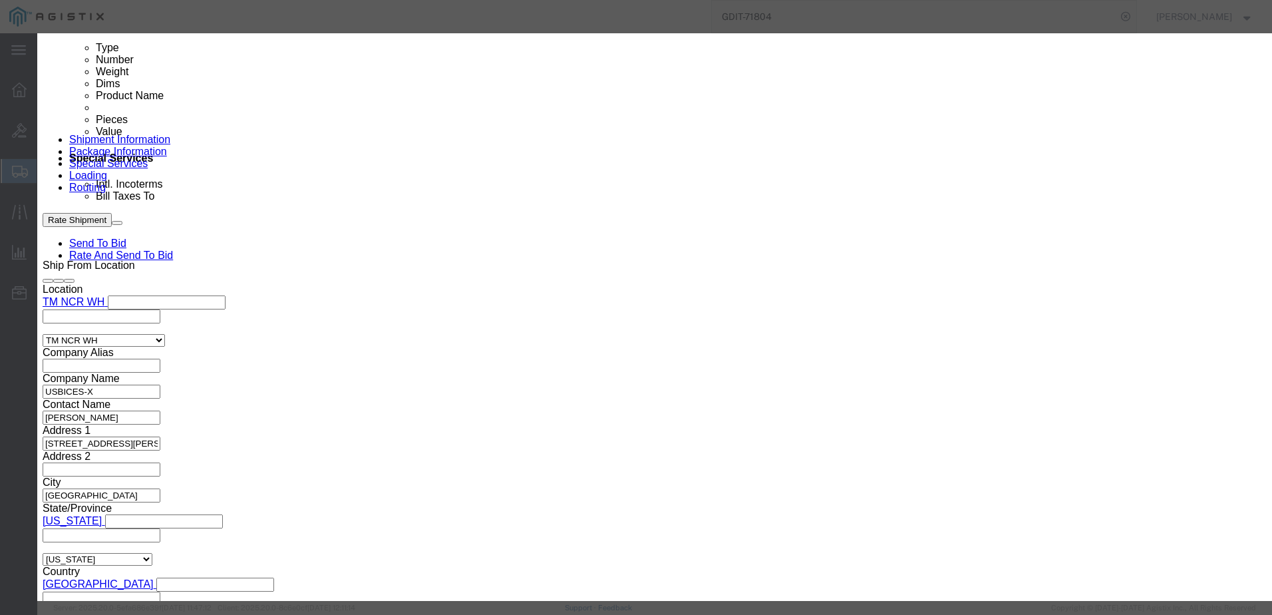
click input "text"
click div "Save & Add Another Save & Close Close"
click button "Save & Close"
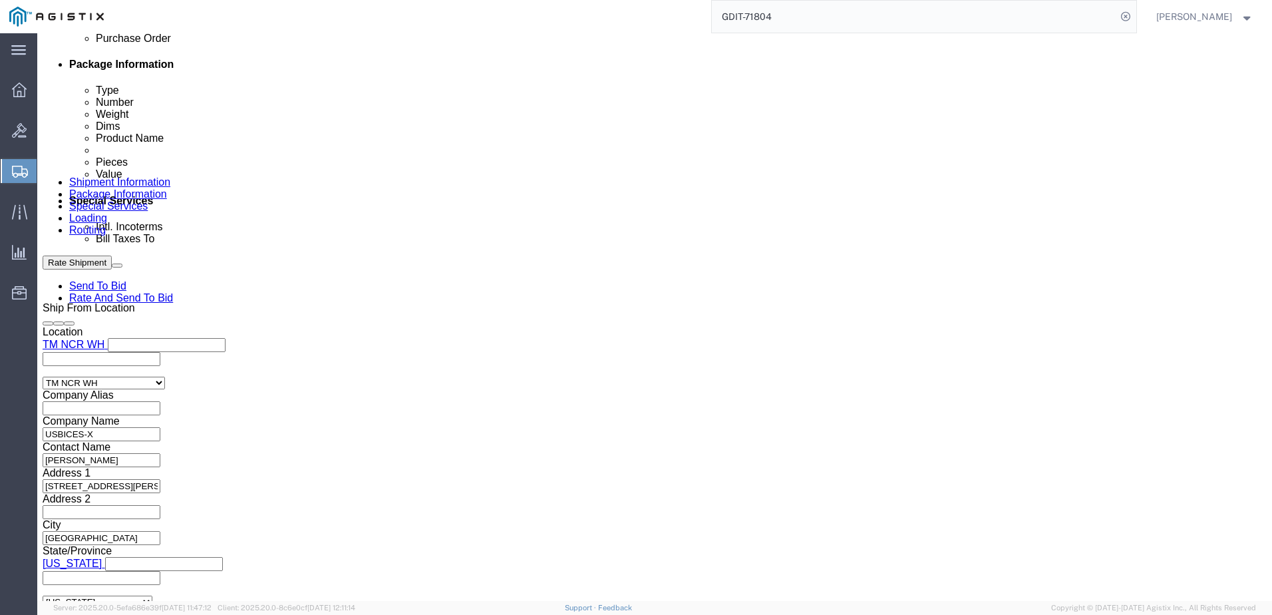
scroll to position [666, 0]
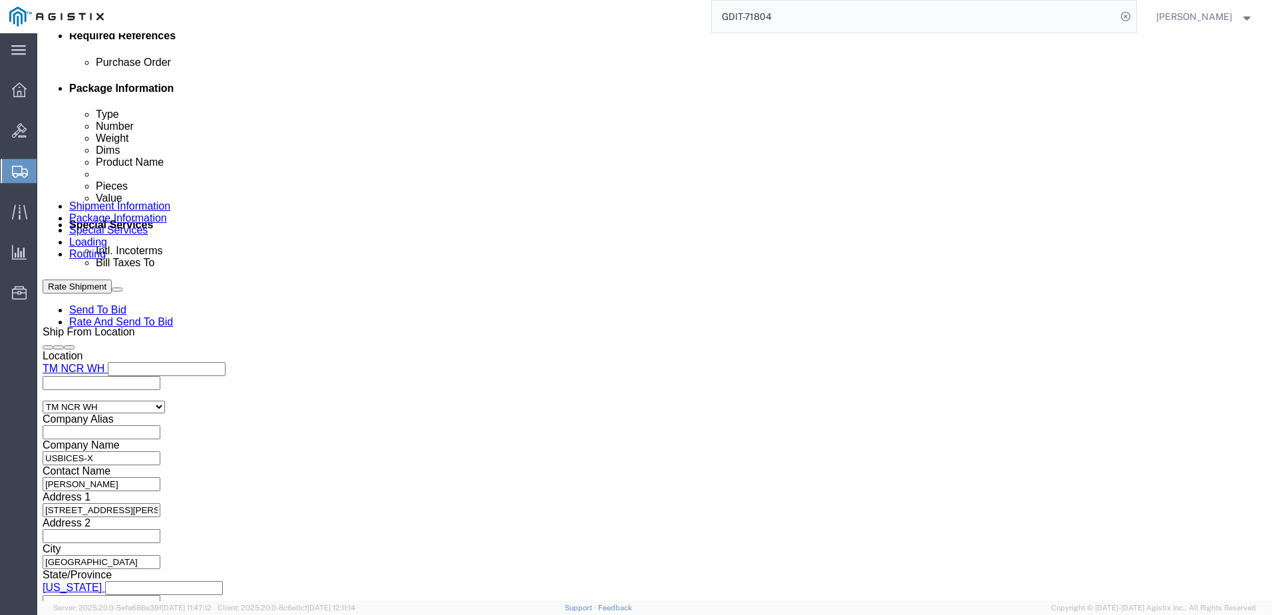
click dd "10.00 Each"
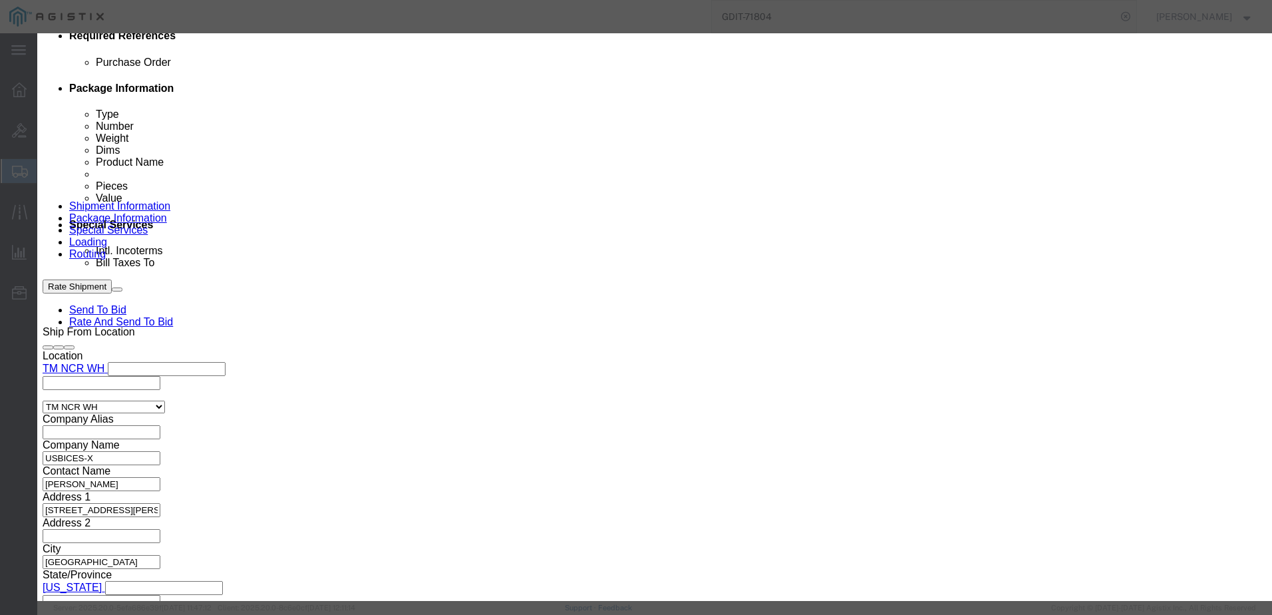
click button "Save & Close"
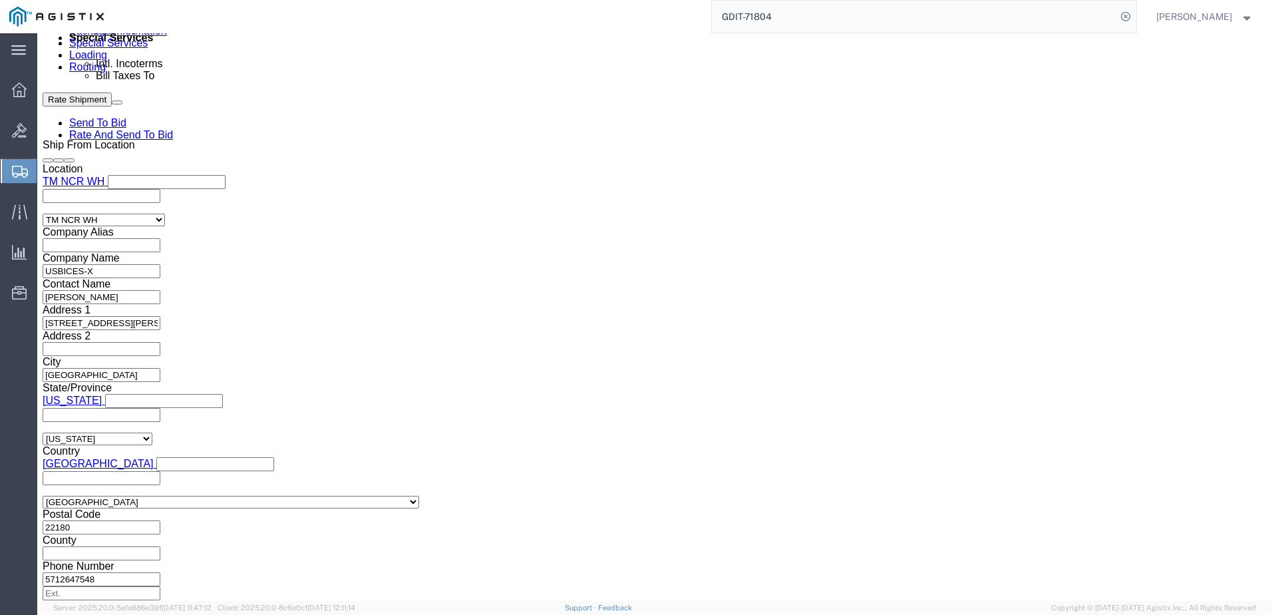
scroll to position [732, 0]
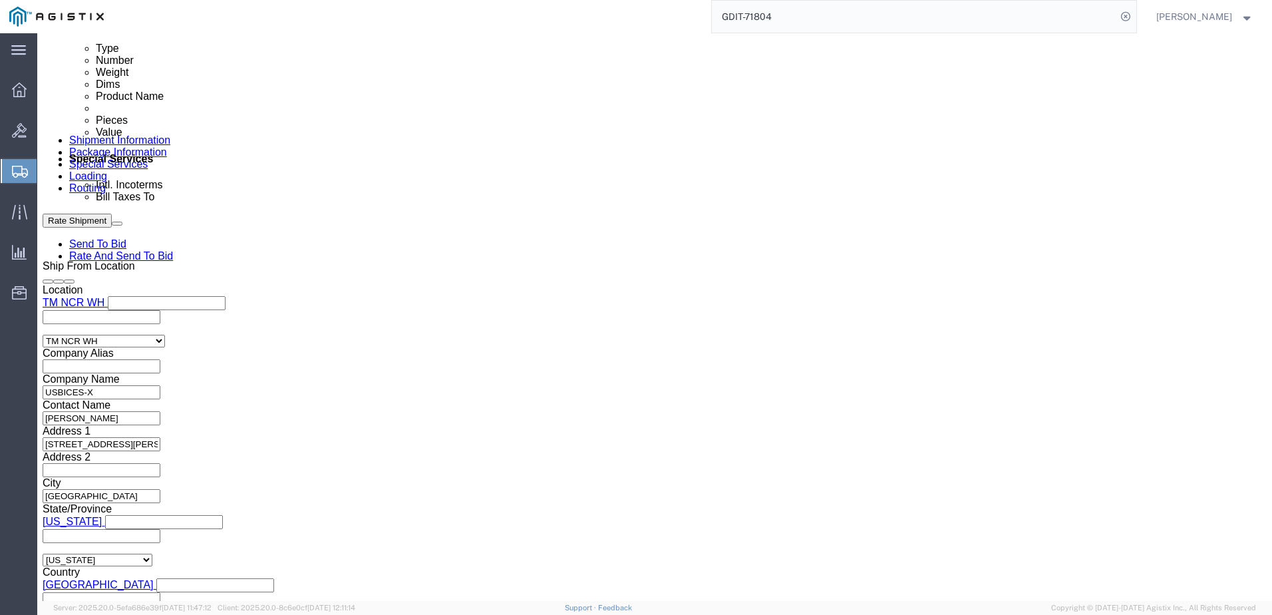
click link "Add Content"
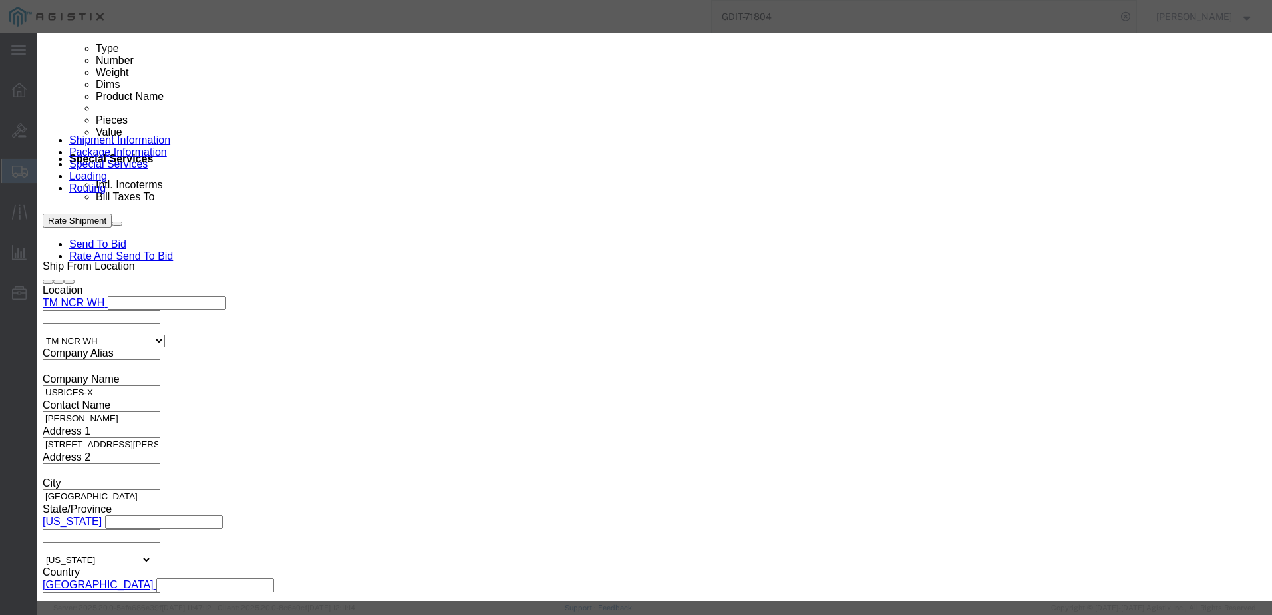
click div "Commodity library"
drag, startPoint x: 484, startPoint y: 104, endPoint x: 483, endPoint y: 96, distance: 8.0
click input "text"
click div "Commodity library Product Name PRINTER PRINTER Pieces 0 Select Bag Barrels 100B…"
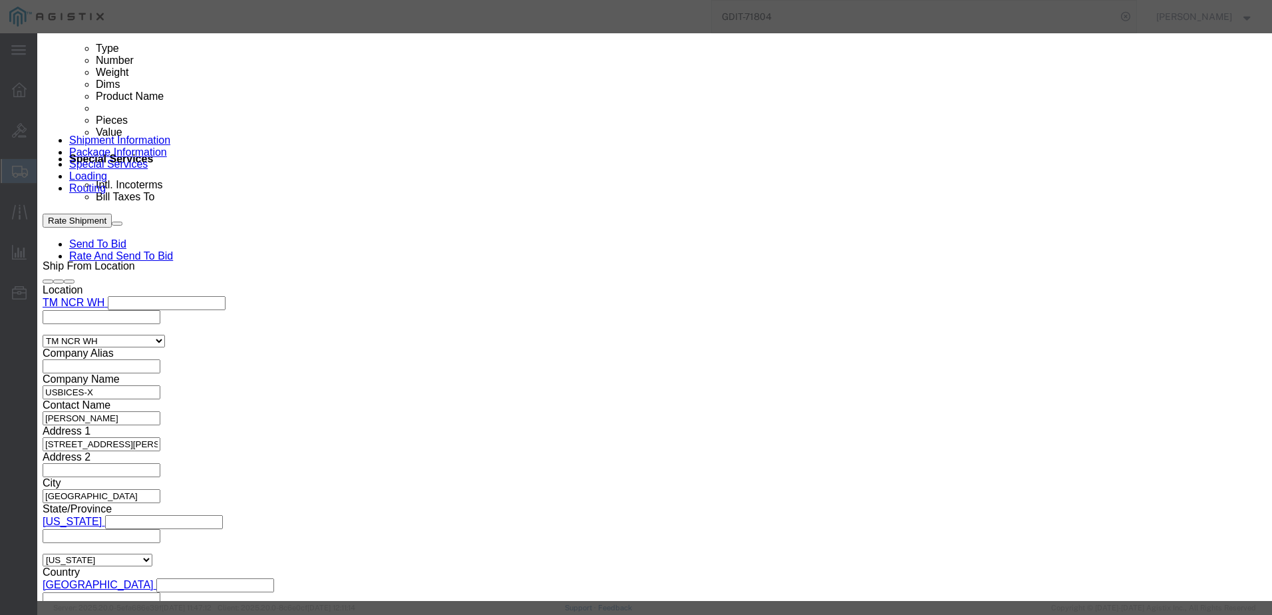
click textarea
paste textarea ""HP Color LaserJet Enterprise MFP M480f (PPM-29)(DPI up to 600X600)(DC-up to 55…"
click select "Select [GEOGRAPHIC_DATA] [GEOGRAPHIC_DATA] [GEOGRAPHIC_DATA] [GEOGRAPHIC_DATA] …"
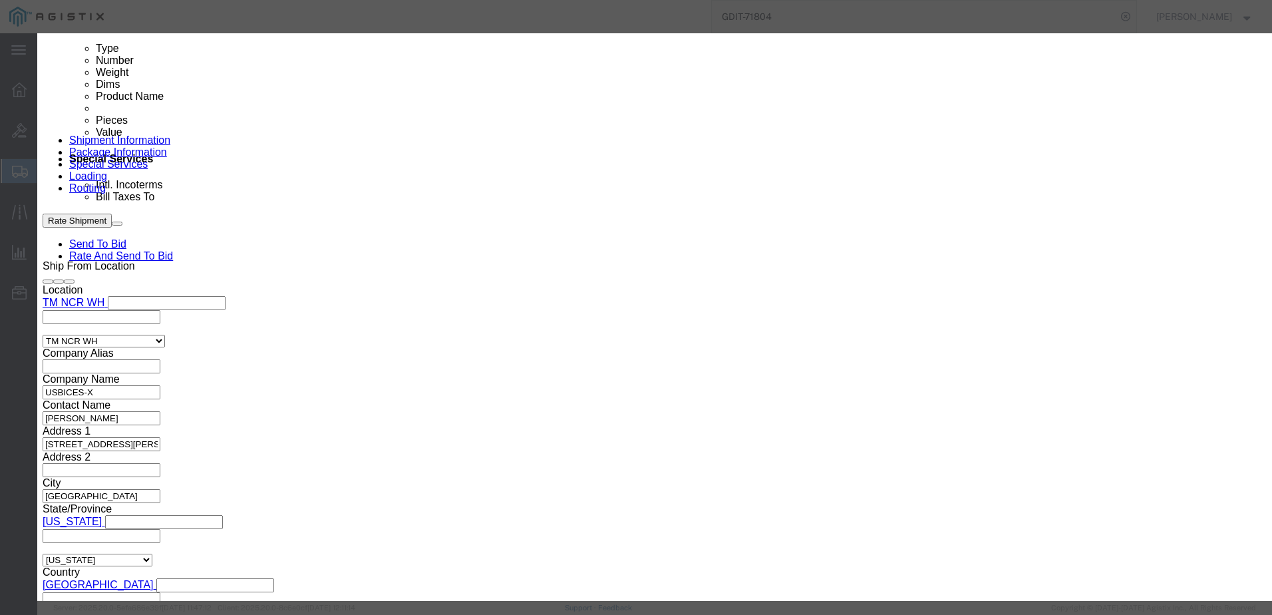
click div "Product Name PRINTER PRINTER Pieces 0 Select Bag Barrels 100Board Feet Bottle B…"
click input "0"
click input "text"
paste input "3QA55A#201"
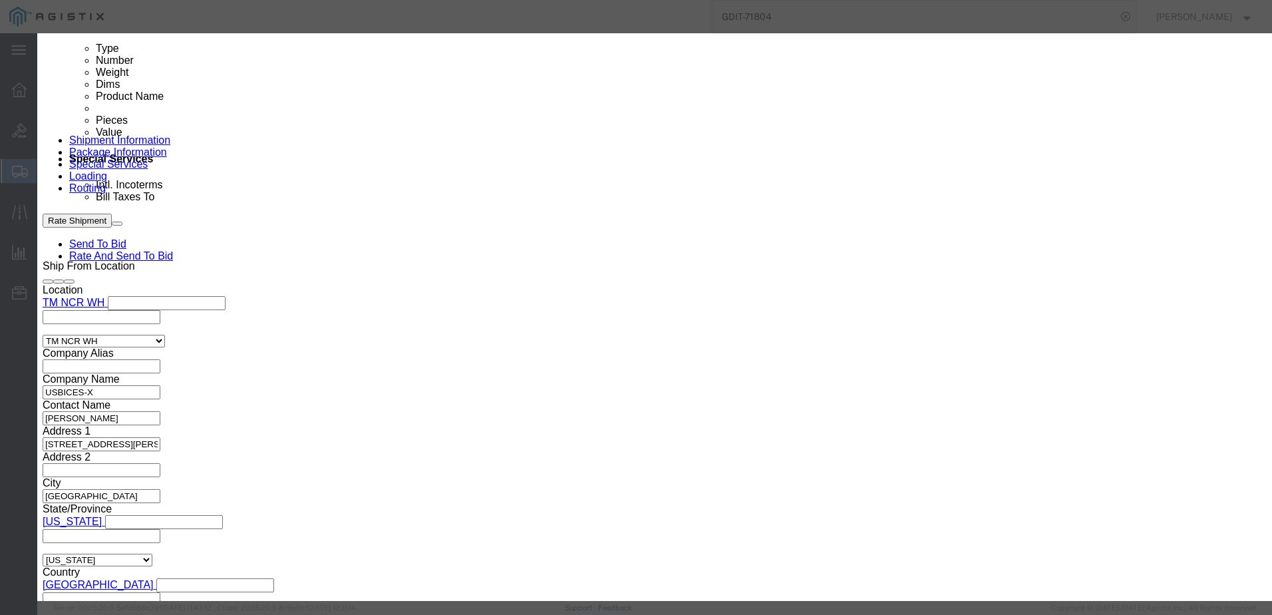
click textarea
click textarea "AT:"
paste textarea "146280"
click input "text"
paste input "MXBCT1R0JR"
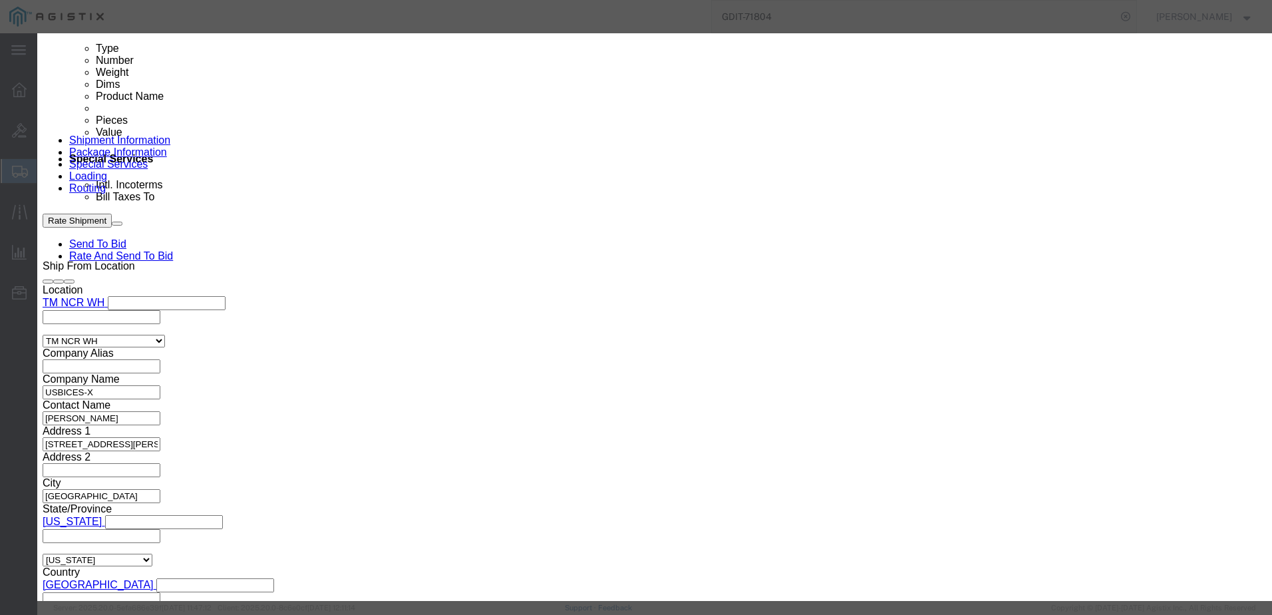
click button "Save & Close"
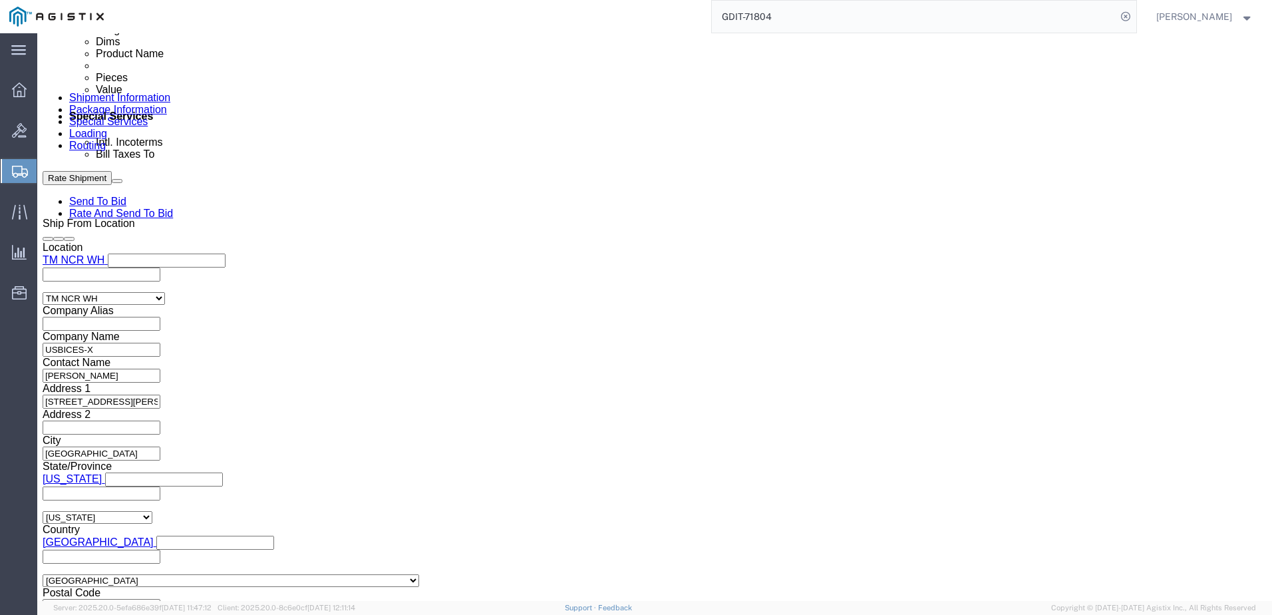
scroll to position [798, 0]
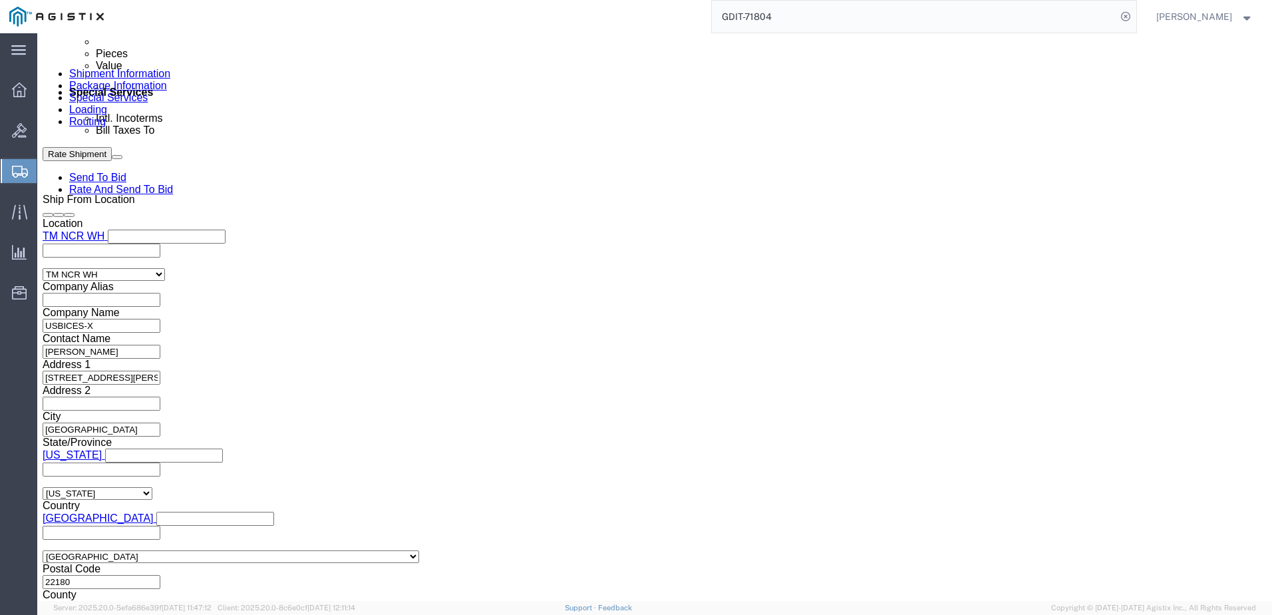
click link "Clone this content"
click div "Pieces: 1.00 Each Total value: 709.82 USD"
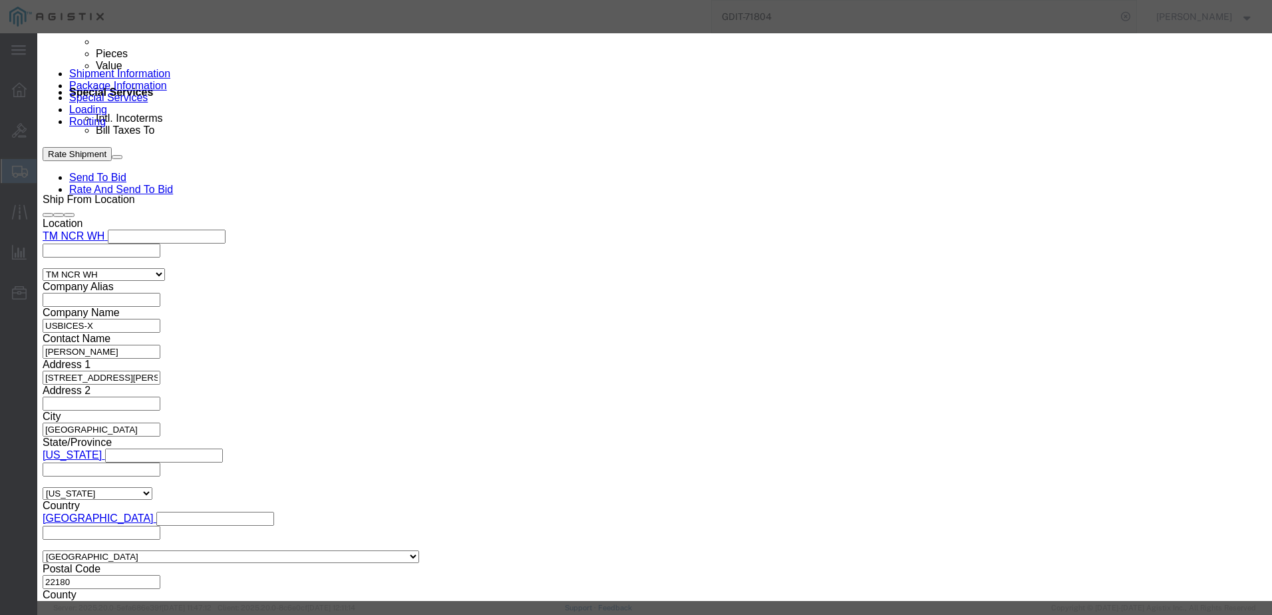
click textarea "AT: 146280"
paste textarea "1"
click input "MXBCT1R0JR"
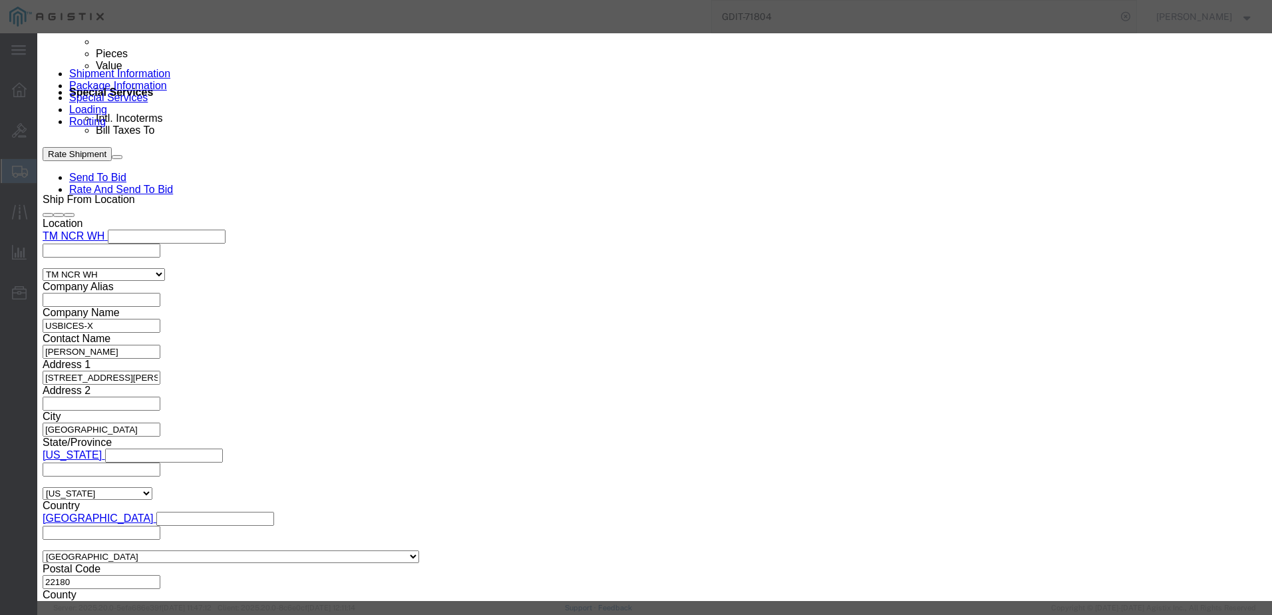
paste input "C"
click button "Save & Close"
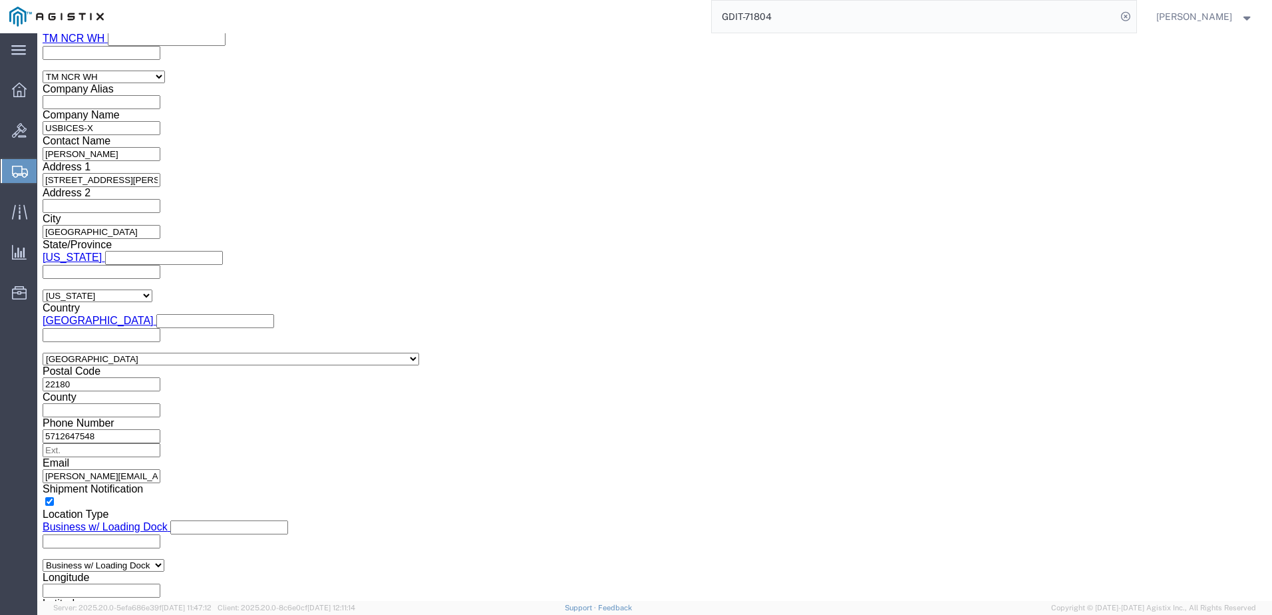
scroll to position [998, 0]
click link "Add Content"
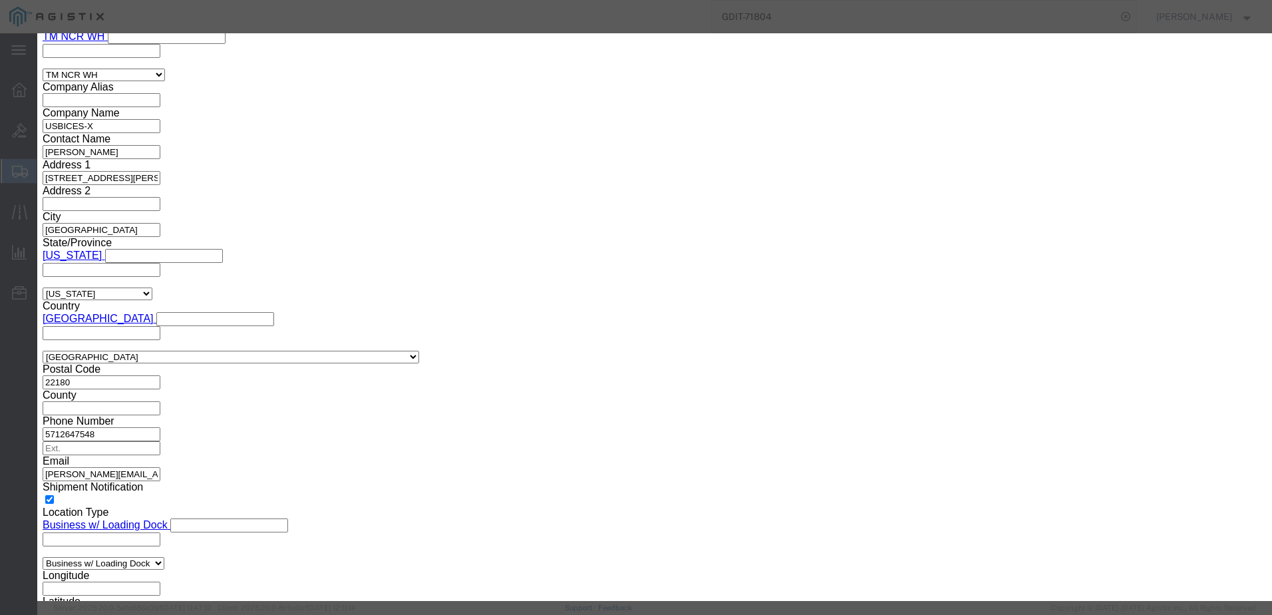
click input "text"
paste input "CP-8865NR-K9++="
click input "text"
click textarea
paste textarea "Cisco IP Phone 8865 No Radio variant for TAA"
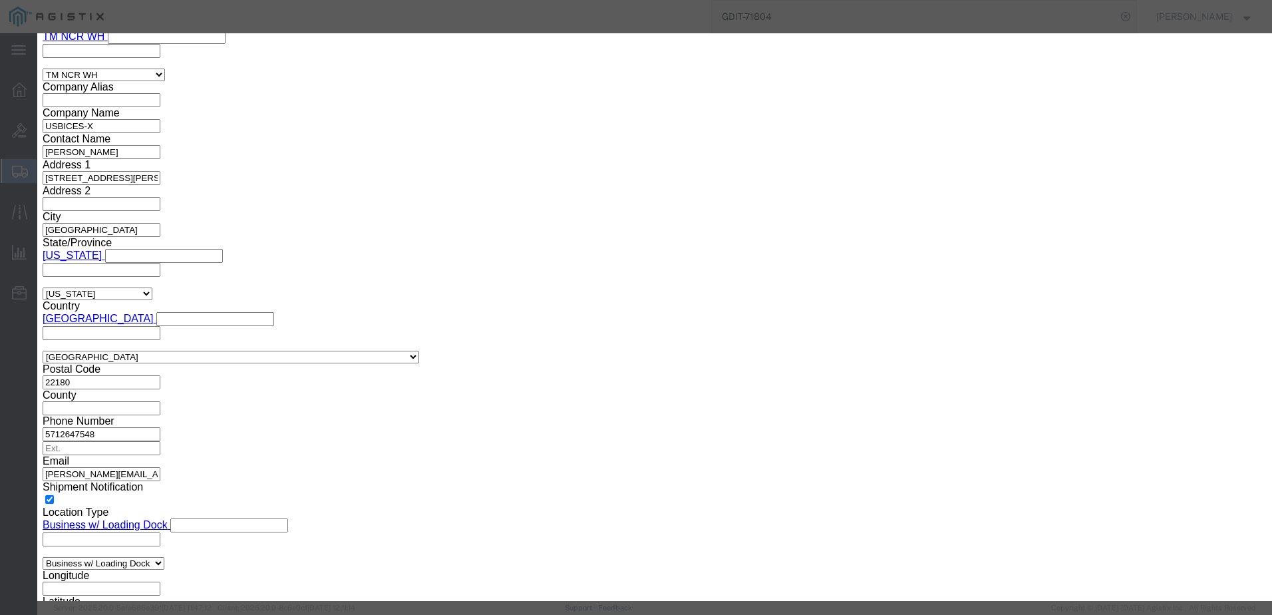
click input "0"
click textarea
paste textarea "096975"
click input "text"
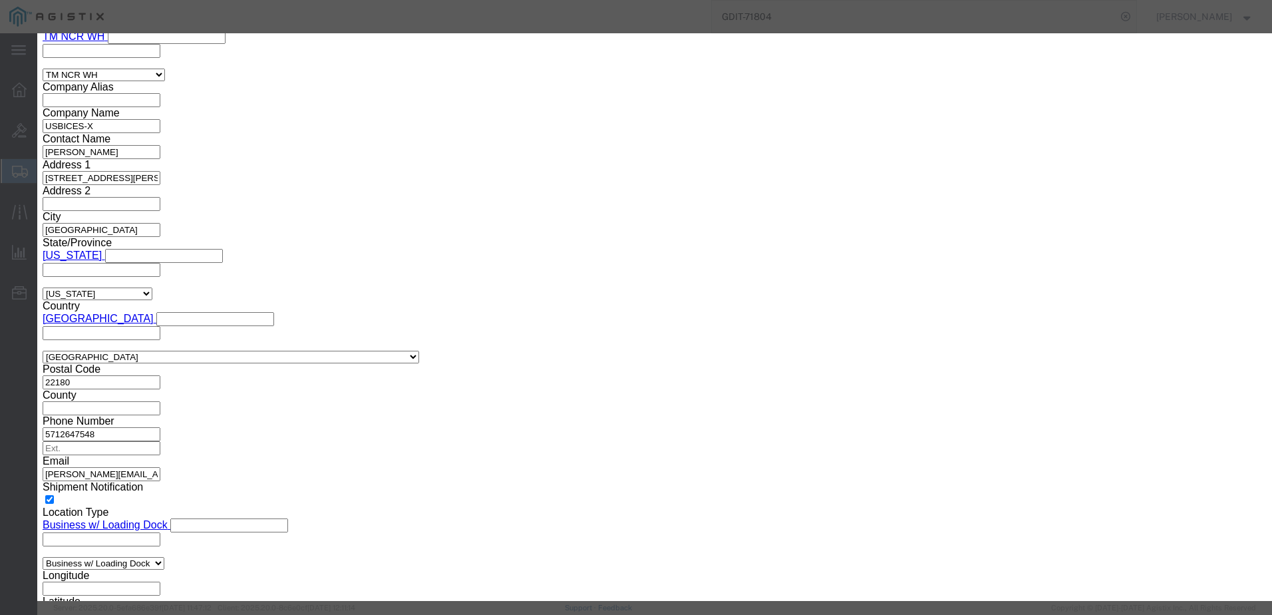
paste input "FJC28501TKP"
click select "Select [GEOGRAPHIC_DATA] [GEOGRAPHIC_DATA] [GEOGRAPHIC_DATA] [GEOGRAPHIC_DATA] …"
click button "Save & Close"
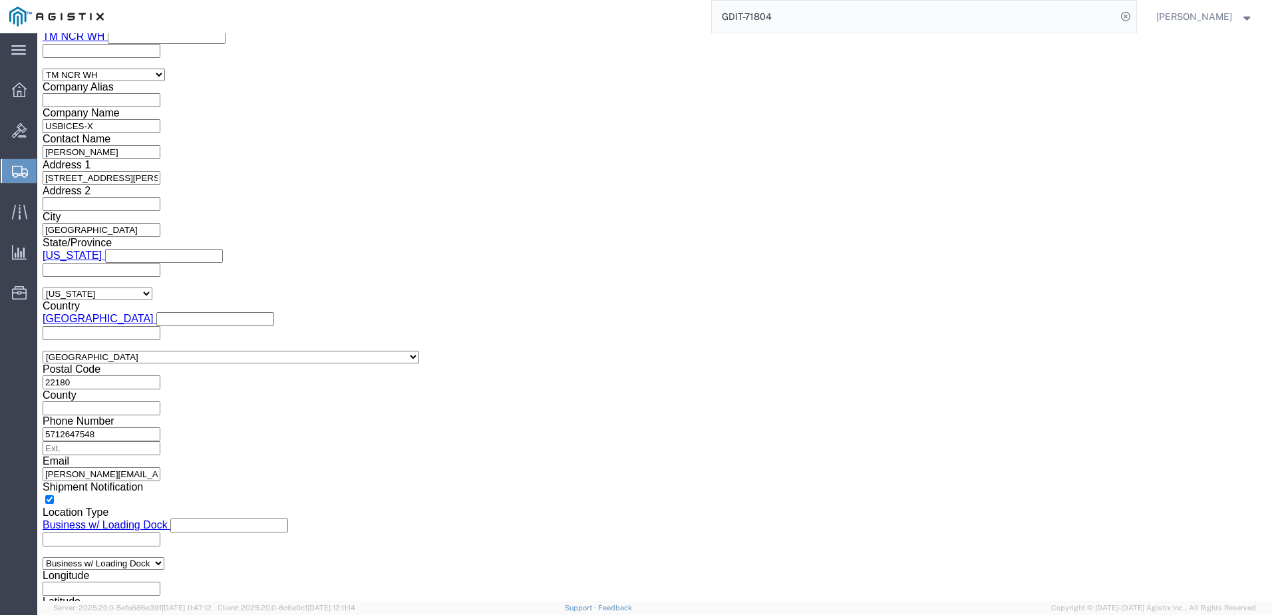
click link "Clone this content"
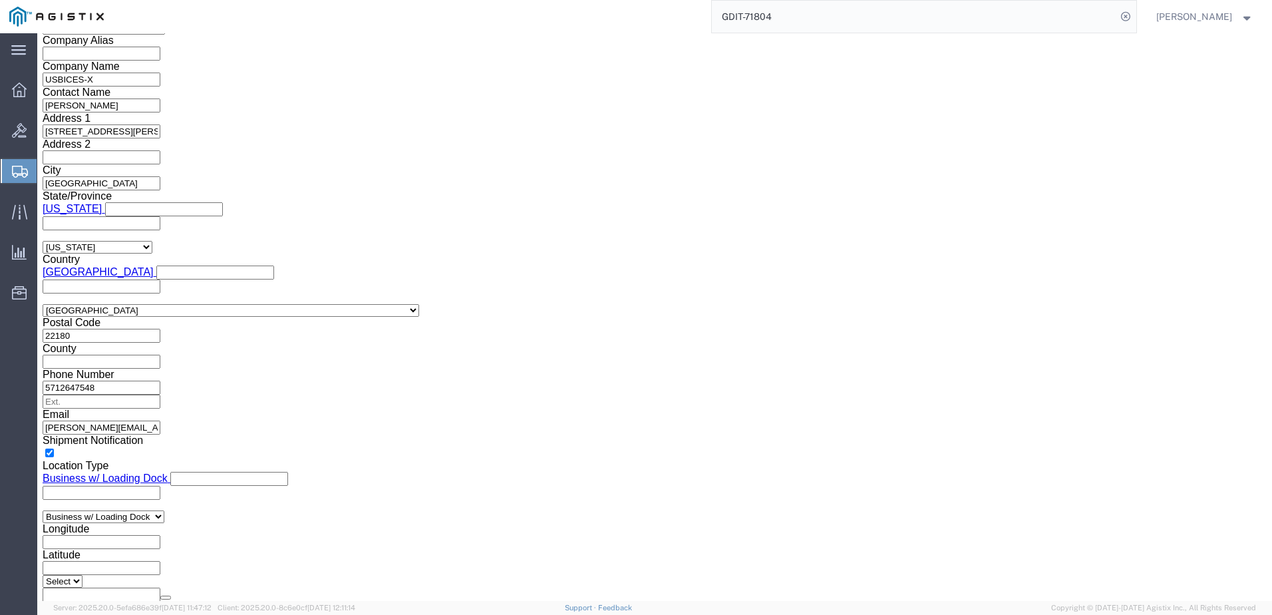
scroll to position [1064, 0]
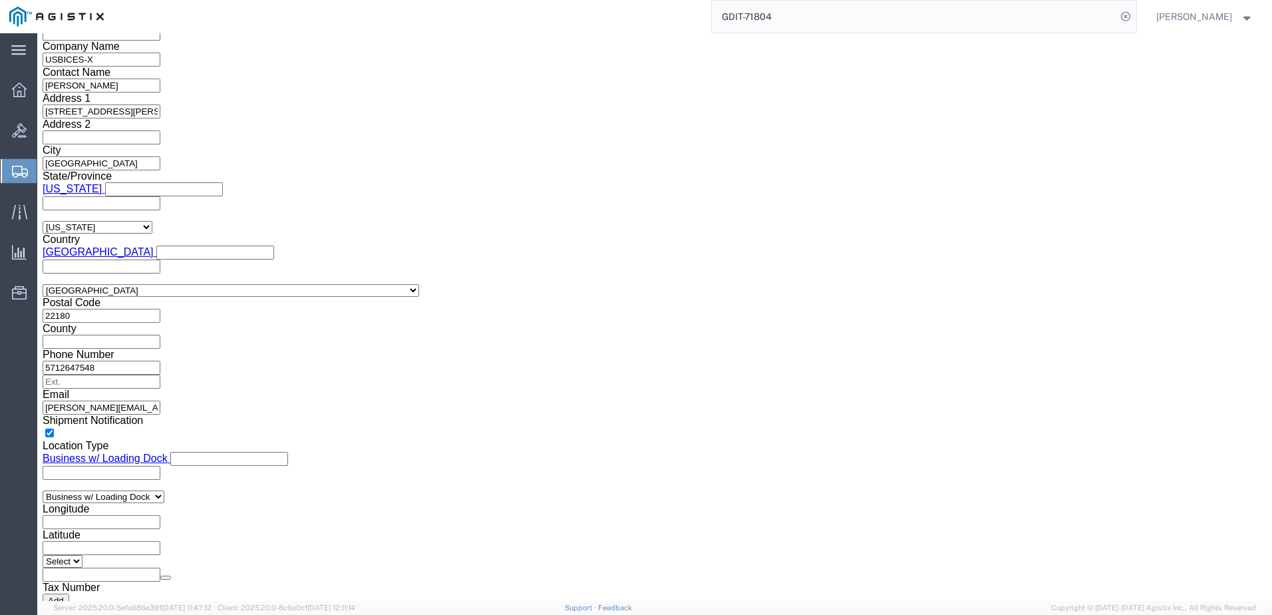
click link "Clone this content"
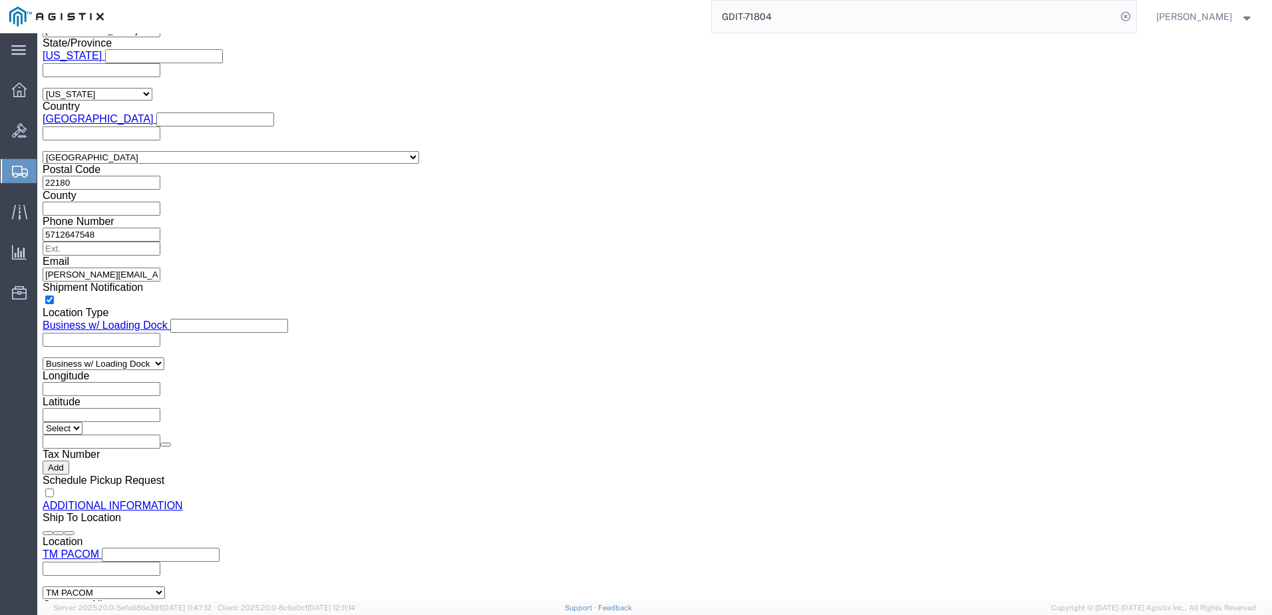
scroll to position [1131, 0]
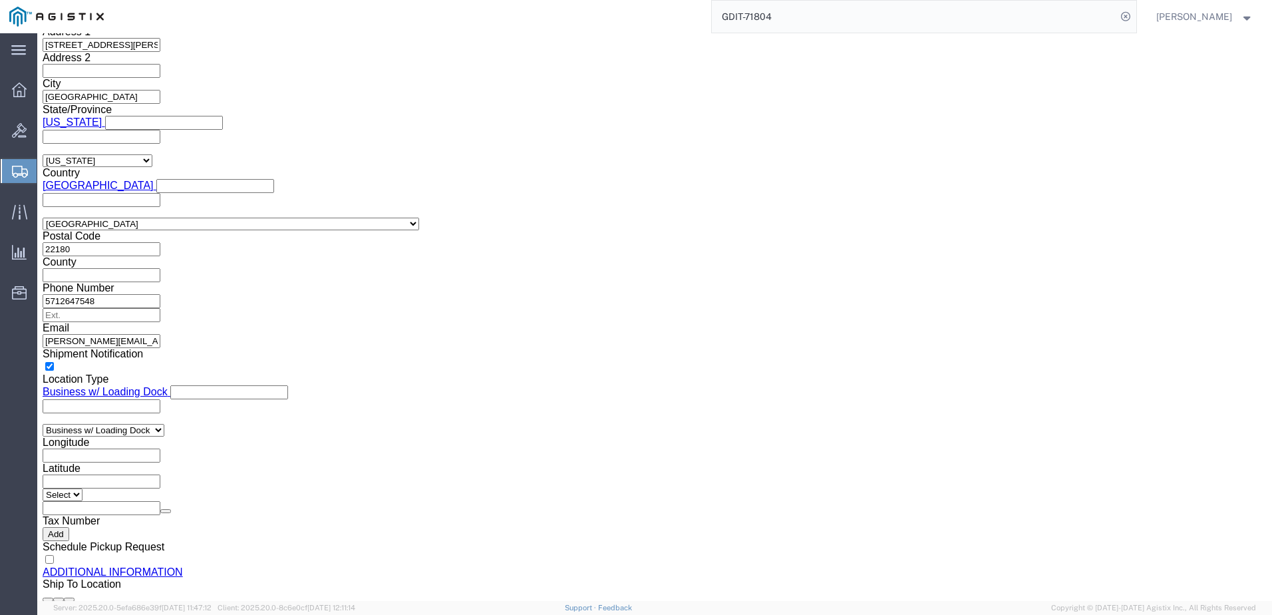
click dd "516.02 USD"
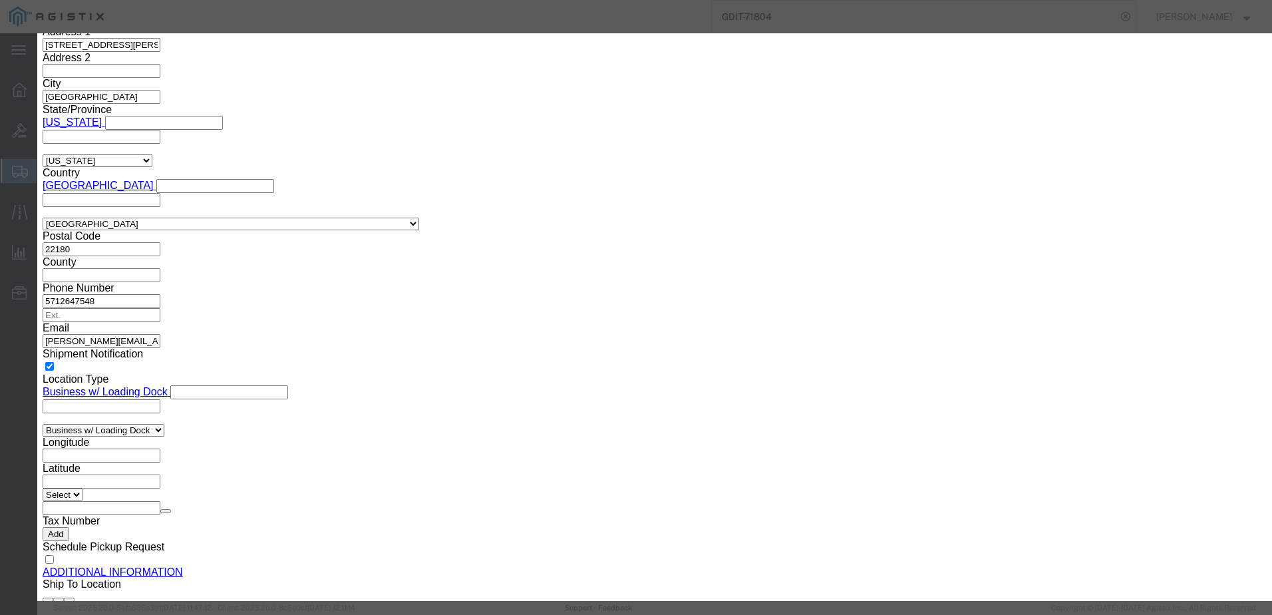
click textarea "AT: 096975"
paste textarea "6"
click input "FJC28501TKP"
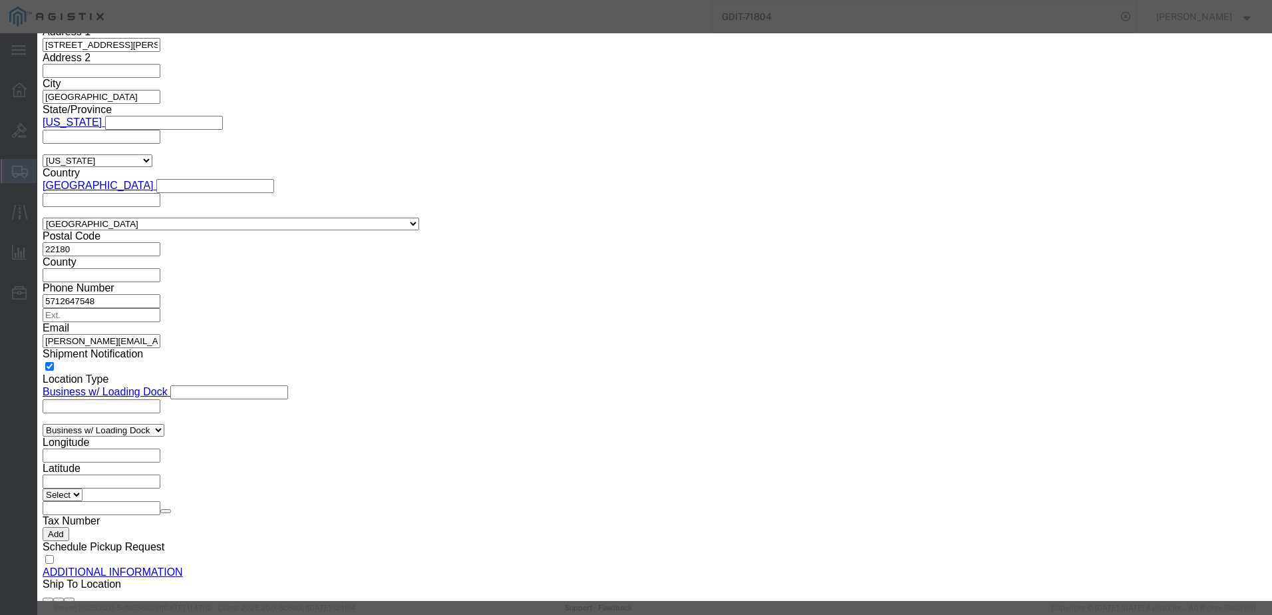
paste input "RUB"
click button
click textarea "AT: 096975"
paste textarea "7"
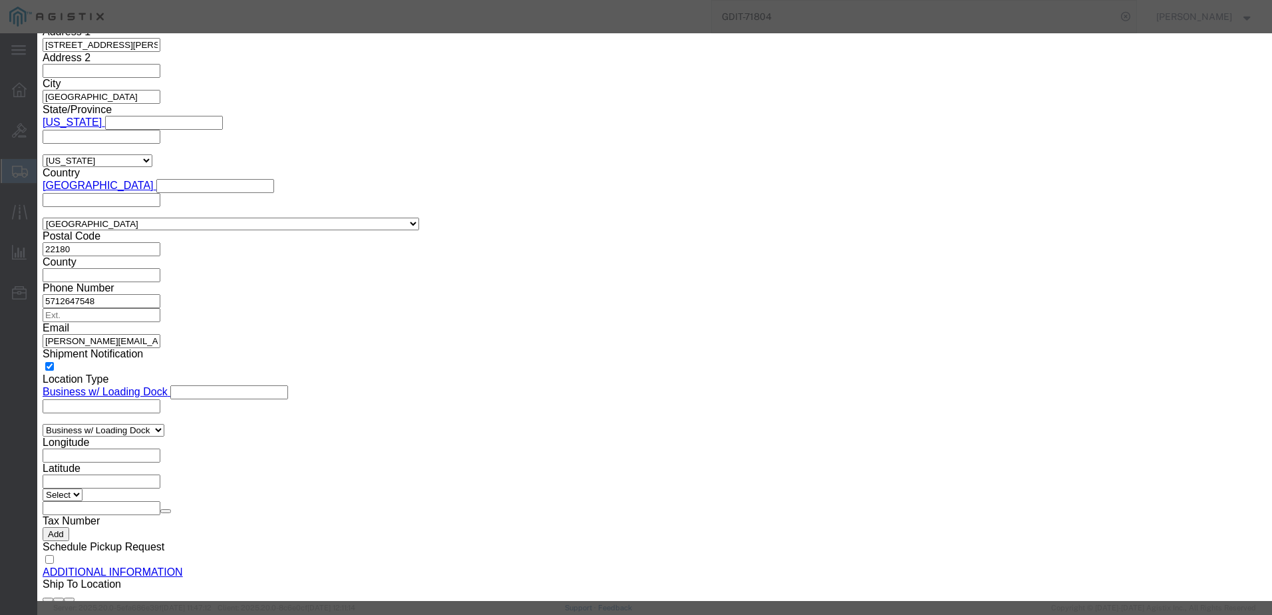
click input "FJC28501TKP"
paste input "S40"
click button
click textarea "AT: 096975"
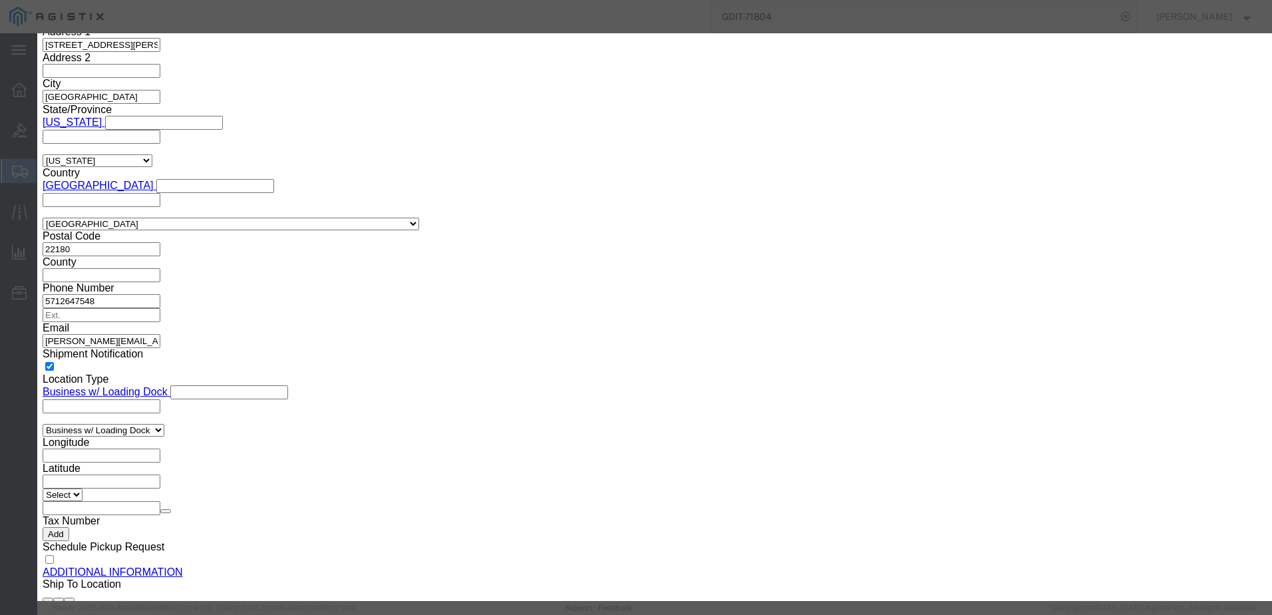
click textarea "AT: 096975"
paste textarea "8"
click div "Description Cisco IP Phone 8865 No Radio variant for TAA Commodity Category Sel…"
click input "FJC28501TKP"
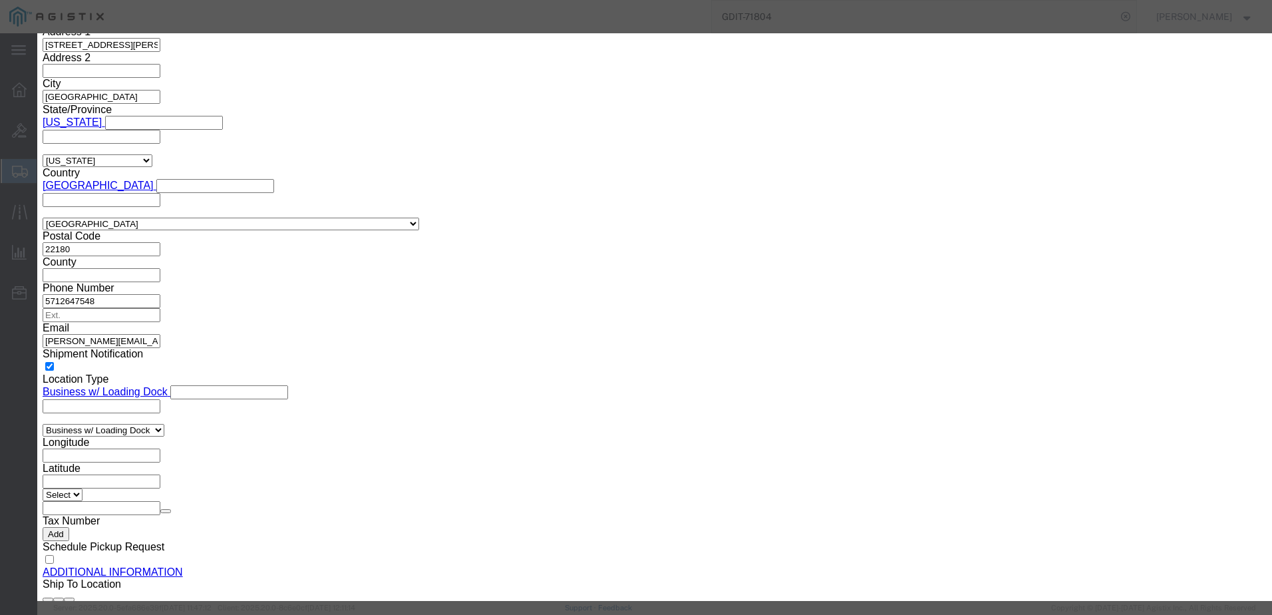
paste input "SJ0"
click button "Save & Close"
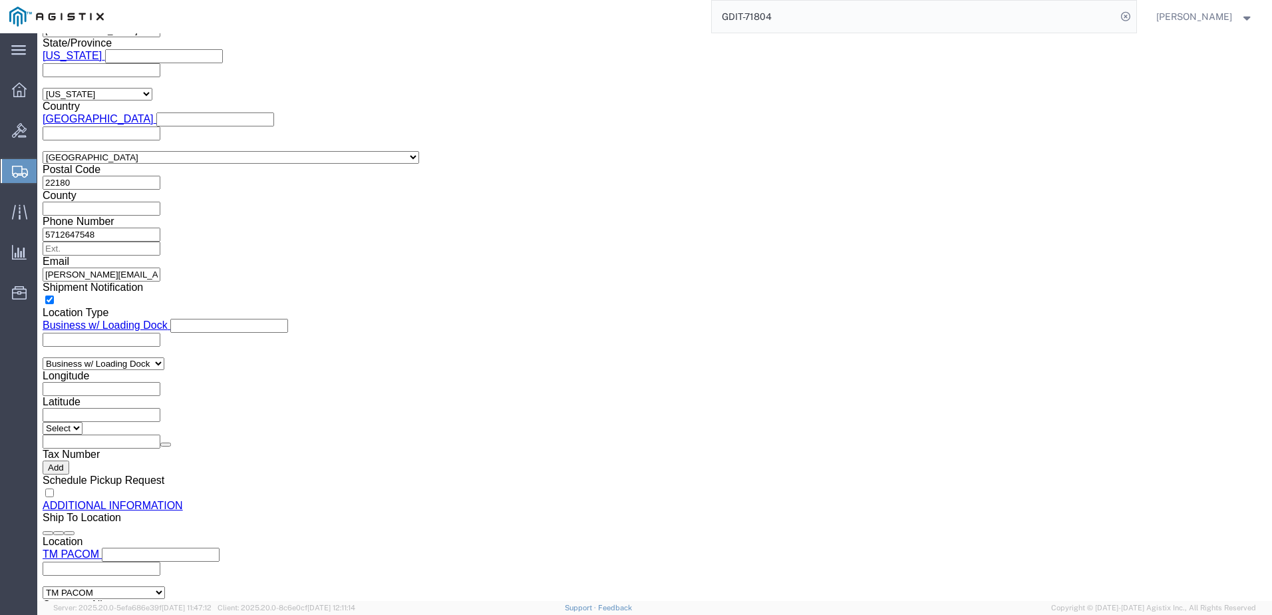
scroll to position [1379, 0]
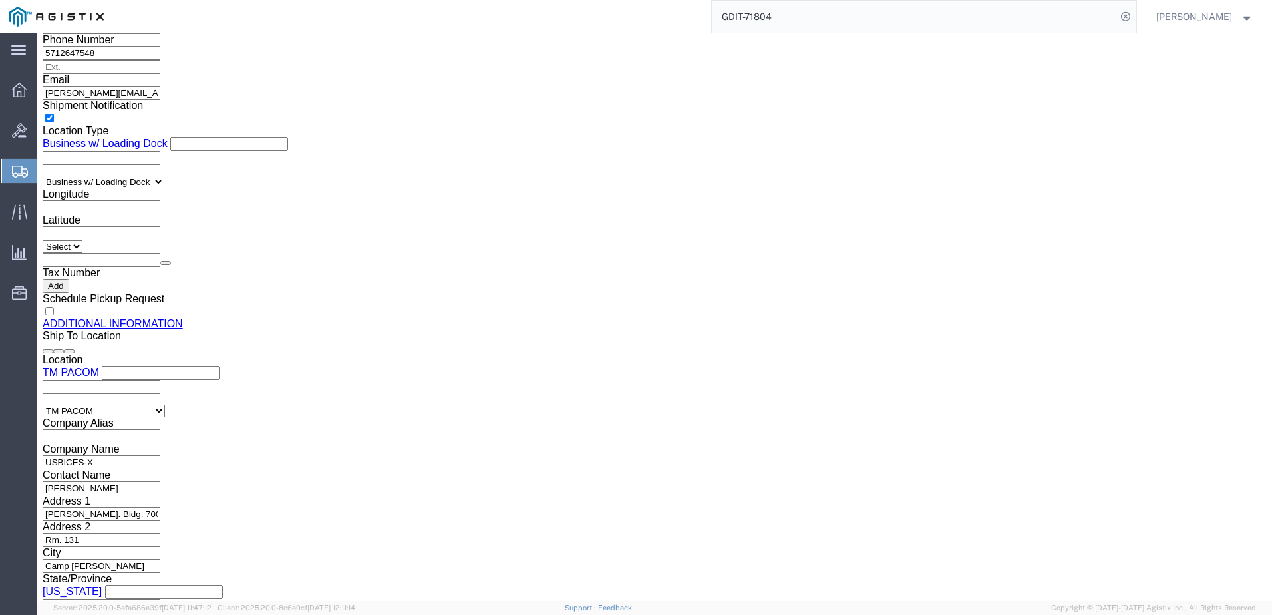
click link "Add Content"
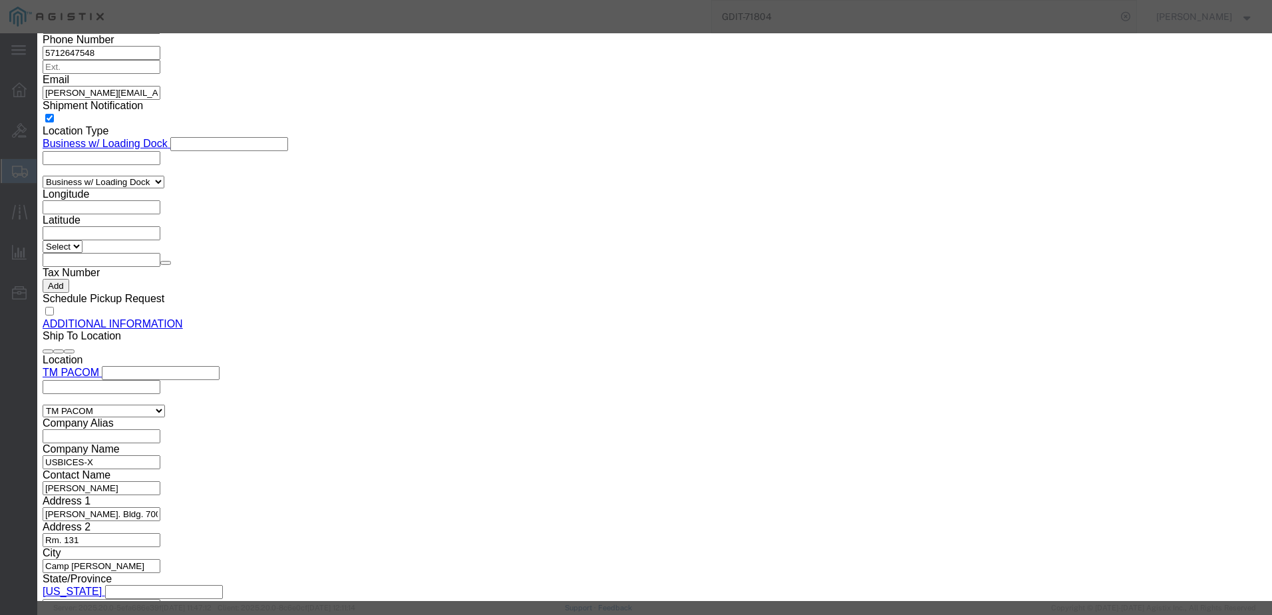
click textarea
paste textarea "transformer for the 8800 phone series"
click input "0"
click input "text"
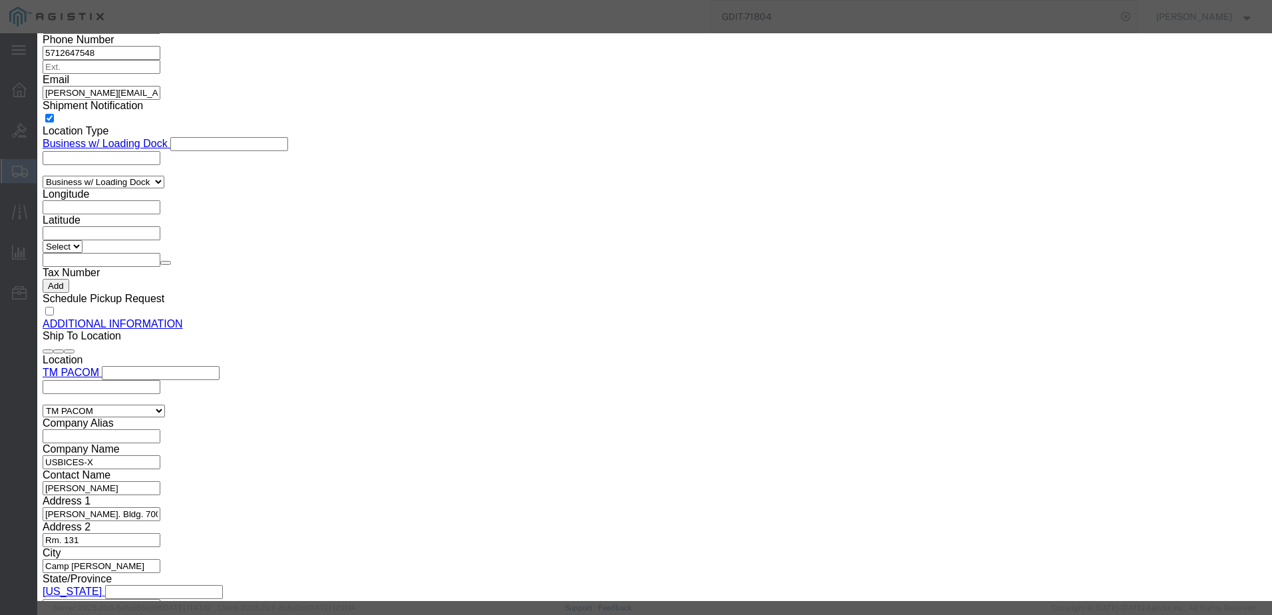
click select "Select 50 55 60 65 70 85 92.5 100 125 175 250 300 400"
click div "Description transformer for the 8800 phone series Commodity Category Select Cou…"
click select "Select [GEOGRAPHIC_DATA] [GEOGRAPHIC_DATA] [GEOGRAPHIC_DATA] [GEOGRAPHIC_DATA] …"
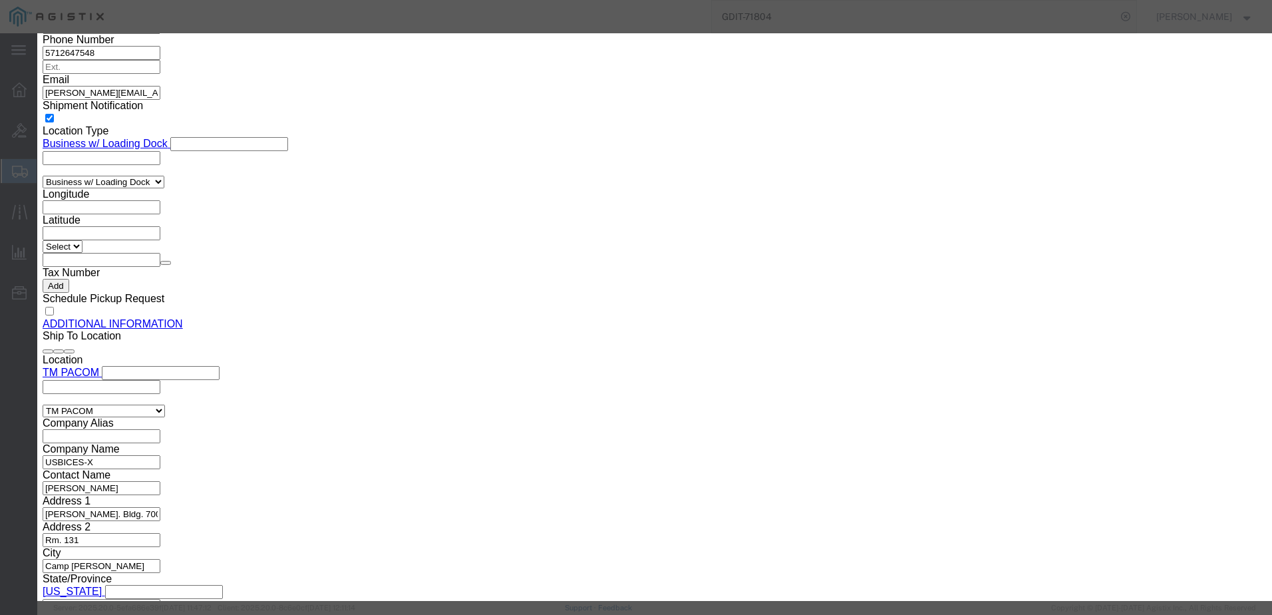
drag, startPoint x: 476, startPoint y: 261, endPoint x: 480, endPoint y: 255, distance: 6.8
click div "Product Name Pieces 4 Select Bag Barrels 100Board Feet Bottle Box Blister Pack …"
paste input "CP-PWR-CUBE-4="
click input "text"
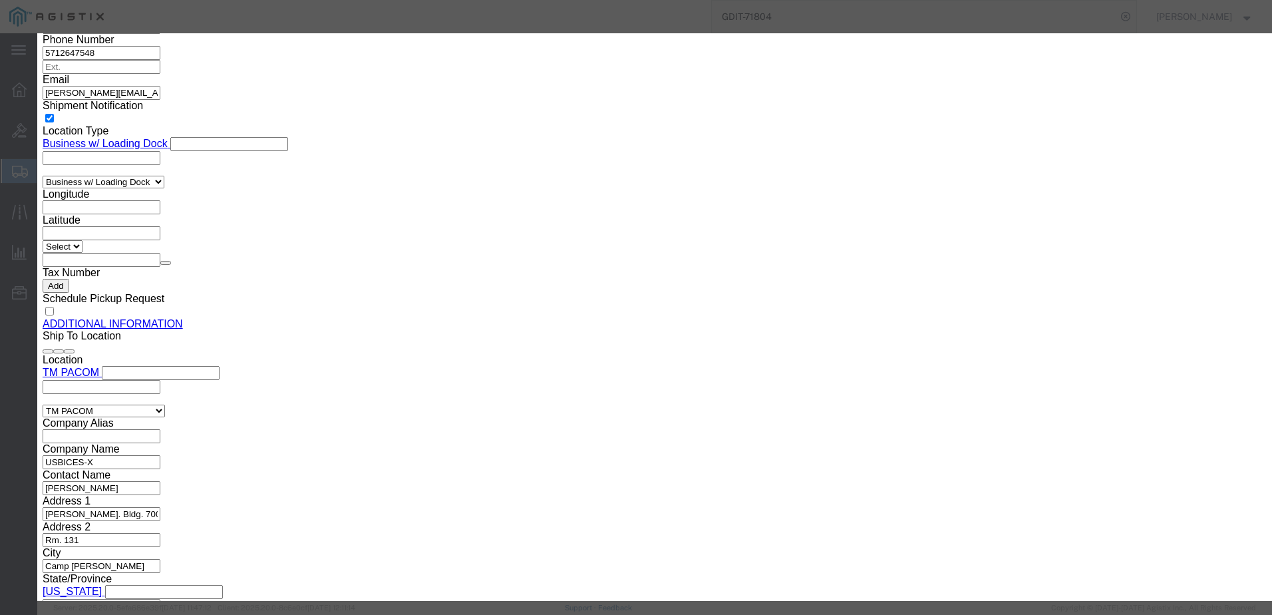
click input "text"
click button "Save & Add Another"
click textarea
paste textarea "Power Cord, [GEOGRAPHIC_DATA]"
click input "text"
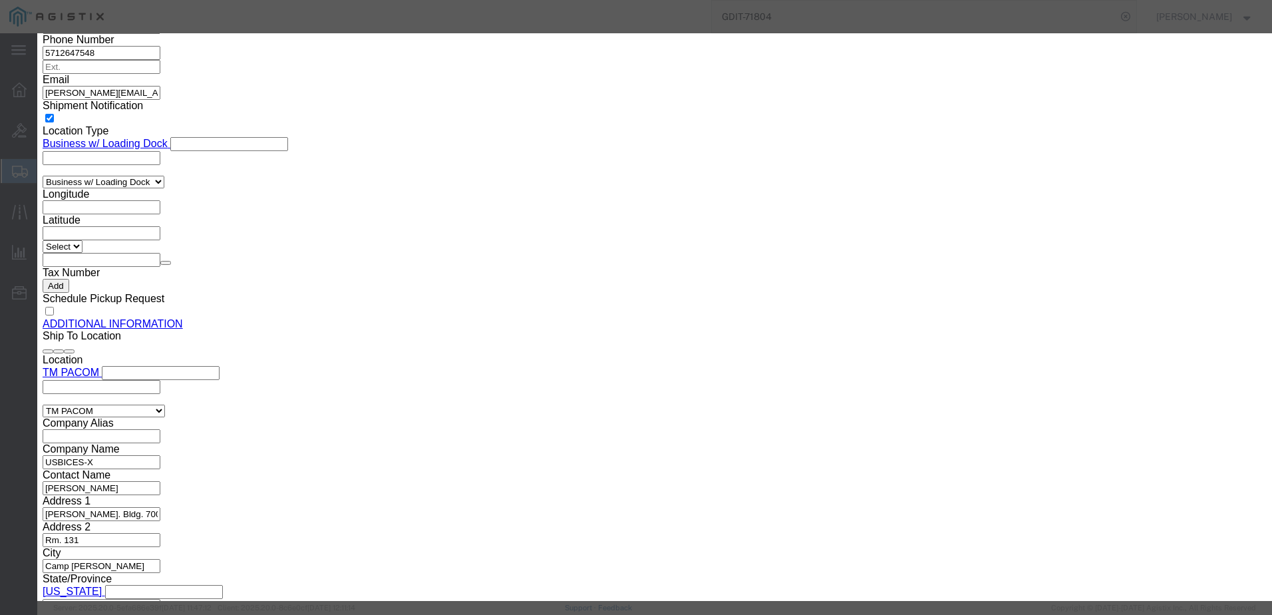
paste input "CP-PWR-CORD-[GEOGRAPHIC_DATA]="
click input "text"
click select "Select 50 55 60 65 70 85 92.5 100 125 175 250 300 400"
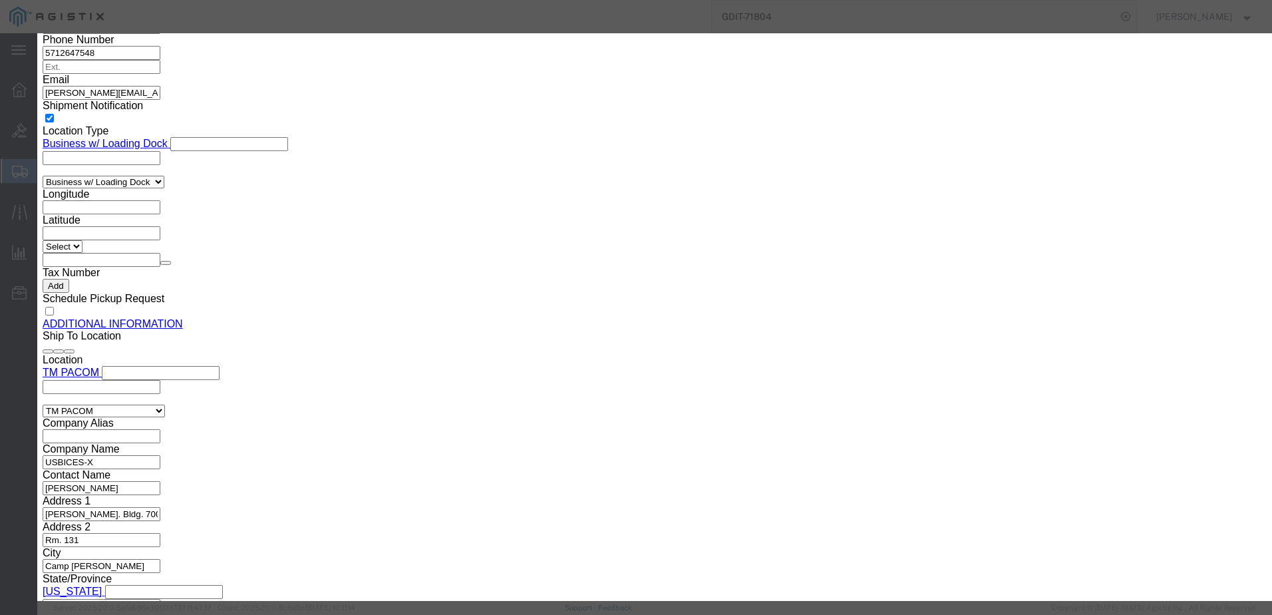
click select "Select [GEOGRAPHIC_DATA] [GEOGRAPHIC_DATA] [GEOGRAPHIC_DATA] [GEOGRAPHIC_DATA] …"
click input "text"
click button "Save & Add Another"
click input "text"
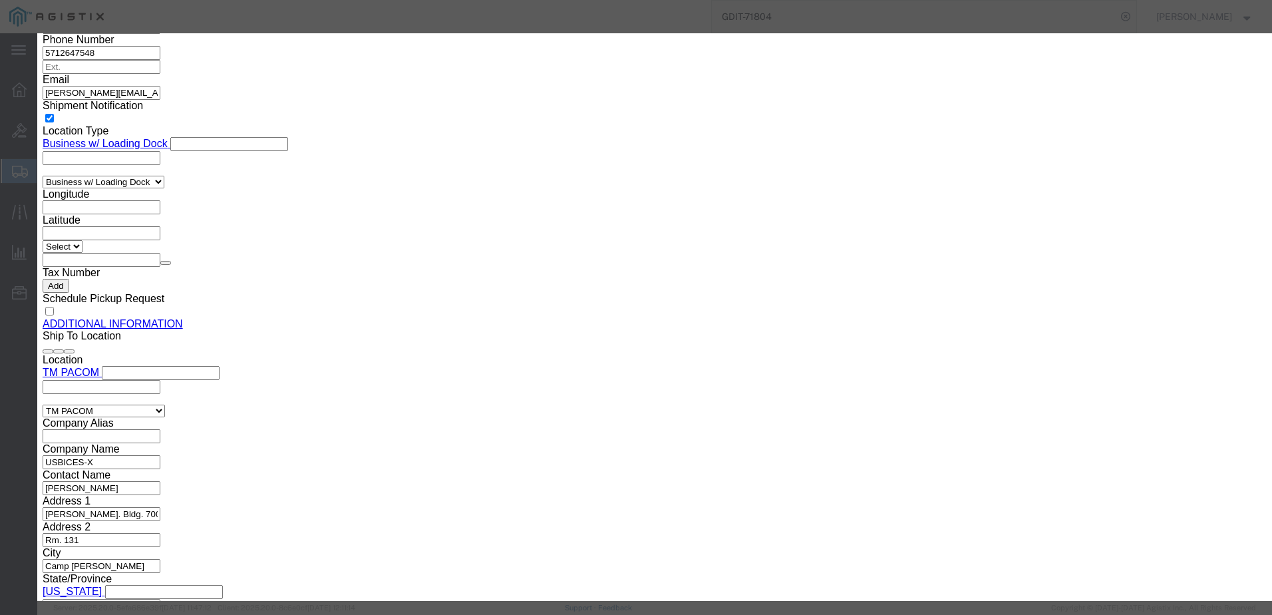
paste input "CP-PWR-CORD-CE="
click td "Description:"
click textarea
paste textarea "Power Cord, [GEOGRAPHIC_DATA]"
click input "text"
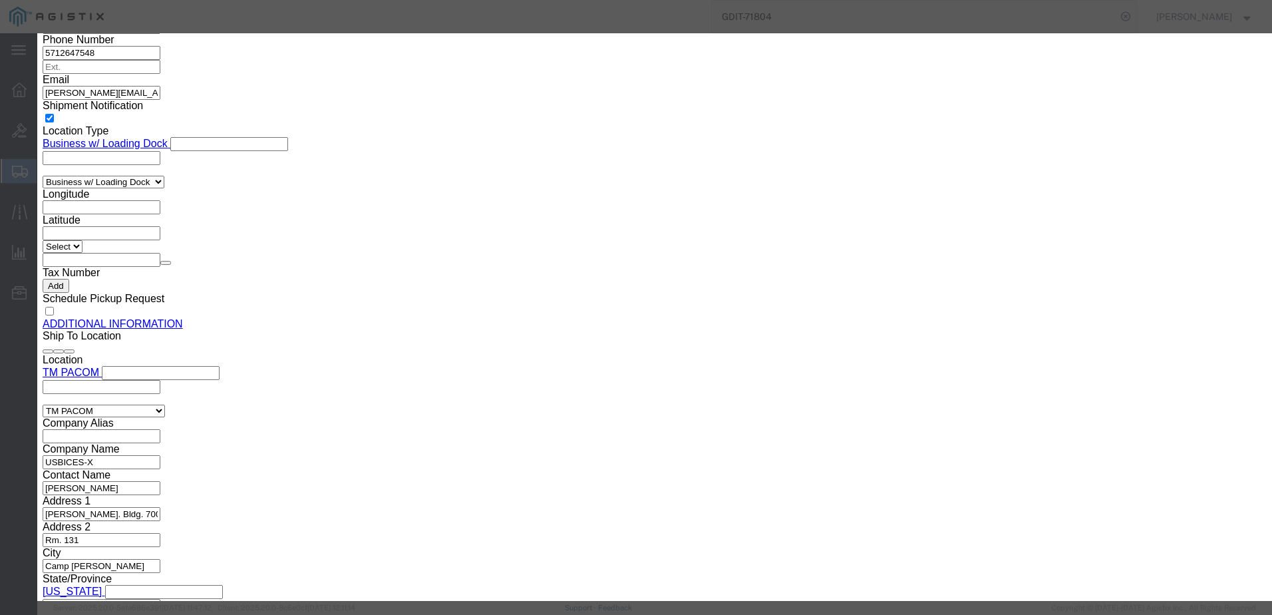
click button
click input "27.44"
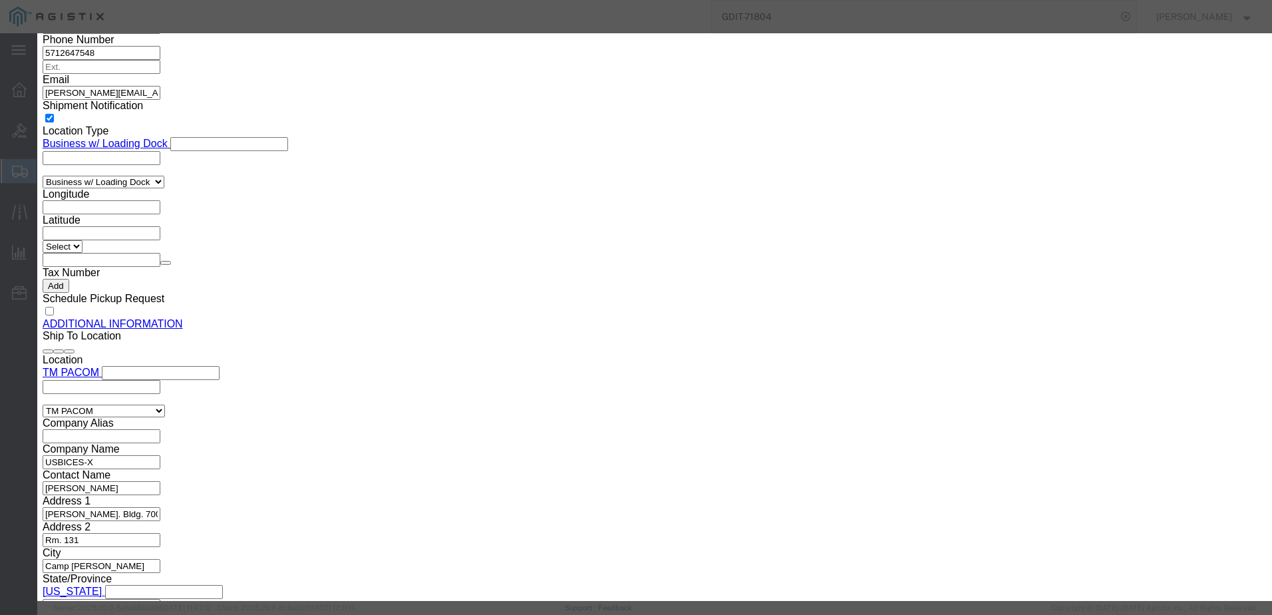
click input "text"
click input "27.44"
click button
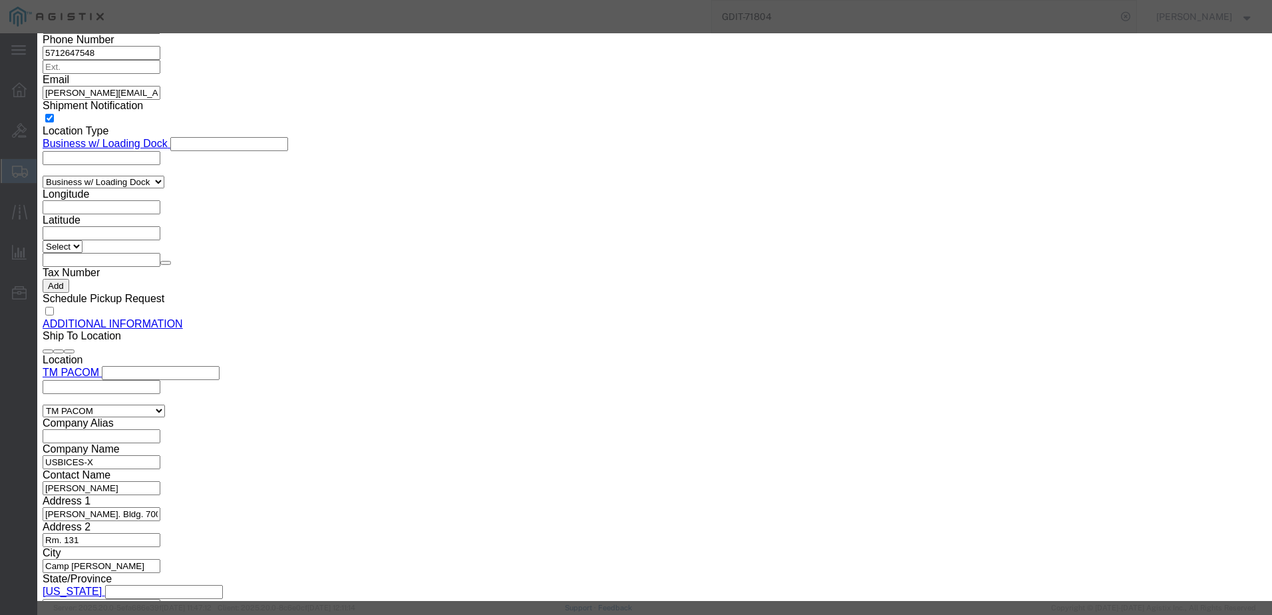
click input "text"
paste input "27.44"
drag, startPoint x: 503, startPoint y: 100, endPoint x: 435, endPoint y: 105, distance: 68.0
click input "Power Cord, [GEOGRAPHIC_DATA]"
click button "Save & Add Another"
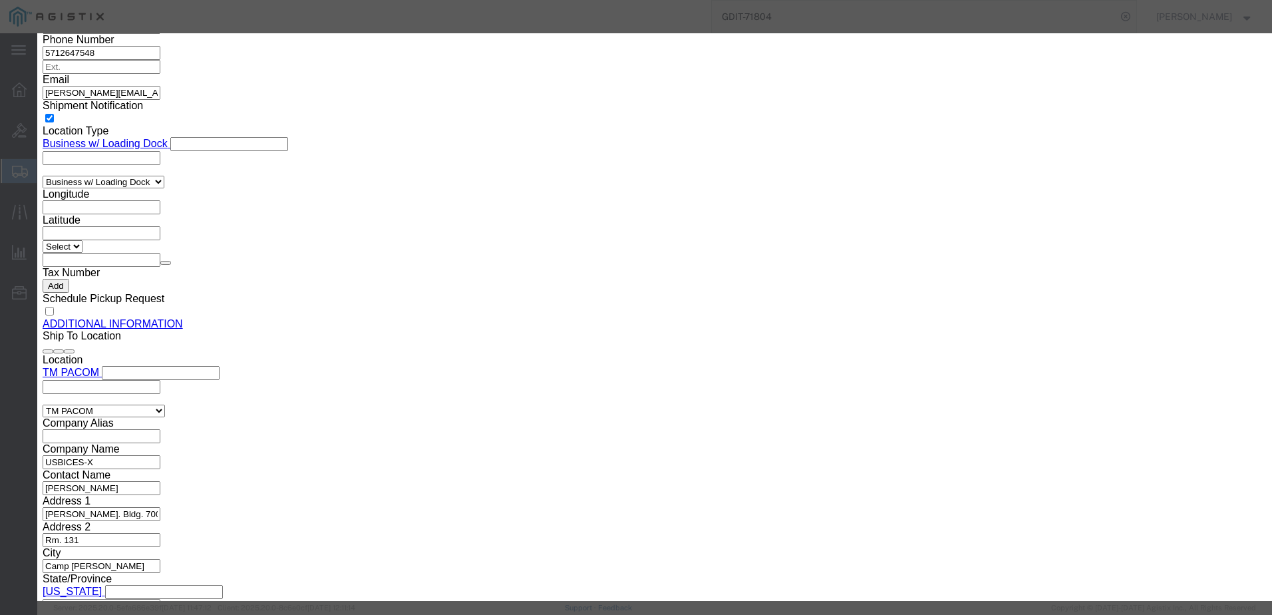
click textarea "Power Cord, [GEOGRAPHIC_DATA]"
paste textarea "Power Cord, [GEOGRAPHIC_DATA]"
click div "Product Name Pieces Select Bag Barrels 100Board Feet Bottle Box Blister Pack Ca…"
click input "text"
paste input "CP-PWR-CORD-NA="
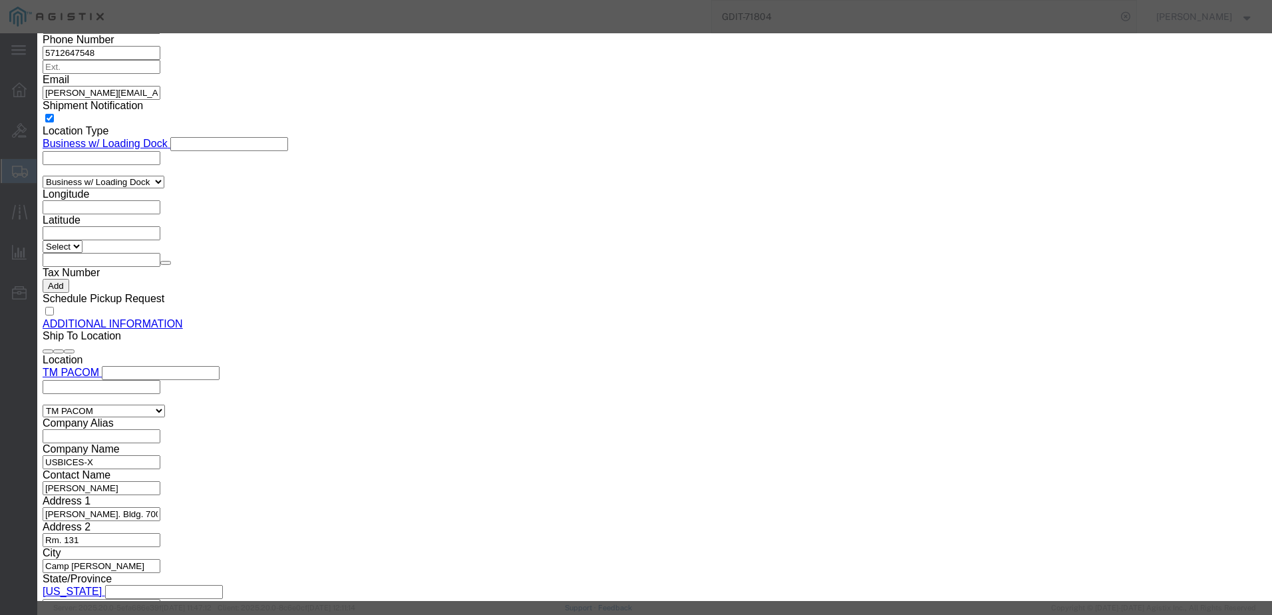
click input "text"
click div "Description Power [GEOGRAPHIC_DATA], [GEOGRAPHIC_DATA] Commodity Category Selec…"
click select "Select [GEOGRAPHIC_DATA] [GEOGRAPHIC_DATA] [GEOGRAPHIC_DATA] [GEOGRAPHIC_DATA] …"
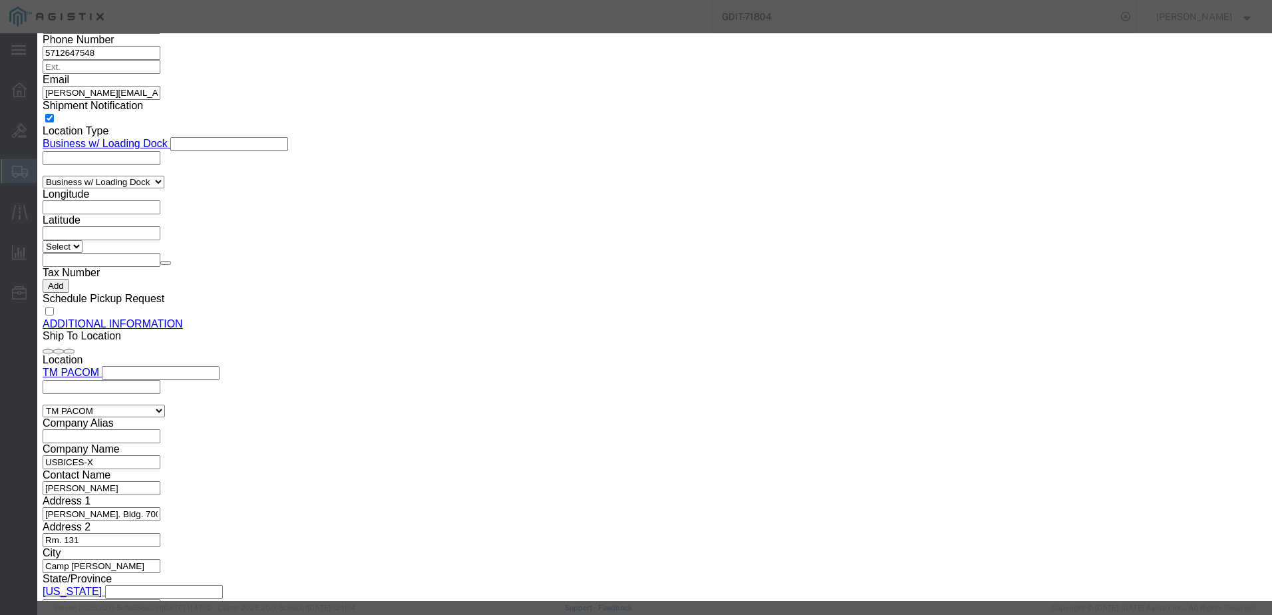
click select "Select [GEOGRAPHIC_DATA] [GEOGRAPHIC_DATA] [GEOGRAPHIC_DATA] [GEOGRAPHIC_DATA] …"
click select "Select 50 55 60 65 70 85 92.5 100 125 175 250 300 400"
click button "Save & Close"
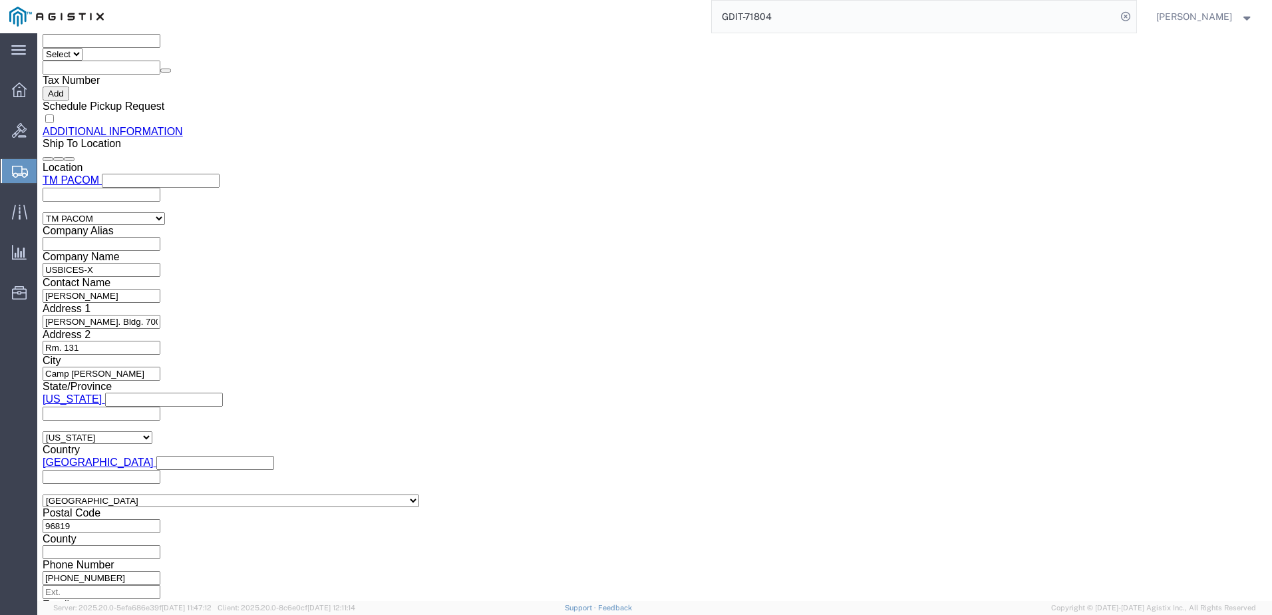
scroll to position [1578, 0]
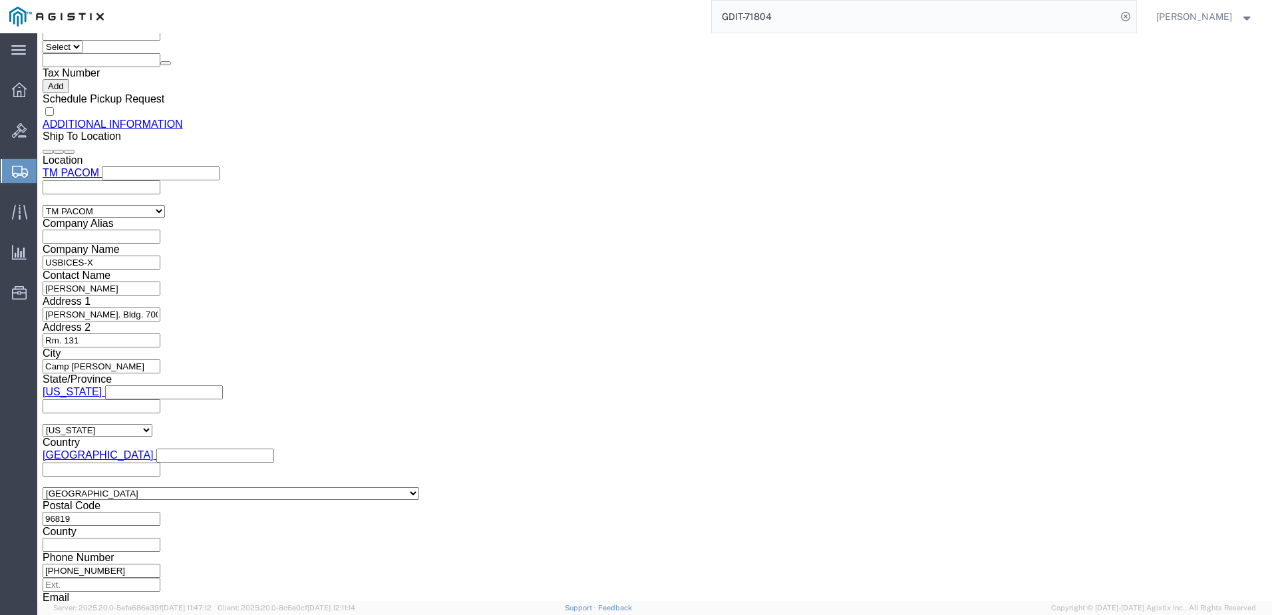
click div "Pieces: 4.00 Each Total value: 27.44 USD"
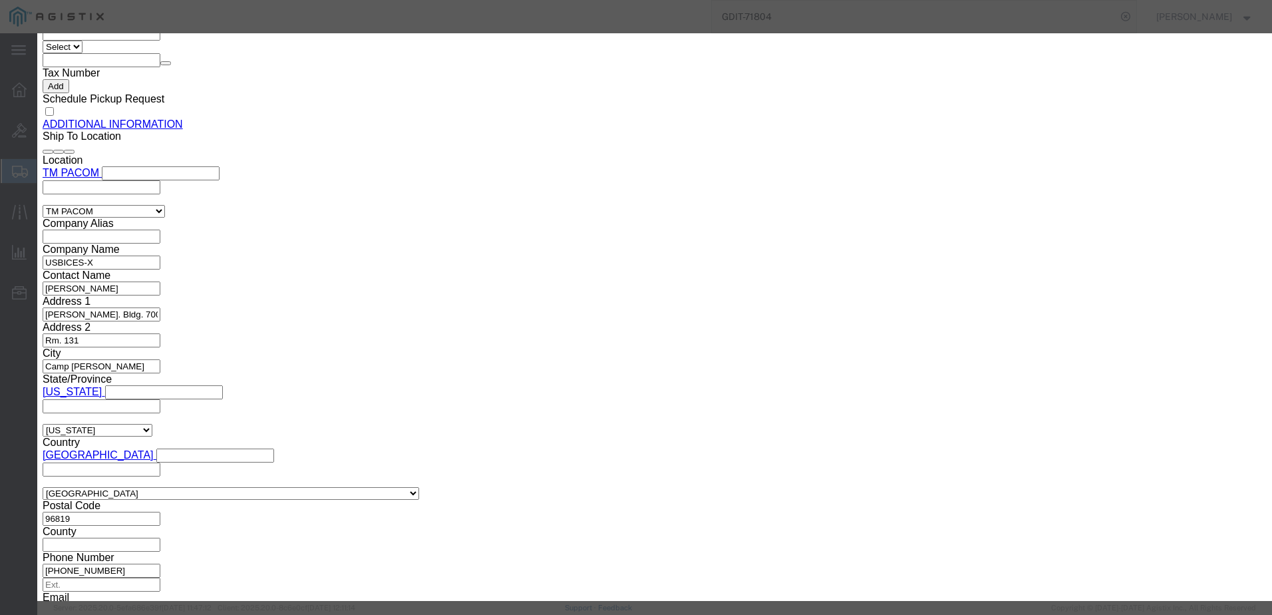
click input "Power Cord(CE)"
click button "Save & Close"
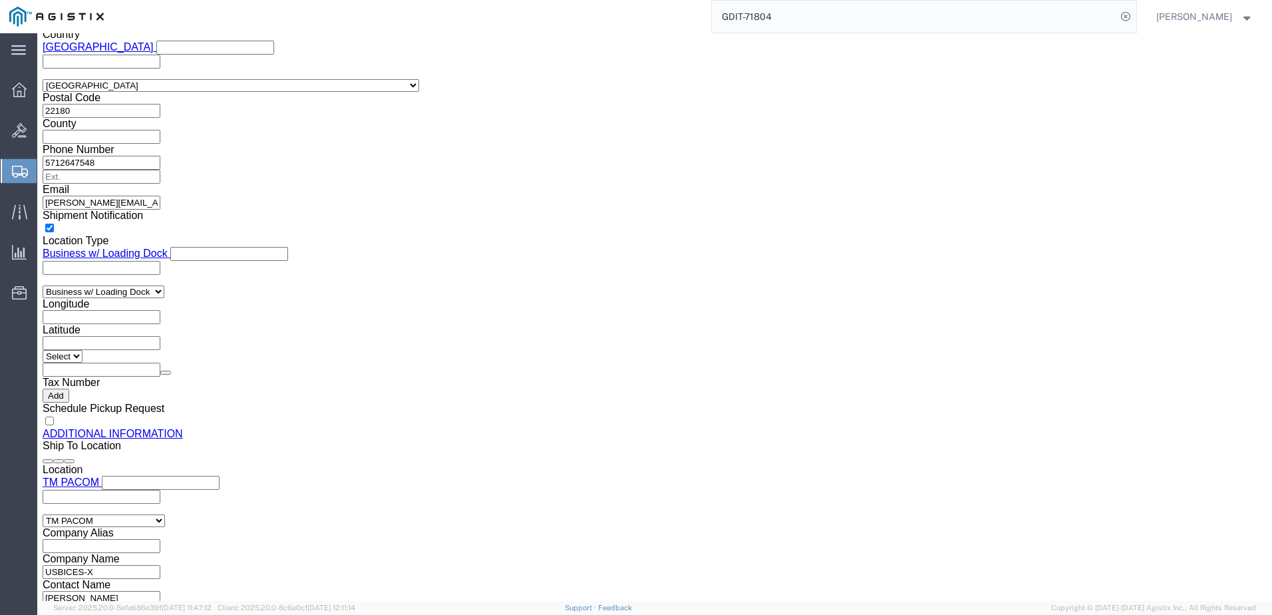
scroll to position [1645, 0]
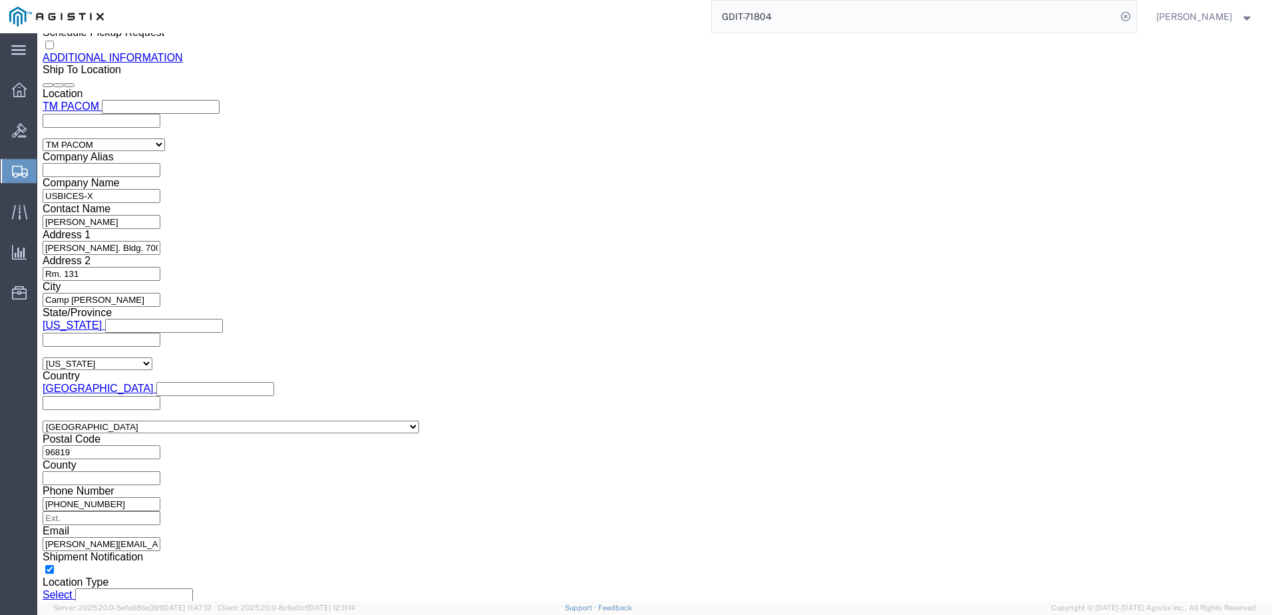
click button "Save"
click span
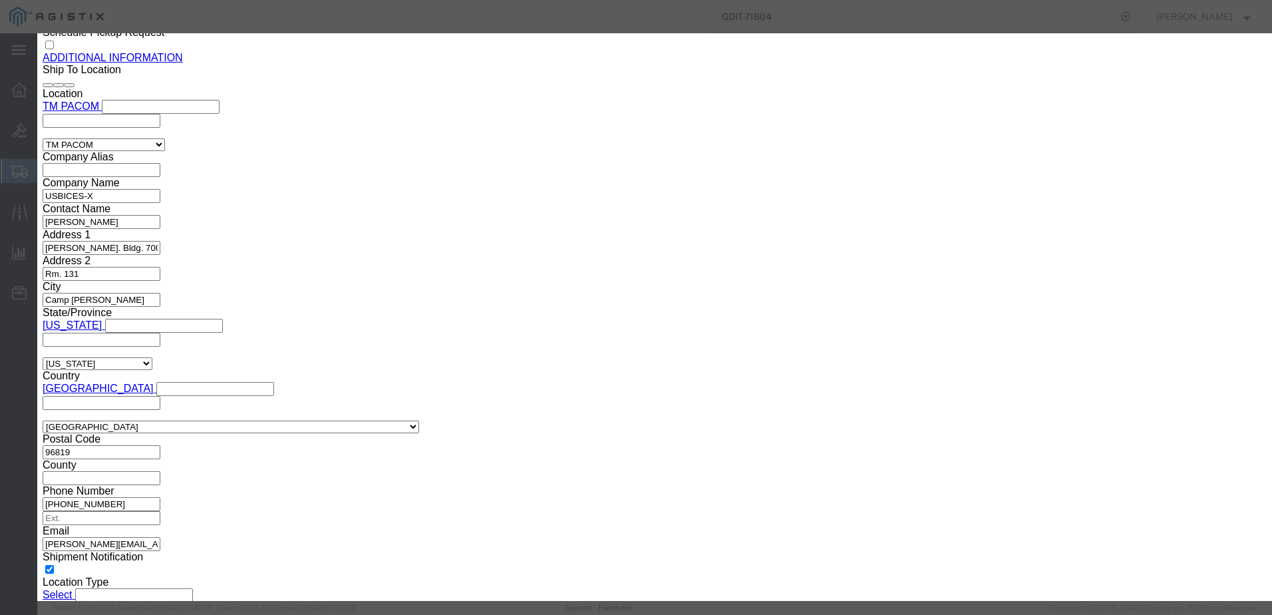
click input "text"
click textarea
paste textarea "Cisco Desk, NoRadio, TAA, First Light (White)"
click input "0"
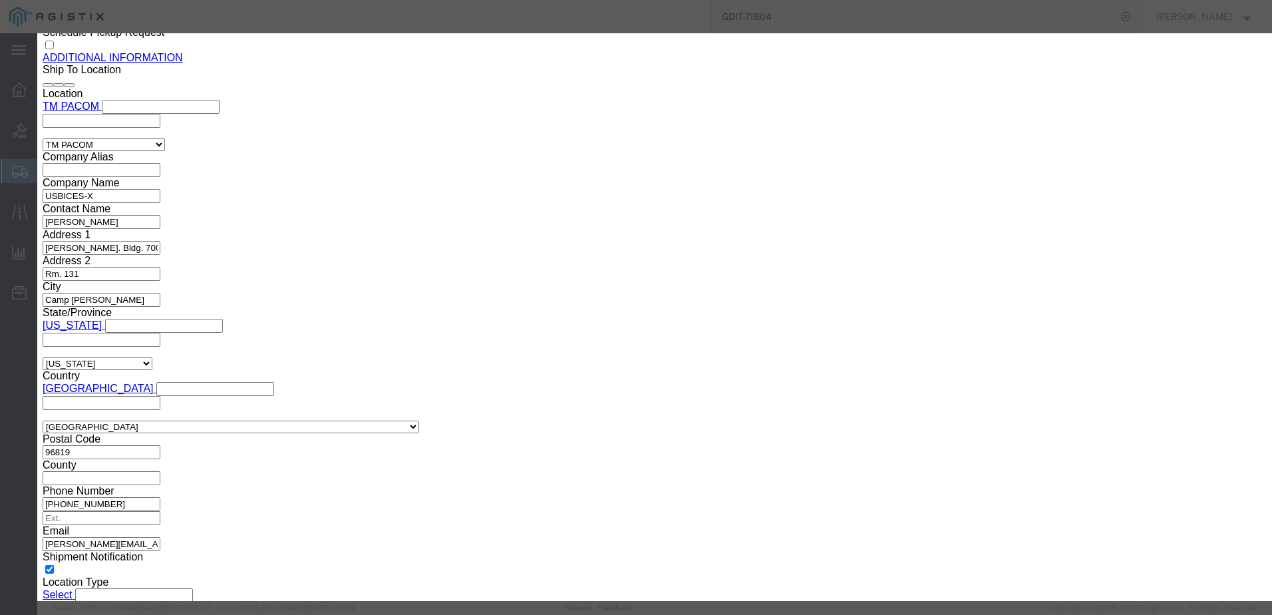
click input "text"
click select "Select 50 55 60 65 70 85 92.5 100 125 175 250 300 400"
click select "Select [GEOGRAPHIC_DATA] [GEOGRAPHIC_DATA] [GEOGRAPHIC_DATA] [GEOGRAPHIC_DATA] …"
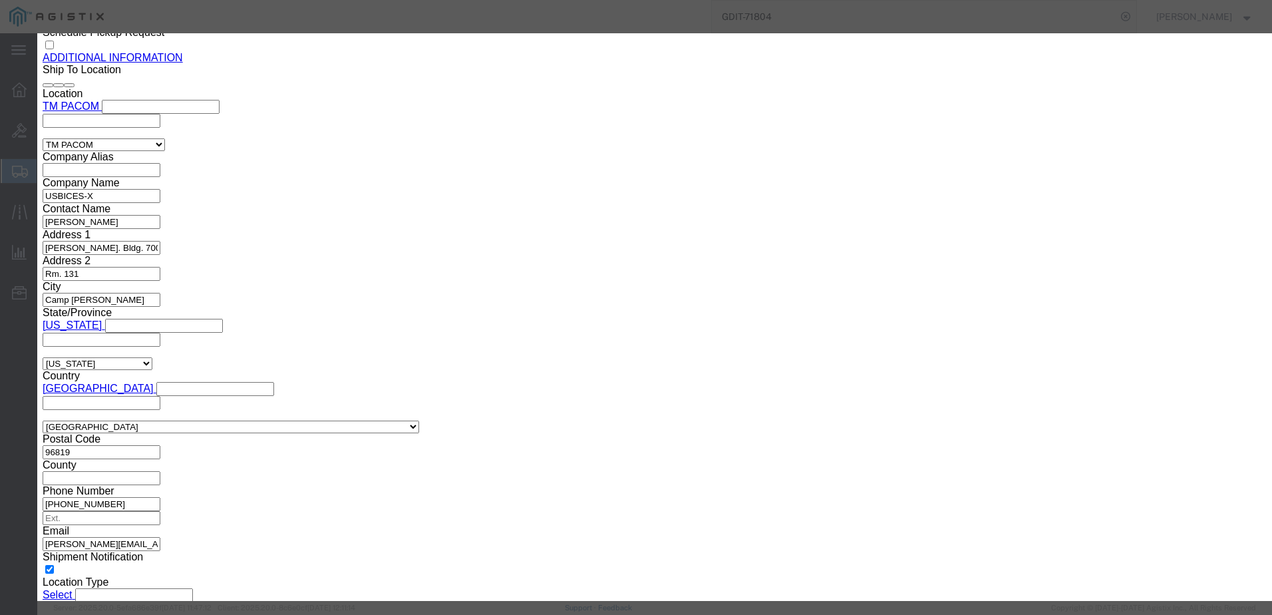
click input "text"
paste input "FOC2851J9GE"
click textarea
paste textarea "096979"
click input "text"
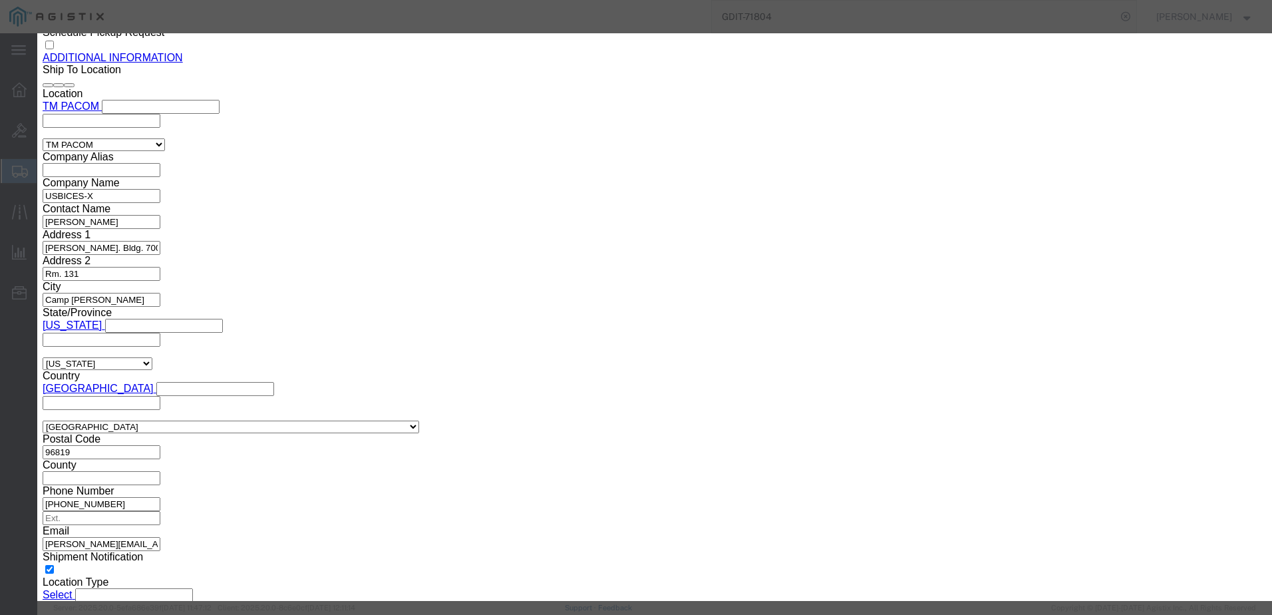
paste input "CS-DESK-NR-K9++"
click div "Product Name Pieces 1 Select Bag Barrels 100Board Feet Bottle Box Blister Pack …"
click input "text"
click button "Save & Add Another"
click button "Close"
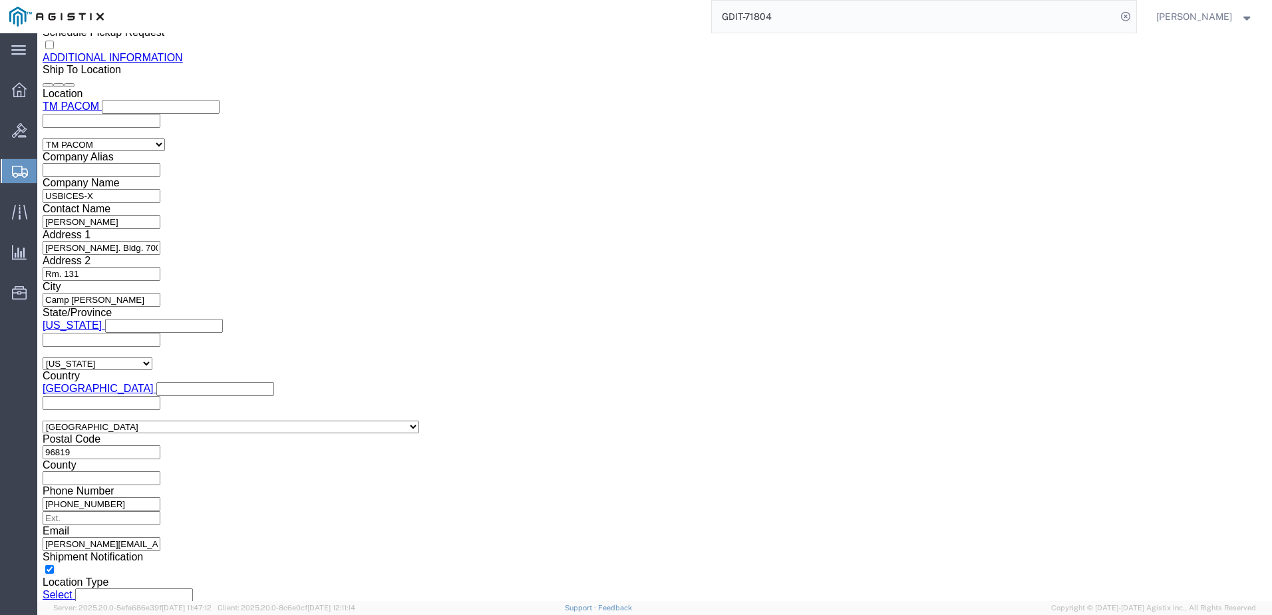
click link "Clone this content"
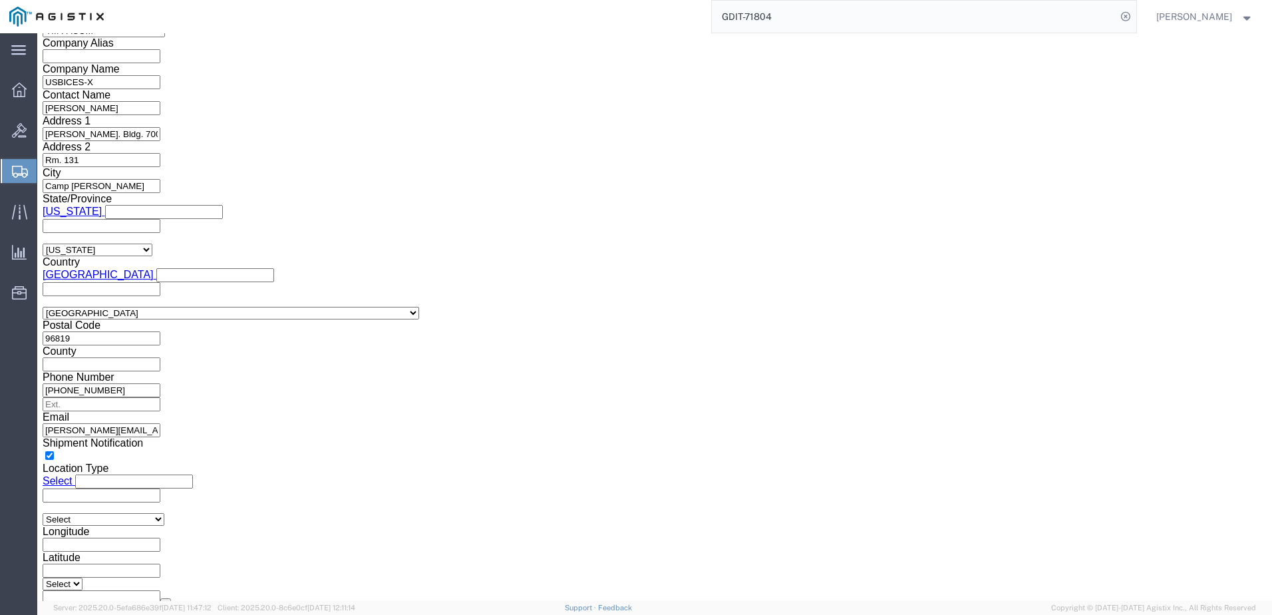
scroll to position [1778, 0]
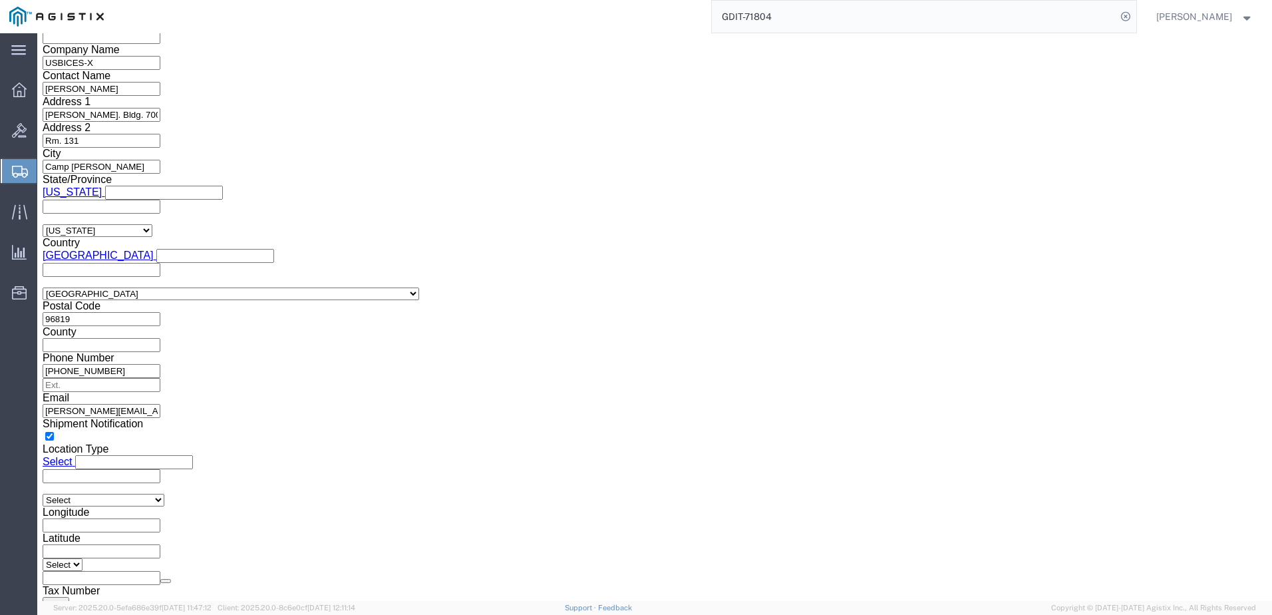
click div "Pieces: 1.00 Each Total value: 3325.54 USD"
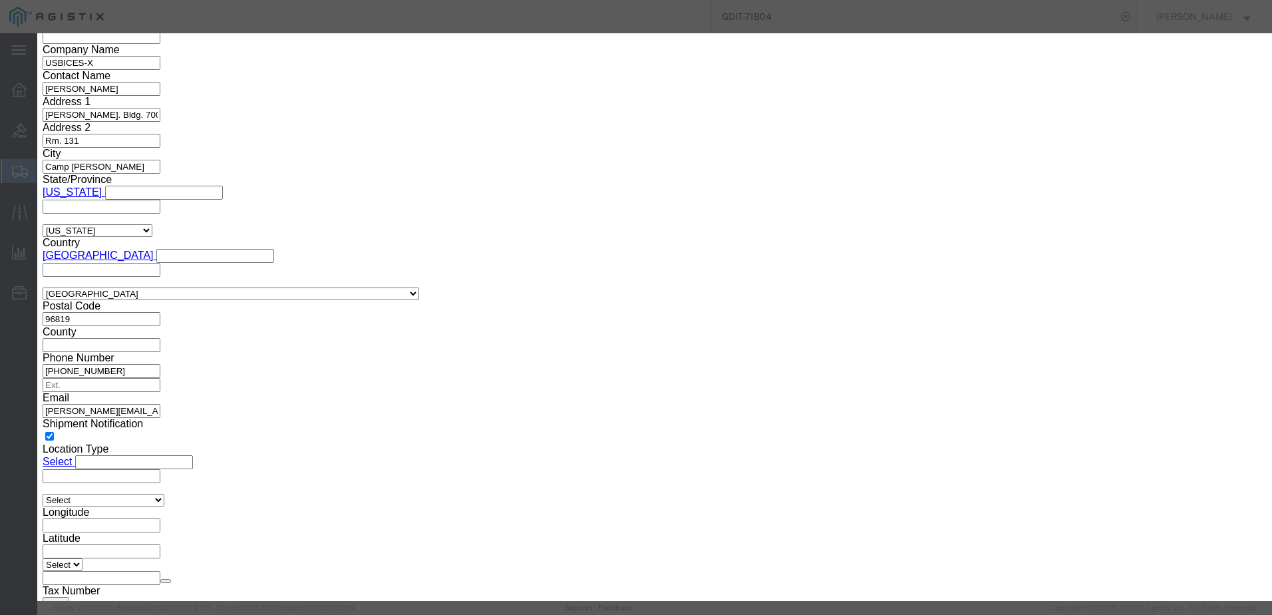
click textarea "AT: 096979"
paste textarea "Retrieving data. Wait a few seconds and try to cut or copy again."
drag, startPoint x: 492, startPoint y: 335, endPoint x: 405, endPoint y: 319, distance: 87.9
click textarea "AT: 096979"
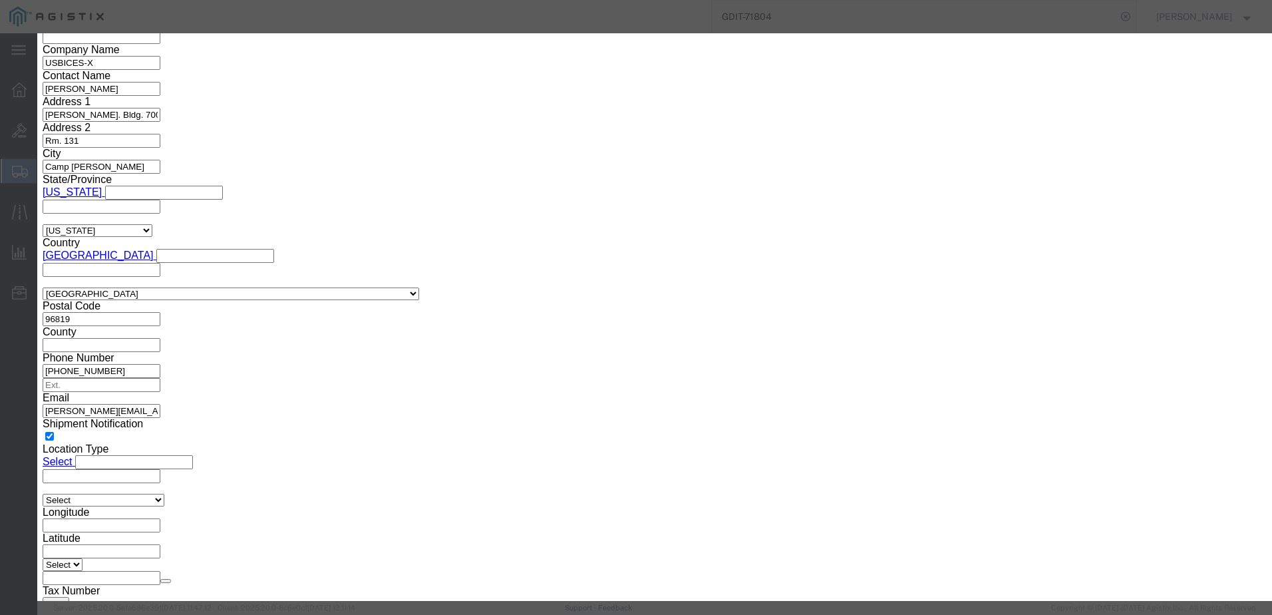
click textarea "AT: 096979"
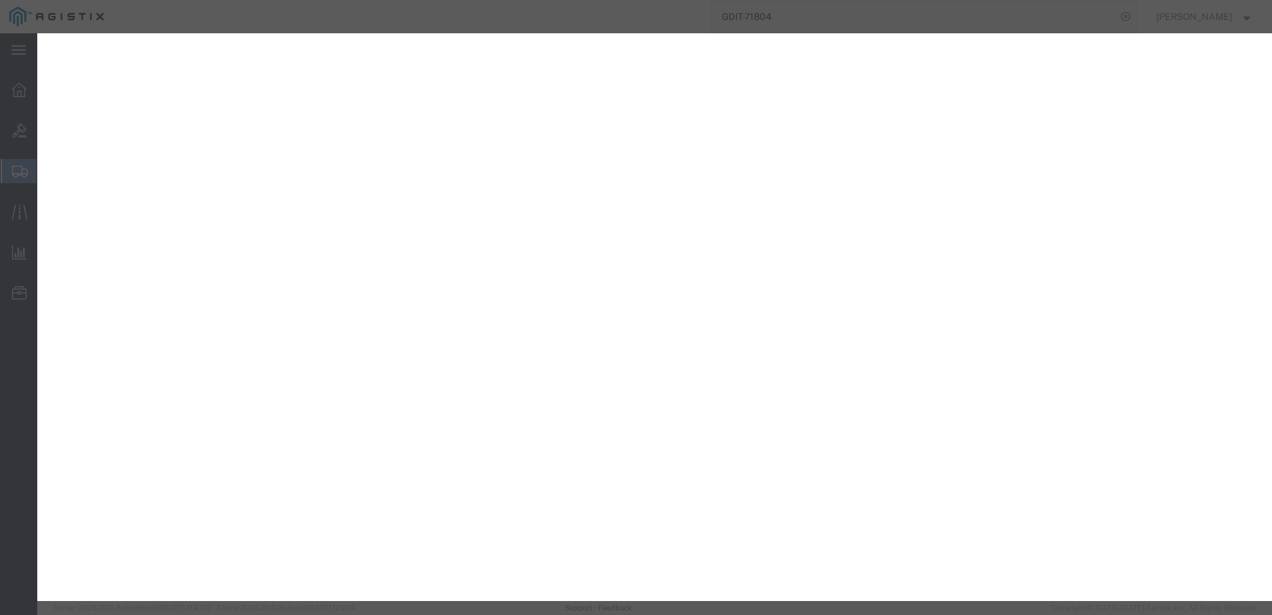
select select "PSNS"
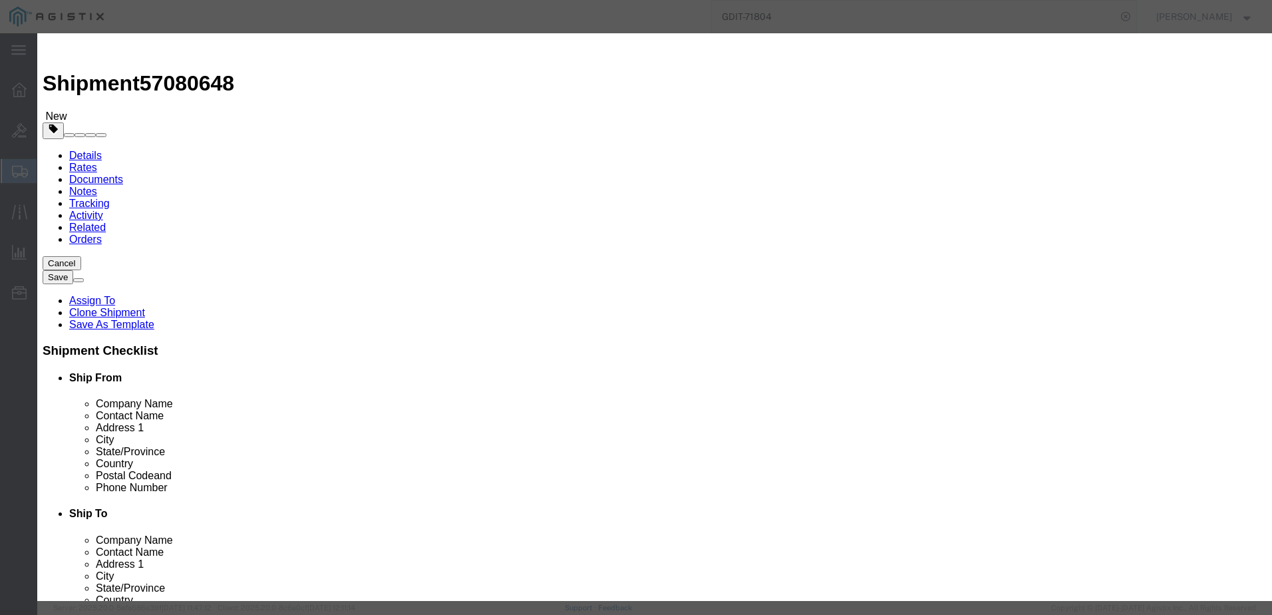
scroll to position [1778, 0]
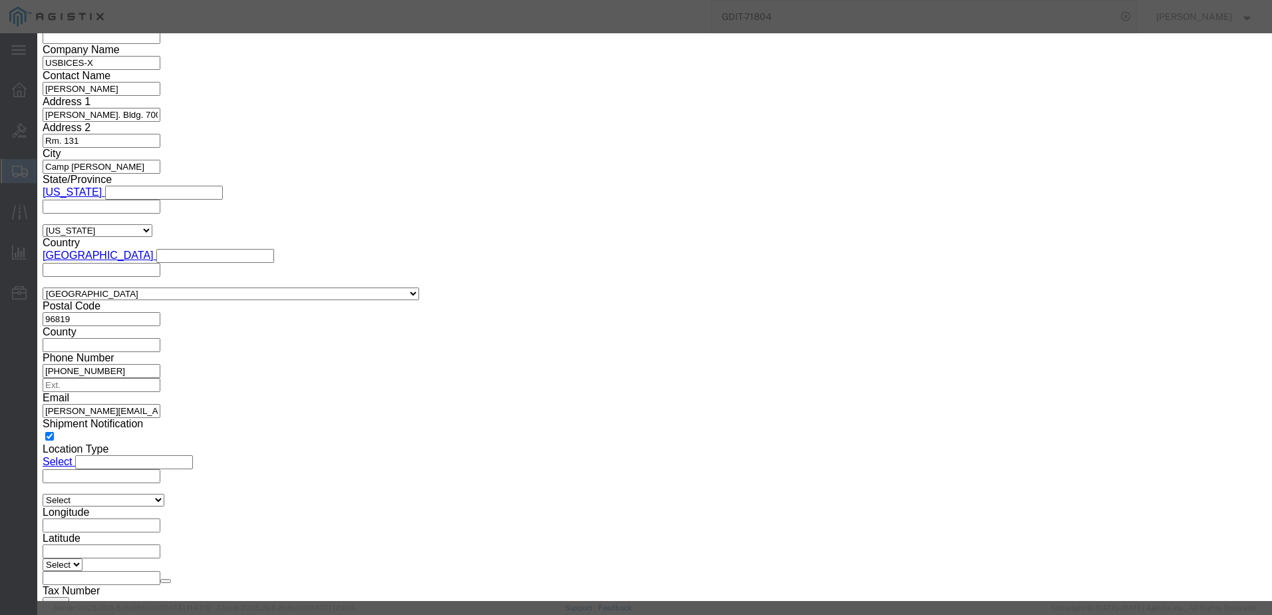
click textarea "AT: 096979"
drag, startPoint x: 502, startPoint y: 364, endPoint x: 506, endPoint y: 373, distance: 9.9
click div "Product Name CISCO DESK Pieces 1.00 Select Bag Barrels 100Board Feet Bottle Box…"
drag, startPoint x: 506, startPoint y: 373, endPoint x: 431, endPoint y: 328, distance: 87.2
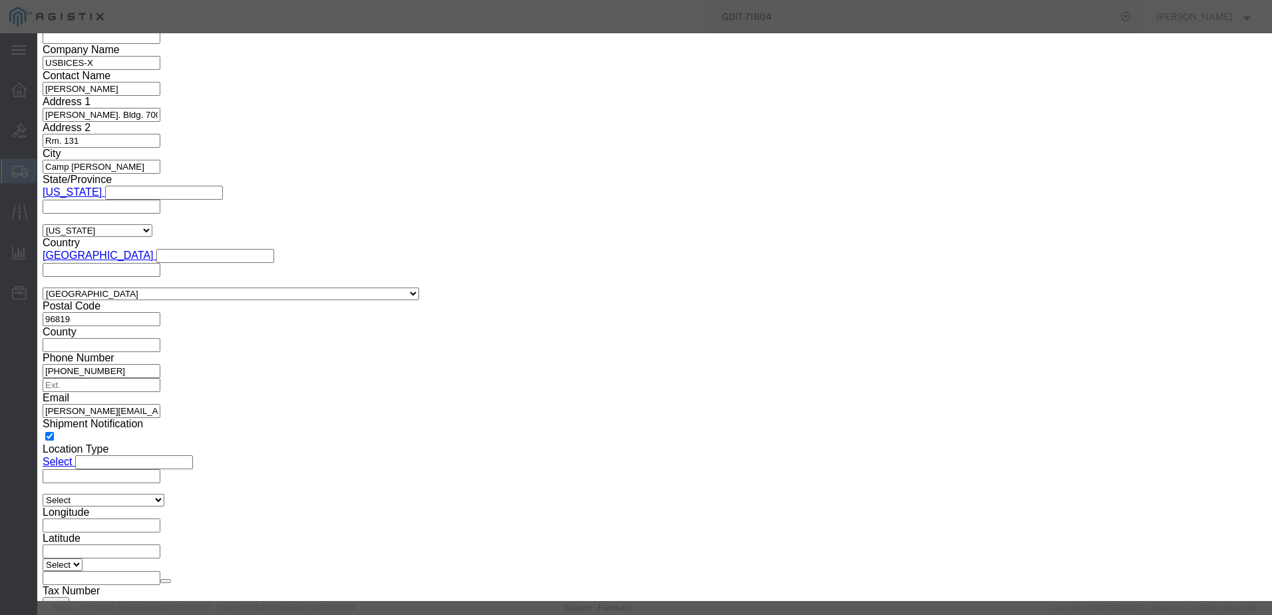
click textarea "AT: 096979"
drag, startPoint x: 471, startPoint y: 333, endPoint x: 403, endPoint y: 315, distance: 70.0
click textarea "AT: 096979"
paste textarea "096980"
type textarea "AT: 096980"
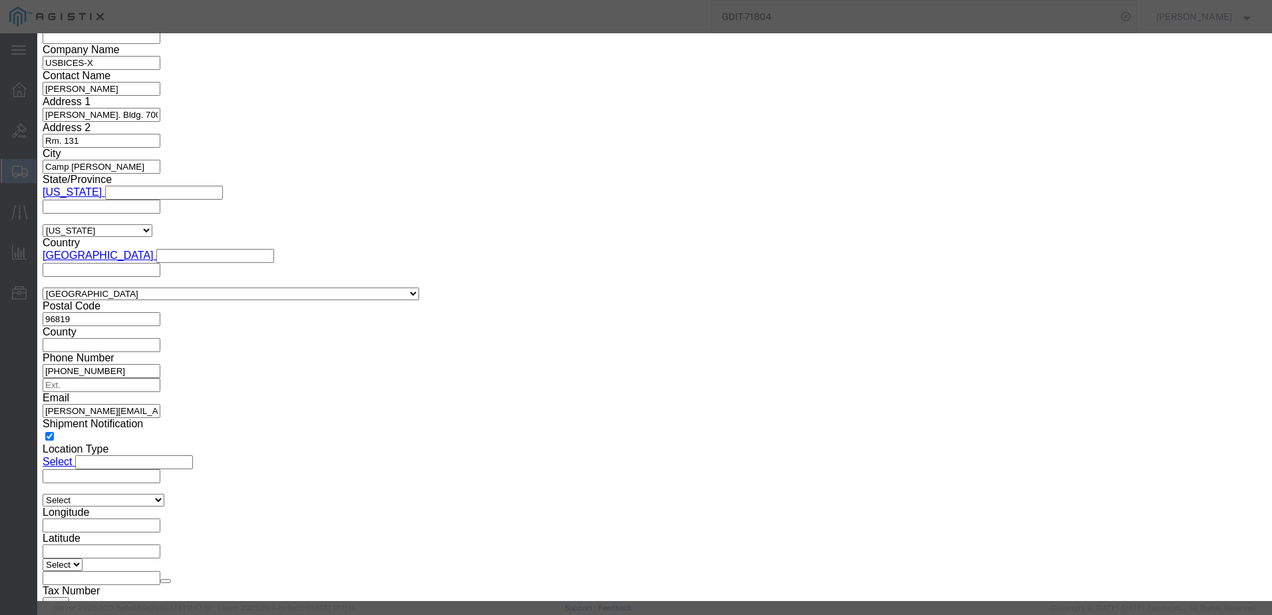
click input "FOC2851J9GE"
paste input "HYR5"
type input "FOC2851HYR5"
click button "Save & Close"
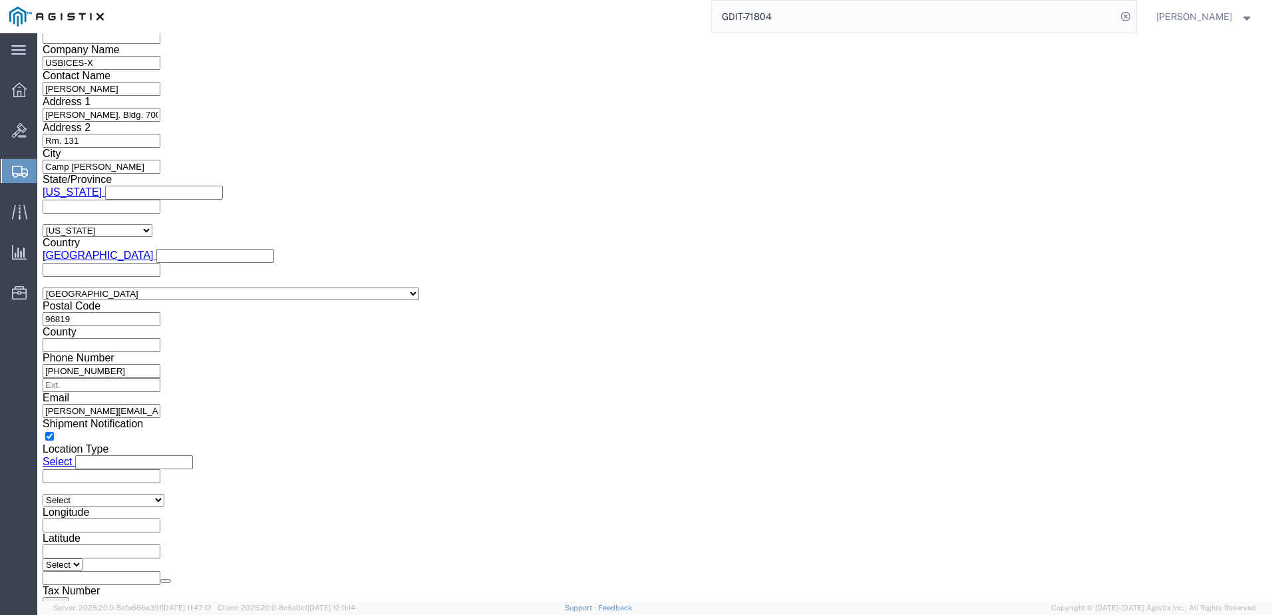
click link "Add Content"
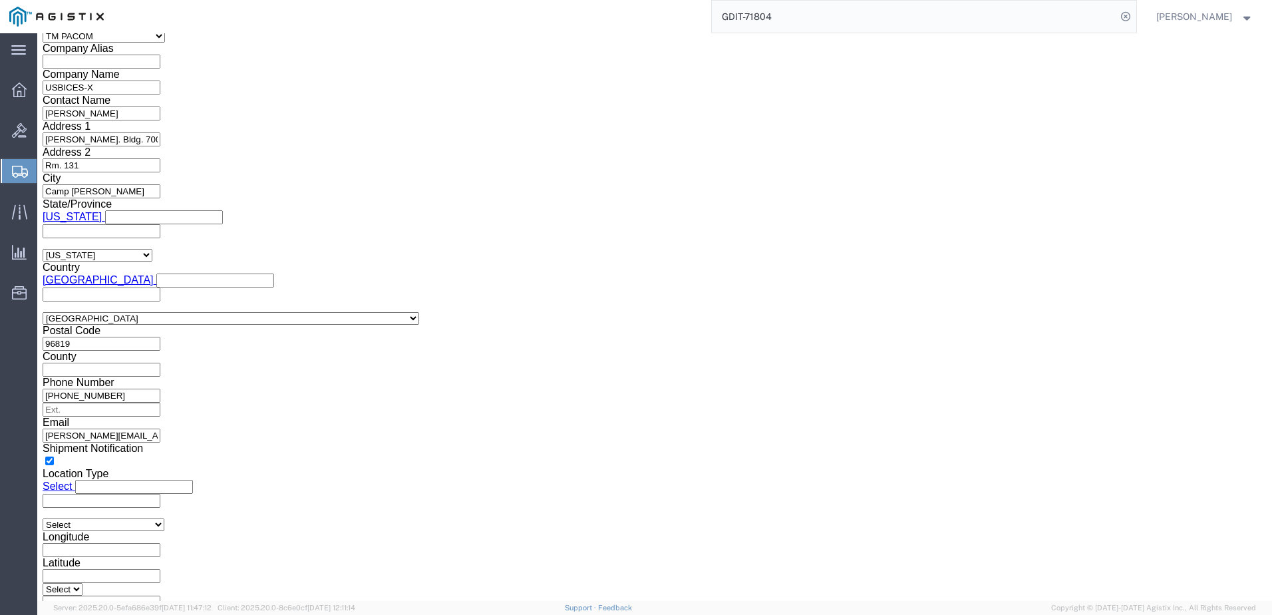
scroll to position [1849, 0]
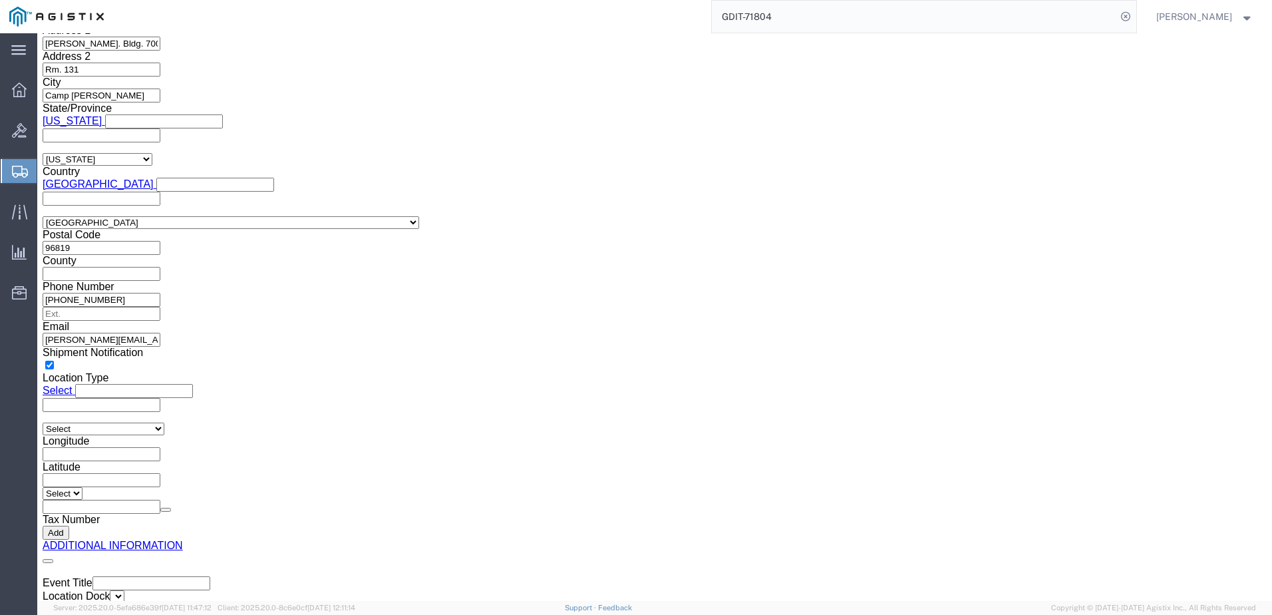
click div "1 x Pallet(s) Standard (Not Stackable) Package Type Select Bale(s) Basket(s) Bo…"
click link "Add Content"
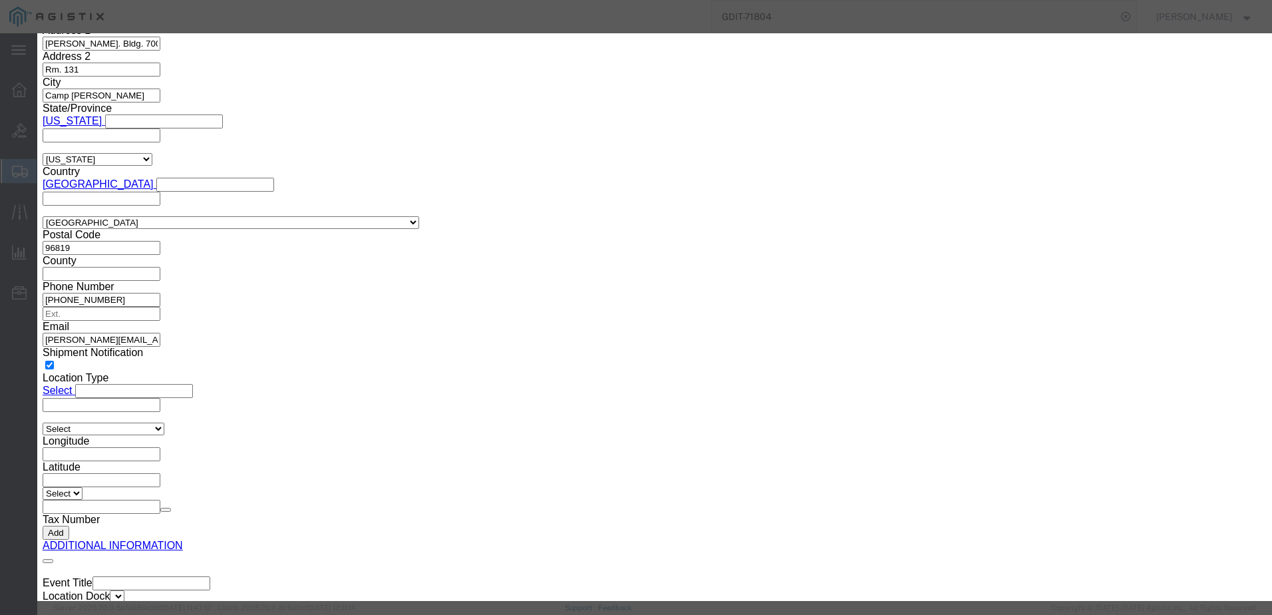
click input "text"
paste input "CAB-2HDMI-1.5M-GR="
type input "CAB-2HDMI-1.5M-GR="
click select "Select [GEOGRAPHIC_DATA] [GEOGRAPHIC_DATA] [GEOGRAPHIC_DATA] [GEOGRAPHIC_DATA] …"
select select "US"
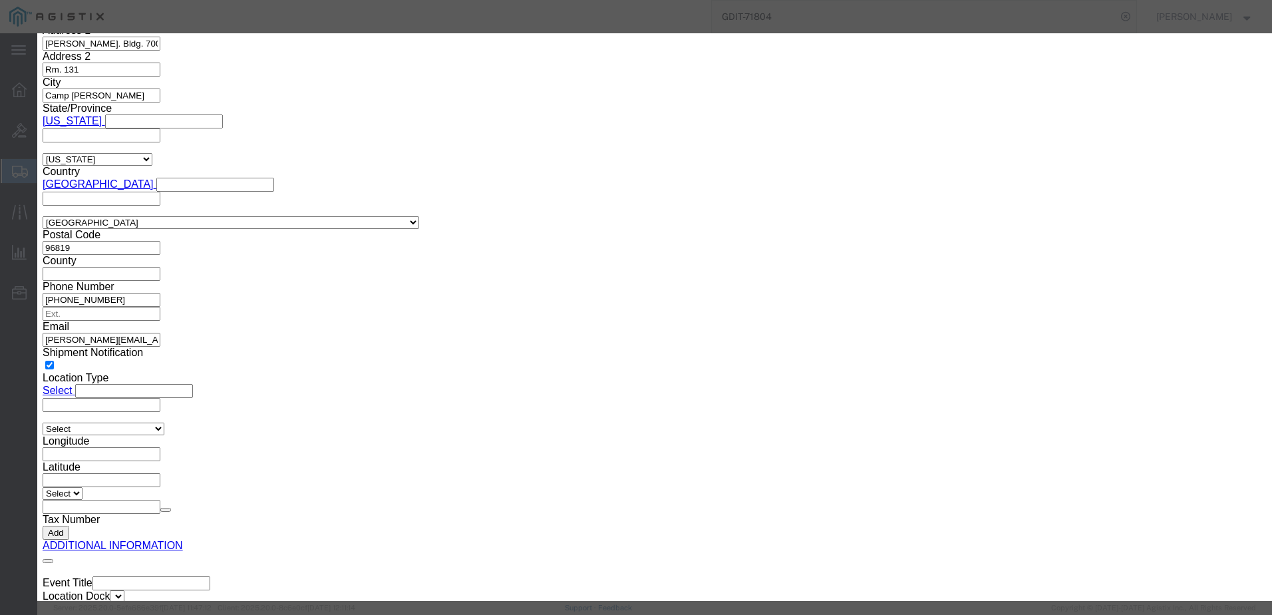
click select "Select [GEOGRAPHIC_DATA] [GEOGRAPHIC_DATA] [GEOGRAPHIC_DATA] [GEOGRAPHIC_DATA] …"
click textarea
paste textarea "CAB 1.5m GREY HDMI 2.0"
type textarea "CAB 1.5m GREY HDMI 2.0"
click select "Select"
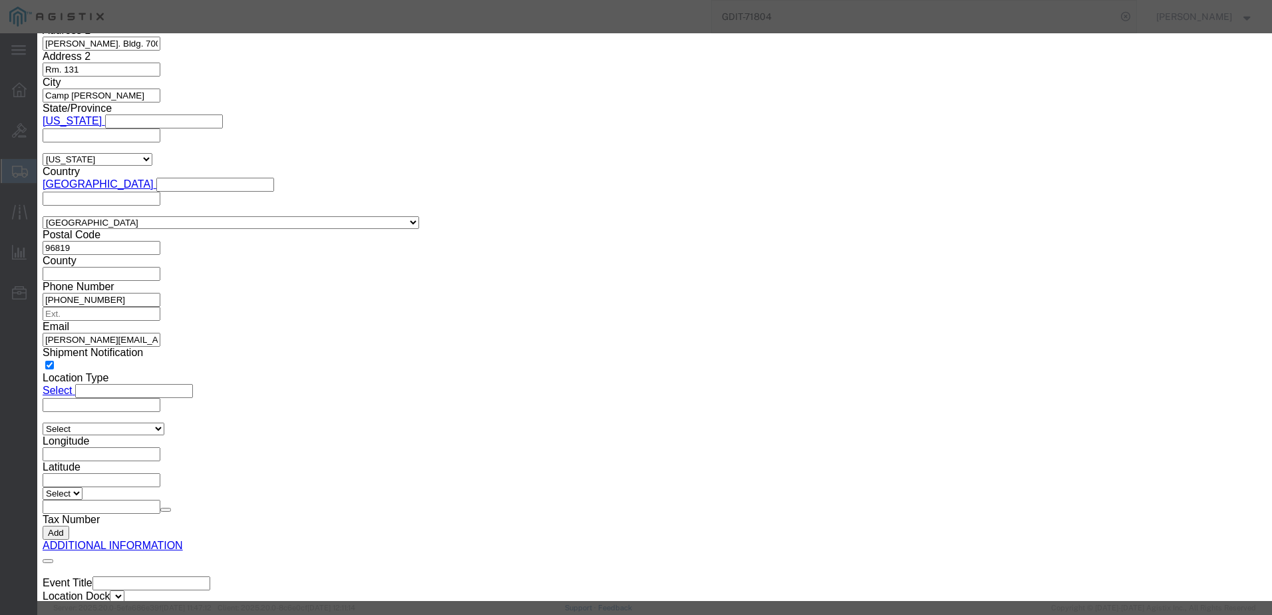
click select "Select"
click input "0"
type input "2"
click div "Commodity library"
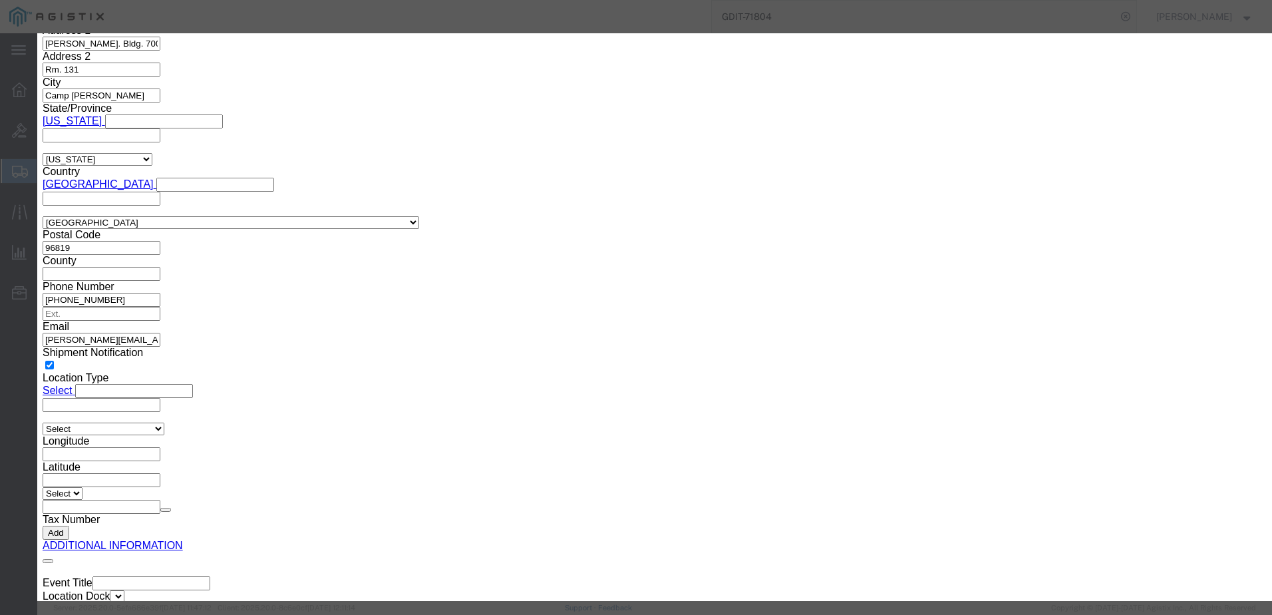
click input "text"
type input "67.78"
click div "Commodity library"
click input "text"
type input "C"
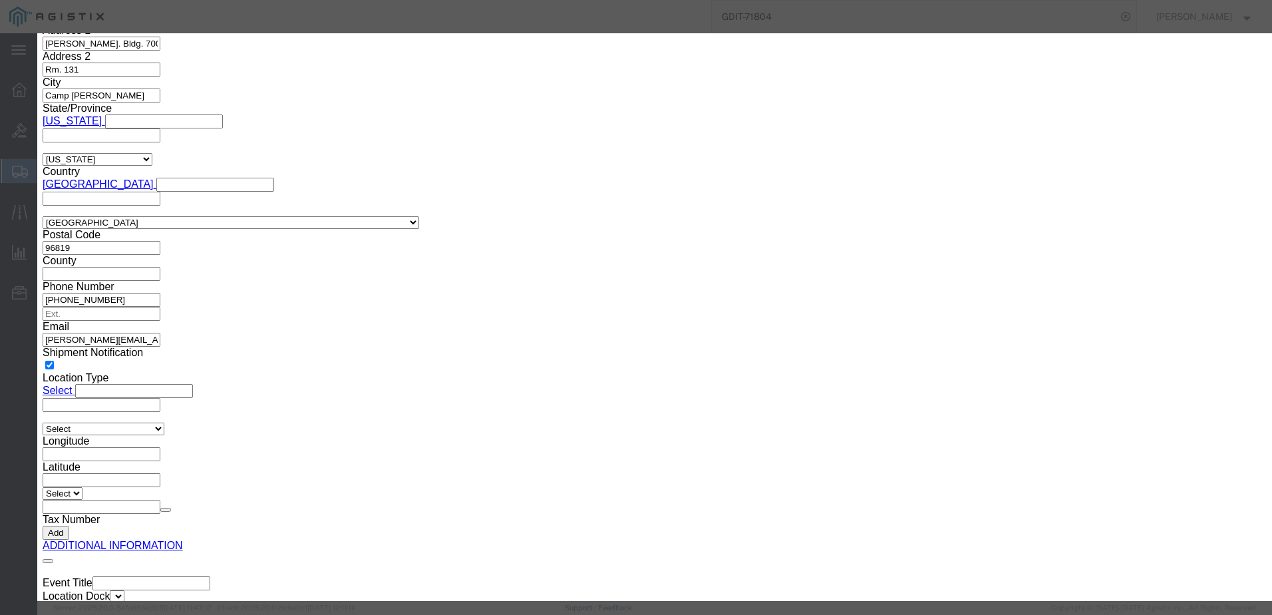
type input "HDMI CABLE"
click div "Product Name HDMI CABLE CIS Pieces 2 Select Bag Barrels 100Board Feet Bottle Bo…"
drag, startPoint x: 483, startPoint y: 168, endPoint x: 477, endPoint y: 179, distance: 12.8
click select "Select 50 55 60 65 70 85 92.5 100 125 175 250 300 400"
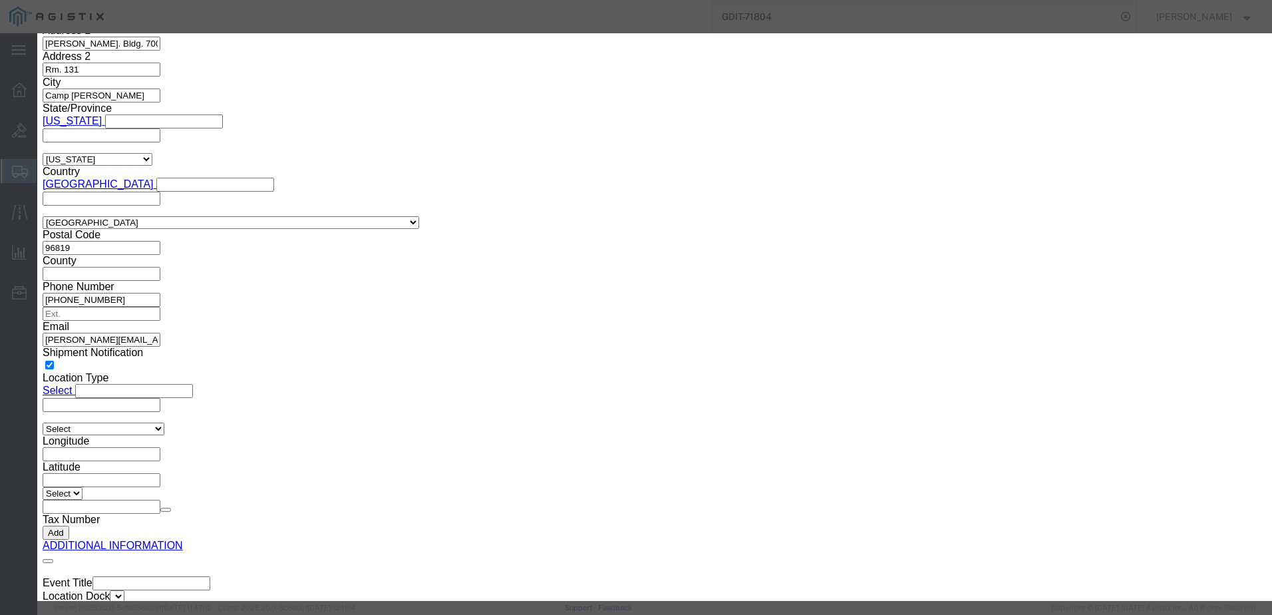
select select "92.5"
click select "Select 50 55 60 65 70 85 92.5 100 125 175 250 300 400"
click button "Save & Close"
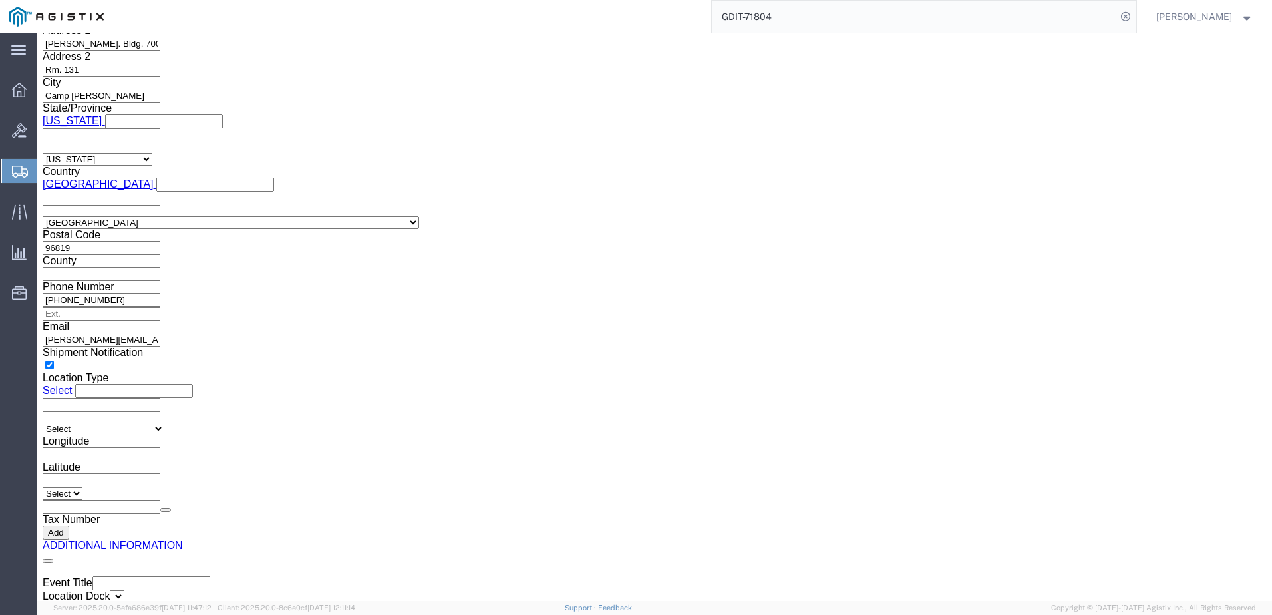
scroll to position [1868, 0]
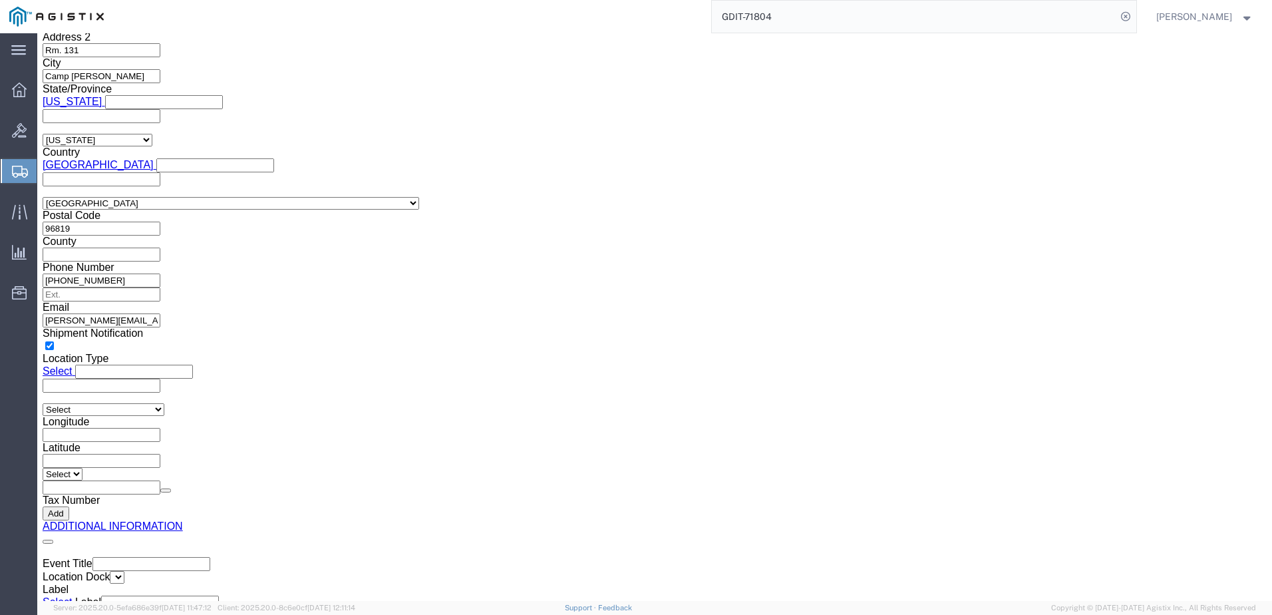
click link "Add Content"
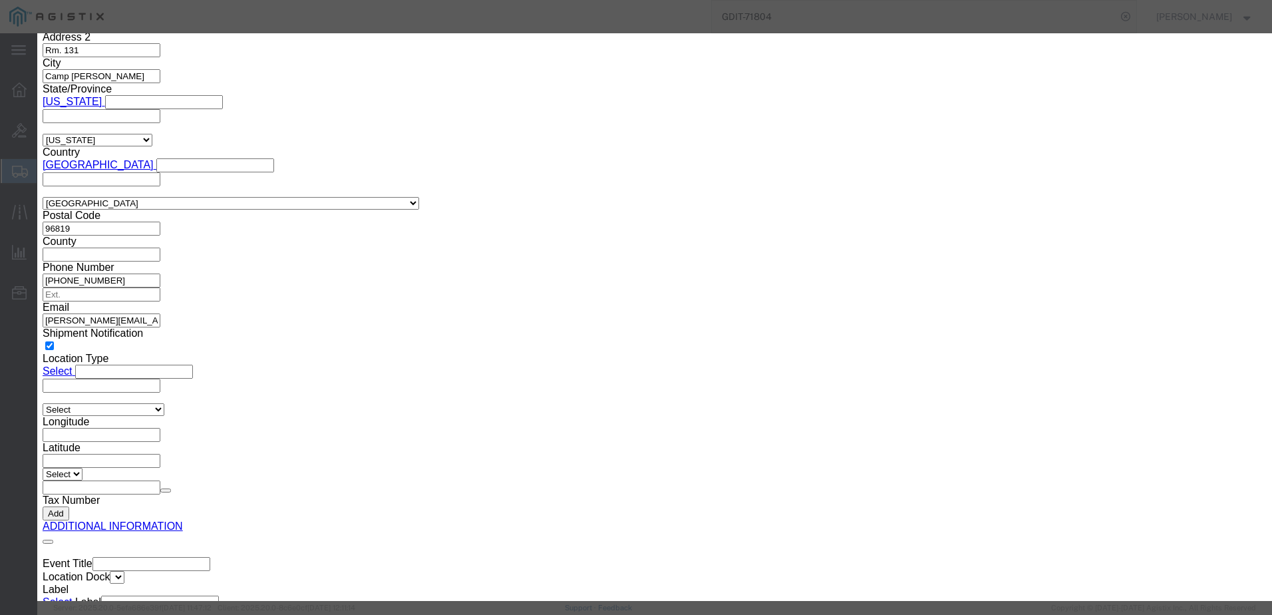
click input "0"
type input "2"
click input "text"
type input "330.94"
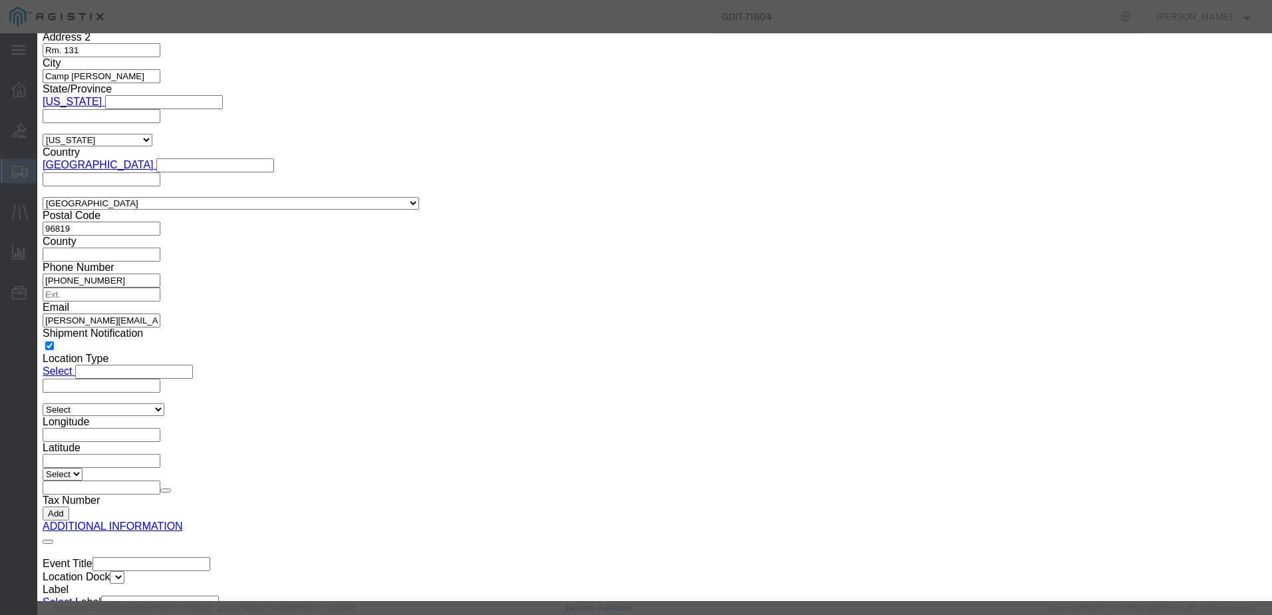
click select "Select 50 55 60 65 70 85 92.5 100 125 175 250 300 400"
select select "92.5"
click select "Select 50 55 60 65 70 85 92.5 100 125 175 250 300 400"
click input "text"
click textarea
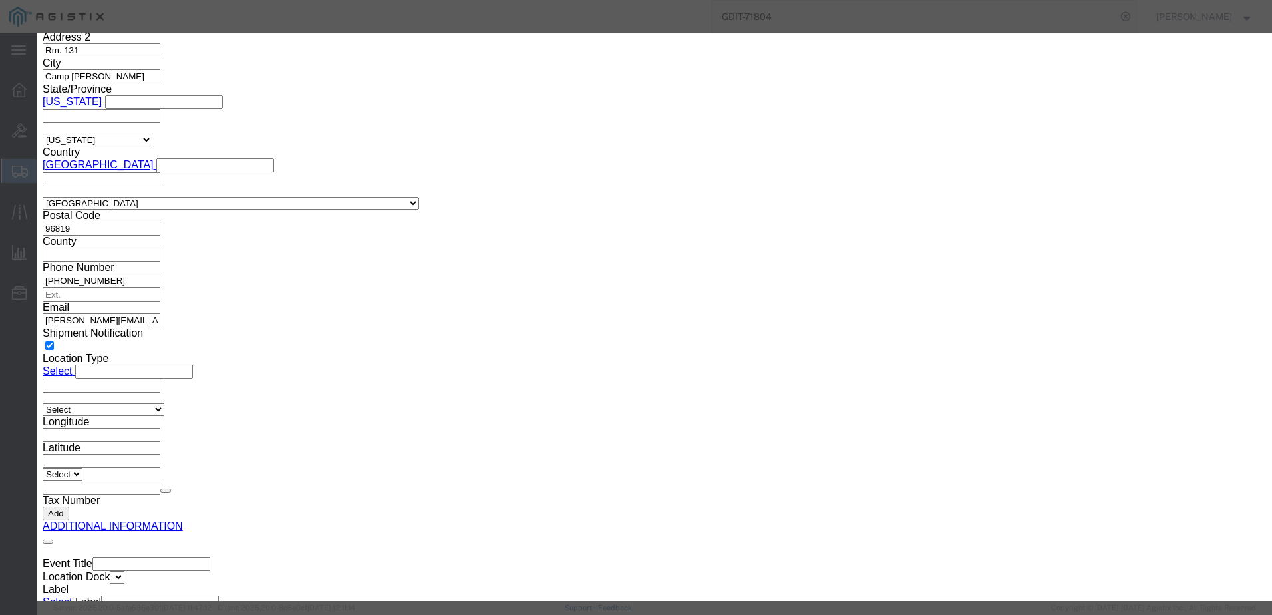
paste textarea "Stylus Pen Kit Cisco Desk Series (2 stylus, 4 tips) - SPARE"
type textarea "Stylus Pen Kit Cisco Desk Series (2 stylus, 4 tips) - SPARE"
click input "text"
paste input "CS-DESK-STYLUSKIT="
type input "CS-DESK-STYLUSKIT="
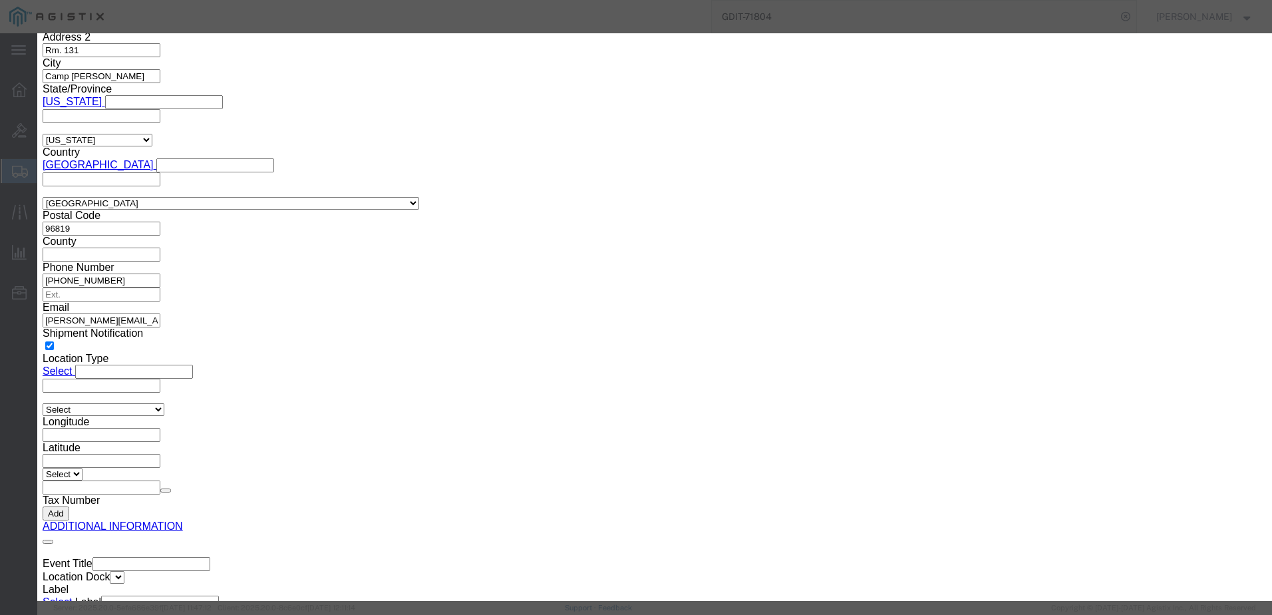
click input "text"
type input "CISCO STYLUS"
click select "Select [GEOGRAPHIC_DATA] [GEOGRAPHIC_DATA] [GEOGRAPHIC_DATA] [GEOGRAPHIC_DATA] …"
select select "US"
click select "Select [GEOGRAPHIC_DATA] [GEOGRAPHIC_DATA] [GEOGRAPHIC_DATA] [GEOGRAPHIC_DATA] …"
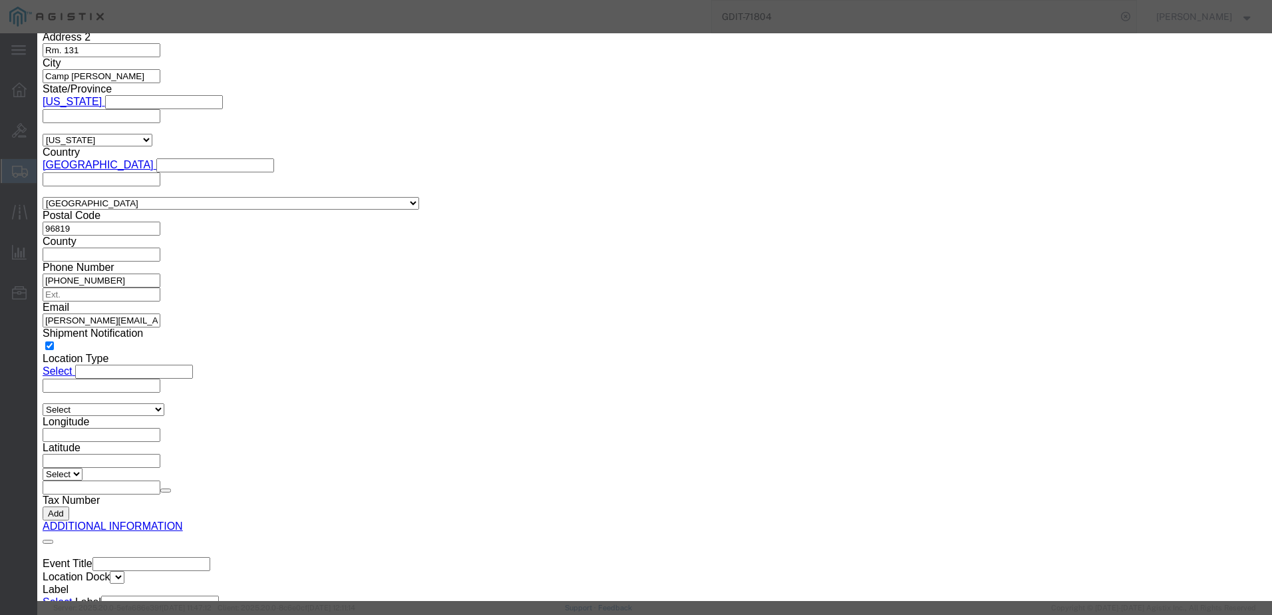
click button "Save & Close"
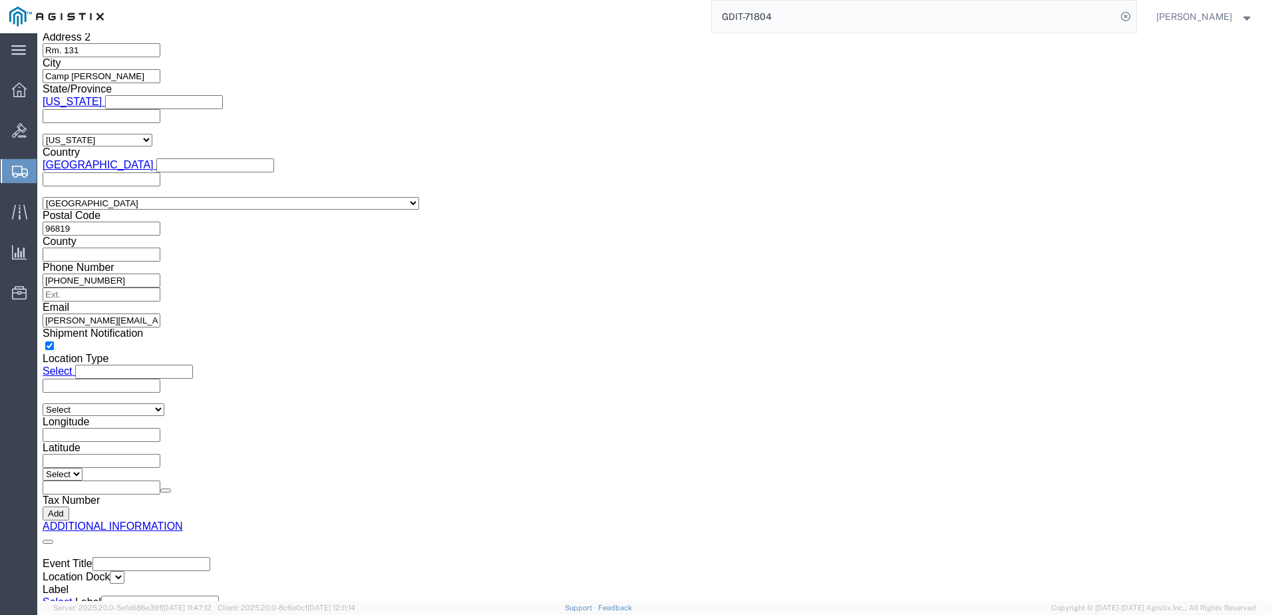
scroll to position [1964, 0]
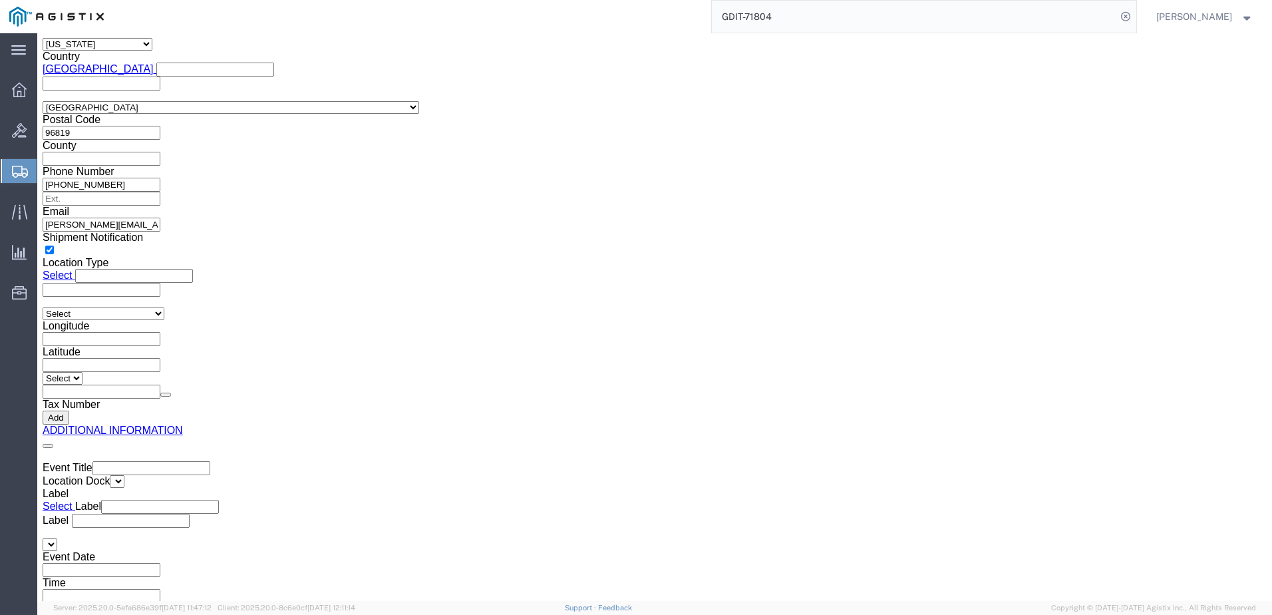
click link "Add Content"
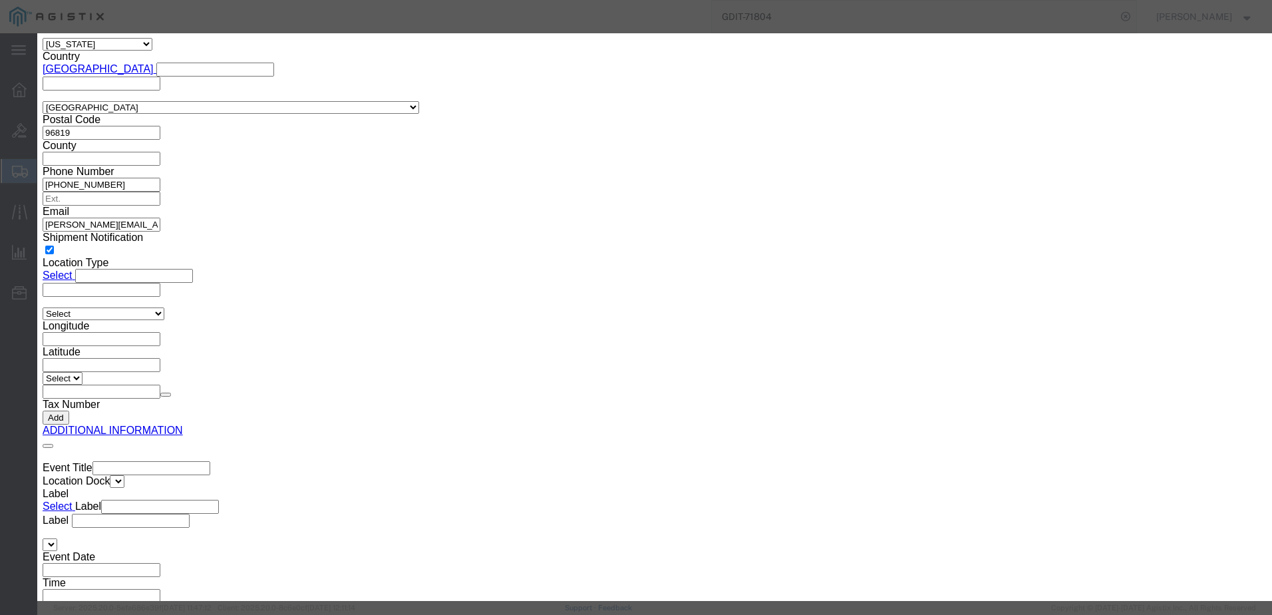
click input "text"
type input "POWER CORD(EU)"
click textarea
paste textarea "Power Cord for Europe 2m 10A"
type textarea "Power Cord for Europe 2m 10A"
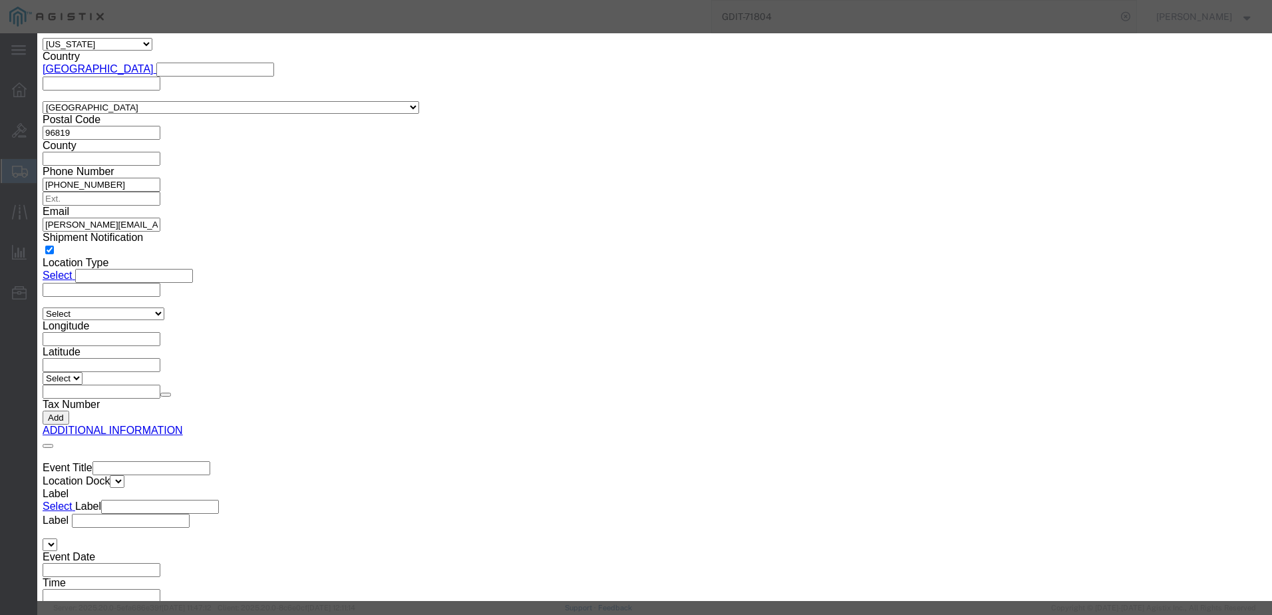
click select "Select [GEOGRAPHIC_DATA] [GEOGRAPHIC_DATA] [GEOGRAPHIC_DATA] [GEOGRAPHIC_DATA] …"
select select "US"
click select "Select [GEOGRAPHIC_DATA] [GEOGRAPHIC_DATA] [GEOGRAPHIC_DATA] [GEOGRAPHIC_DATA] …"
click input "text"
paste input "PWR-CORD-EUR-B="
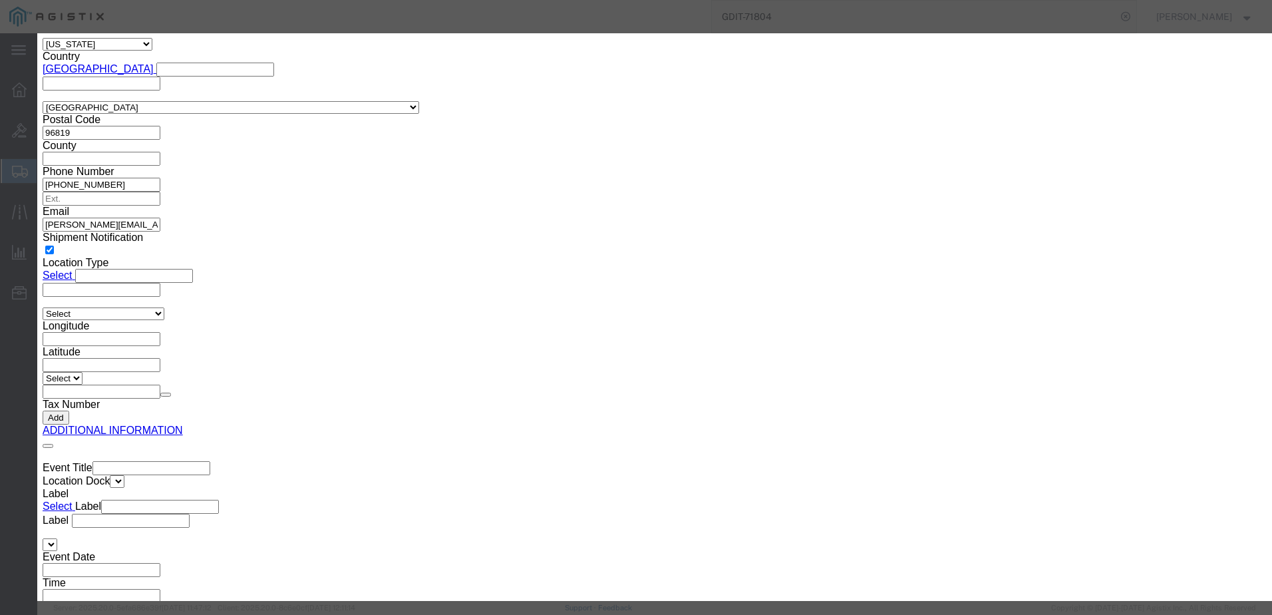
type input "PWR-CORD-EUR-B="
click select "Select 50 55 60 65 70 85 92.5 100 125 175 250 300 400"
select select "92.5"
click select "Select 50 55 60 65 70 85 92.5 100 125 175 250 300 400"
click input "0"
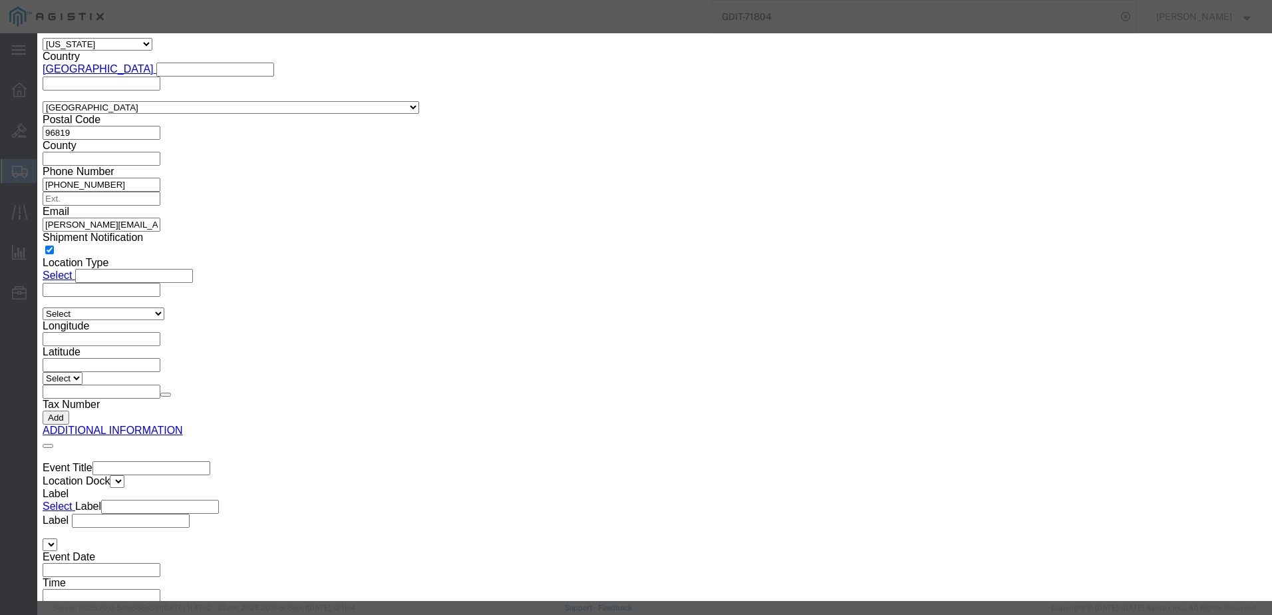
click input "0"
type input "2"
click input "text"
type input "67.78"
click button "Save & Add Another"
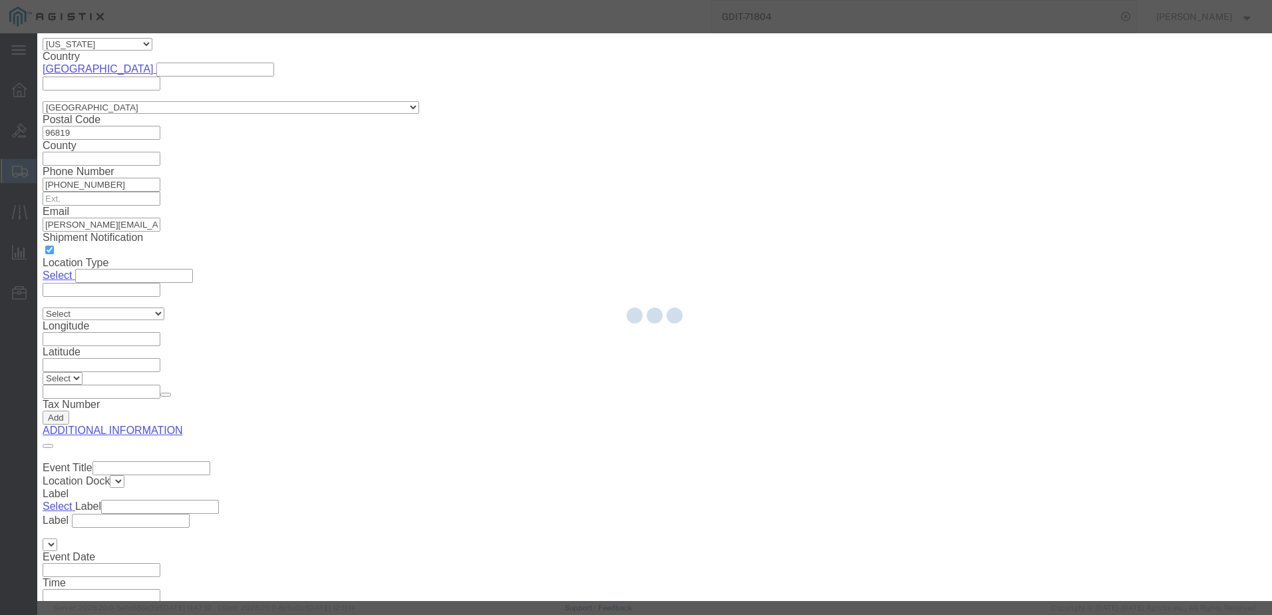
select select "EA"
select select
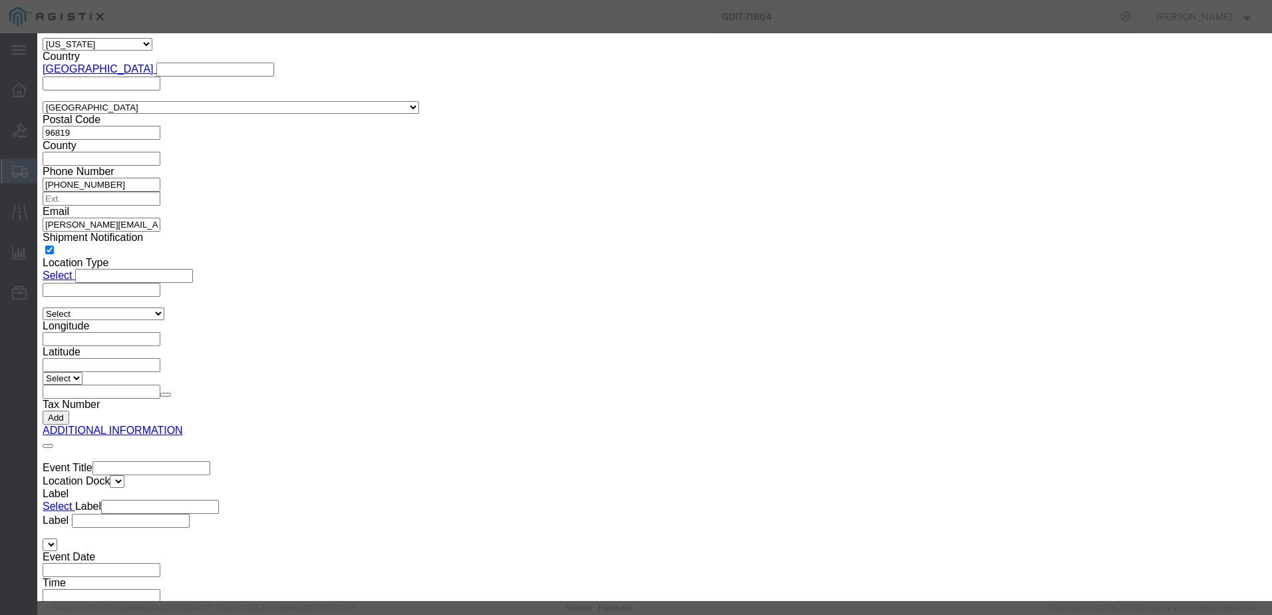
select select "USD"
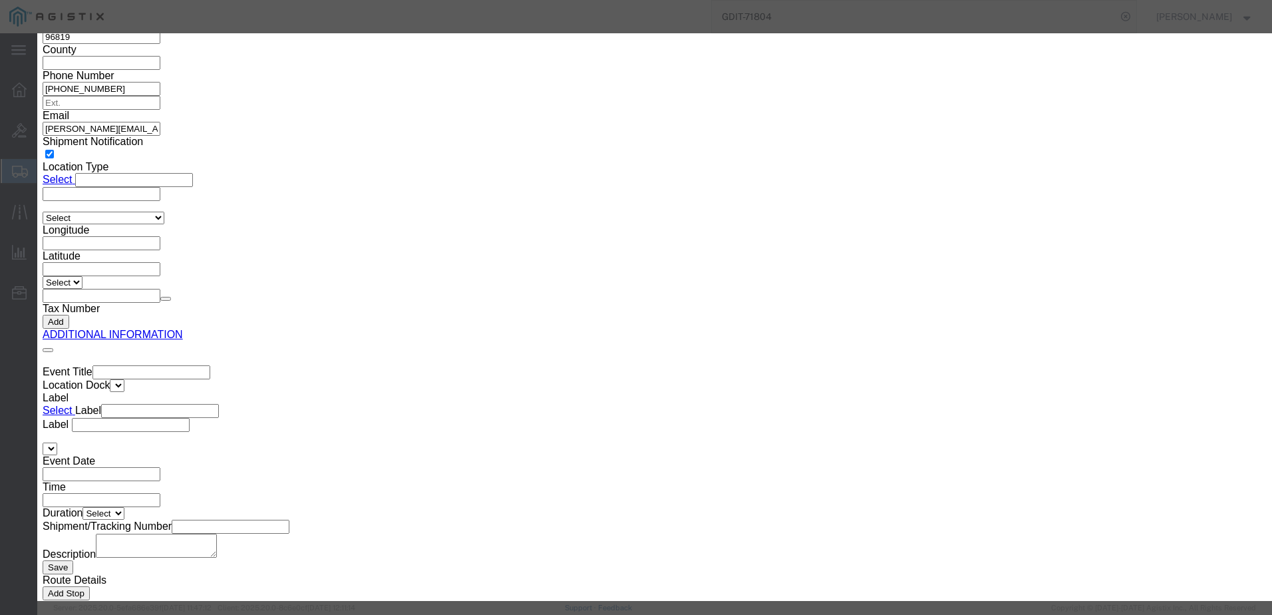
drag, startPoint x: 917, startPoint y: 88, endPoint x: 902, endPoint y: 102, distance: 20.7
click div "Commodity library Product Name Pieces Select Bag Barrels 100Board Feet Bottle B…"
click textarea
paste textarea "POWER CORD UNITED KINGDOM"
type textarea "POWER CORD UNITED KINGDOM"
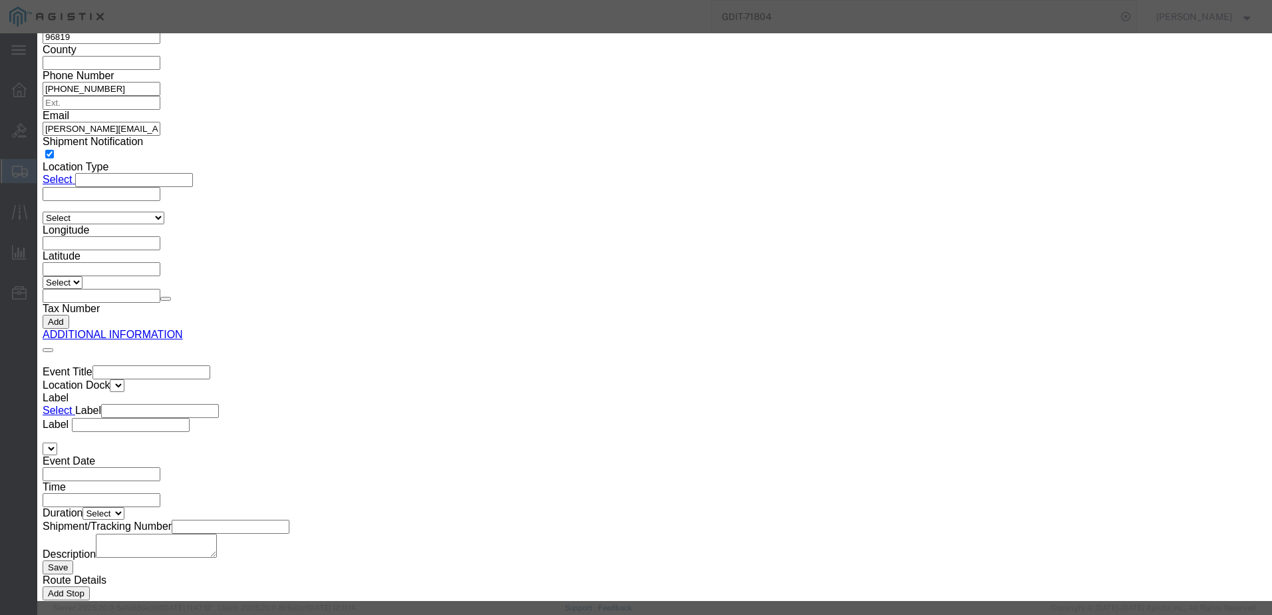
click div "Product Name Pieces Select Bag Barrels 100Board Feet Bottle Box Blister Pack Ca…"
click input "text"
paste input "pwr-cord-gbr-b="
type input "pwr-cord-gbr-b="
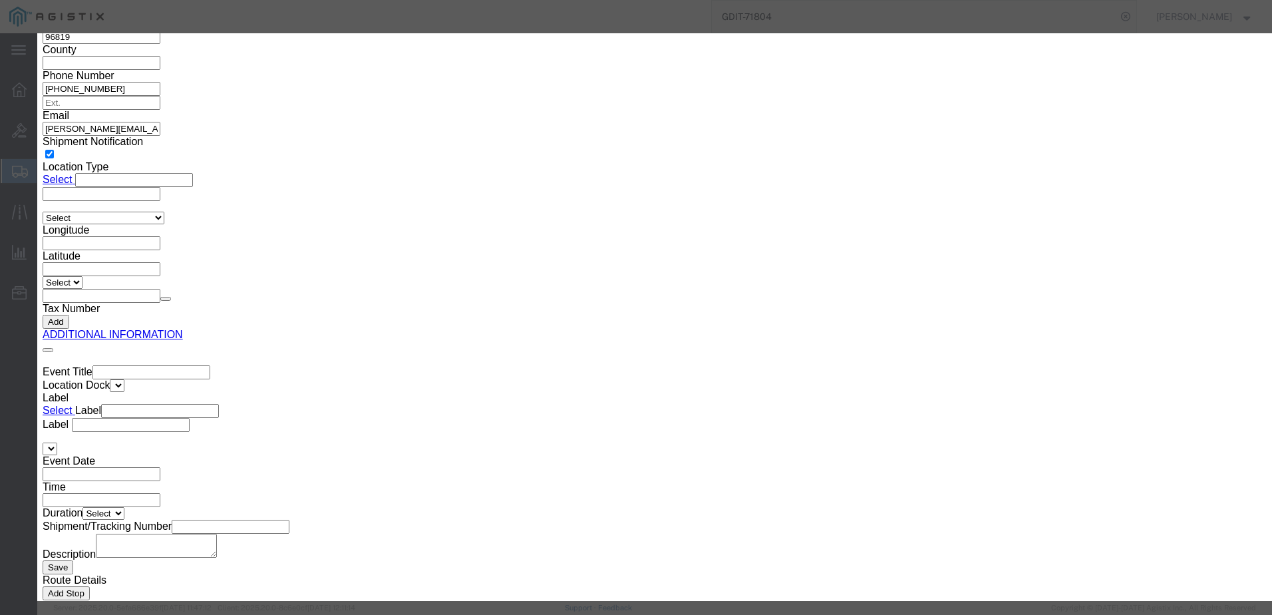
click input "text"
type input "2"
click button
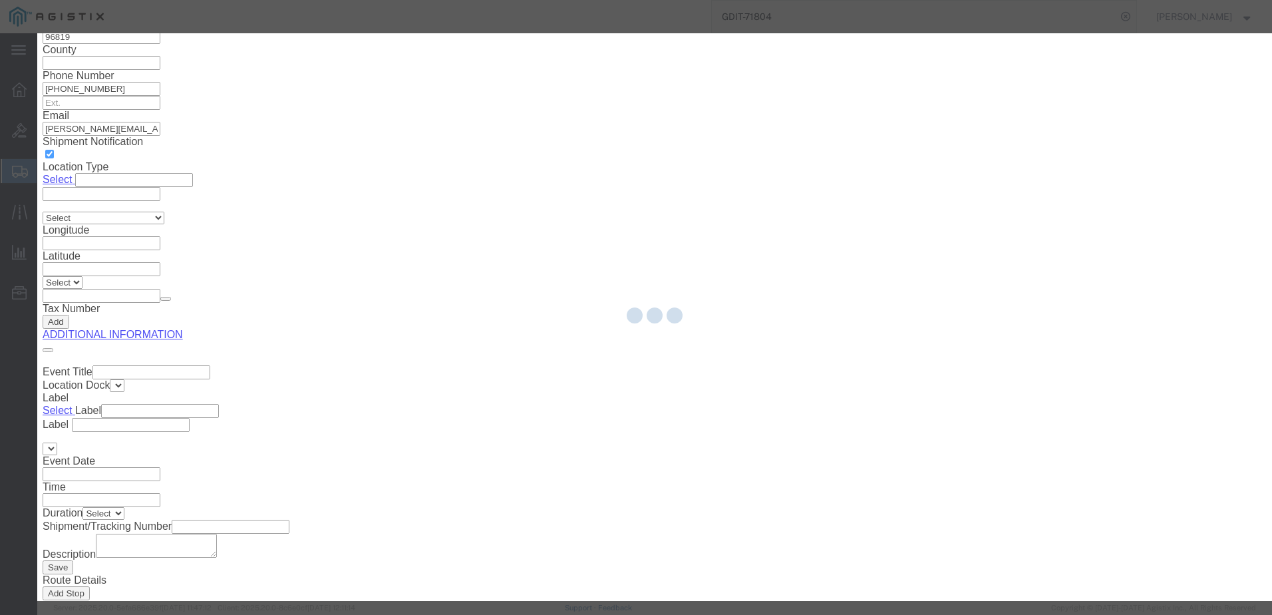
scroll to position [2156, 0]
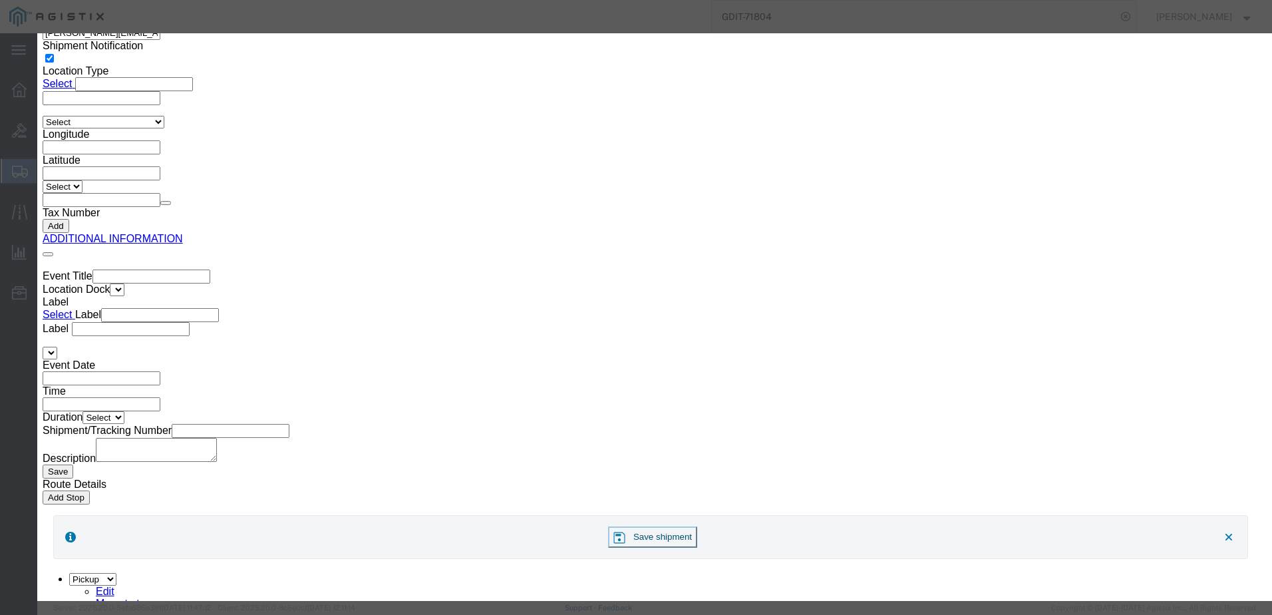
click input "67.78"
click button
click input "text"
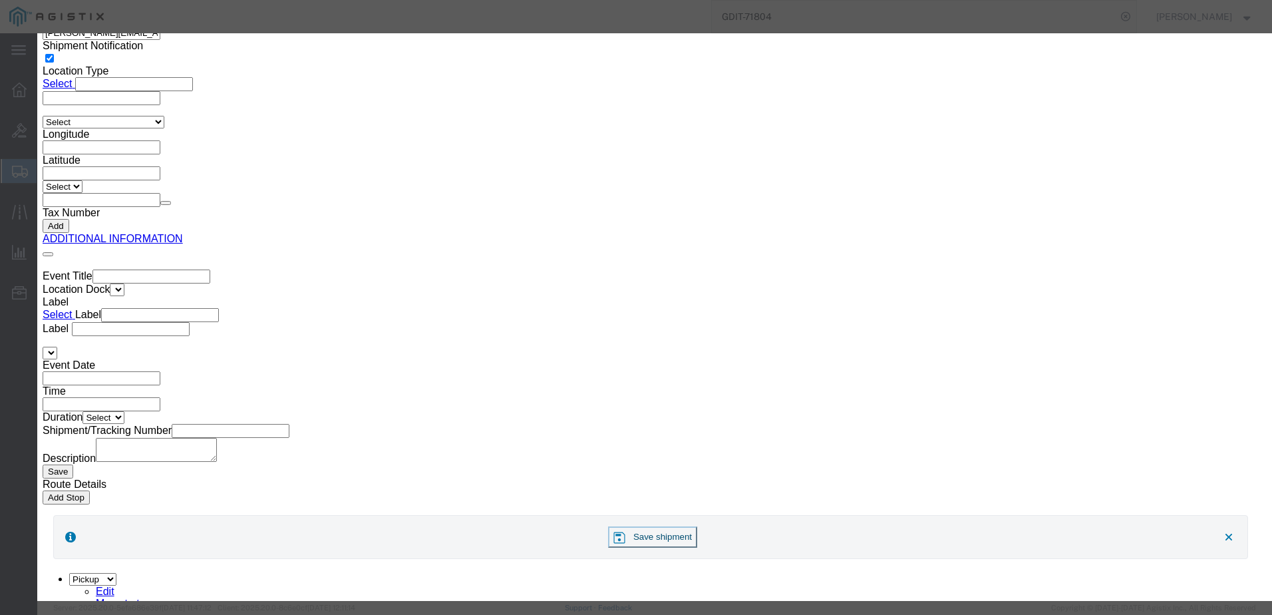
paste input "67.78"
type input "67.78"
click input "text"
click input "POWER CORD([GEOGRAPHIC_DATA])"
type input "CISCO DESK POWER CORD(UK)"
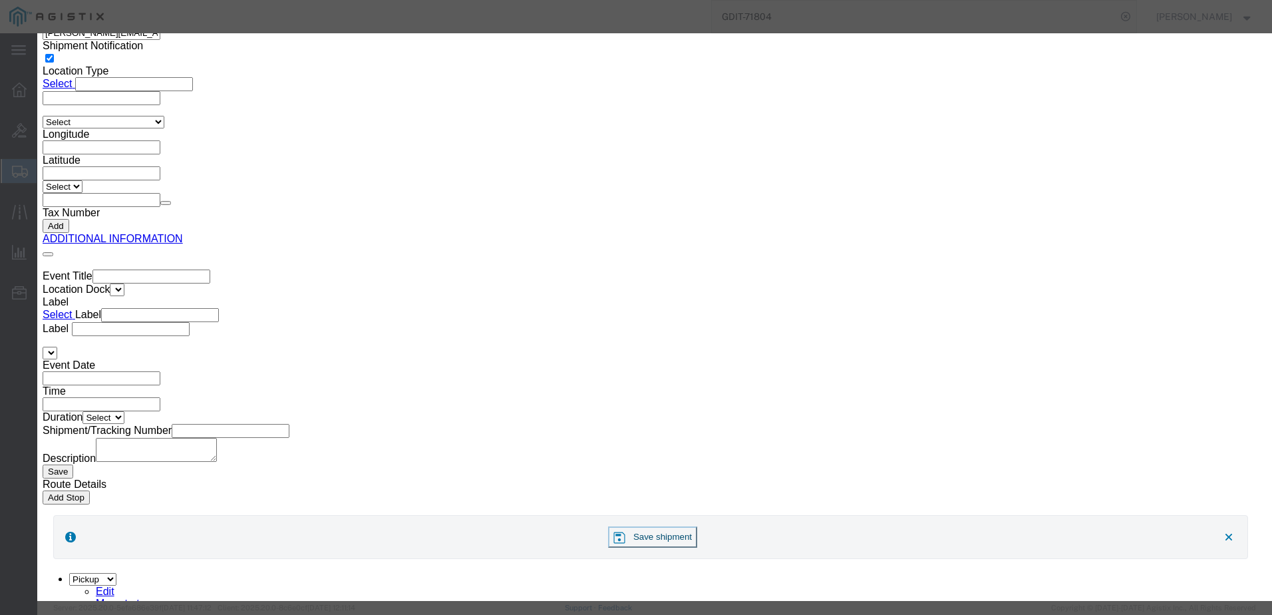
click button "Save & Close"
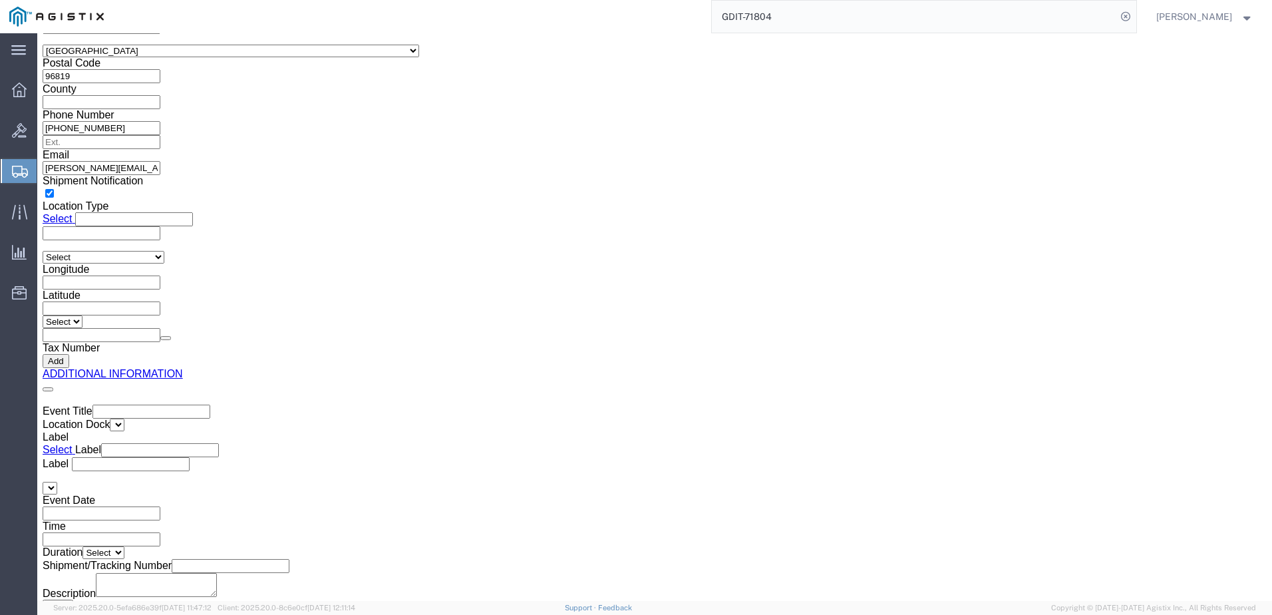
scroll to position [2023, 0]
click p "POWER CORD(EU)"
click dt "Pieces:"
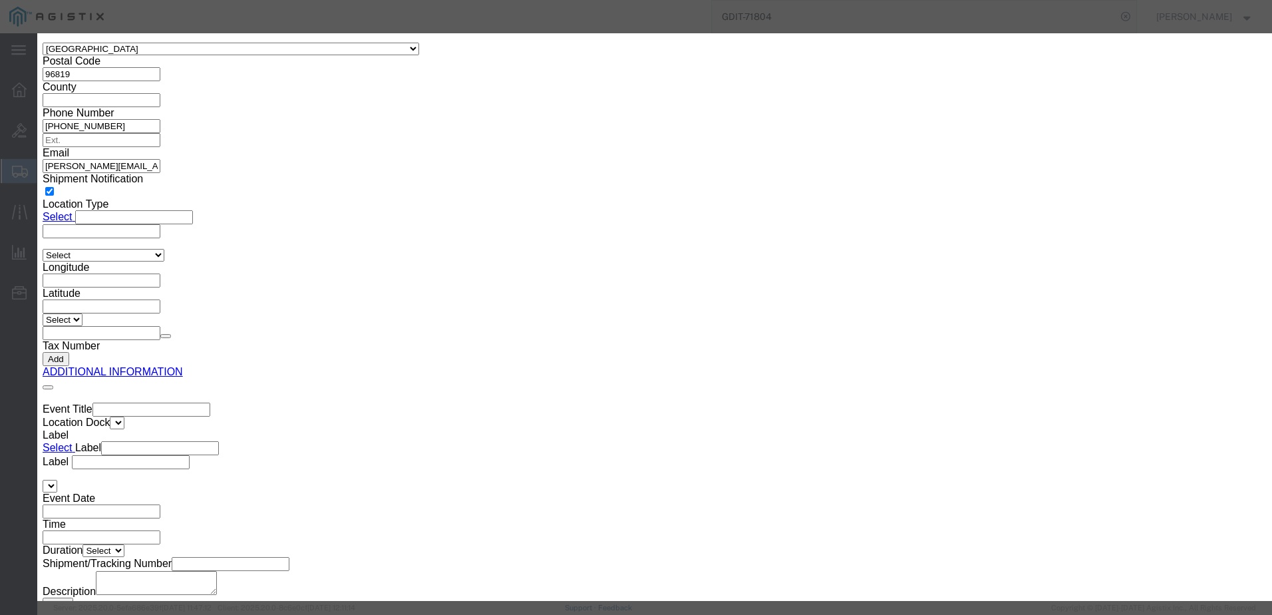
click input "POWER CORD(EU)"
type input "CISCO DESK POWER CORD(EU)"
click button "Save & Close"
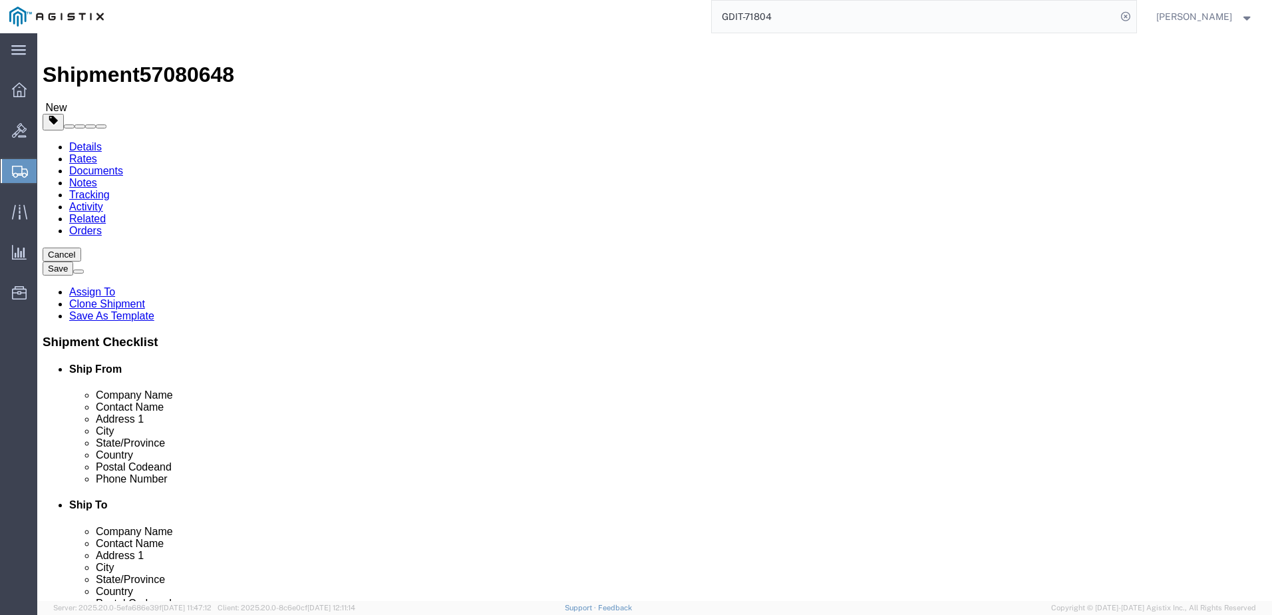
scroll to position [0, 0]
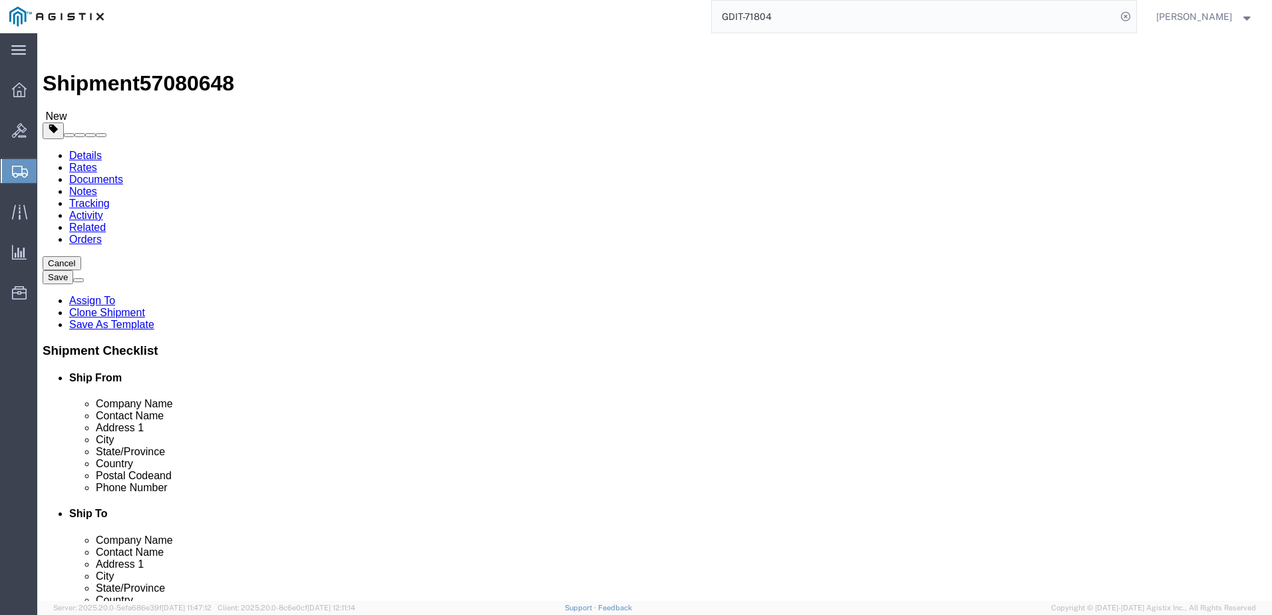
click button "Save"
click span "57080648"
copy span "57080648"
click icon
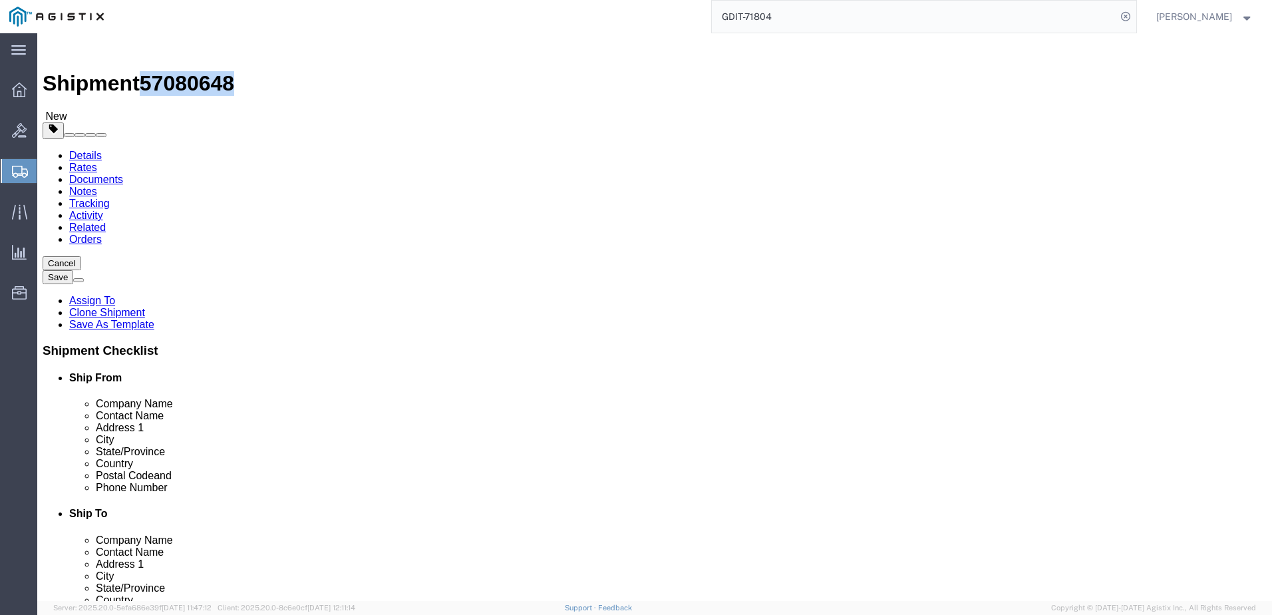
click icon
click at [0, 0] on span "Create Shipment" at bounding box center [0, 0] width 0 height 0
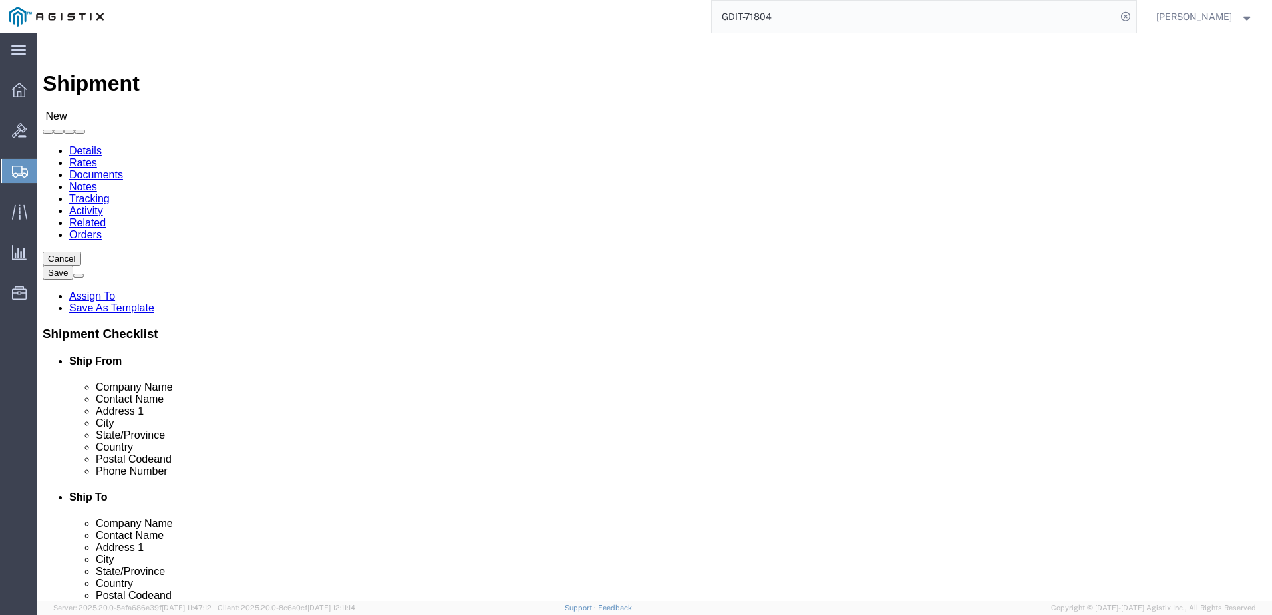
scroll to position [67, 0]
select select "69651"
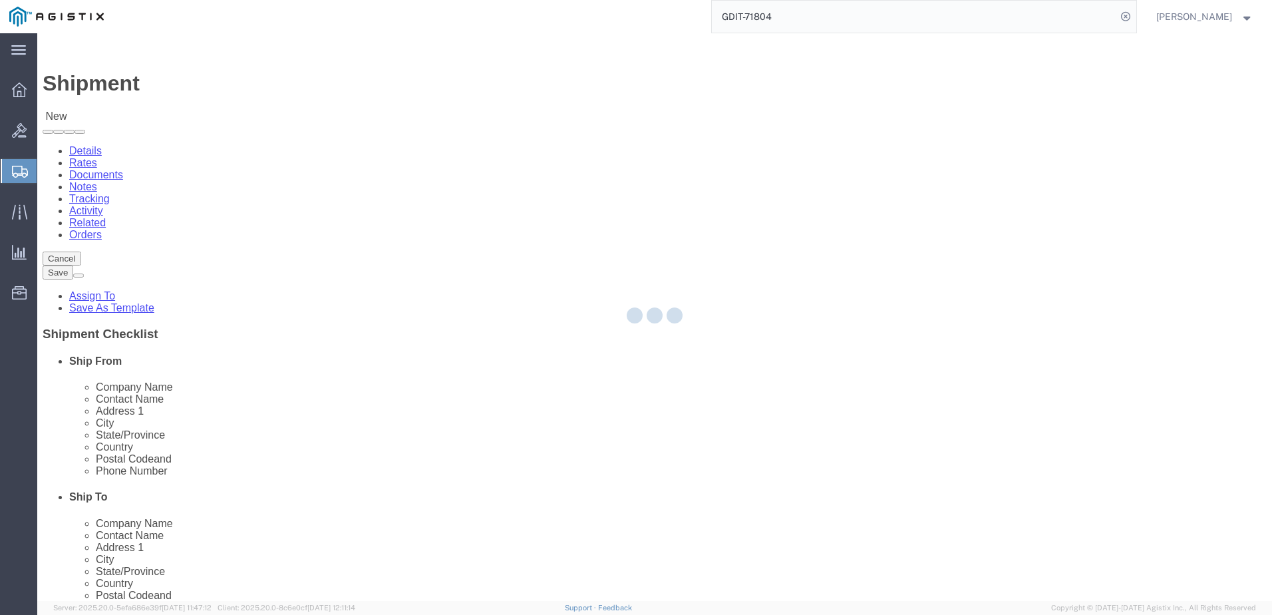
select select "VA"
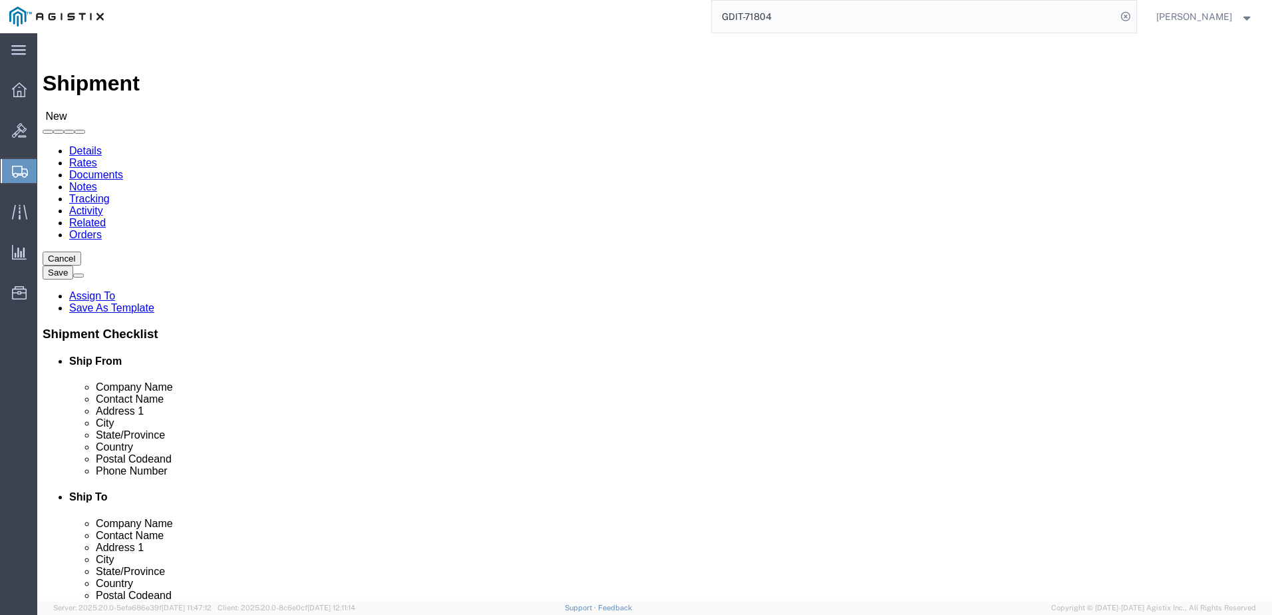
scroll to position [133, 0]
select select "34237"
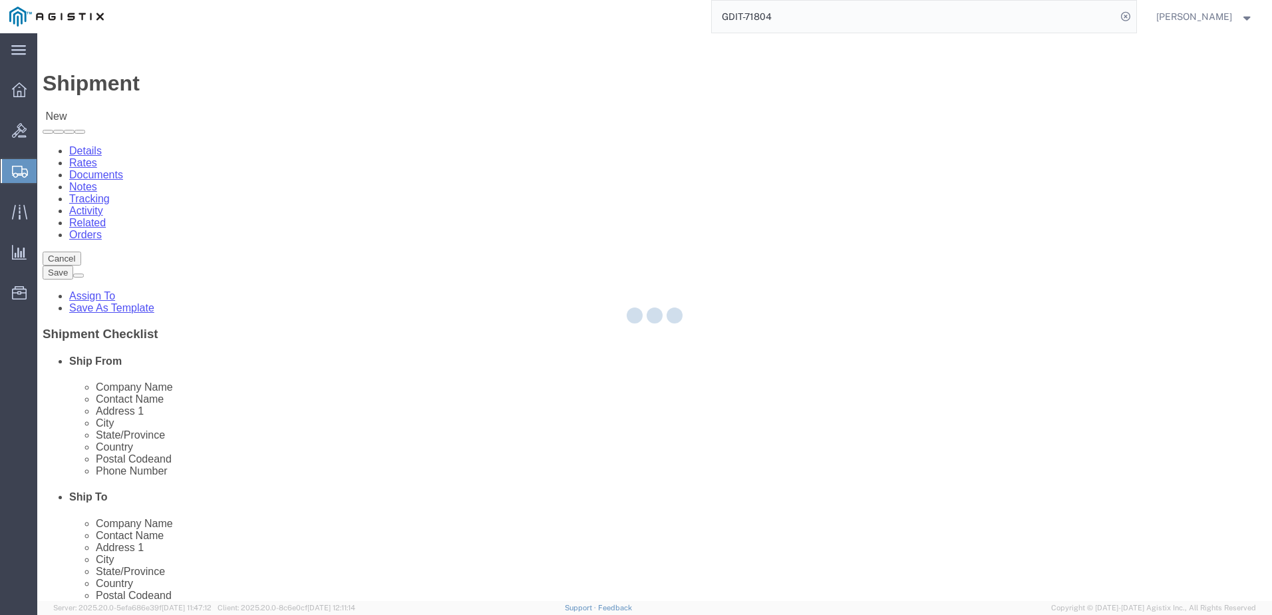
select select "CO"
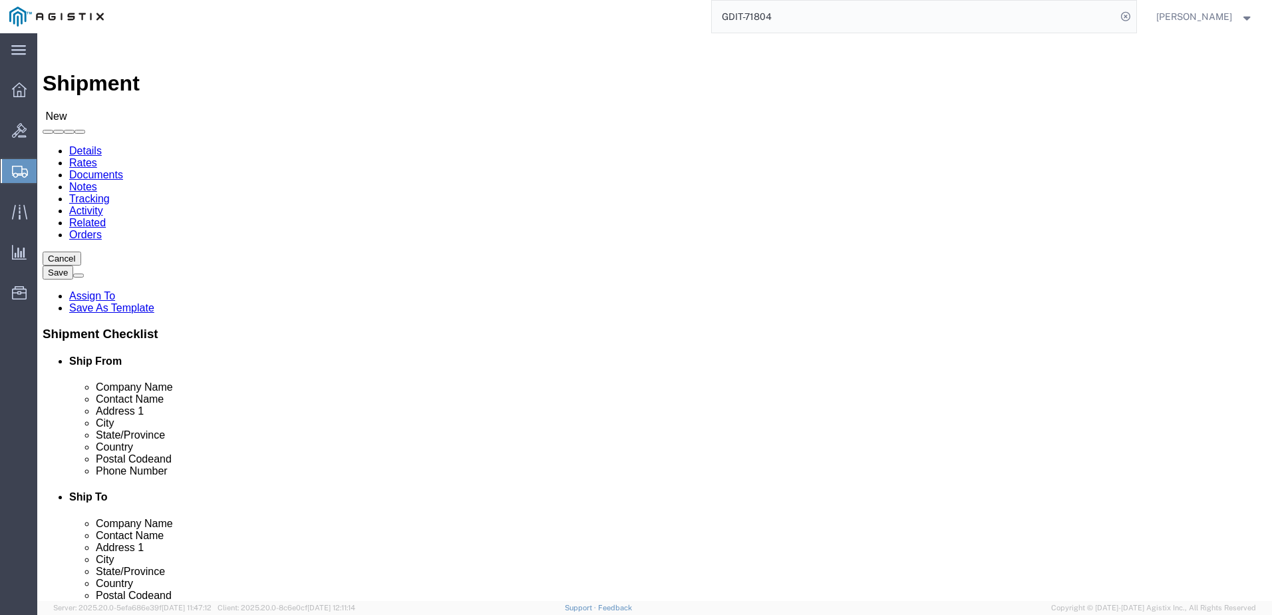
click div "Location TM NORTHCOM Select My Profile Location Master Location San Antonio TM …"
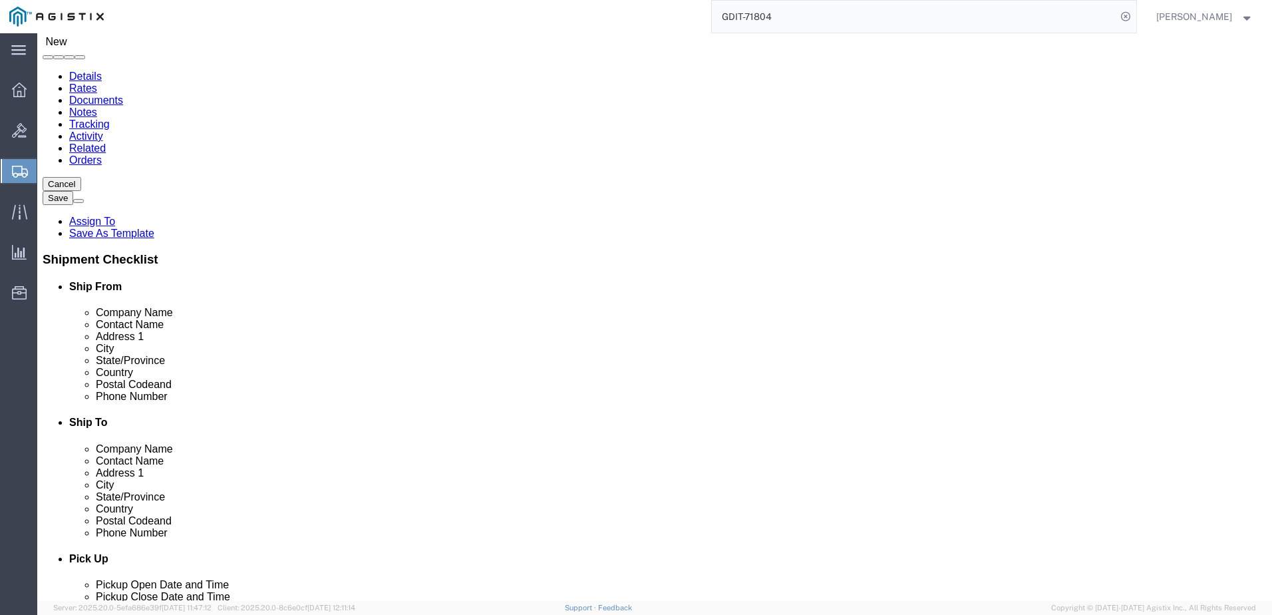
scroll to position [67, 0]
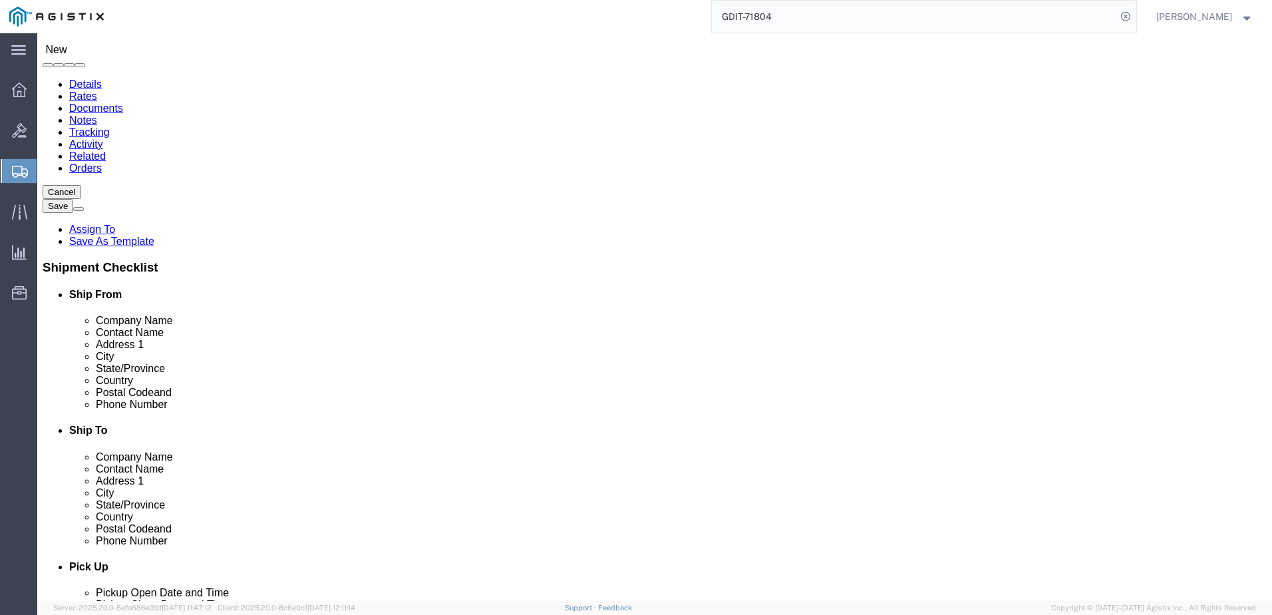
select select "34244"
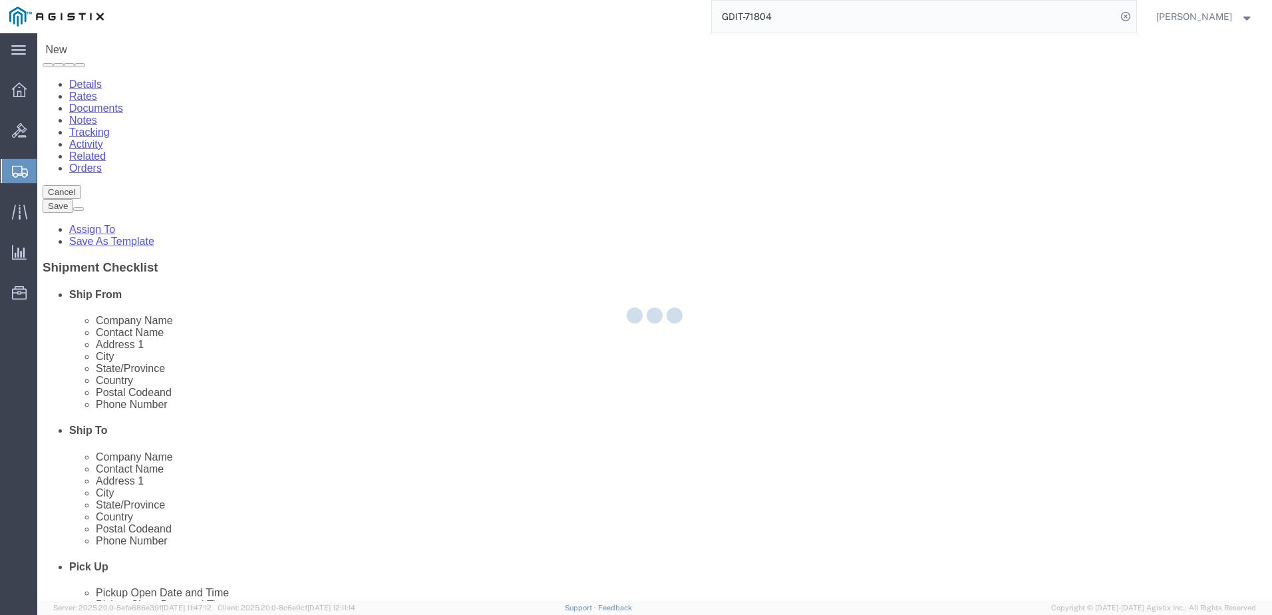
select select
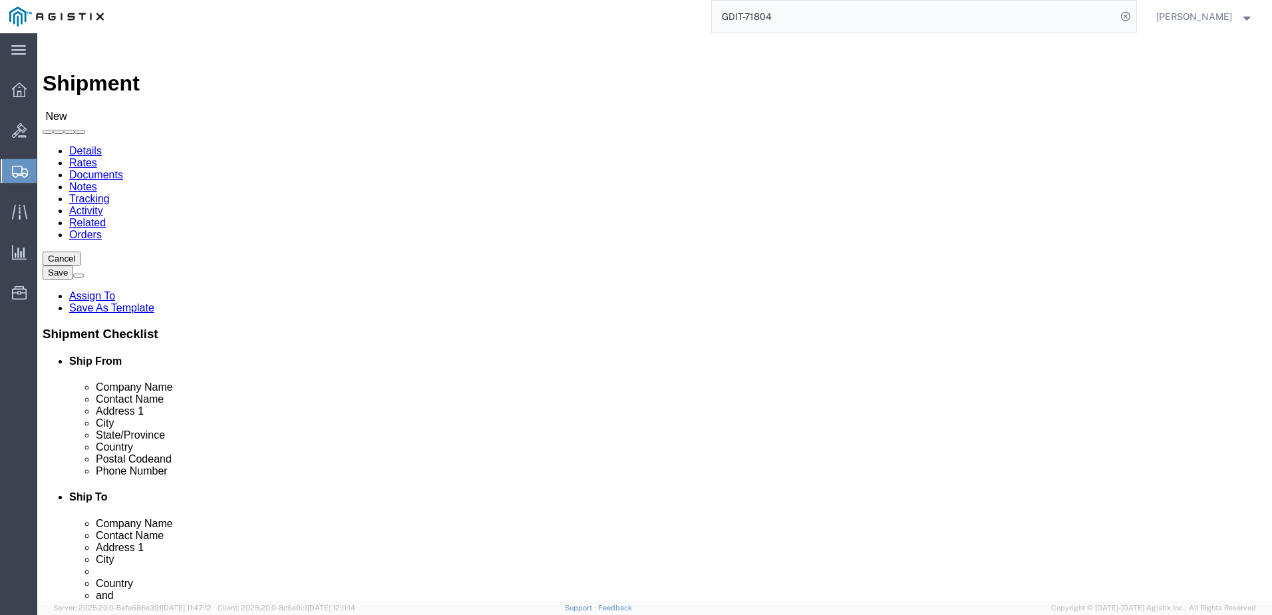
scroll to position [120, 0]
select select "34237"
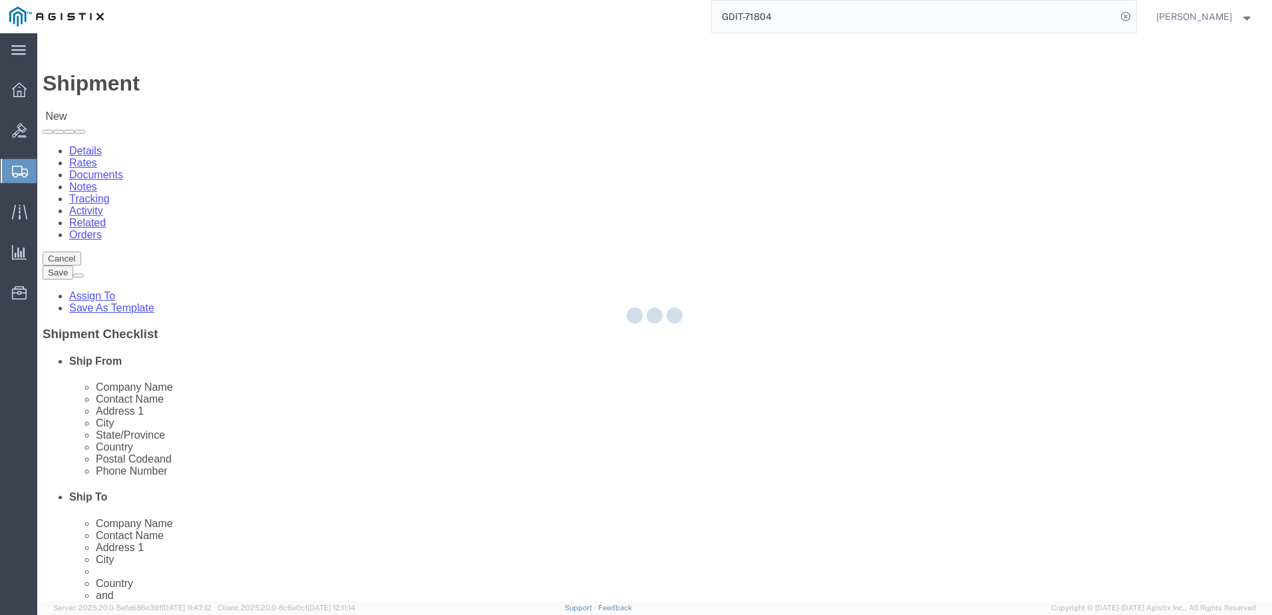
select select "CO"
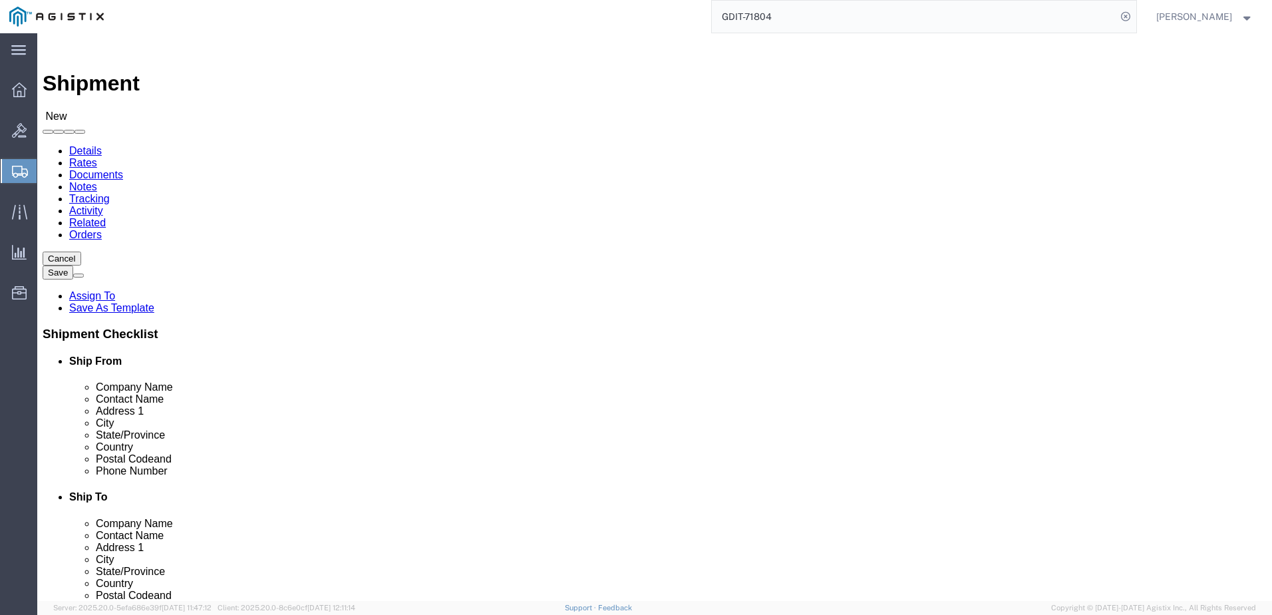
click div "Location TM NORTHCOM Select My Profile Location Master Location San Antonio TM …"
click input "text"
paste input "Jason Armstrong"
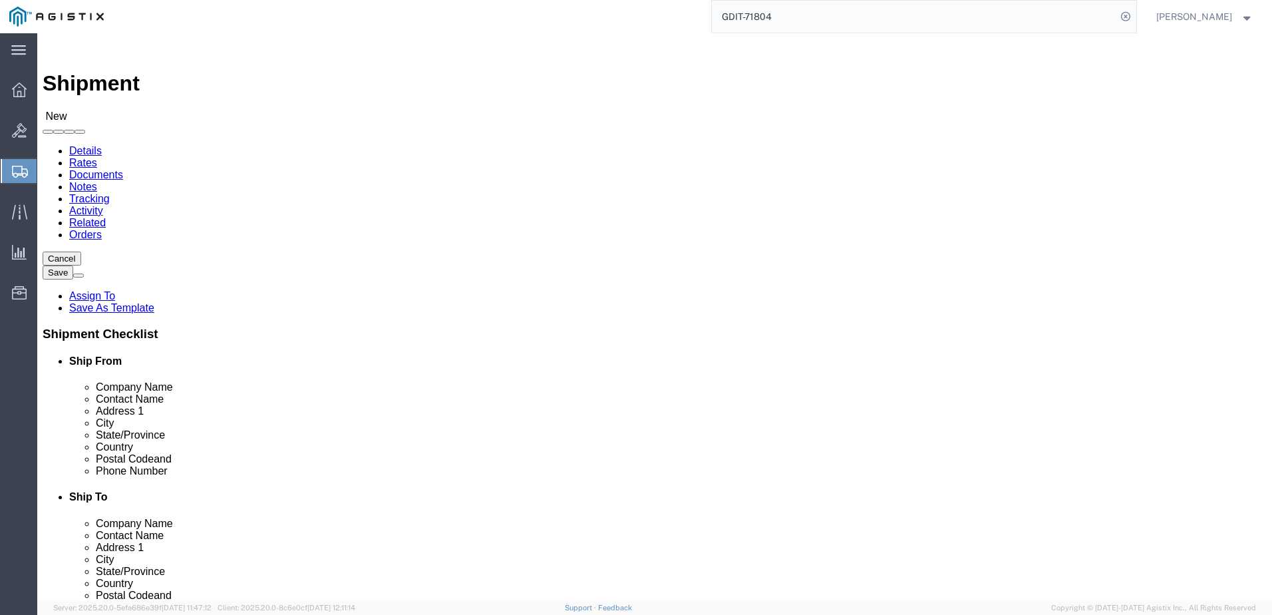
type input "Jason Armstrong"
click input "text"
paste input "2525 Aviation Way"
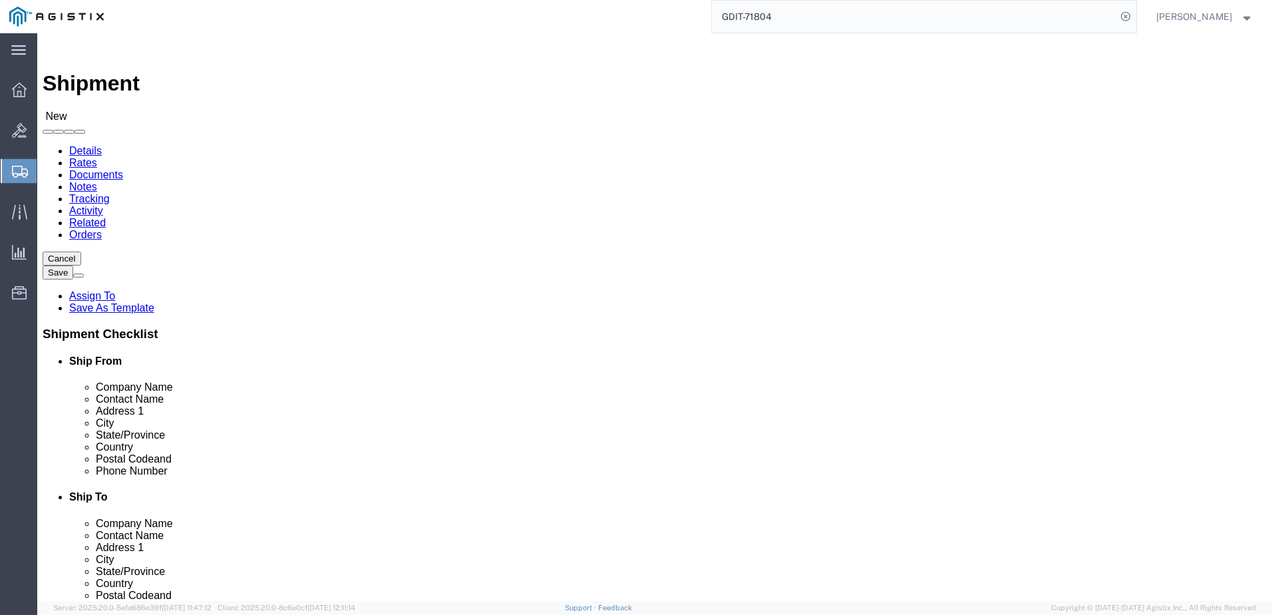
type input "2525 Aviation Way"
select select
click input "text"
click input "Peterson AFB"
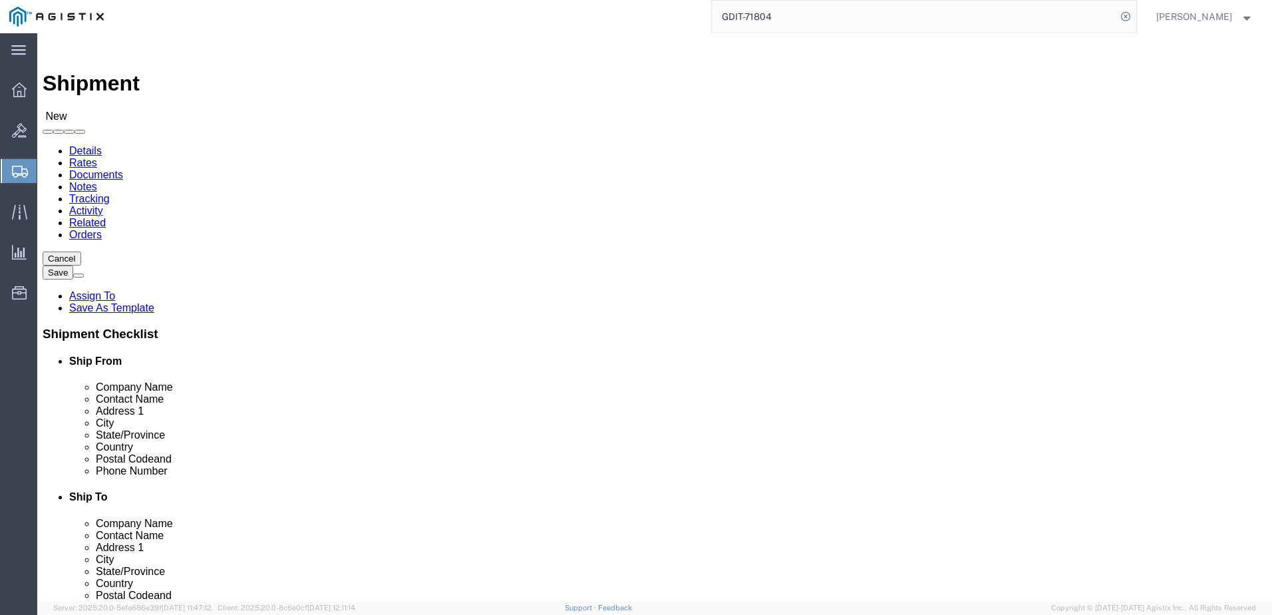
click input "Peterson AFB"
paste input "olorado Springs"
type input "olorado Springs"
click input "text"
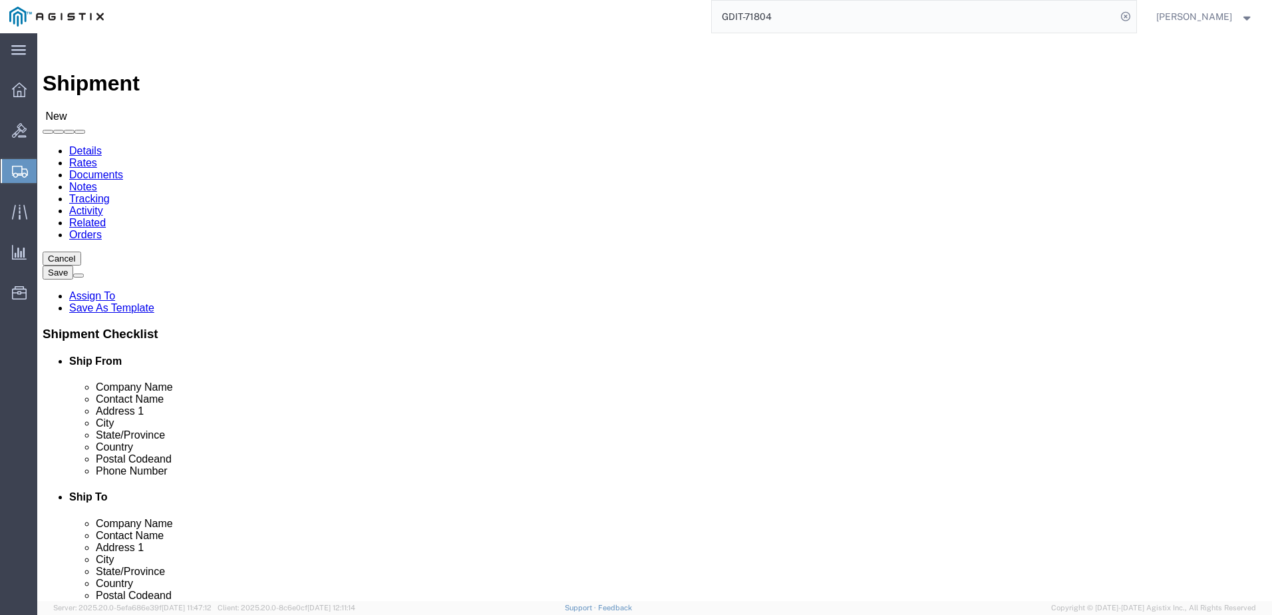
click input "text"
type input "Bldg 920 Room G131"
click input "olorado Springs"
type input "Colorado Springs"
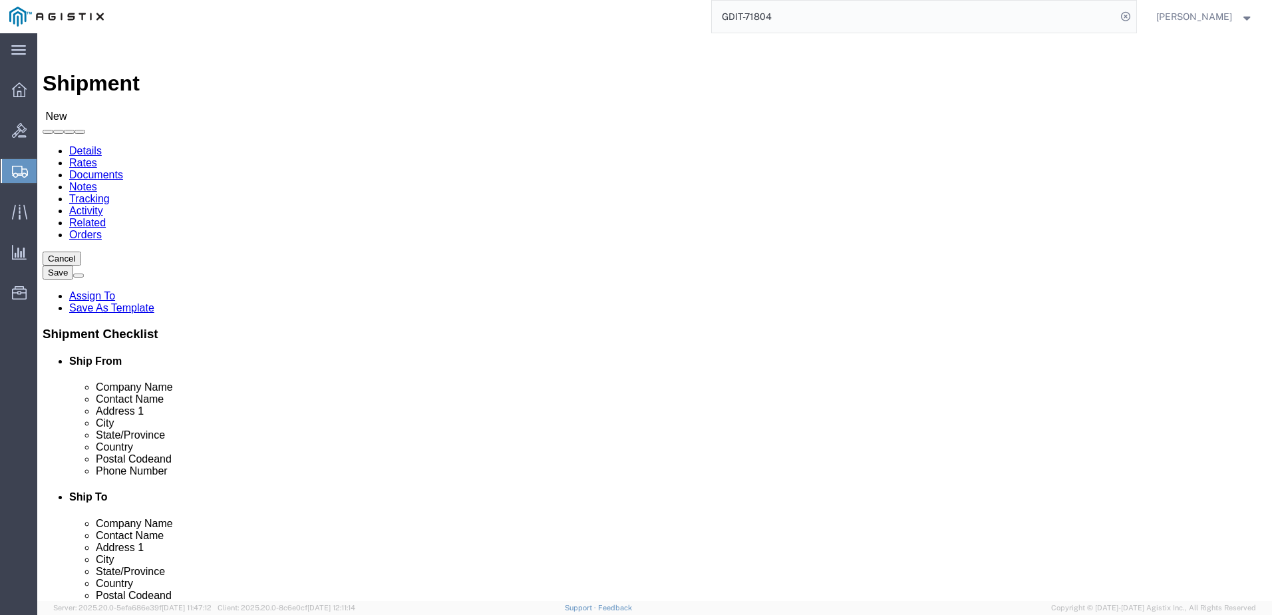
click input "Postal Code"
paste input "6"
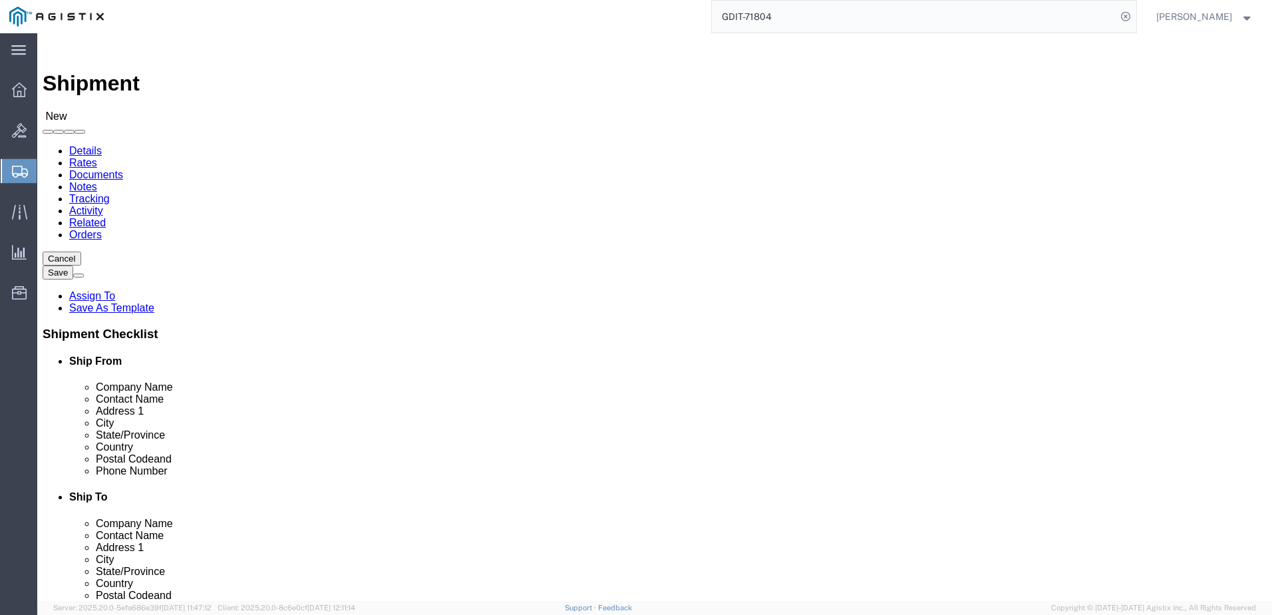
type input "80916"
click input "text"
type input "719-554-4934"
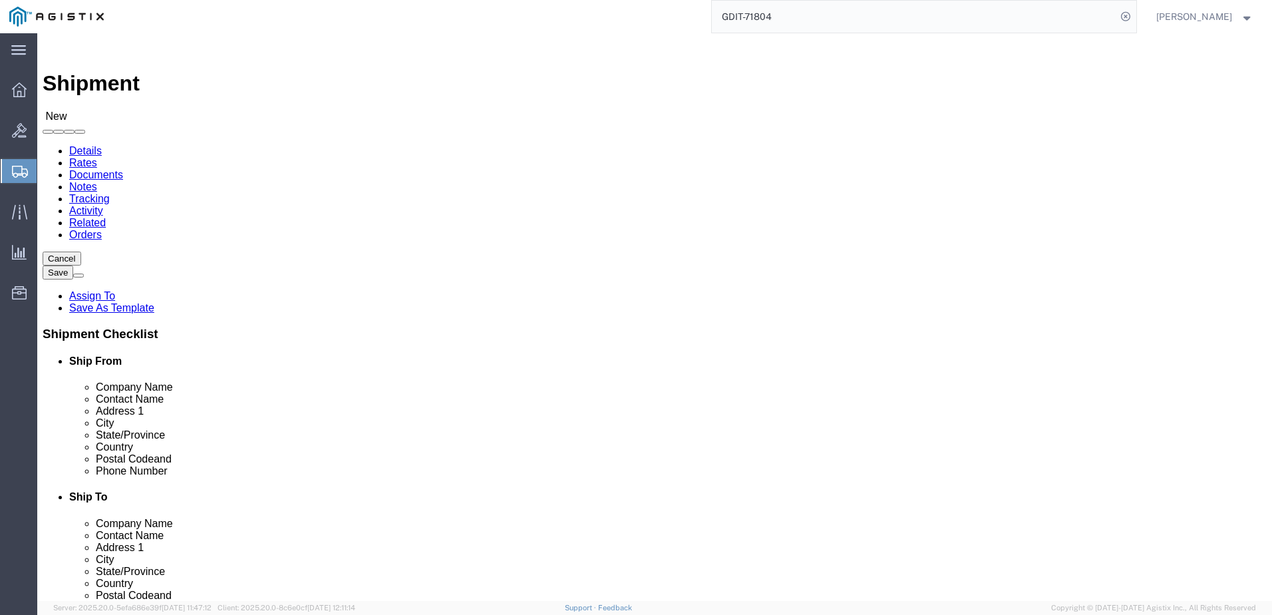
click div "Postal Code 80916"
click input "text"
paste input "(719) 641-2985"
type input "(719) 641-2985"
click label
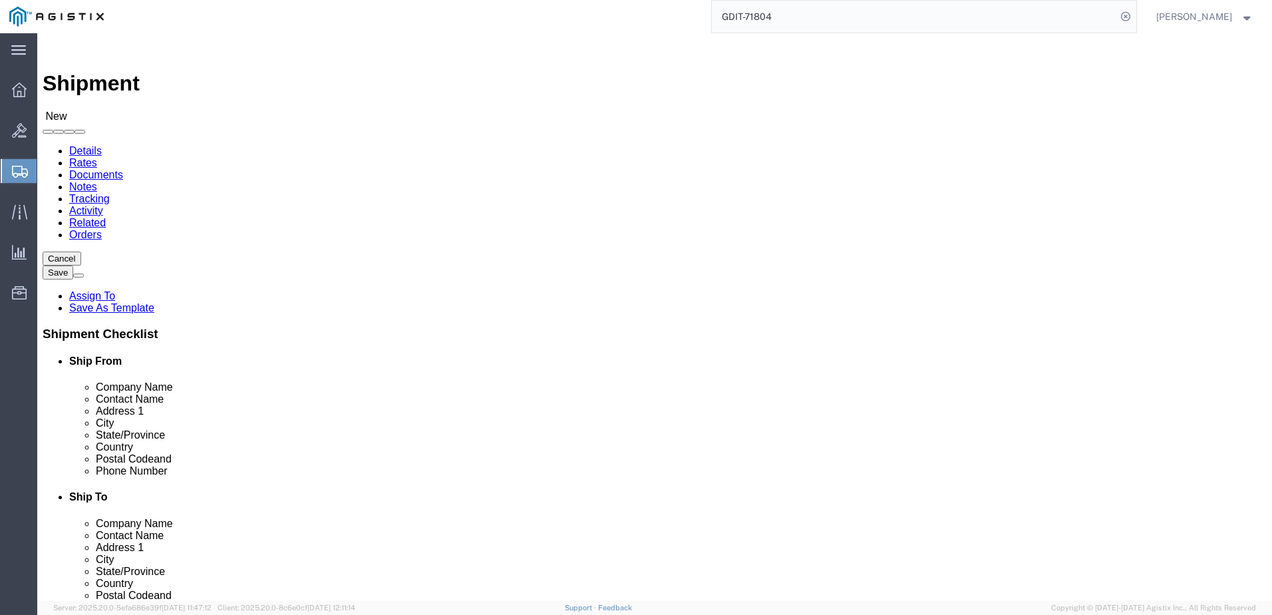
click input "checkbox"
checkbox input "false"
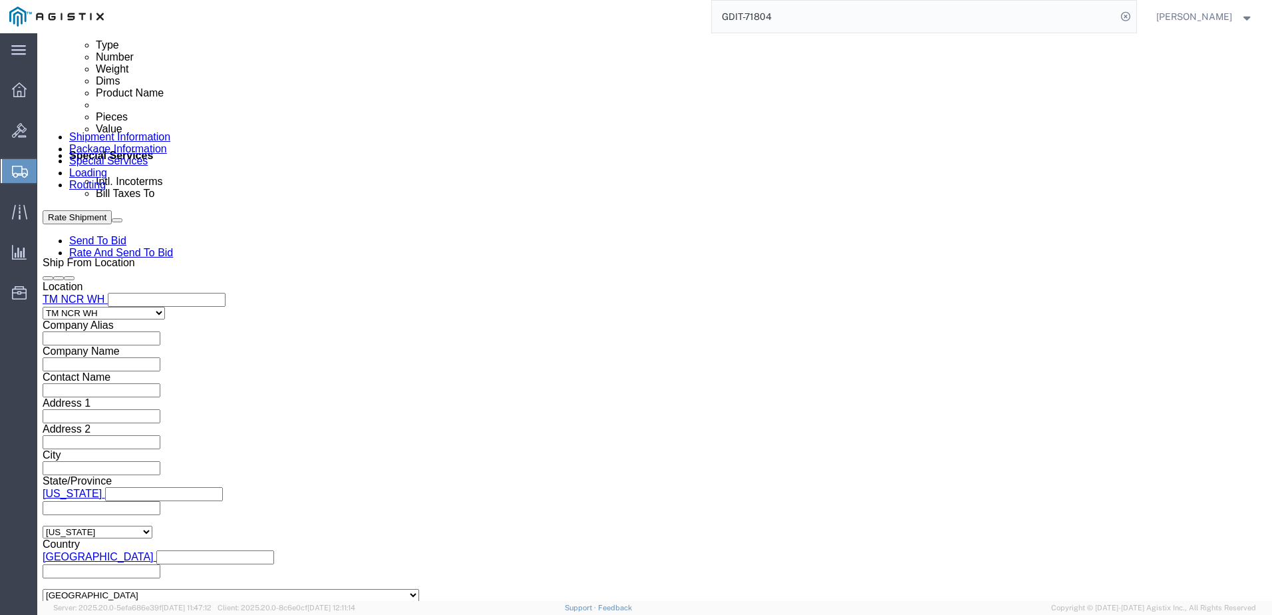
scroll to position [732, 0]
click input "text"
type input "g"
type input "GDIT-80180"
click button "Add reference"
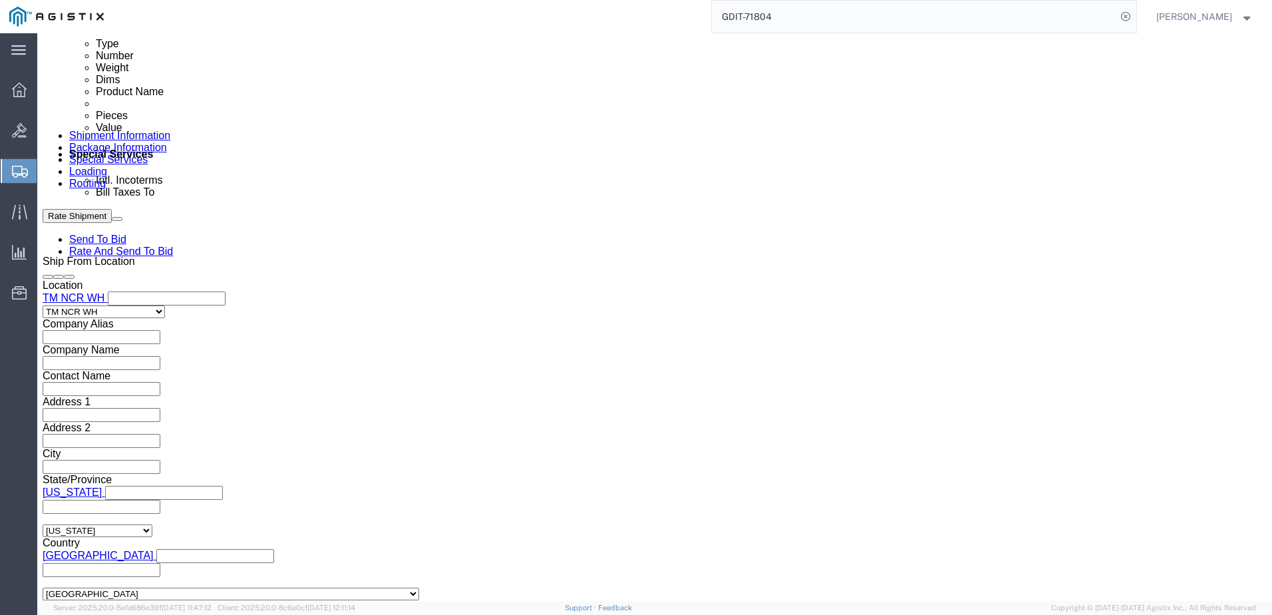
click div "Purchase Order GDIT-80180 Select Account Type Activity ID Airline Appointment N…"
drag, startPoint x: 373, startPoint y: 362, endPoint x: 373, endPoint y: 370, distance: 8.0
click select "Select Account Type Activity ID Airline Appointment Number ASN Batch Request # …"
select select "PURCHORD"
click select "Select Account Type Activity ID Airline Appointment Number ASN Batch Request # …"
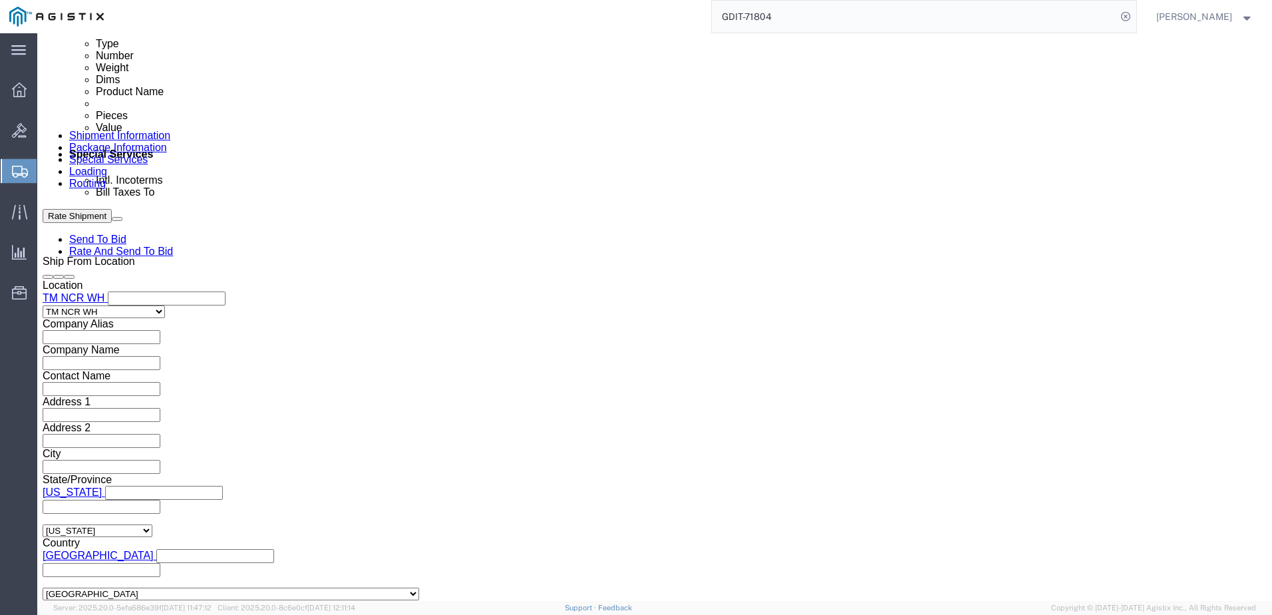
click input "text"
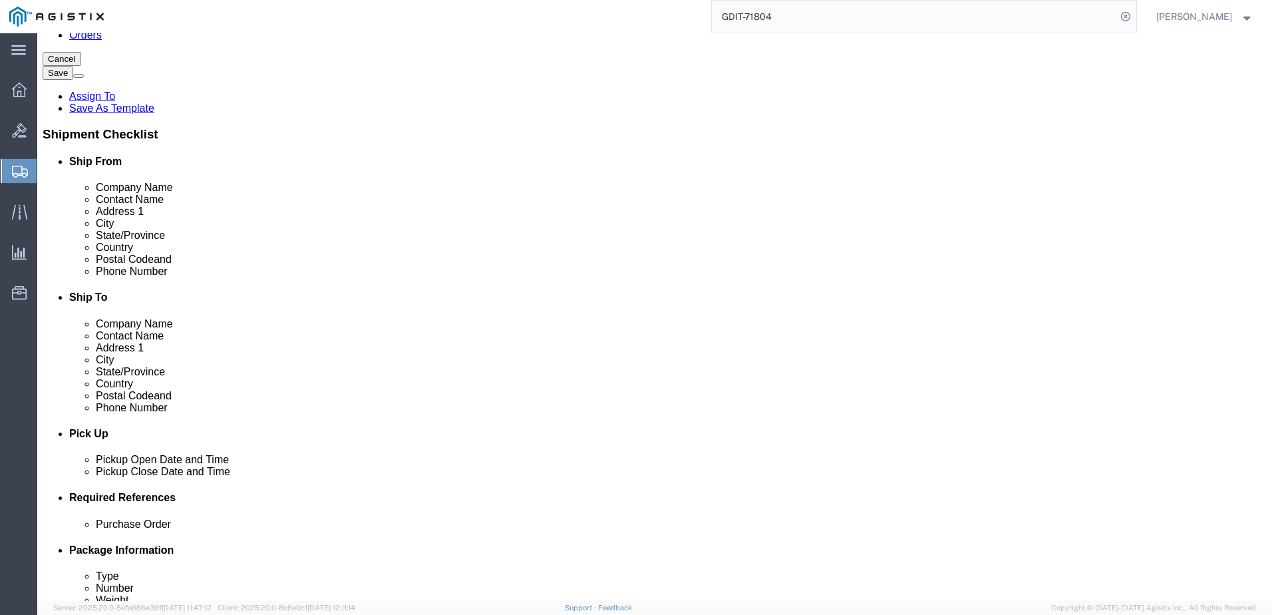
scroll to position [0, 0]
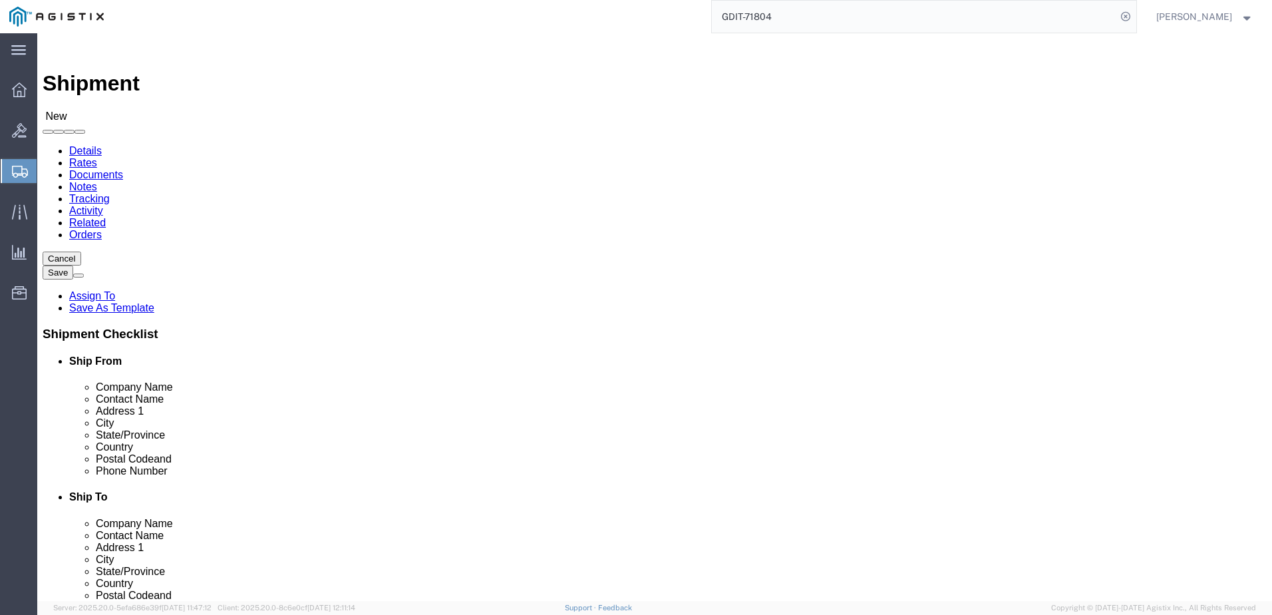
type input "GDIT-79539"
click input "text"
type input "[PERSON_NAME]"
type input "[STREET_ADDRESS][PERSON_NAME]"
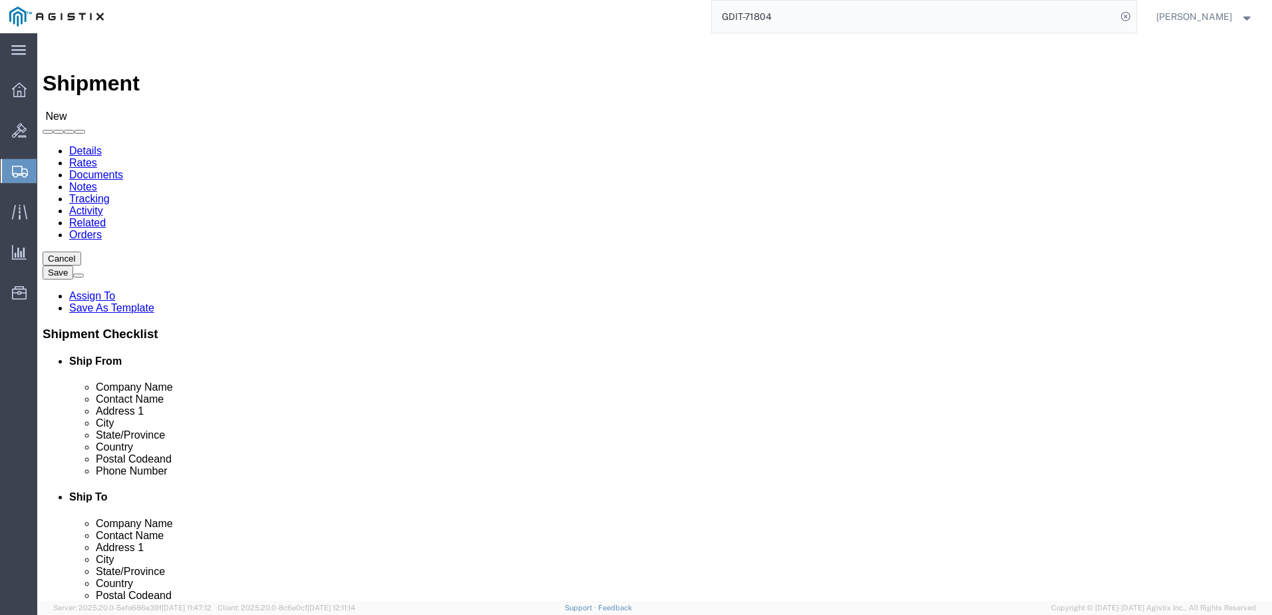
type input "[GEOGRAPHIC_DATA]"
type input "22180"
type input "5712647548"
type input "[PERSON_NAME][EMAIL_ADDRESS][PERSON_NAME][DOMAIN_NAME]"
checkbox input "true"
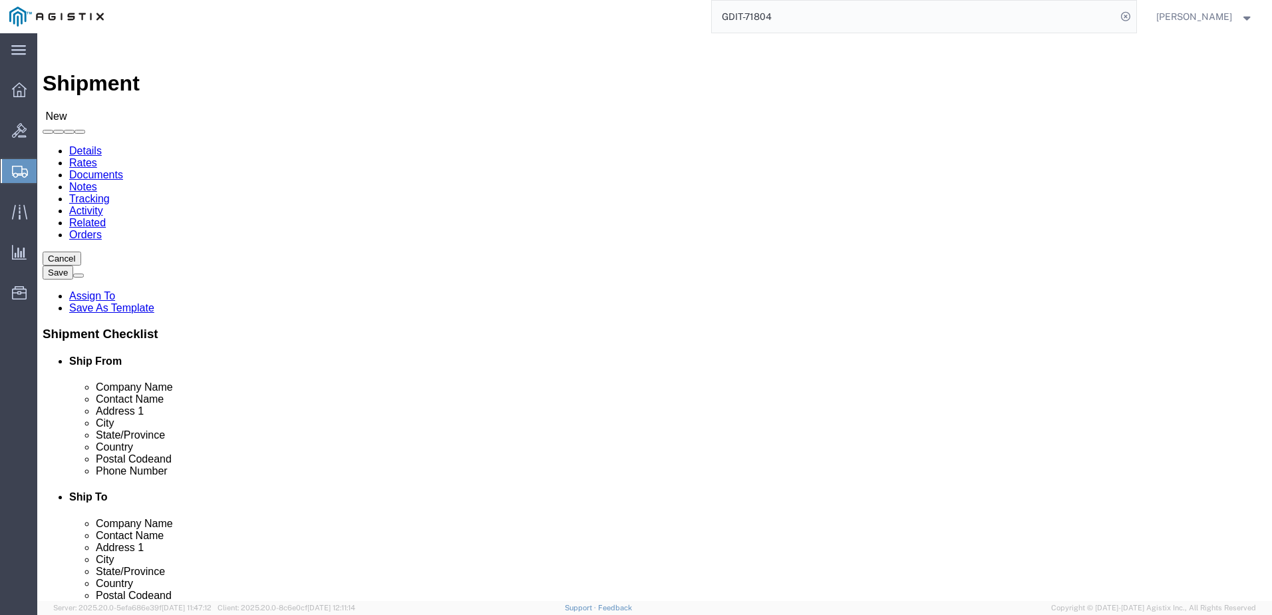
click input "checkbox"
click label
click input "checkbox"
drag, startPoint x: 660, startPoint y: 504, endPoint x: 696, endPoint y: 515, distance: 37.5
click input "checkbox"
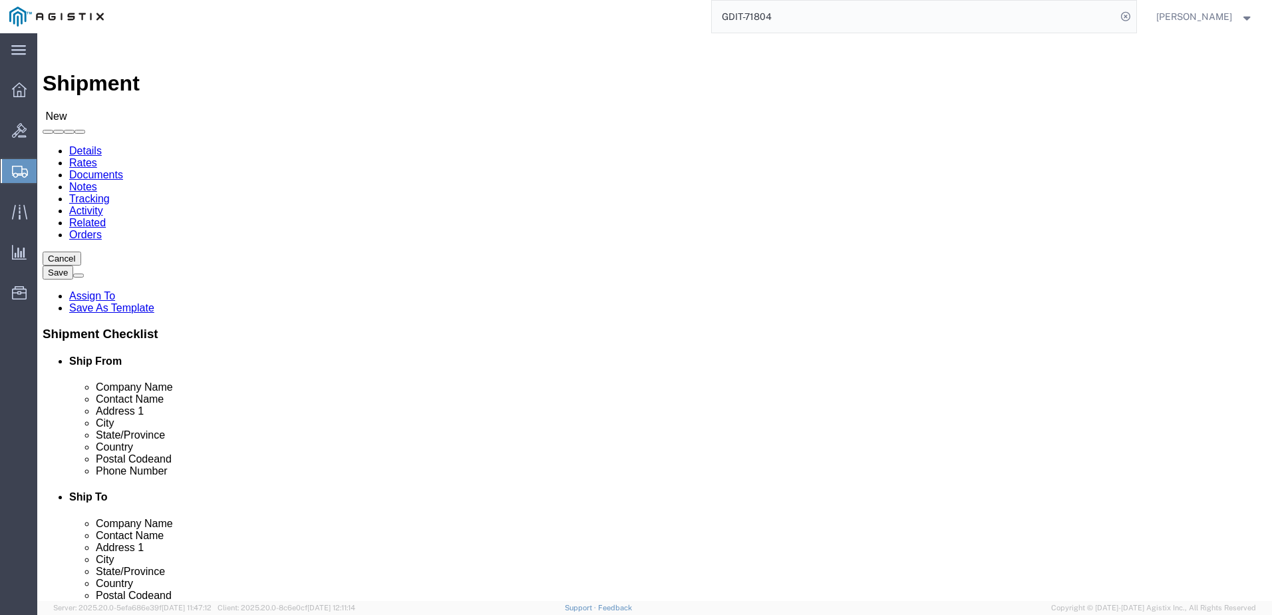
checkbox input "true"
click div "Location Select Select My Profile Location Master Location San Antonio TM AFGHA…"
click icon
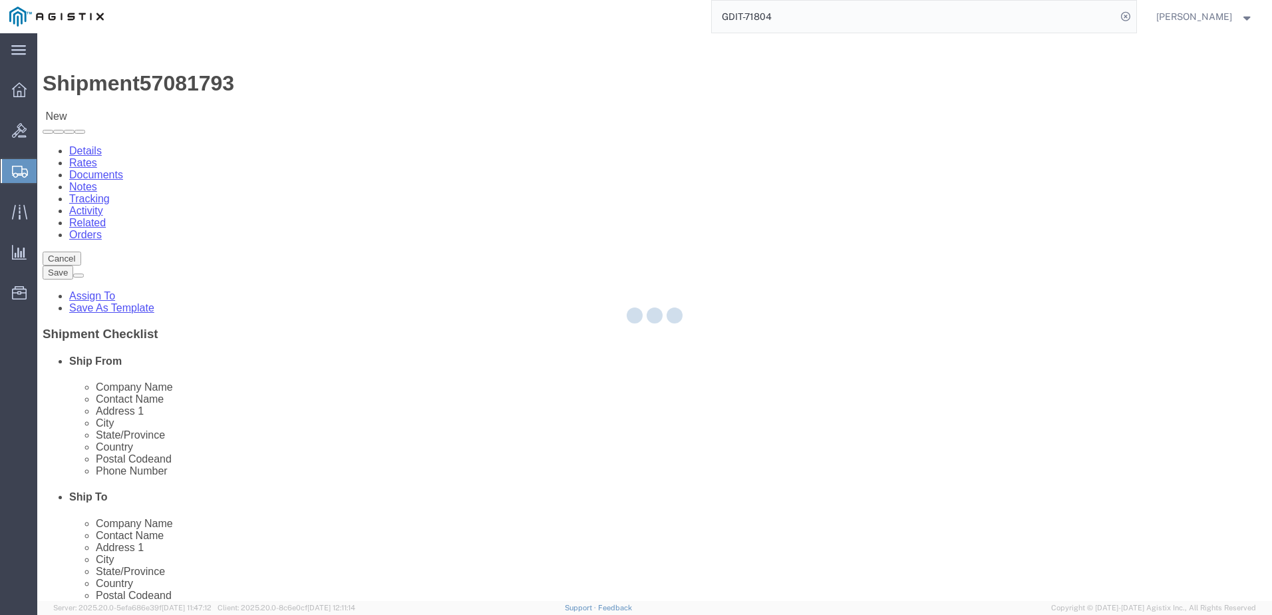
select select "69651"
select select "CBOX"
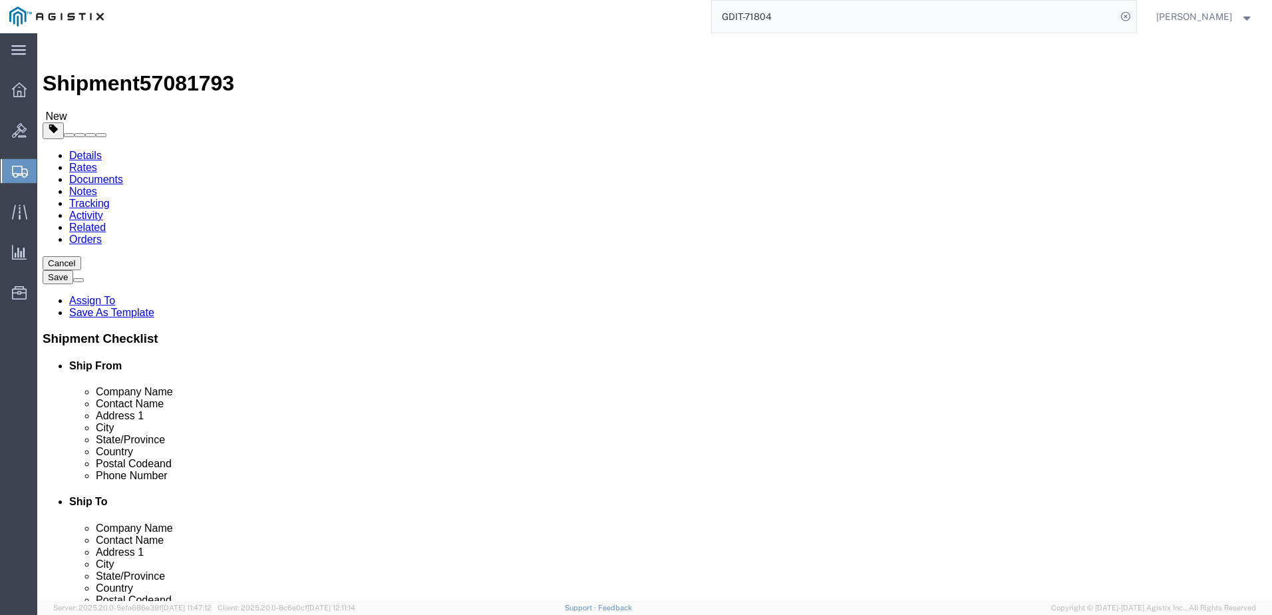
click div "Shipment 57081793 New Details Rates Documents Notes Tracking Activity Related O…"
